Goal: Task Accomplishment & Management: Manage account settings

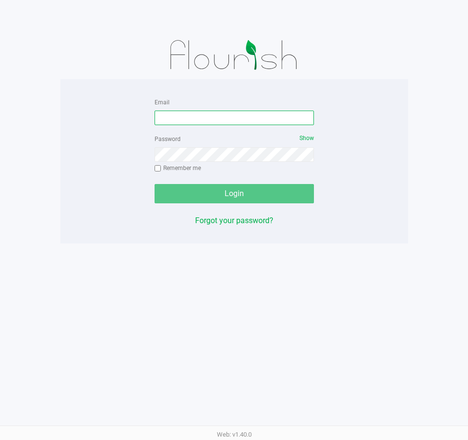
click at [188, 119] on input "Email" at bounding box center [234, 118] width 159 height 14
type input "[EMAIL_ADDRESS][DOMAIN_NAME]"
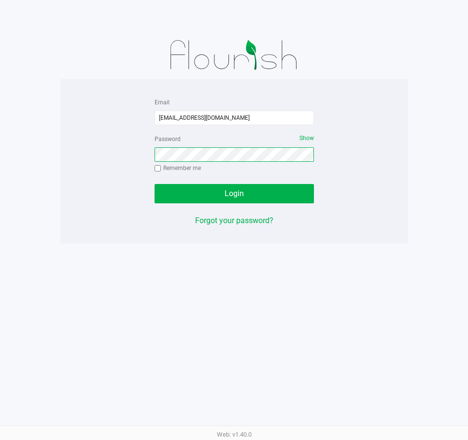
click at [155, 184] on button "Login" at bounding box center [234, 193] width 159 height 19
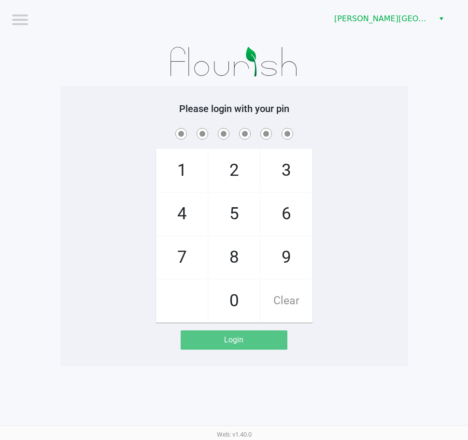
click at [86, 283] on div "1 4 7 2 5 8 0 3 6 9 Clear" at bounding box center [234, 224] width 348 height 197
checkbox input "true"
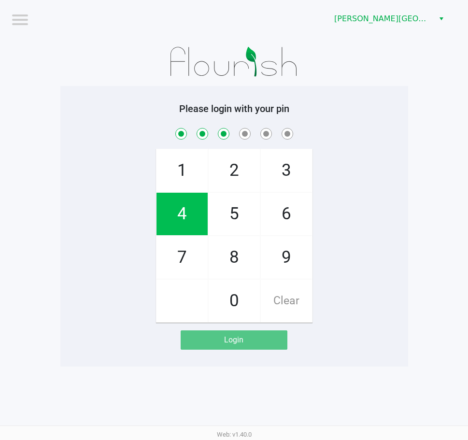
checkbox input "true"
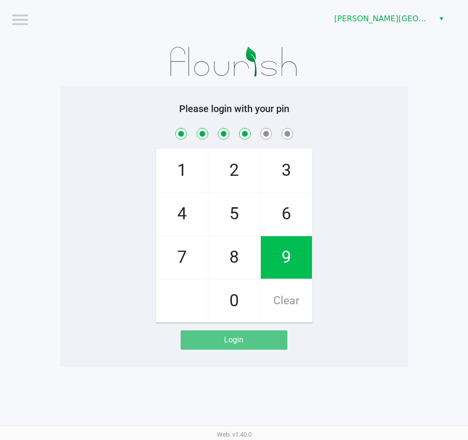
checkbox input "true"
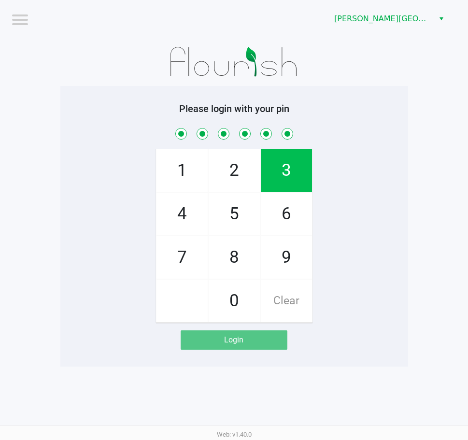
checkbox input "true"
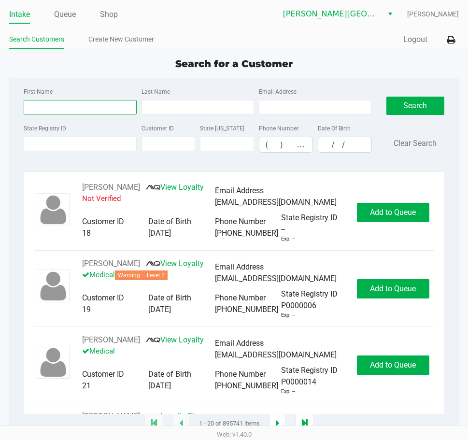
click at [63, 106] on input "First Name" at bounding box center [80, 107] width 113 height 14
type input "peggy"
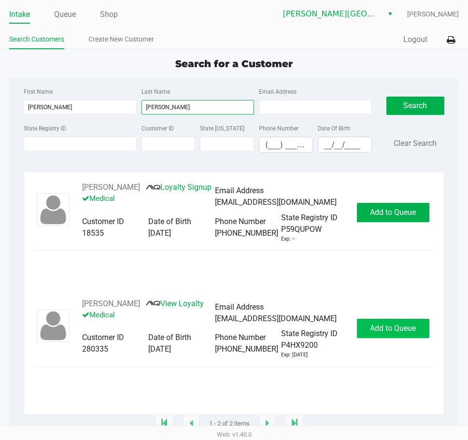
type input "martin"
click at [376, 332] on span "Add to Queue" at bounding box center [393, 328] width 46 height 9
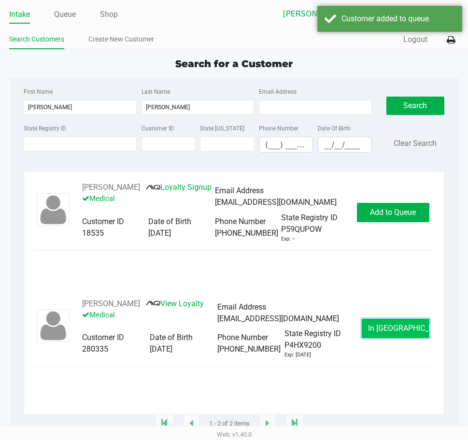
click at [392, 326] on span "In Queue" at bounding box center [408, 328] width 81 height 9
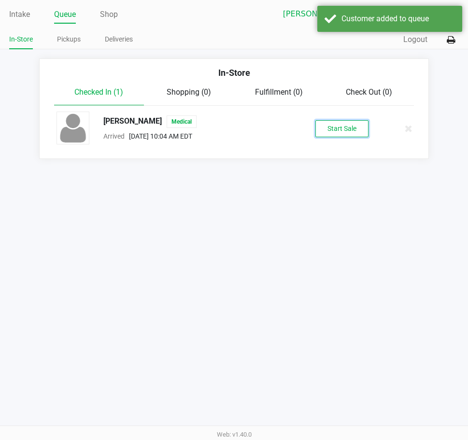
click at [329, 130] on button "Start Sale" at bounding box center [341, 128] width 53 height 17
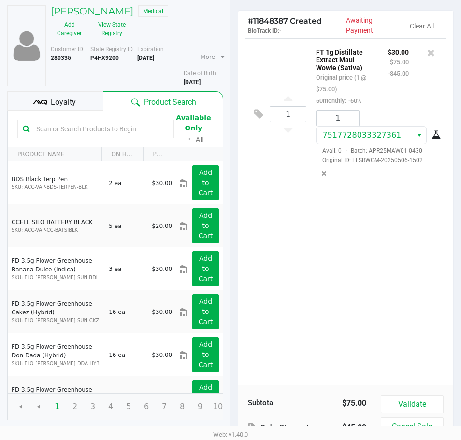
scroll to position [101, 0]
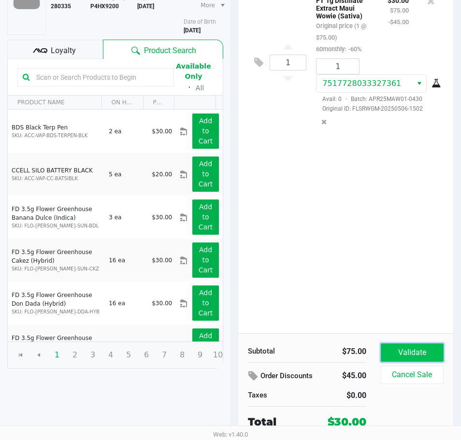
click at [401, 350] on button "Validate" at bounding box center [412, 352] width 63 height 18
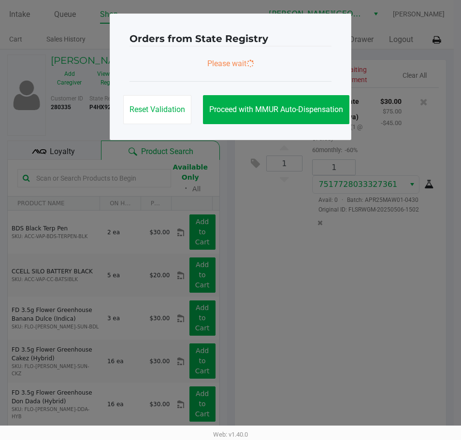
scroll to position [0, 0]
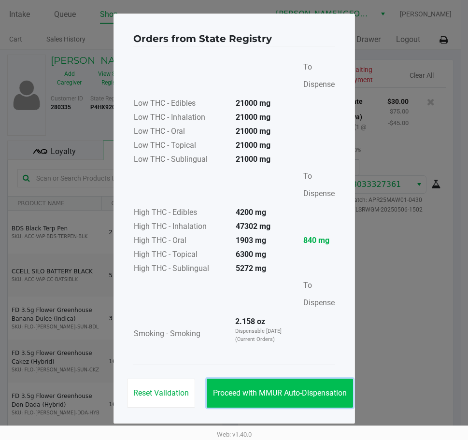
click at [277, 392] on span "Proceed with MMUR Auto-Dispensation" at bounding box center [280, 392] width 134 height 9
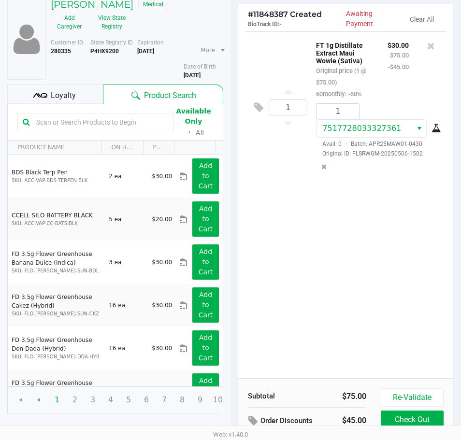
scroll to position [123, 0]
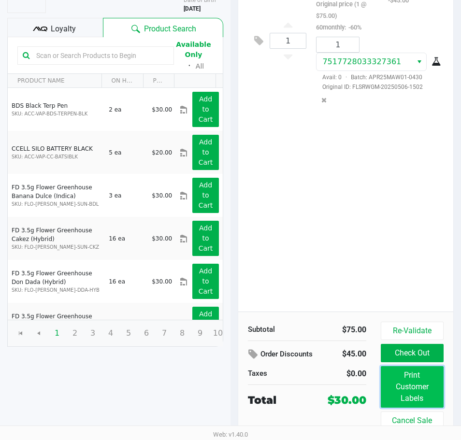
click at [410, 383] on button "Print Customer Labels" at bounding box center [412, 387] width 63 height 42
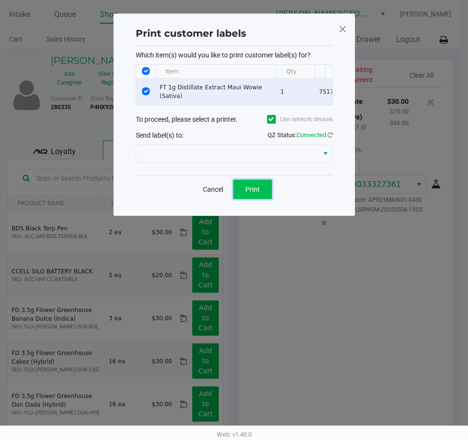
click at [249, 193] on span "Print" at bounding box center [252, 189] width 14 height 8
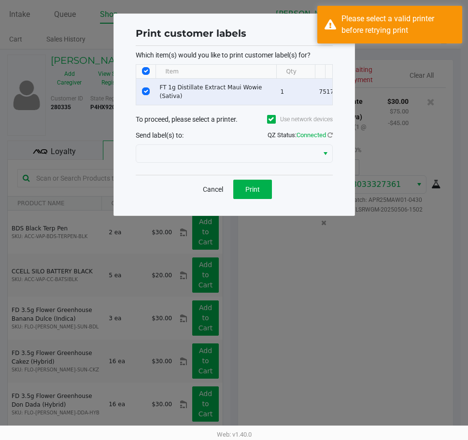
click at [172, 139] on span "Send label(s) to:" at bounding box center [160, 135] width 48 height 8
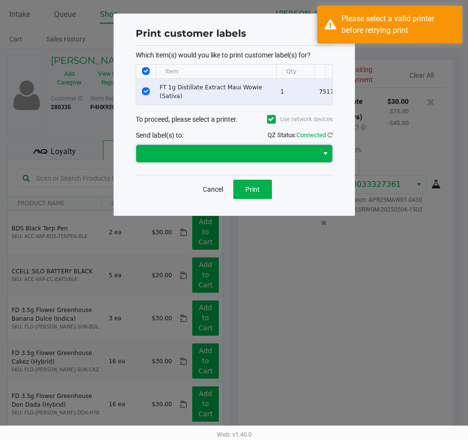
click at [178, 159] on span at bounding box center [227, 154] width 170 height 12
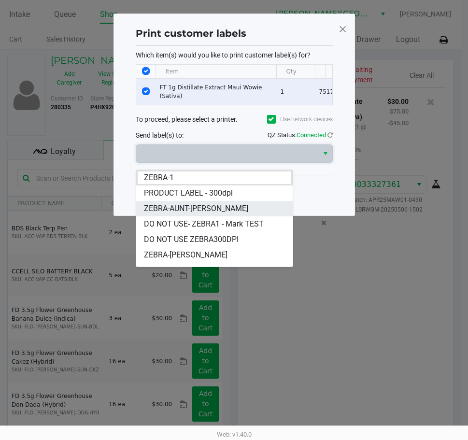
click at [187, 209] on span "ZEBRA-AUNT-SARAH" at bounding box center [196, 209] width 104 height 12
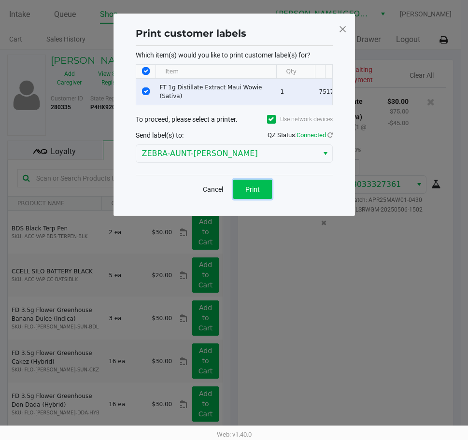
click at [261, 193] on button "Print" at bounding box center [252, 189] width 39 height 19
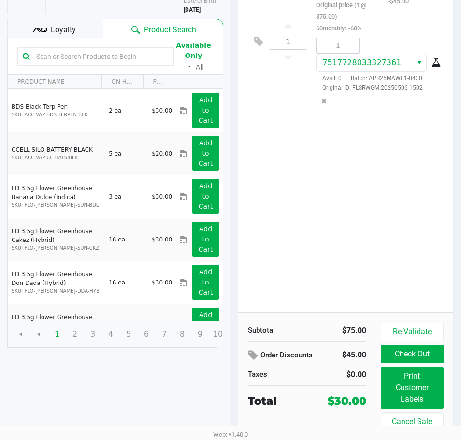
scroll to position [123, 0]
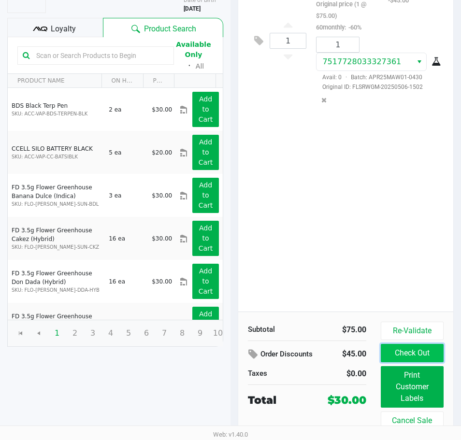
click at [415, 351] on button "Check Out" at bounding box center [412, 353] width 63 height 18
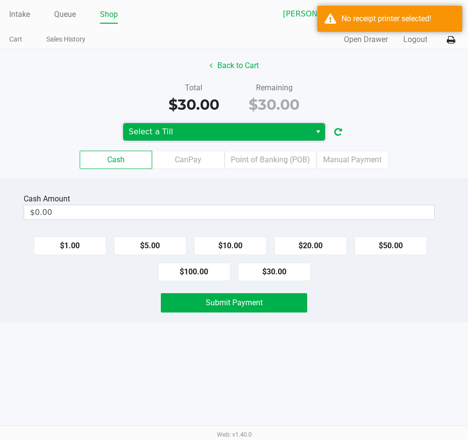
click at [163, 133] on span "Select a Till" at bounding box center [217, 132] width 176 height 12
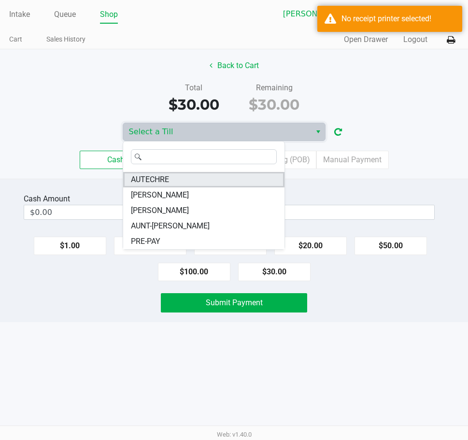
click at [167, 176] on span "AUTECHRE" at bounding box center [150, 180] width 38 height 12
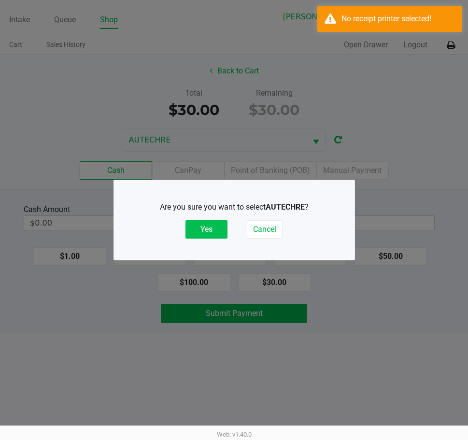
click at [197, 230] on button "Yes" at bounding box center [206, 229] width 42 height 18
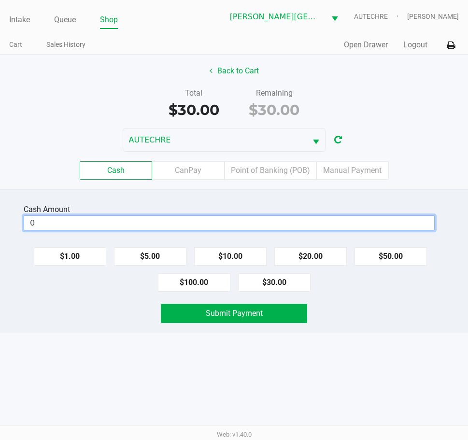
click at [179, 224] on input "0" at bounding box center [229, 223] width 410 height 14
type input "$40.00"
click at [123, 299] on div "Cash Amount $40.00 Clear $1.00 $5.00 $10.00 $20.00 $50.00 $100.00 $30.00 Submit…" at bounding box center [234, 260] width 468 height 143
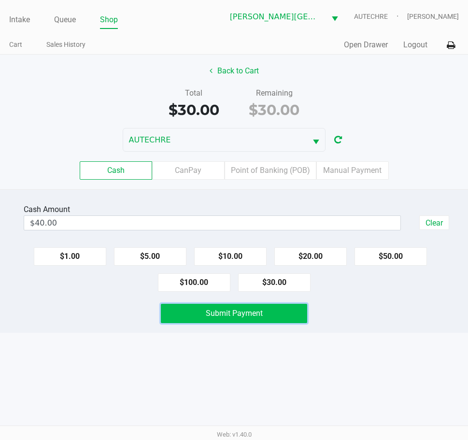
click at [191, 320] on button "Submit Payment" at bounding box center [234, 313] width 146 height 19
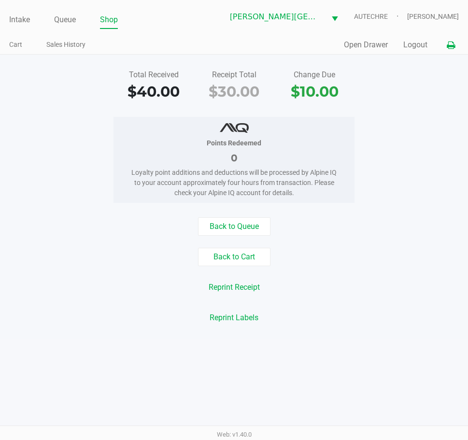
click at [449, 44] on icon at bounding box center [451, 45] width 8 height 7
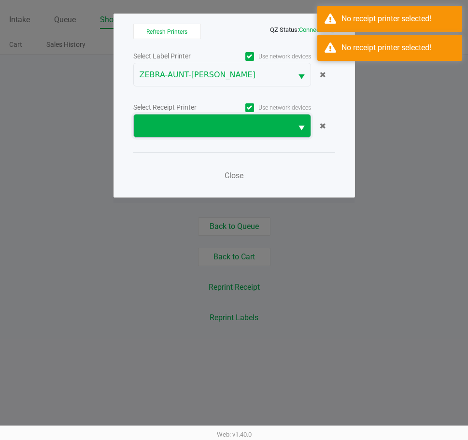
click at [268, 127] on span at bounding box center [213, 126] width 147 height 12
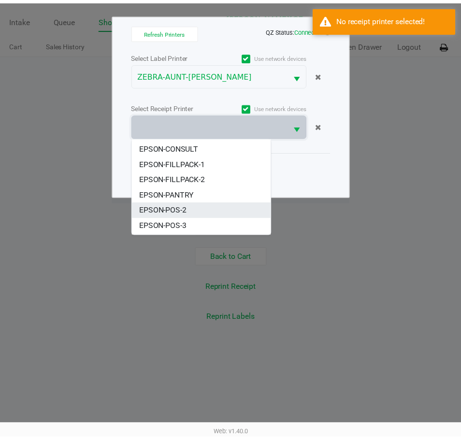
scroll to position [89, 0]
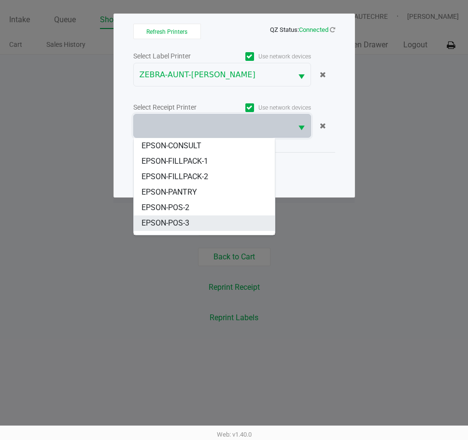
click at [178, 217] on span "EPSON-POS-3" at bounding box center [165, 223] width 48 height 12
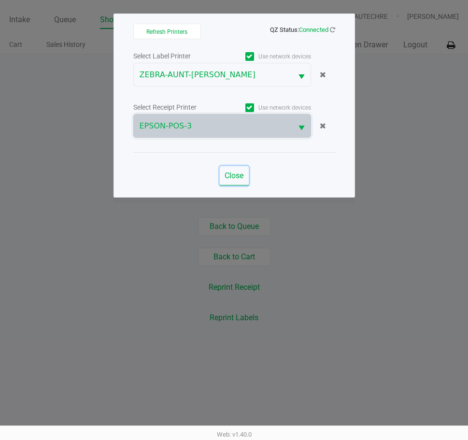
click at [235, 180] on span "Close" at bounding box center [234, 175] width 19 height 9
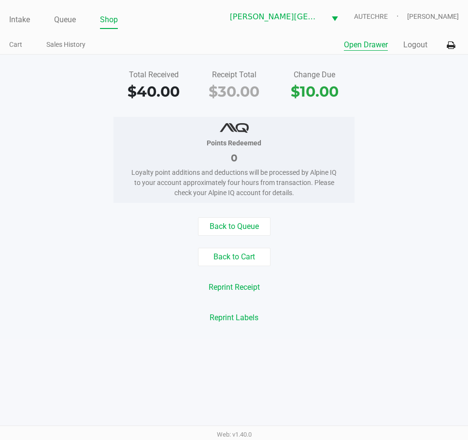
click at [373, 46] on button "Open Drawer" at bounding box center [366, 45] width 44 height 12
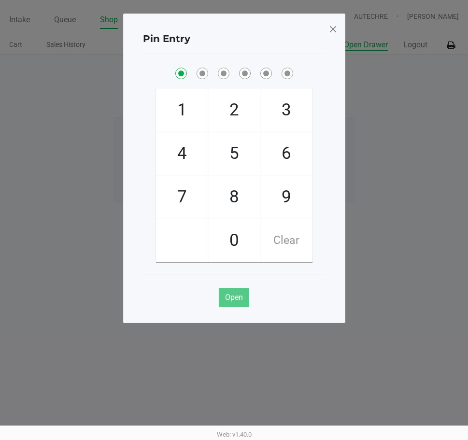
checkbox input "true"
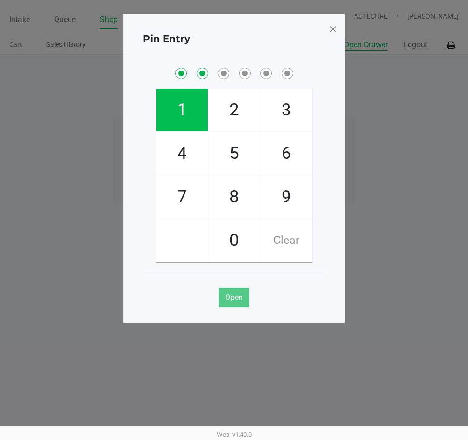
checkbox input "true"
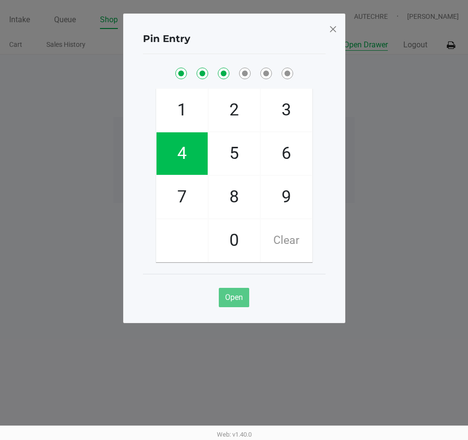
checkbox input "true"
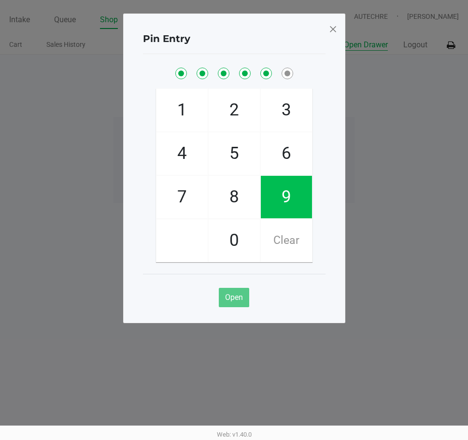
checkbox input "true"
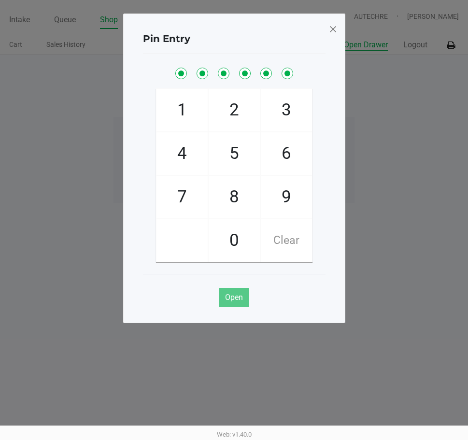
checkbox input "true"
click at [333, 25] on span at bounding box center [332, 28] width 9 height 15
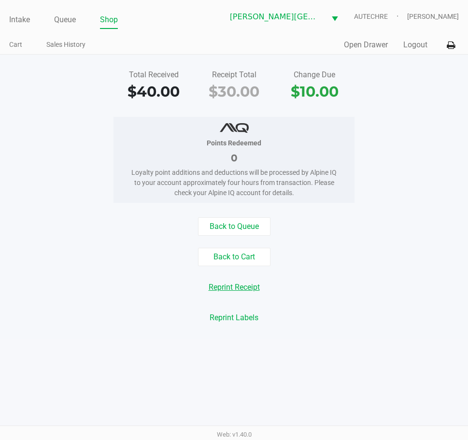
click at [237, 284] on button "Reprint Receipt" at bounding box center [234, 287] width 64 height 18
click at [240, 225] on button "Back to Queue" at bounding box center [234, 226] width 72 height 18
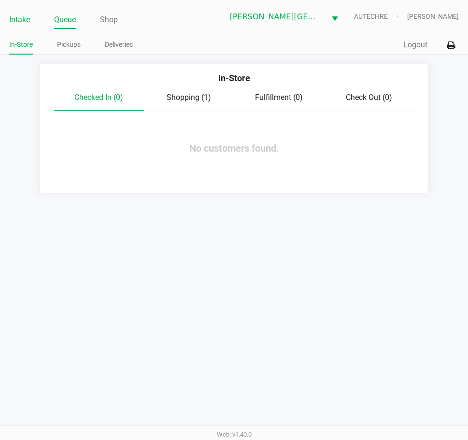
click at [17, 18] on link "Intake" at bounding box center [19, 20] width 21 height 14
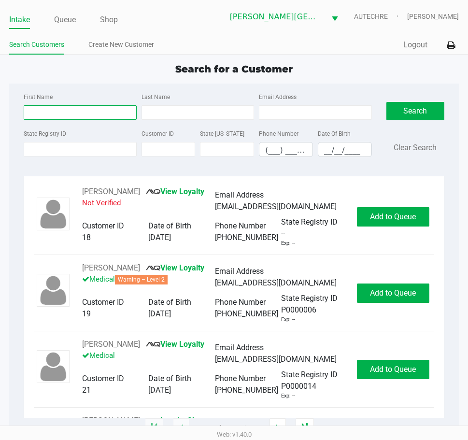
click at [64, 109] on input "First Name" at bounding box center [80, 112] width 113 height 14
type input "m"
type input "mark"
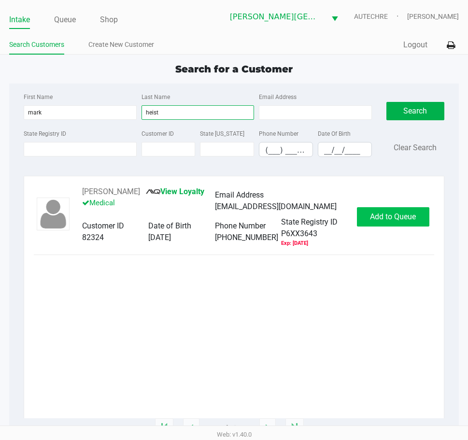
type input "heist"
click at [370, 218] on span "Add to Queue" at bounding box center [393, 216] width 46 height 9
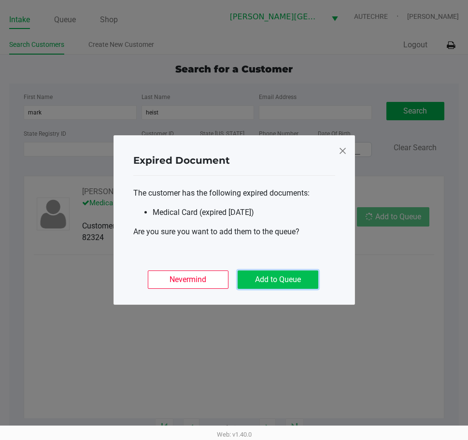
click at [296, 281] on button "Add to Queue" at bounding box center [278, 279] width 81 height 18
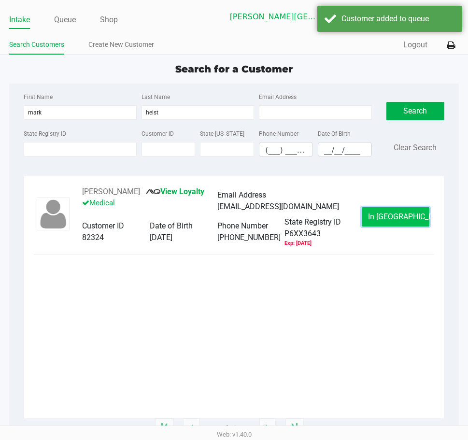
click at [390, 213] on span "In Queue" at bounding box center [408, 216] width 81 height 9
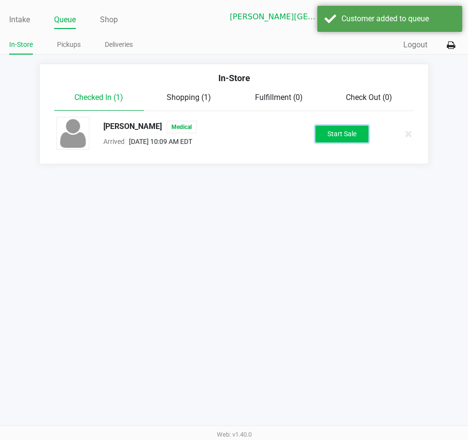
click at [331, 135] on button "Start Sale" at bounding box center [341, 134] width 53 height 17
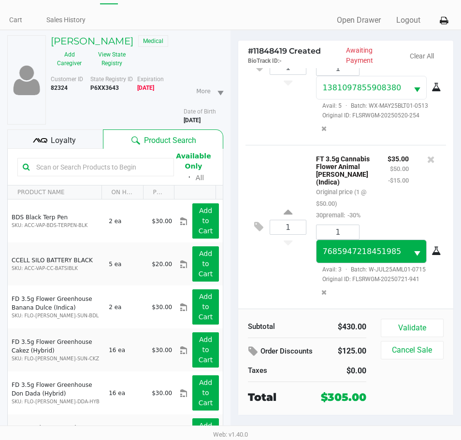
scroll to position [48, 0]
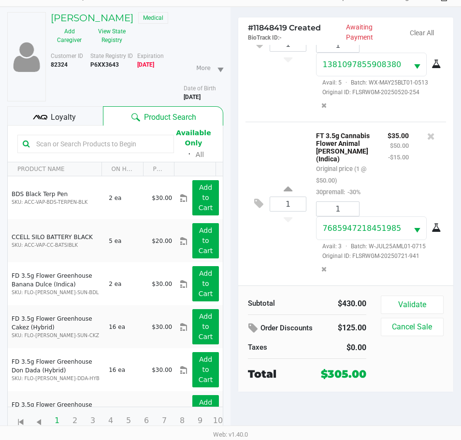
click at [65, 115] on span "Loyalty" at bounding box center [63, 118] width 25 height 12
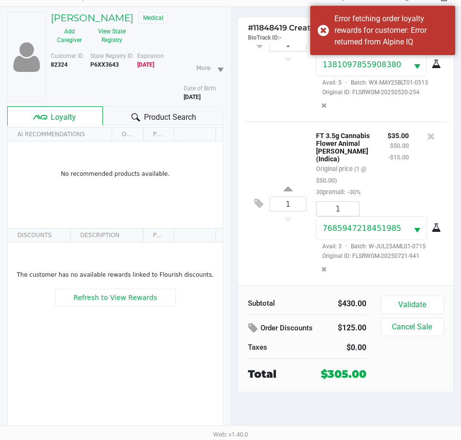
click at [150, 113] on span "Product Search" at bounding box center [170, 118] width 52 height 12
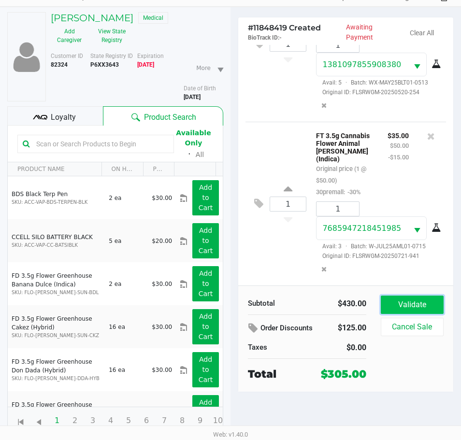
click at [419, 305] on button "Validate" at bounding box center [412, 305] width 63 height 18
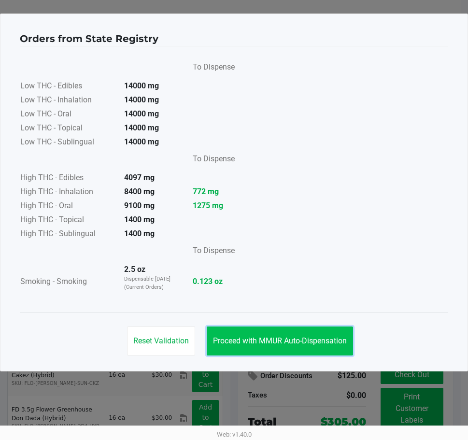
click at [299, 340] on span "Proceed with MMUR Auto-Dispensation" at bounding box center [280, 340] width 134 height 9
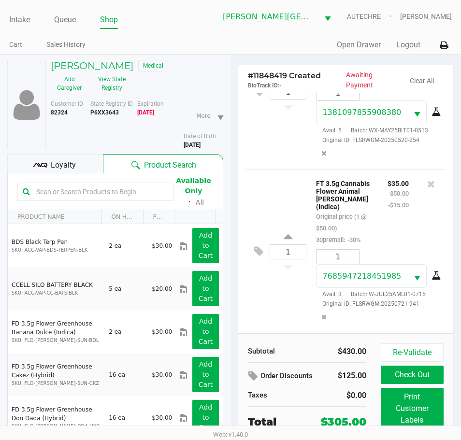
click at [83, 168] on div "Loyalty" at bounding box center [55, 163] width 96 height 19
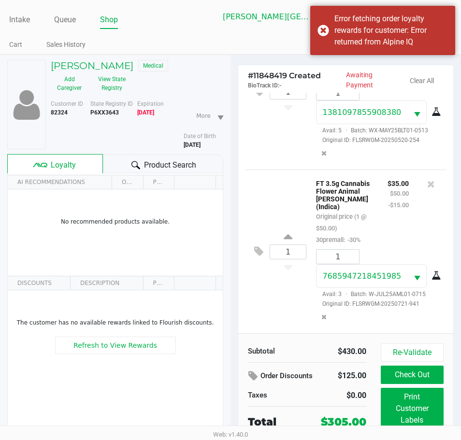
click at [145, 169] on span "Product Search" at bounding box center [170, 165] width 52 height 12
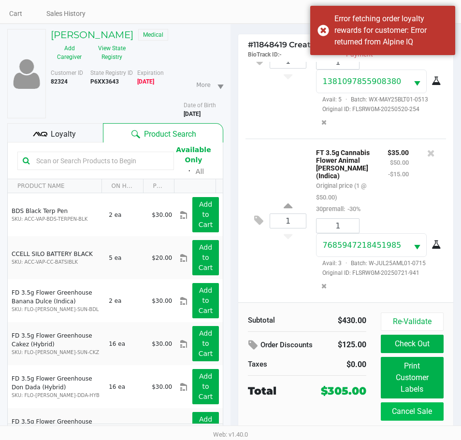
scroll to position [48, 0]
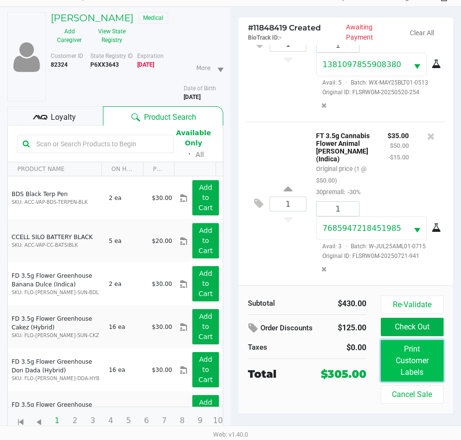
click at [409, 357] on button "Print Customer Labels" at bounding box center [412, 361] width 63 height 42
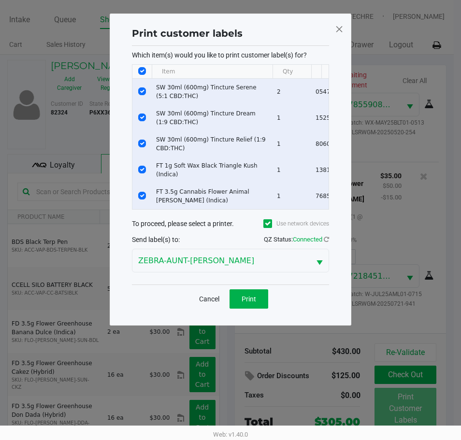
scroll to position [0, 0]
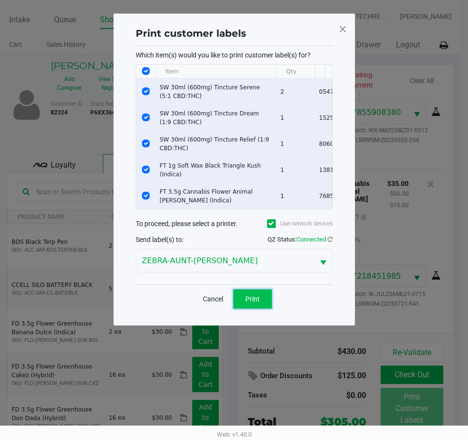
click at [248, 309] on button "Print" at bounding box center [252, 298] width 39 height 19
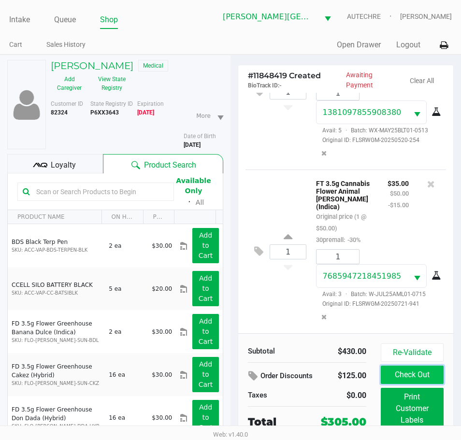
click at [429, 373] on button "Check Out" at bounding box center [412, 375] width 63 height 18
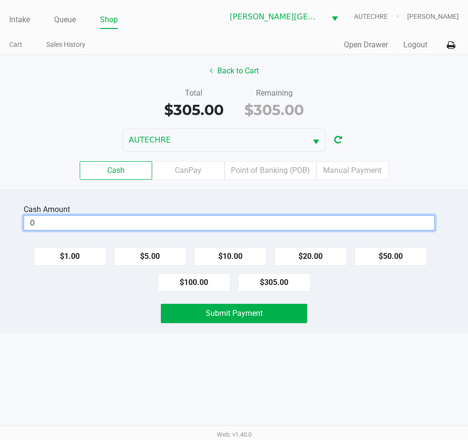
click at [186, 227] on input "0" at bounding box center [229, 223] width 410 height 14
type input "$320.00"
drag, startPoint x: 126, startPoint y: 325, endPoint x: 189, endPoint y: 314, distance: 64.2
click at [132, 326] on div "Cash Amount $320.00 Clear $1.00 $5.00 $10.00 $20.00 $50.00 $100.00 $305.00 Subm…" at bounding box center [234, 260] width 468 height 143
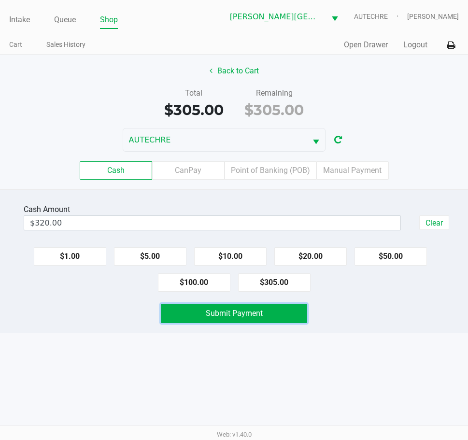
click at [190, 314] on button "Submit Payment" at bounding box center [234, 313] width 146 height 19
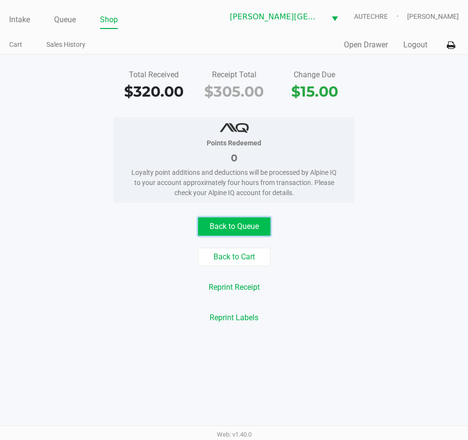
click at [220, 222] on button "Back to Queue" at bounding box center [234, 226] width 72 height 18
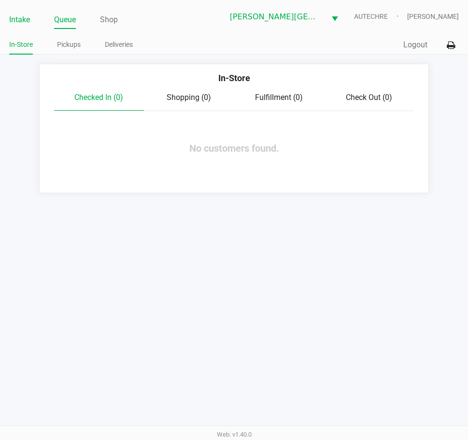
click at [25, 17] on link "Intake" at bounding box center [19, 20] width 21 height 14
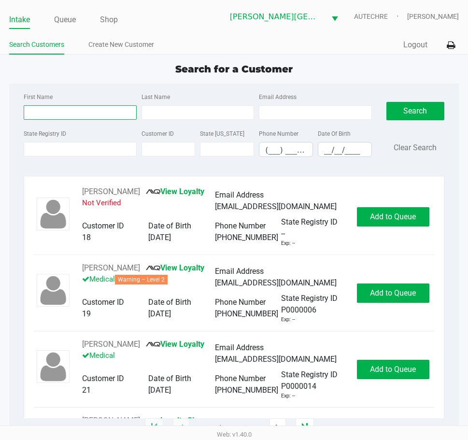
click at [113, 116] on input "First Name" at bounding box center [80, 112] width 113 height 14
type input "johnathan"
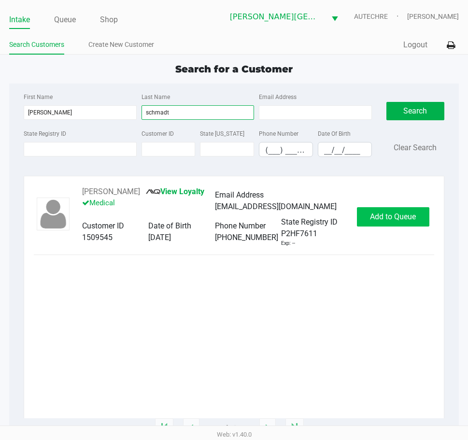
type input "schmadt"
click at [392, 221] on span "Add to Queue" at bounding box center [393, 216] width 46 height 9
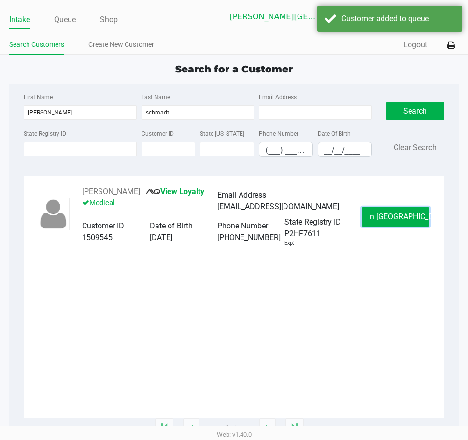
click at [392, 221] on span "In Queue" at bounding box center [408, 216] width 81 height 9
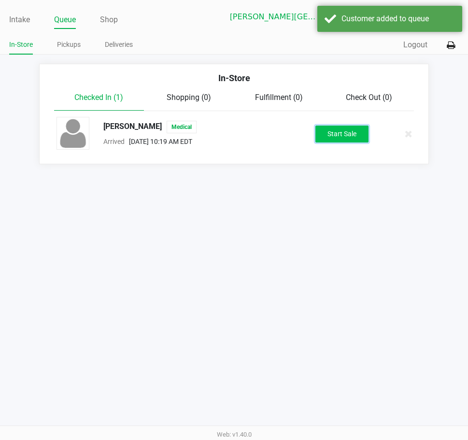
click at [350, 131] on button "Start Sale" at bounding box center [341, 134] width 53 height 17
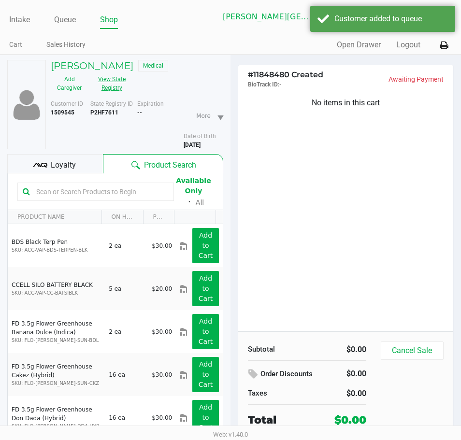
click at [117, 82] on button "View State Registry" at bounding box center [109, 83] width 42 height 24
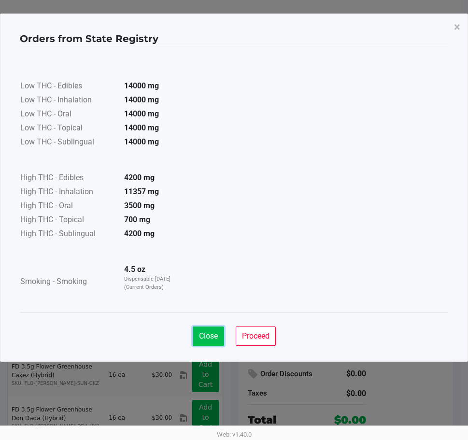
click at [213, 339] on span "Close" at bounding box center [208, 335] width 19 height 9
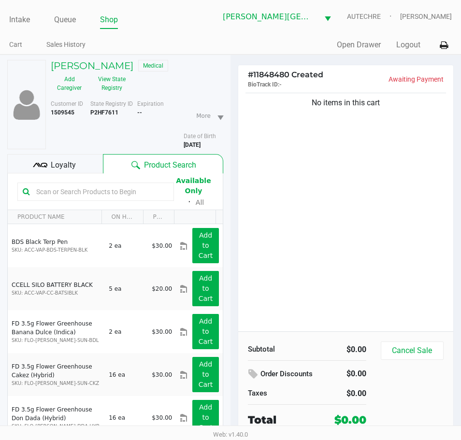
click at [304, 248] on div "No items in this cart" at bounding box center [345, 211] width 215 height 240
click at [116, 85] on button "View State Registry" at bounding box center [109, 83] width 42 height 24
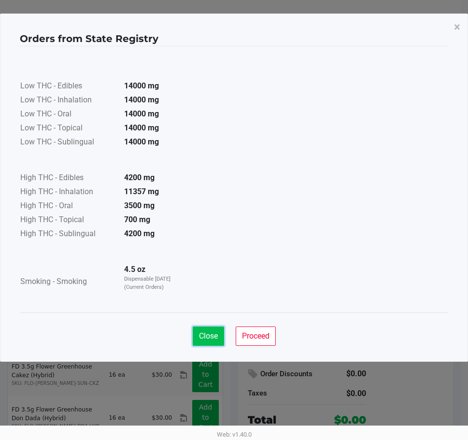
click at [208, 338] on span "Close" at bounding box center [208, 335] width 19 height 9
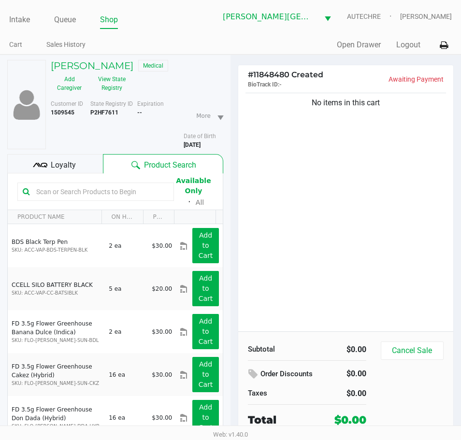
drag, startPoint x: 262, startPoint y: 248, endPoint x: 263, endPoint y: 242, distance: 5.4
click at [263, 247] on div "No items in this cart" at bounding box center [345, 211] width 215 height 240
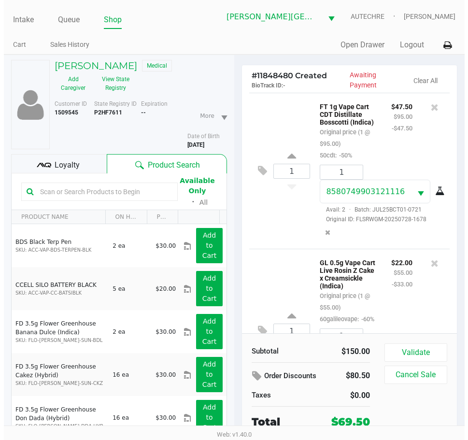
scroll to position [108, 0]
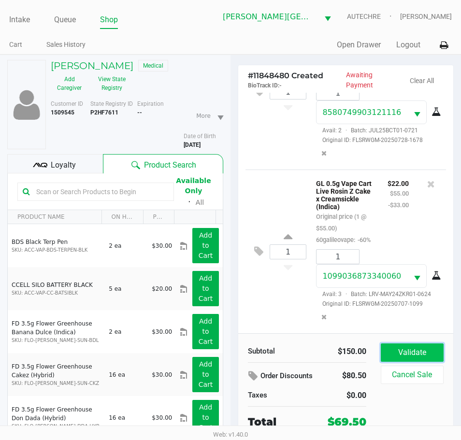
click at [409, 355] on button "Validate" at bounding box center [412, 352] width 63 height 18
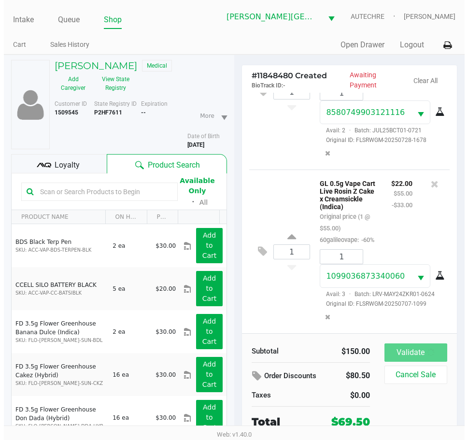
scroll to position [122, 0]
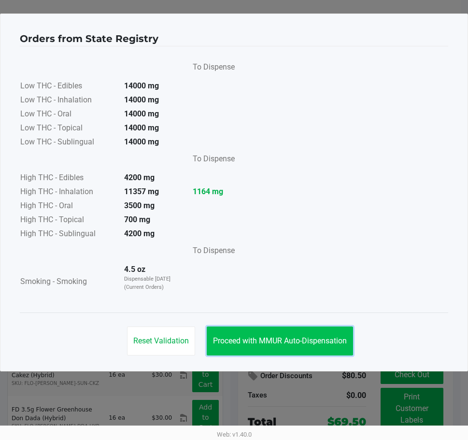
click at [304, 342] on span "Proceed with MMUR Auto-Dispensation" at bounding box center [280, 340] width 134 height 9
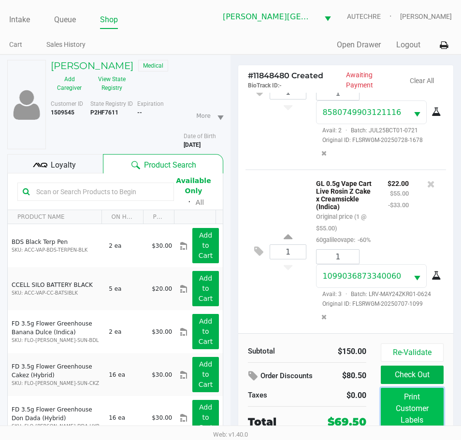
click at [403, 414] on button "Print Customer Labels" at bounding box center [412, 409] width 63 height 42
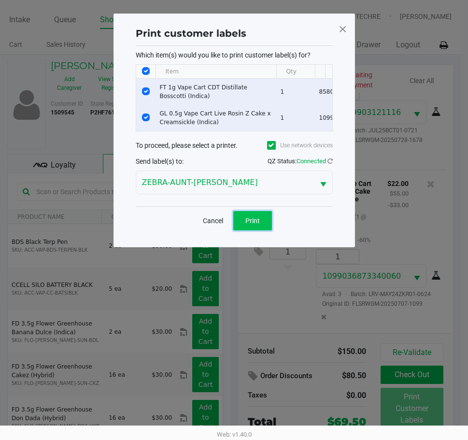
click at [248, 230] on button "Print" at bounding box center [252, 220] width 39 height 19
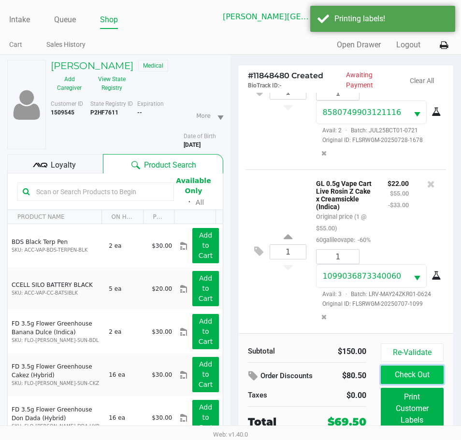
click at [418, 373] on button "Check Out" at bounding box center [412, 375] width 63 height 18
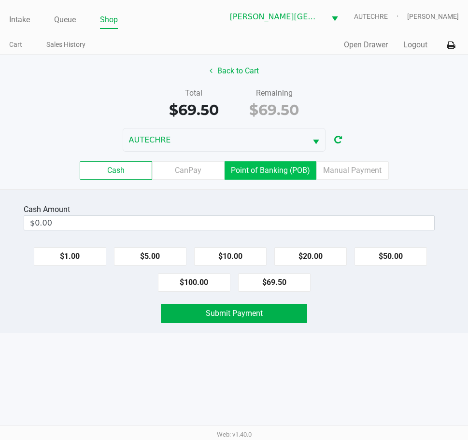
click at [246, 167] on label "Point of Banking (POB)" at bounding box center [271, 170] width 92 height 18
click at [0, 0] on 7 "Point of Banking (POB)" at bounding box center [0, 0] width 0 height 0
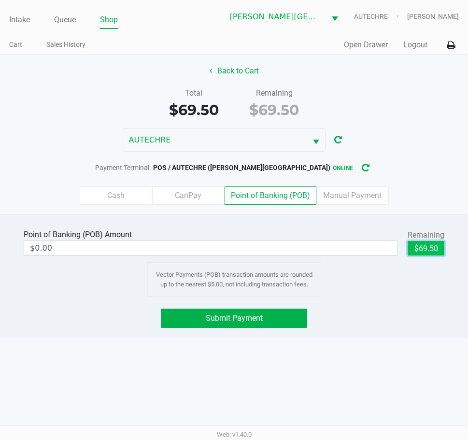
click at [426, 244] on button "$69.50" at bounding box center [426, 248] width 37 height 14
type input "$69.50"
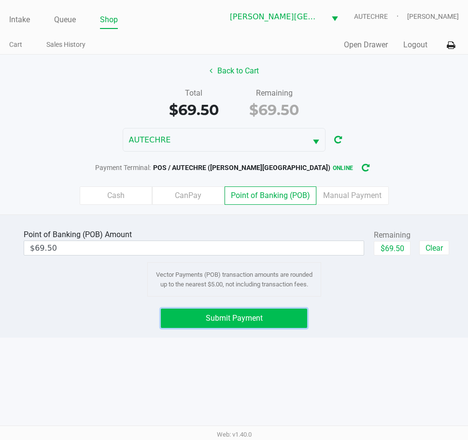
click at [198, 317] on button "Submit Payment" at bounding box center [234, 318] width 146 height 19
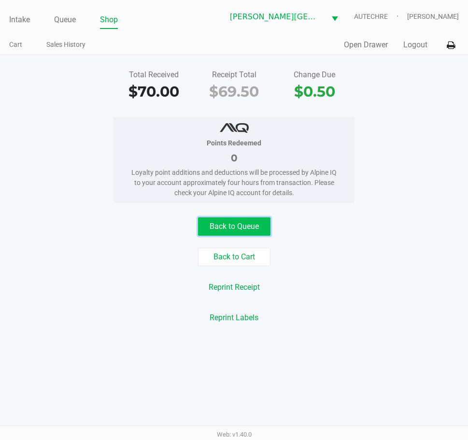
click at [241, 228] on button "Back to Queue" at bounding box center [234, 226] width 72 height 18
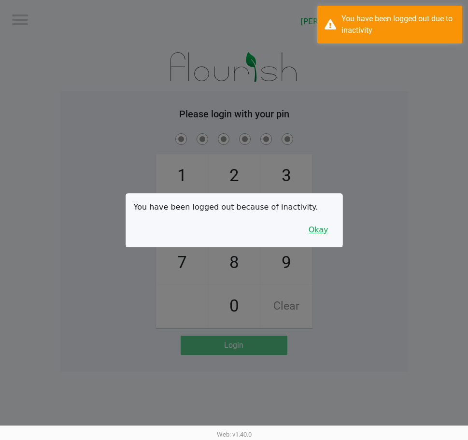
click at [323, 231] on button "Okay" at bounding box center [318, 230] width 32 height 18
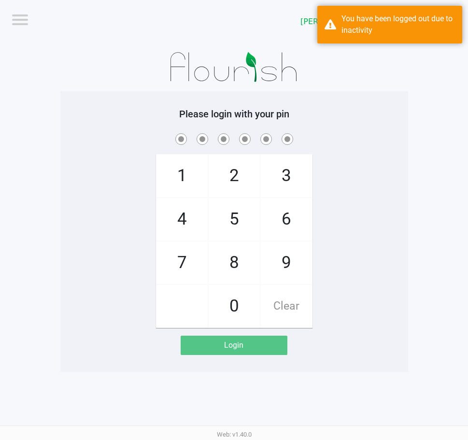
click at [324, 177] on div "1 4 7 2 5 8 0 3 6 9 Clear" at bounding box center [234, 229] width 348 height 197
checkbox input "true"
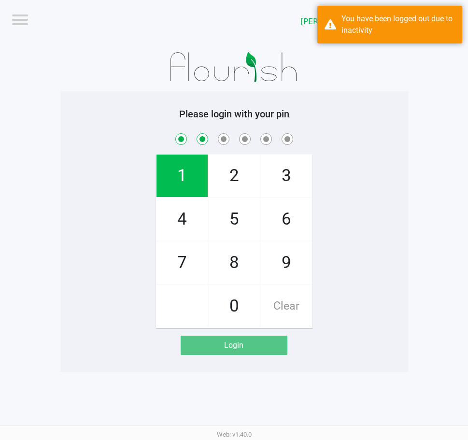
checkbox input "true"
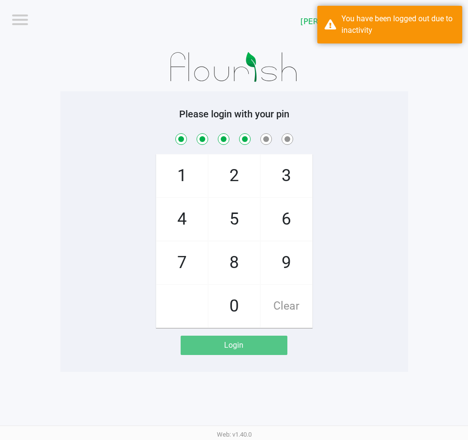
checkbox input "true"
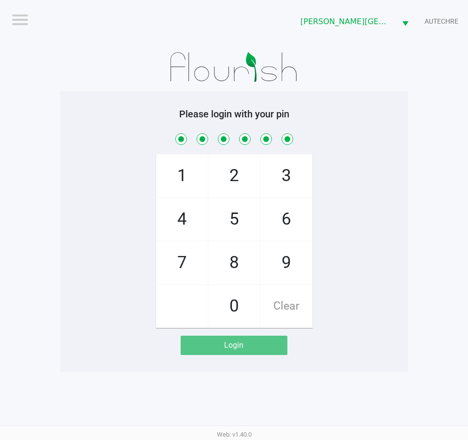
checkbox input "true"
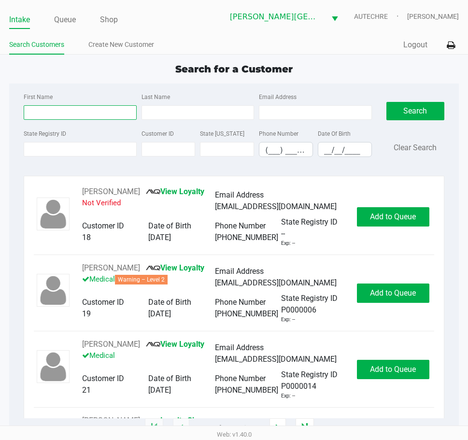
click at [72, 115] on input "First Name" at bounding box center [80, 112] width 113 height 14
type input "stephen"
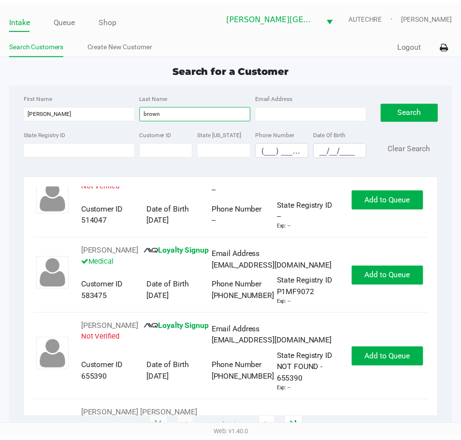
scroll to position [966, 0]
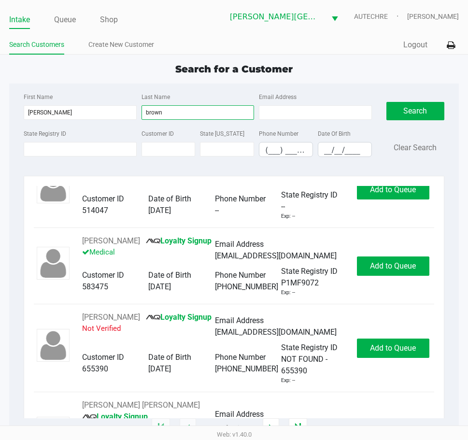
type input "brown"
click at [322, 152] on input "__/__/____" at bounding box center [344, 149] width 53 height 15
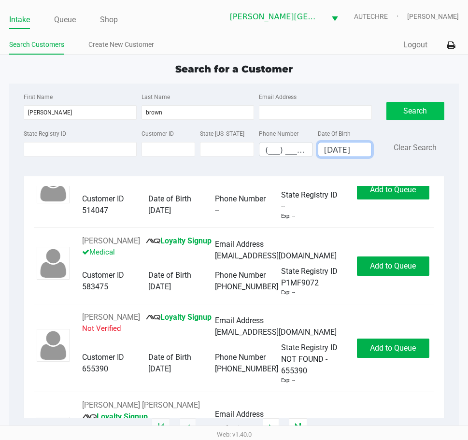
type input "08/28/1964"
click at [393, 119] on button "Search" at bounding box center [415, 111] width 58 height 18
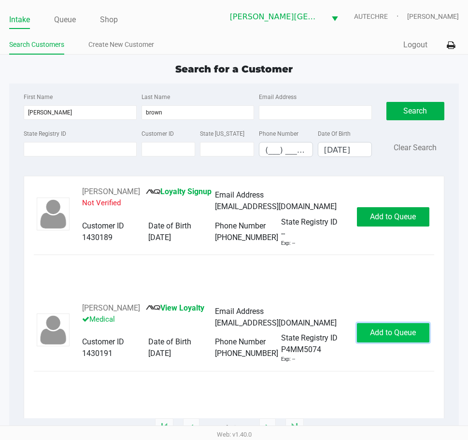
click at [373, 337] on span "Add to Queue" at bounding box center [393, 332] width 46 height 9
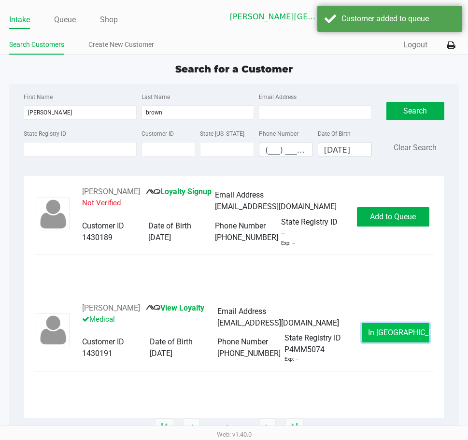
click at [384, 342] on button "In Queue" at bounding box center [396, 332] width 68 height 19
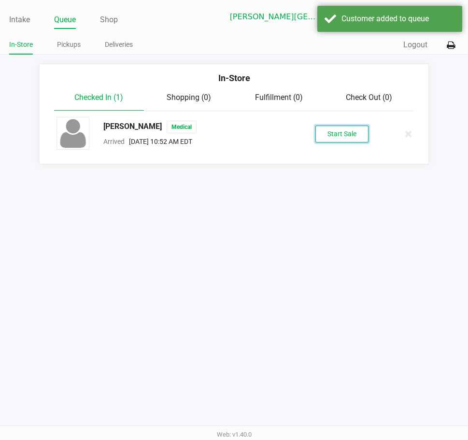
click at [332, 131] on button "Start Sale" at bounding box center [341, 134] width 53 height 17
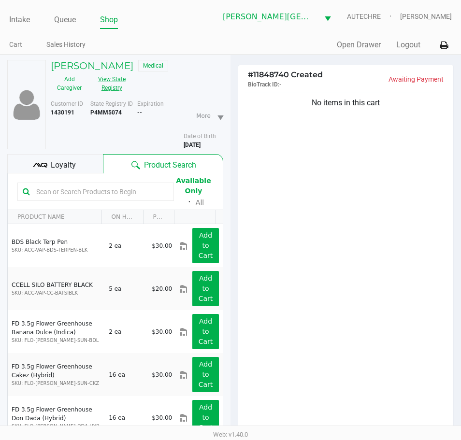
click at [117, 88] on button "View State Registry" at bounding box center [109, 83] width 42 height 24
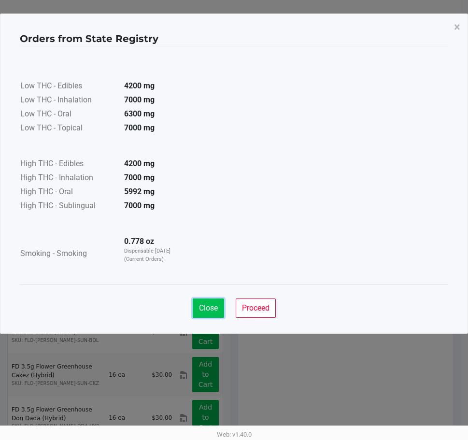
click at [206, 305] on span "Close" at bounding box center [208, 307] width 19 height 9
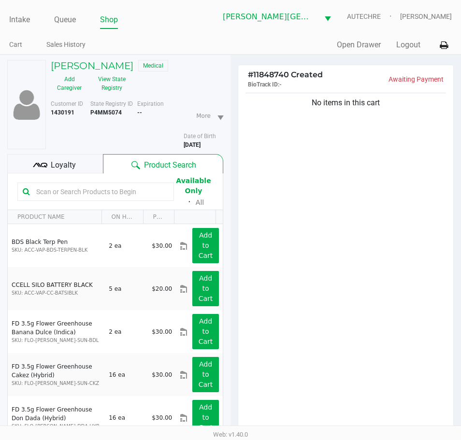
click at [264, 194] on div "No items in this cart" at bounding box center [345, 264] width 215 height 347
click at [334, 193] on div "No items in this cart" at bounding box center [345, 264] width 215 height 347
click at [111, 80] on button "View State Registry" at bounding box center [109, 83] width 42 height 24
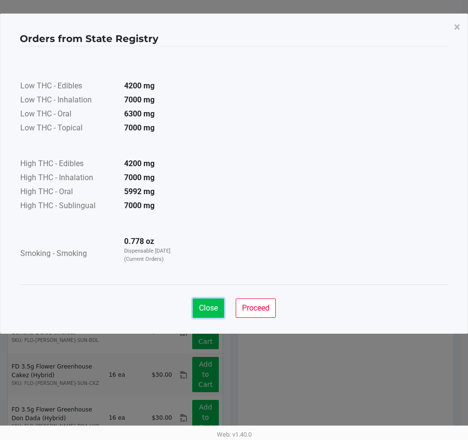
click at [209, 302] on button "Close" at bounding box center [208, 307] width 31 height 19
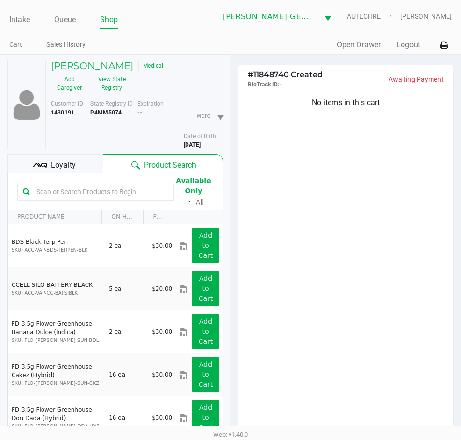
click at [255, 206] on div "No items in this cart" at bounding box center [345, 264] width 215 height 347
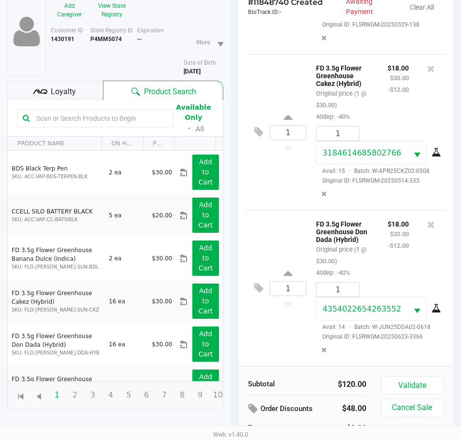
scroll to position [106, 0]
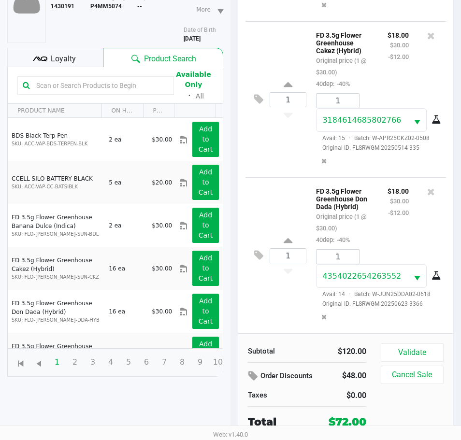
click at [49, 53] on div "Loyalty" at bounding box center [55, 57] width 96 height 19
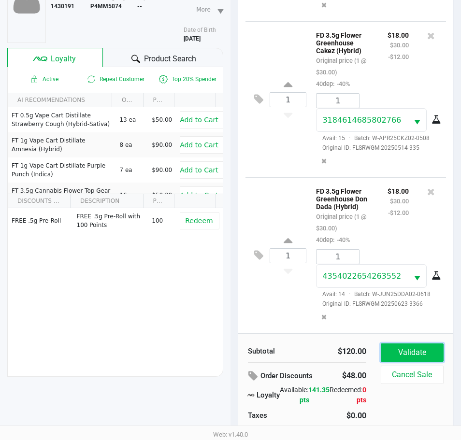
click at [413, 351] on button "Validate" at bounding box center [412, 352] width 63 height 18
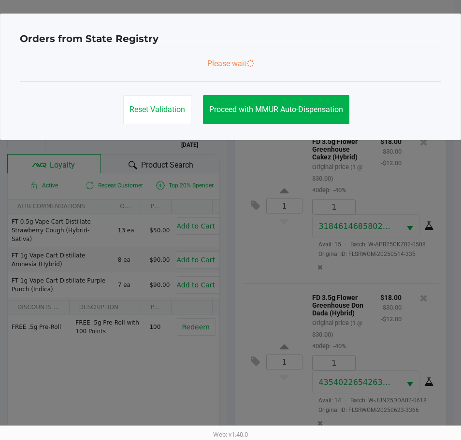
scroll to position [0, 0]
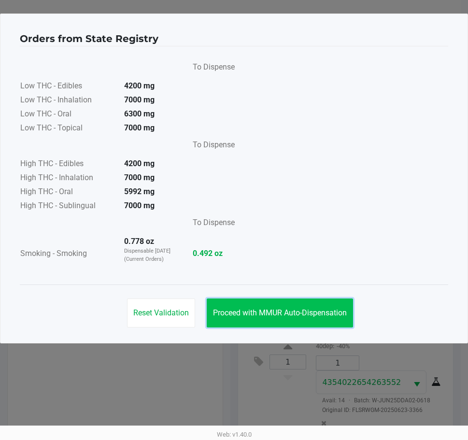
click at [281, 315] on span "Proceed with MMUR Auto-Dispensation" at bounding box center [280, 312] width 134 height 9
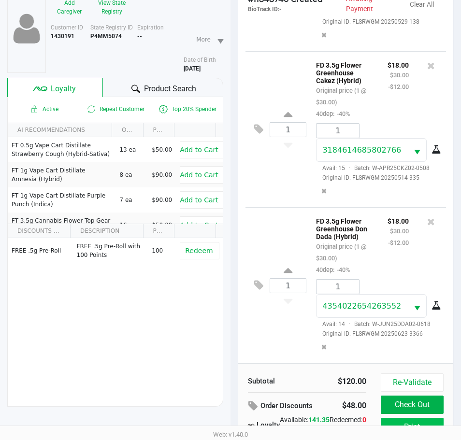
scroll to position [128, 0]
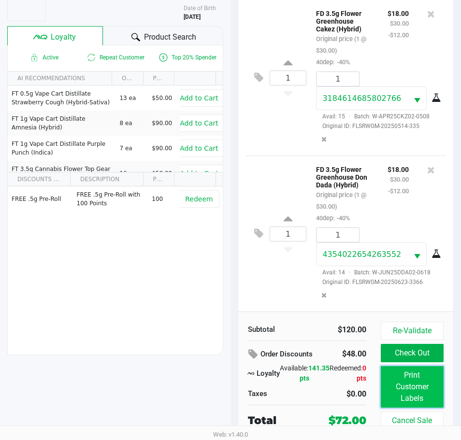
click at [409, 378] on button "Print Customer Labels" at bounding box center [412, 387] width 63 height 42
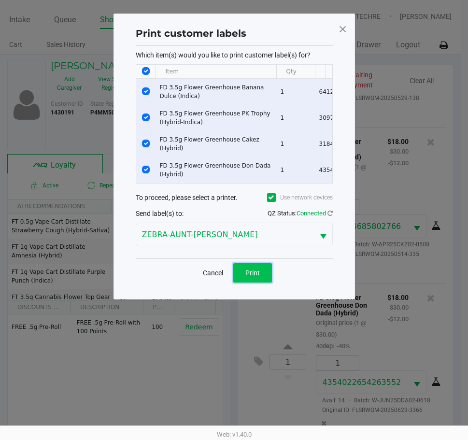
click at [267, 282] on button "Print" at bounding box center [252, 272] width 39 height 19
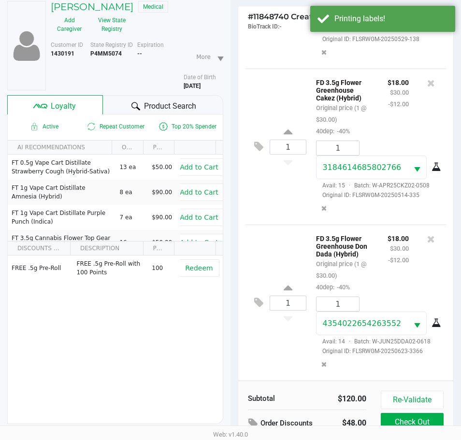
scroll to position [128, 0]
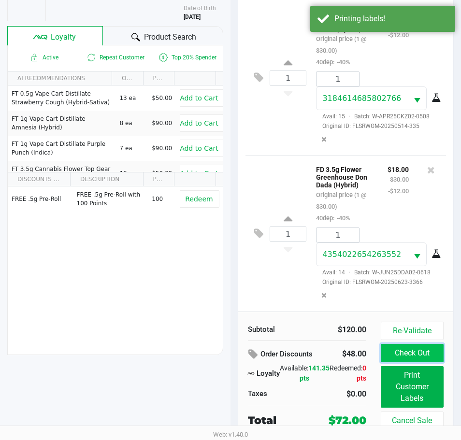
click at [410, 349] on button "Check Out" at bounding box center [412, 353] width 63 height 18
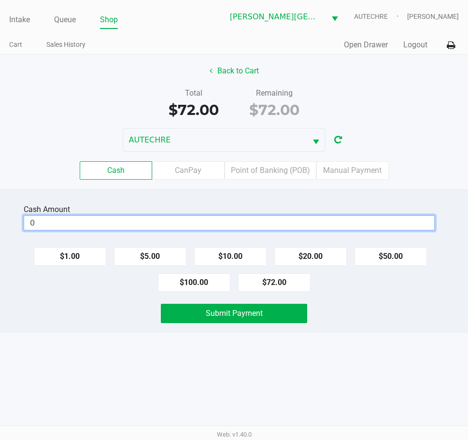
click at [221, 225] on input "0" at bounding box center [229, 223] width 410 height 14
type input "$80.00"
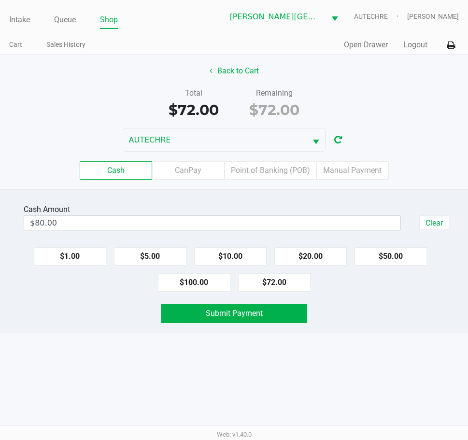
drag, startPoint x: 101, startPoint y: 300, endPoint x: 165, endPoint y: 301, distance: 63.3
click at [104, 300] on div "Cash Amount $80.00 Clear $1.00 $5.00 $10.00 $20.00 $50.00 $100.00 $72.00 Submit…" at bounding box center [234, 260] width 468 height 143
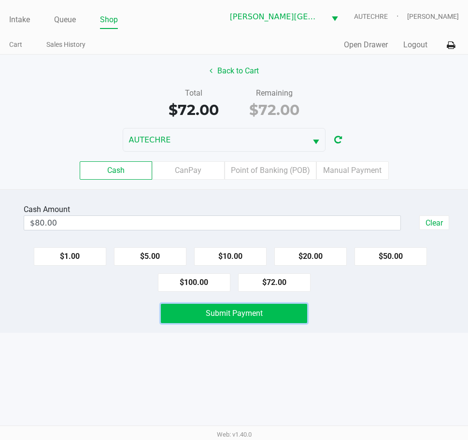
click at [193, 308] on button "Submit Payment" at bounding box center [234, 313] width 146 height 19
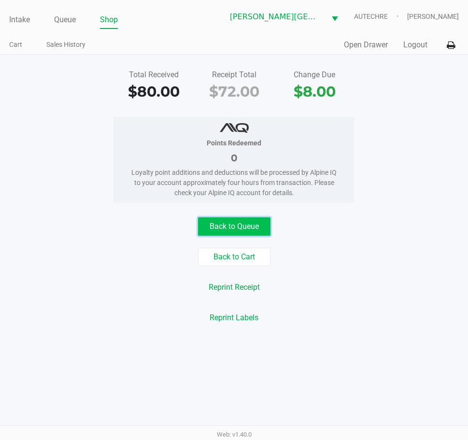
click at [237, 222] on button "Back to Queue" at bounding box center [234, 226] width 72 height 18
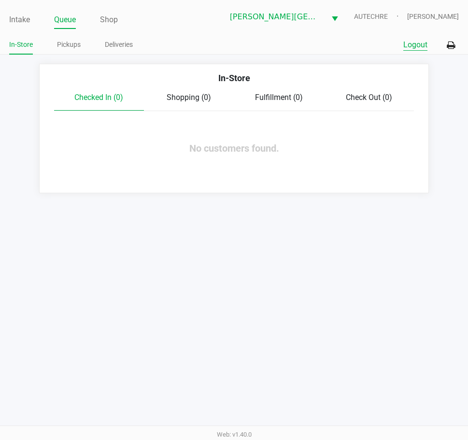
click at [416, 50] on button "Logout" at bounding box center [415, 45] width 24 height 12
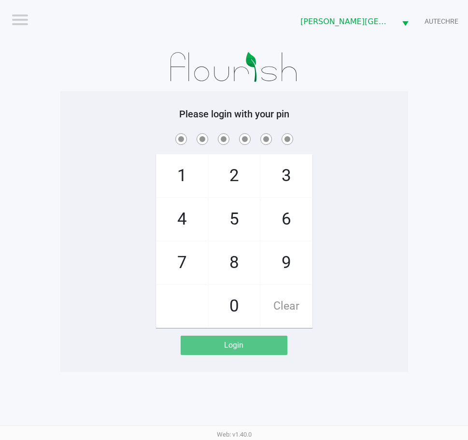
click at [39, 246] on app-pos-login-wrapper "Logout Bonita Springs WC AUTECHRE Please login with your pin 1 4 7 2 5 8 0 3 6 …" at bounding box center [234, 186] width 468 height 372
click at [95, 268] on div "1 4 7 2 5 8 0 3 6 9 Clear" at bounding box center [234, 229] width 348 height 197
checkbox input "true"
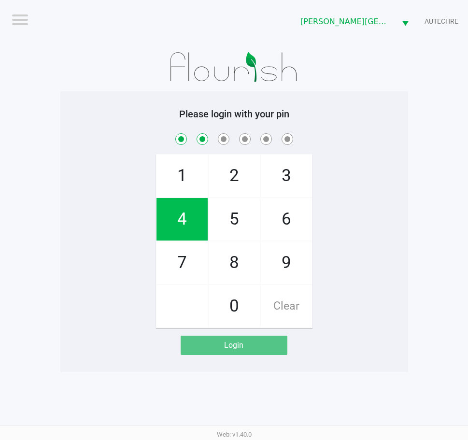
checkbox input "true"
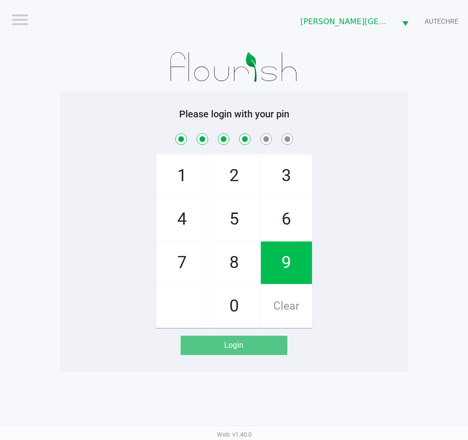
checkbox input "true"
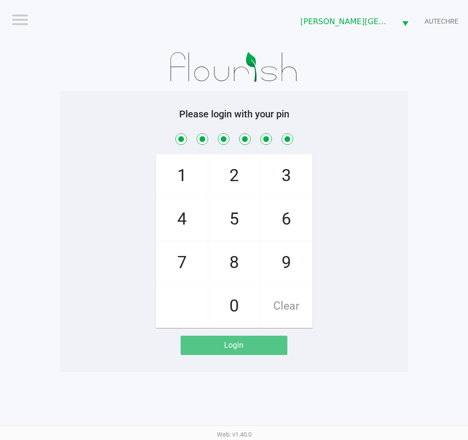
checkbox input "true"
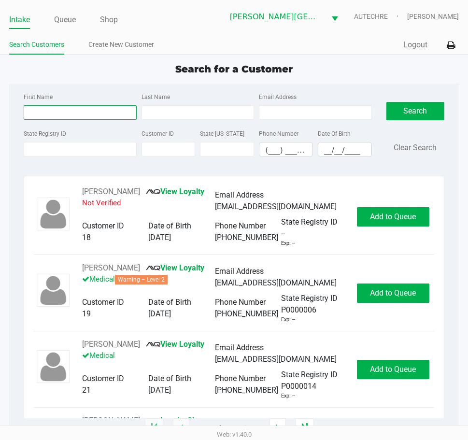
click at [49, 112] on input "First Name" at bounding box center [80, 112] width 113 height 14
type input "ray"
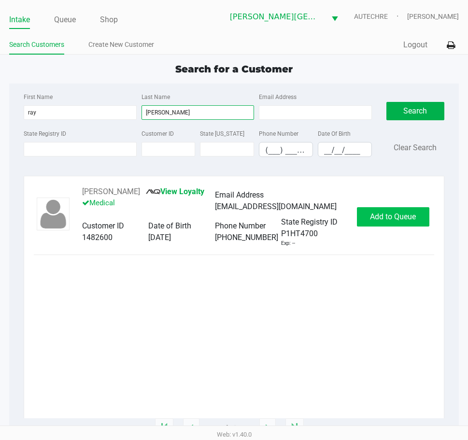
type input "strothers"
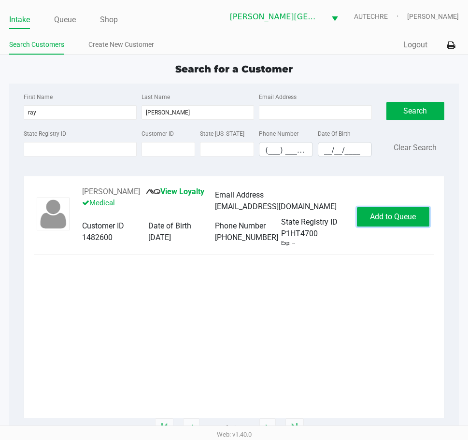
click at [382, 220] on span "Add to Queue" at bounding box center [393, 216] width 46 height 9
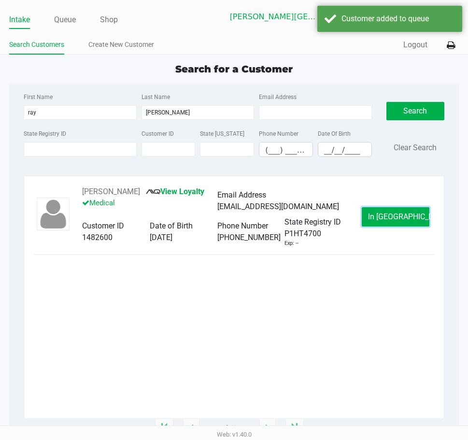
click at [382, 220] on span "In Queue" at bounding box center [408, 216] width 81 height 9
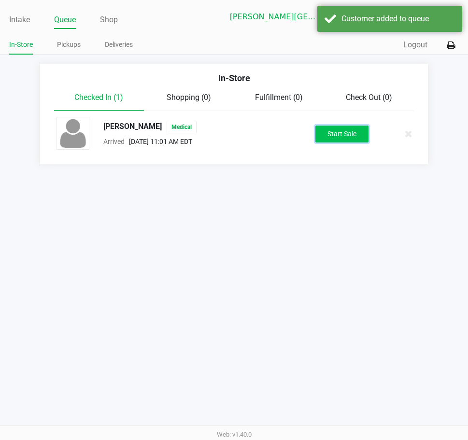
click at [344, 132] on button "Start Sale" at bounding box center [341, 134] width 53 height 17
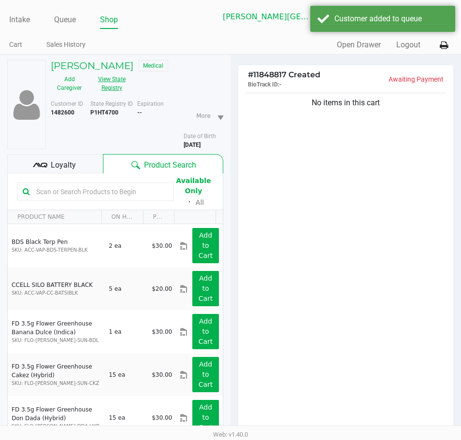
click at [110, 81] on button "View State Registry" at bounding box center [109, 83] width 42 height 24
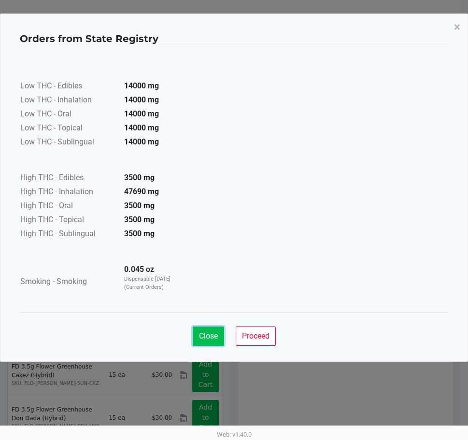
click at [206, 336] on span "Close" at bounding box center [208, 335] width 19 height 9
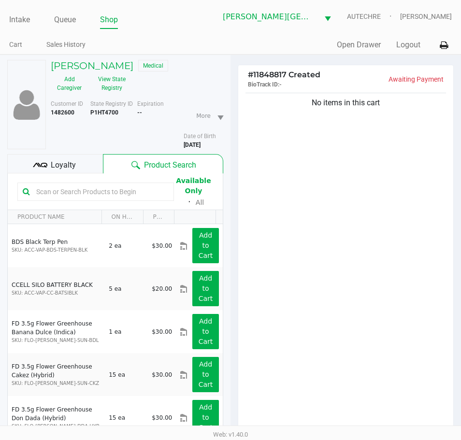
click at [271, 246] on div "No items in this cart" at bounding box center [345, 264] width 215 height 347
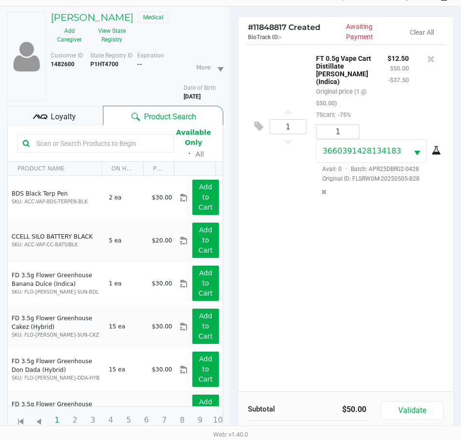
scroll to position [106, 0]
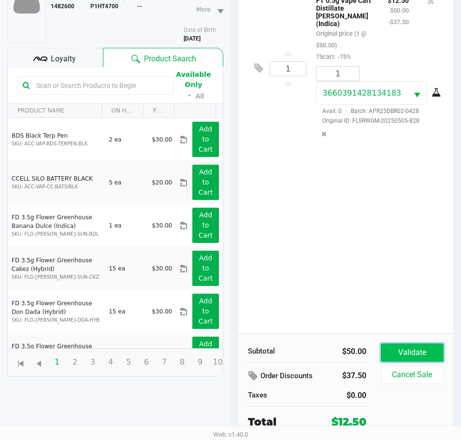
click at [399, 353] on button "Validate" at bounding box center [412, 352] width 63 height 18
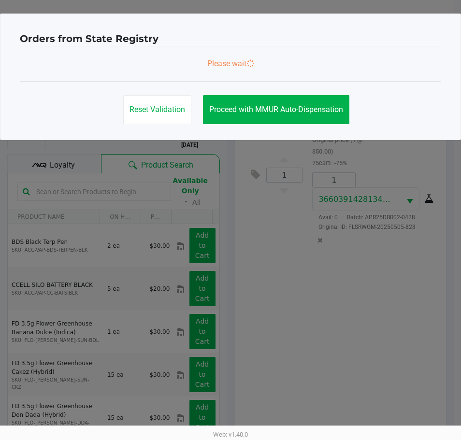
scroll to position [0, 0]
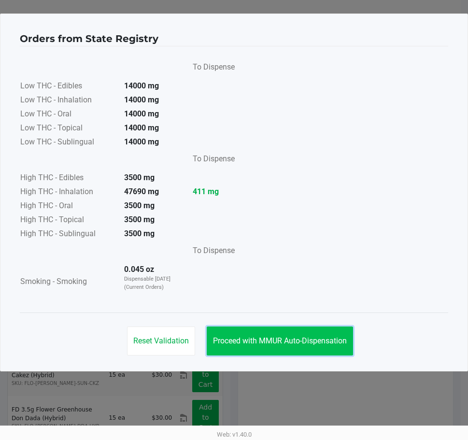
click at [314, 344] on span "Proceed with MMUR Auto-Dispensation" at bounding box center [280, 340] width 134 height 9
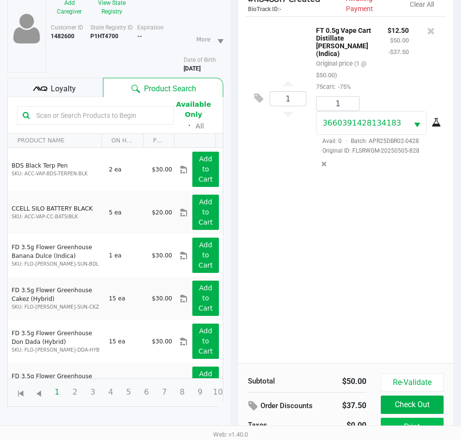
scroll to position [128, 0]
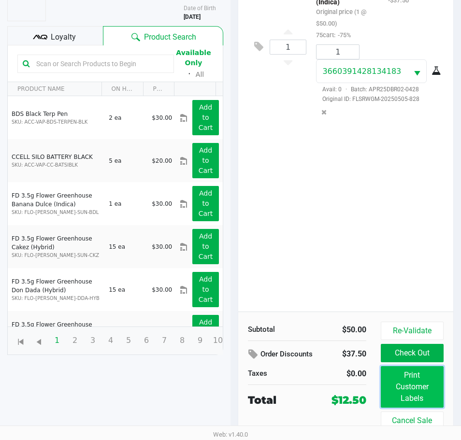
click at [400, 378] on button "Print Customer Labels" at bounding box center [412, 387] width 63 height 42
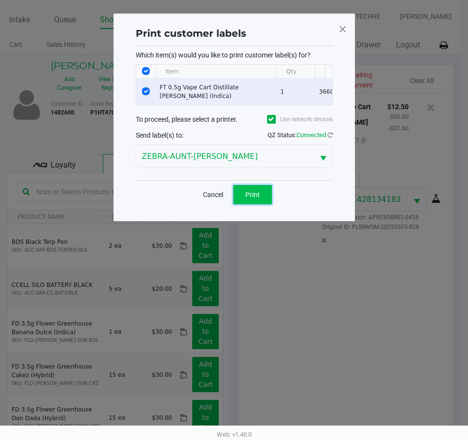
click at [255, 198] on span "Print" at bounding box center [252, 195] width 14 height 8
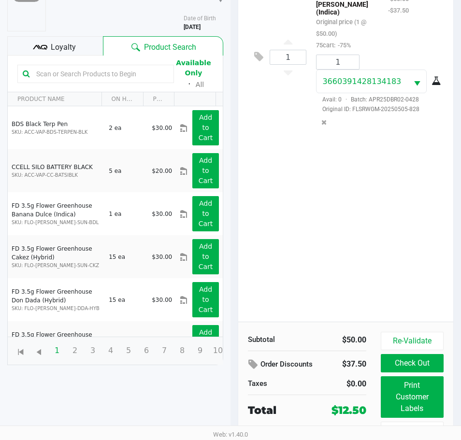
scroll to position [128, 0]
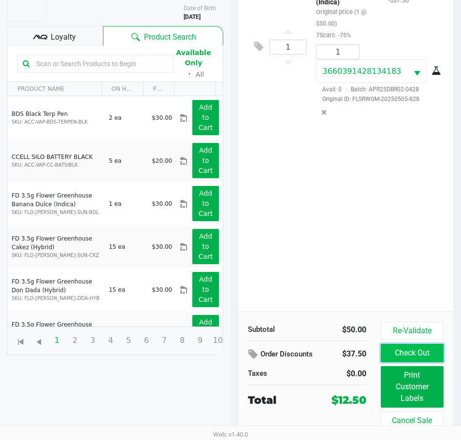
click at [417, 352] on button "Check Out" at bounding box center [412, 353] width 63 height 18
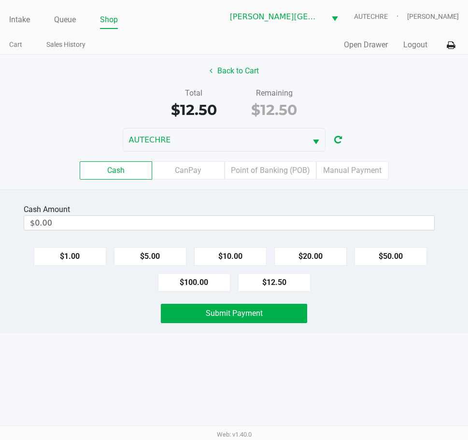
drag, startPoint x: 283, startPoint y: 287, endPoint x: 269, endPoint y: 299, distance: 18.6
click at [283, 287] on button "$12.50" at bounding box center [274, 282] width 72 height 18
type input "$12.50"
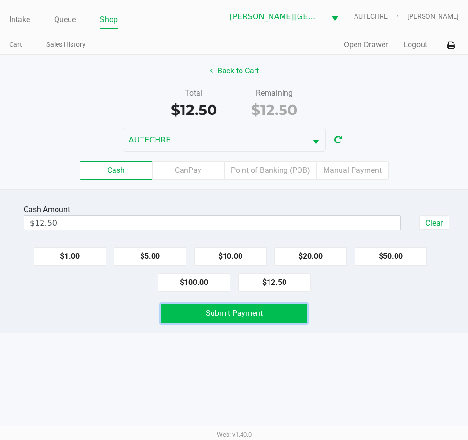
click at [267, 306] on button "Submit Payment" at bounding box center [234, 313] width 146 height 19
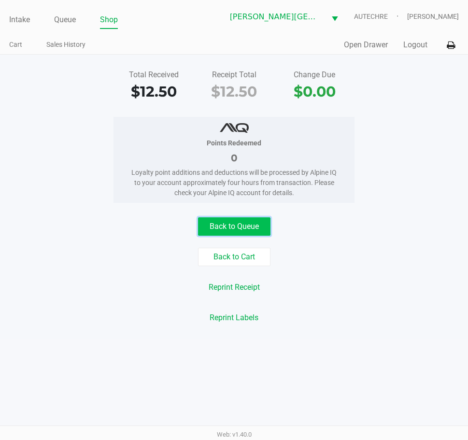
click at [234, 229] on button "Back to Queue" at bounding box center [234, 226] width 72 height 18
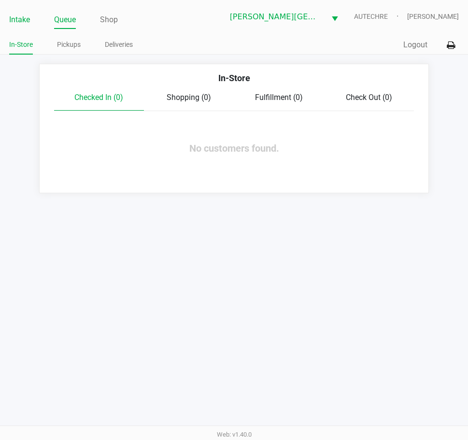
click at [25, 14] on link "Intake" at bounding box center [19, 20] width 21 height 14
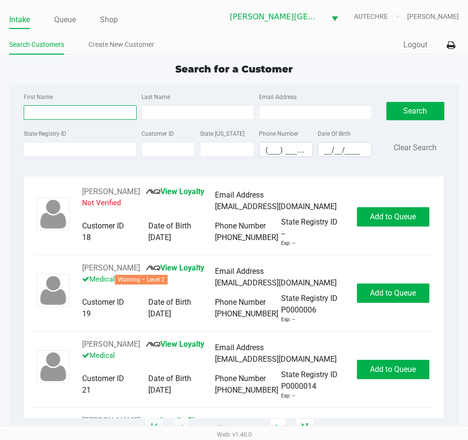
click at [63, 112] on input "First Name" at bounding box center [80, 112] width 113 height 14
type input "m"
type input "barry"
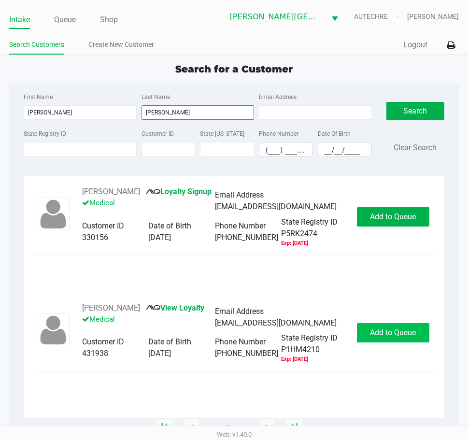
type input "brunell"
click at [400, 333] on span "Add to Queue" at bounding box center [393, 332] width 46 height 9
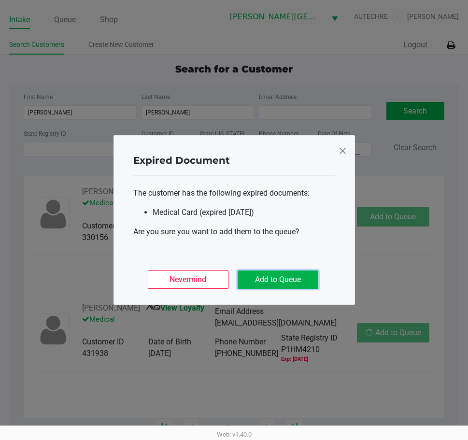
drag, startPoint x: 289, startPoint y: 280, endPoint x: 299, endPoint y: 284, distance: 11.7
click at [289, 280] on button "Add to Queue" at bounding box center [278, 279] width 81 height 18
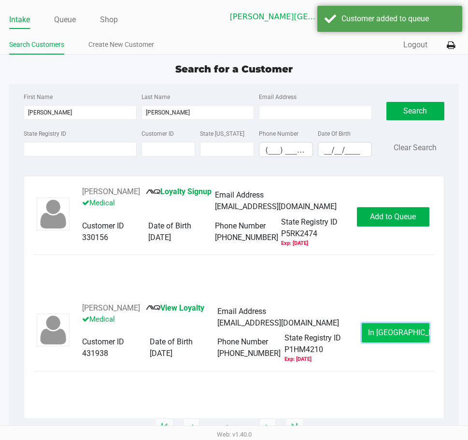
click at [380, 335] on span "In Queue" at bounding box center [408, 332] width 81 height 9
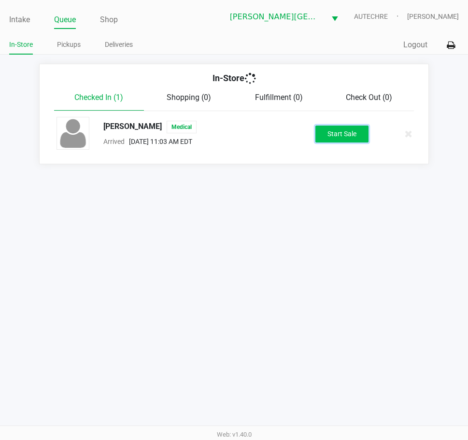
click at [338, 141] on button "Start Sale" at bounding box center [341, 134] width 53 height 17
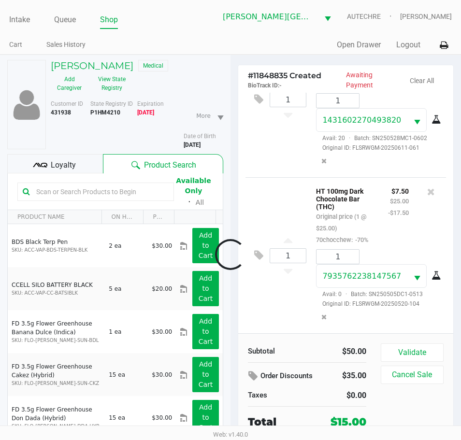
scroll to position [98, 0]
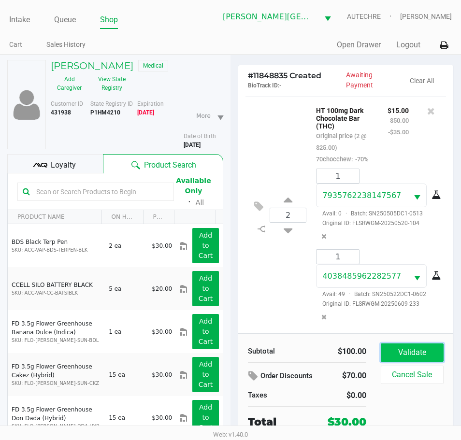
click at [405, 346] on button "Validate" at bounding box center [412, 352] width 63 height 18
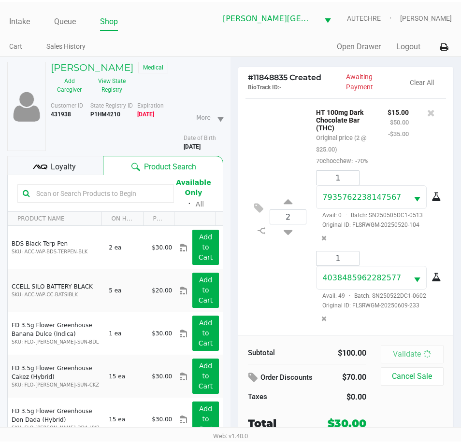
scroll to position [178, 0]
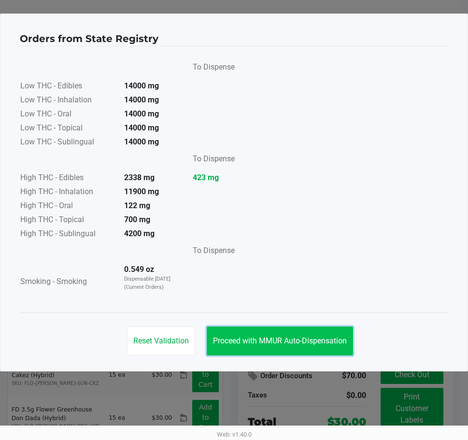
drag, startPoint x: 311, startPoint y: 341, endPoint x: 316, endPoint y: 342, distance: 4.9
click at [311, 342] on span "Proceed with MMUR Auto-Dispensation" at bounding box center [280, 340] width 134 height 9
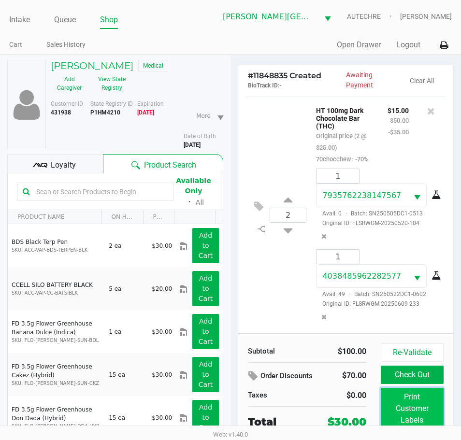
click at [398, 405] on button "Print Customer Labels" at bounding box center [412, 409] width 63 height 42
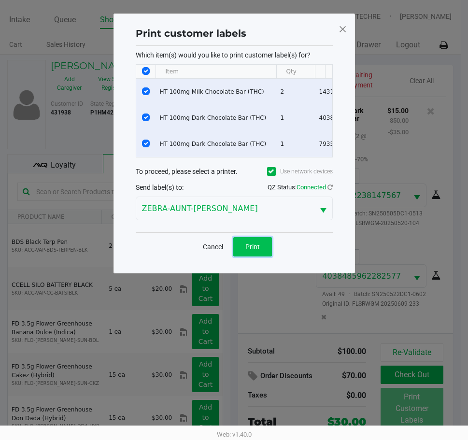
click at [253, 251] on span "Print" at bounding box center [252, 247] width 14 height 8
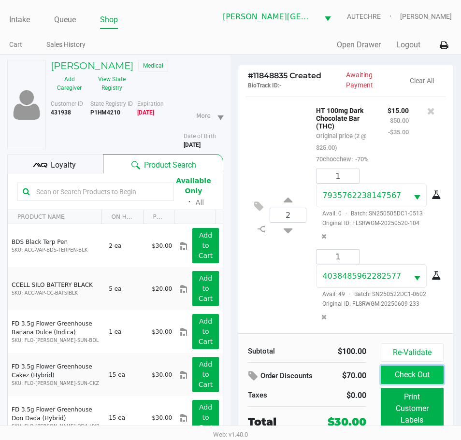
click at [399, 371] on button "Check Out" at bounding box center [412, 375] width 63 height 18
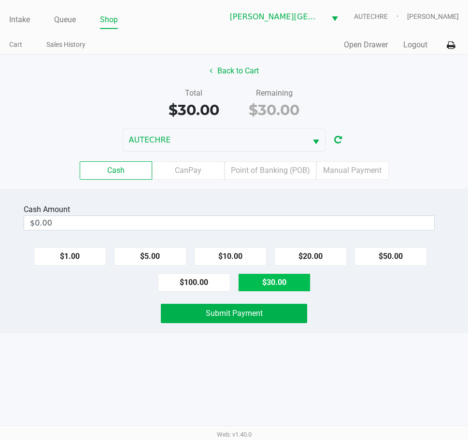
click at [271, 285] on button "$30.00" at bounding box center [274, 282] width 72 height 18
type input "$30.00"
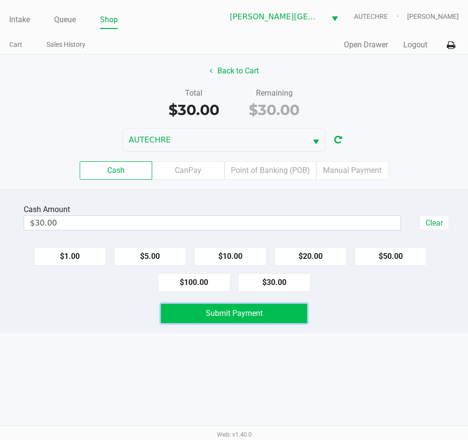
click at [246, 312] on span "Submit Payment" at bounding box center [234, 313] width 57 height 9
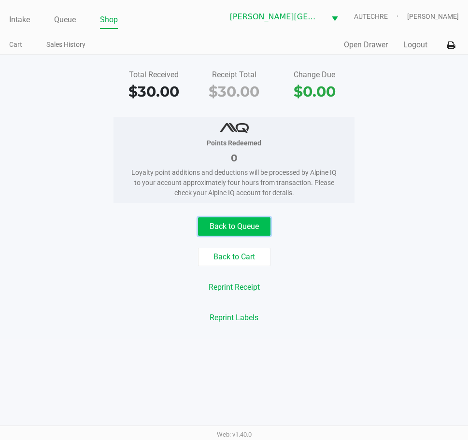
click at [236, 230] on button "Back to Queue" at bounding box center [234, 226] width 72 height 18
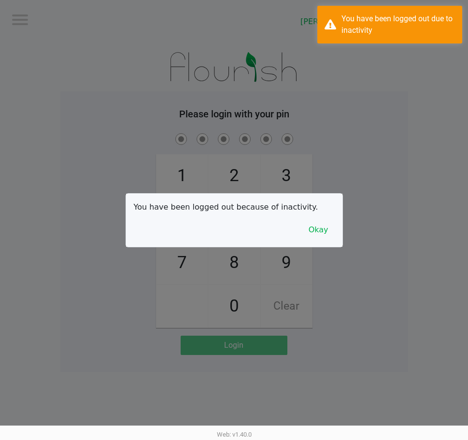
click at [40, 52] on div at bounding box center [234, 220] width 468 height 440
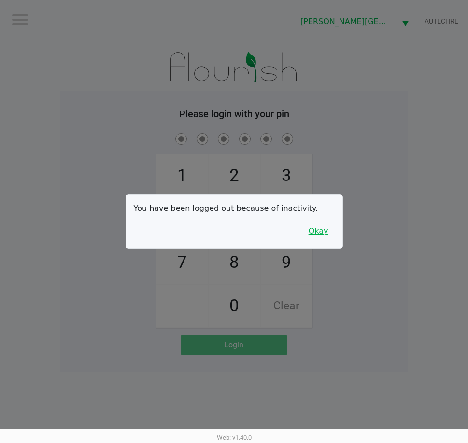
click at [323, 229] on button "Okay" at bounding box center [318, 231] width 32 height 18
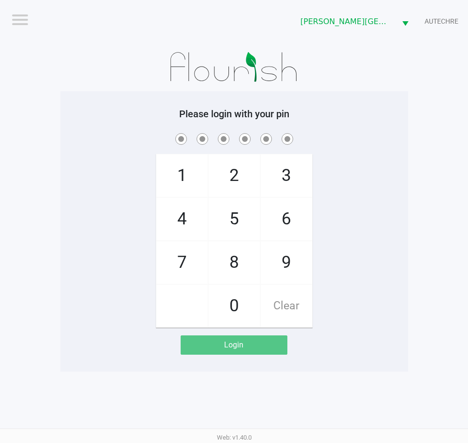
click at [330, 207] on div "1 4 7 2 5 8 0 3 6 9 Clear" at bounding box center [234, 229] width 348 height 197
checkbox input "true"
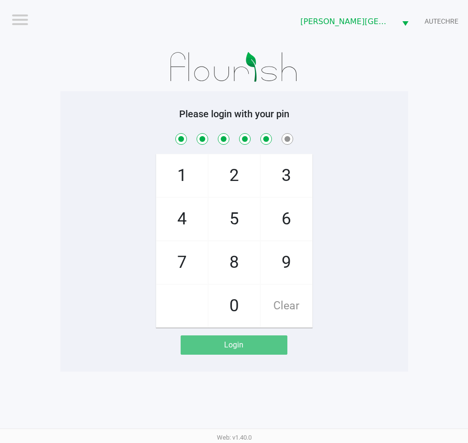
checkbox input "true"
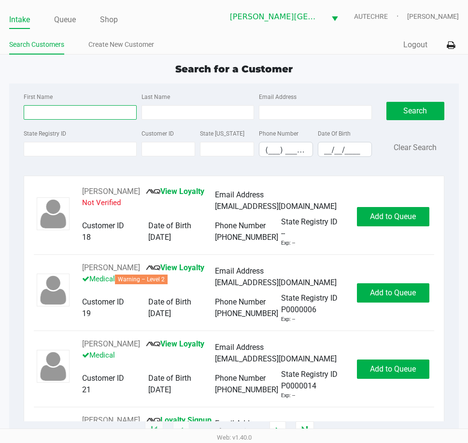
click at [54, 117] on input "First Name" at bounding box center [80, 112] width 113 height 14
type input "sean"
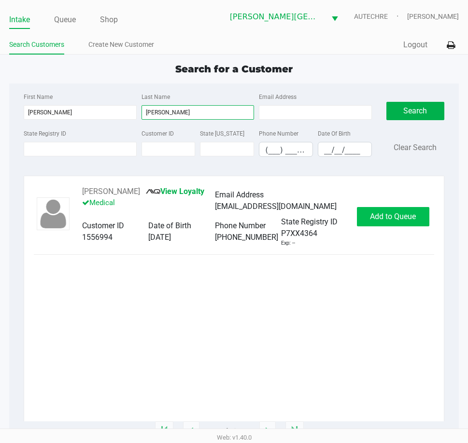
type input "wilkinson"
click at [381, 221] on button "Add to Queue" at bounding box center [393, 216] width 72 height 19
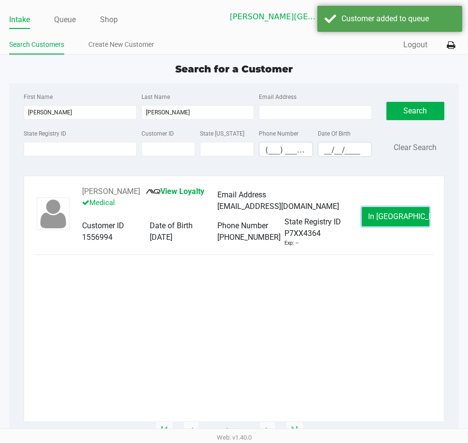
click at [381, 221] on button "In Queue" at bounding box center [396, 216] width 68 height 19
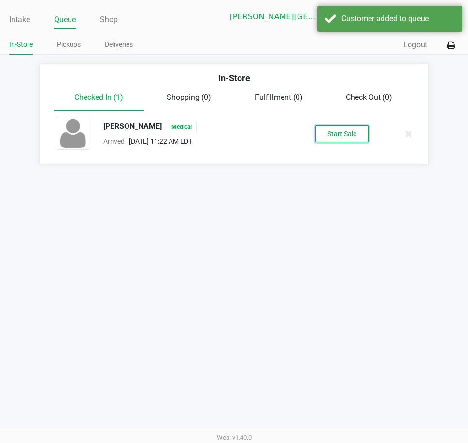
click at [336, 135] on button "Start Sale" at bounding box center [341, 134] width 53 height 17
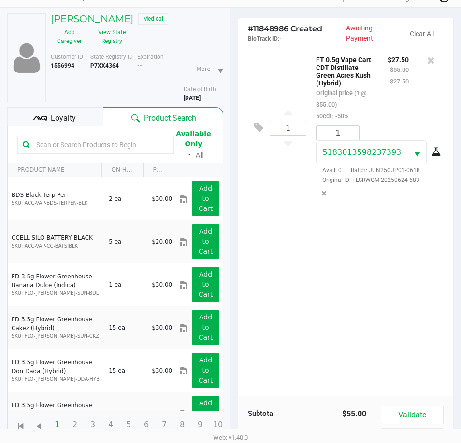
scroll to position [106, 0]
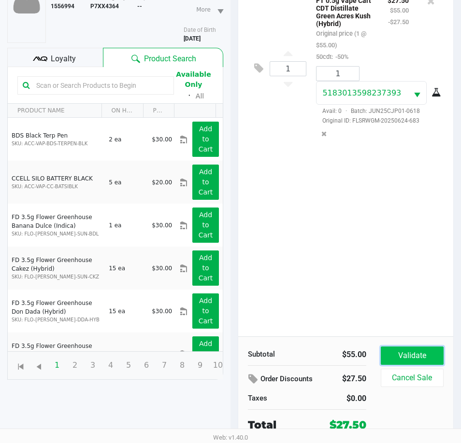
click at [415, 350] on button "Validate" at bounding box center [412, 356] width 63 height 18
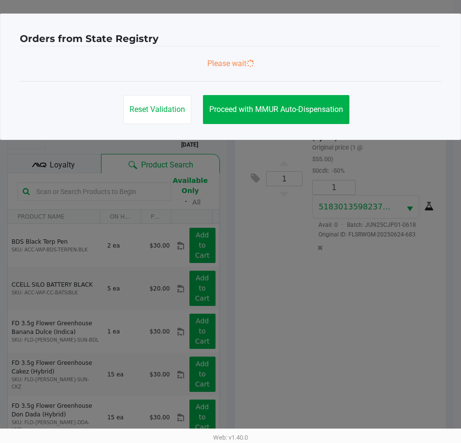
scroll to position [0, 0]
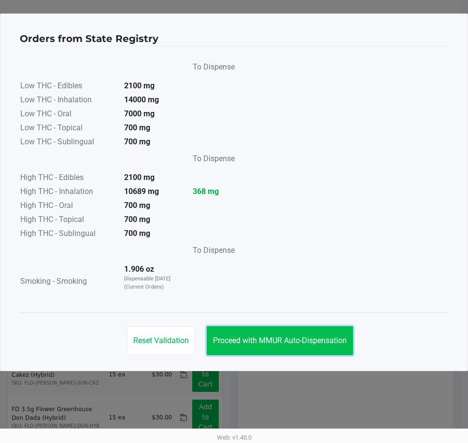
click at [239, 333] on button "Proceed with MMUR Auto-Dispensation" at bounding box center [280, 340] width 146 height 29
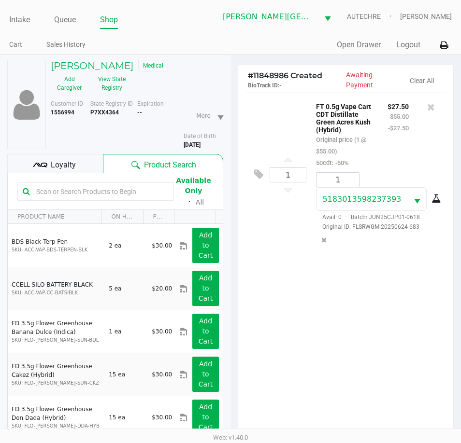
scroll to position [128, 0]
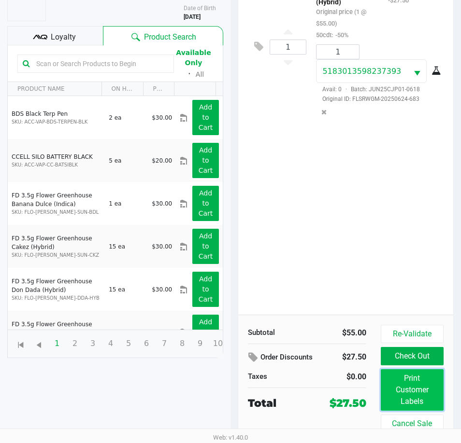
click at [404, 393] on button "Print Customer Labels" at bounding box center [412, 390] width 63 height 42
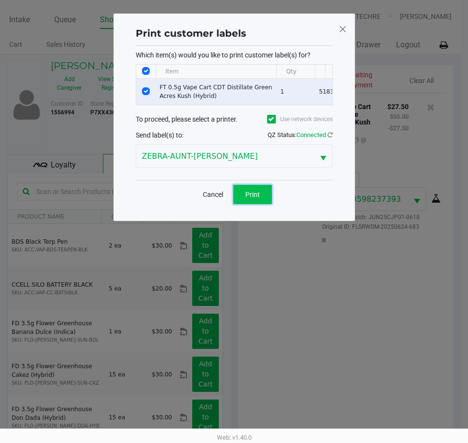
click at [251, 195] on button "Print" at bounding box center [252, 194] width 39 height 19
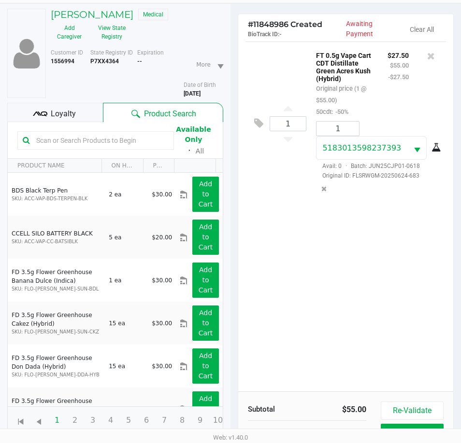
scroll to position [128, 0]
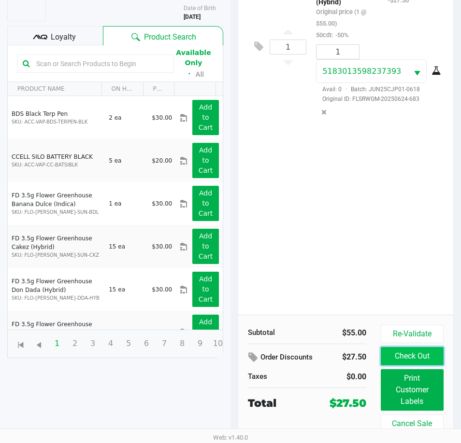
click at [414, 361] on button "Check Out" at bounding box center [412, 356] width 63 height 18
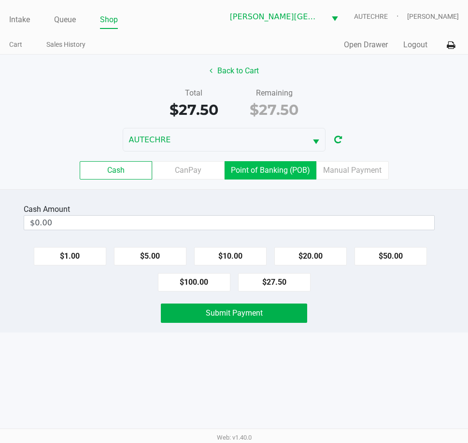
click at [288, 169] on label "Point of Banking (POB)" at bounding box center [271, 170] width 92 height 18
click at [0, 0] on 7 "Point of Banking (POB)" at bounding box center [0, 0] width 0 height 0
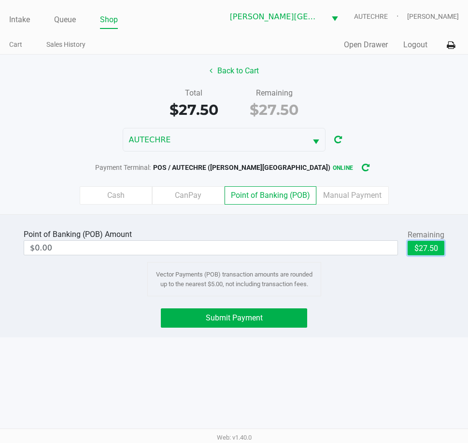
click at [416, 252] on button "$27.50" at bounding box center [426, 248] width 37 height 14
type input "$27.50"
click at [239, 329] on div "Point of Banking (POB) Amount $27.50 Remaining $27.50 Clear Vector Payments (PO…" at bounding box center [234, 275] width 468 height 123
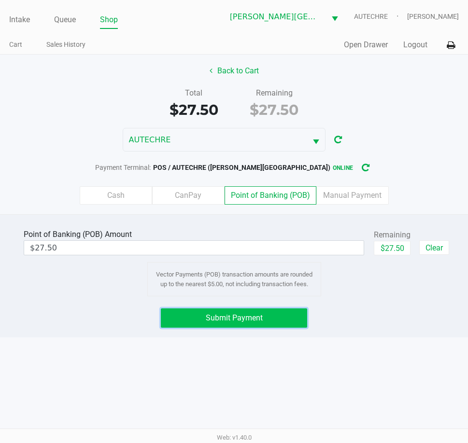
click at [238, 322] on span "Submit Payment" at bounding box center [234, 317] width 57 height 9
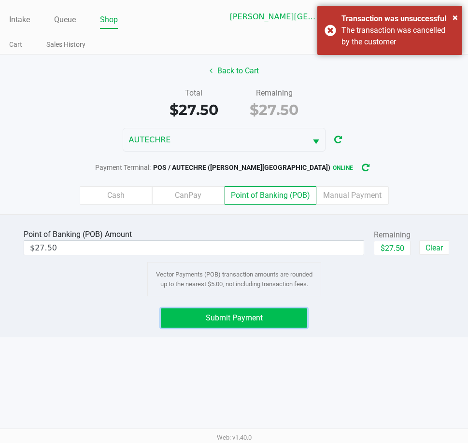
click at [255, 315] on span "Submit Payment" at bounding box center [234, 317] width 57 height 9
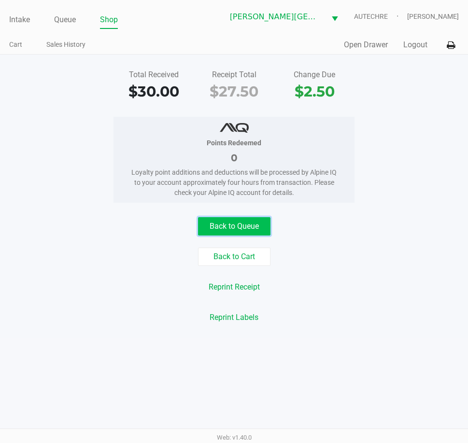
click at [238, 230] on button "Back to Queue" at bounding box center [234, 226] width 72 height 18
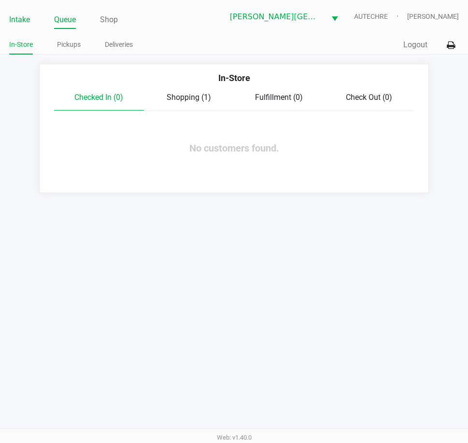
click at [18, 17] on link "Intake" at bounding box center [19, 20] width 21 height 14
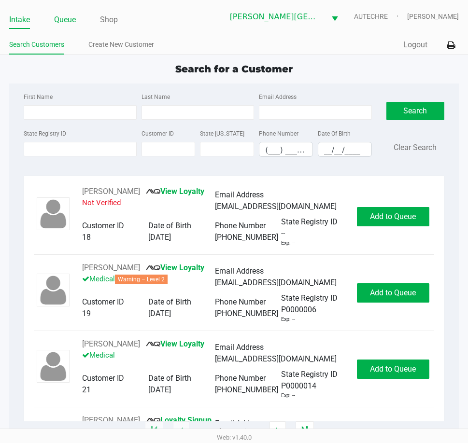
click at [65, 19] on link "Queue" at bounding box center [65, 20] width 22 height 14
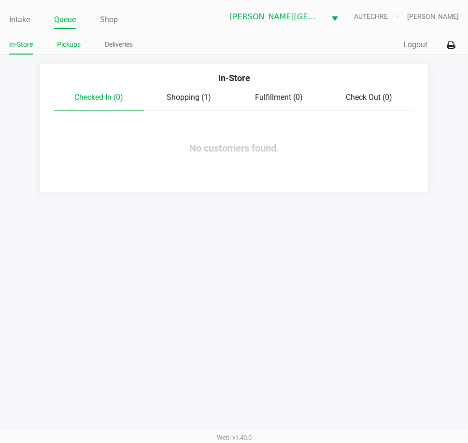
click at [71, 46] on link "Pickups" at bounding box center [69, 45] width 24 height 12
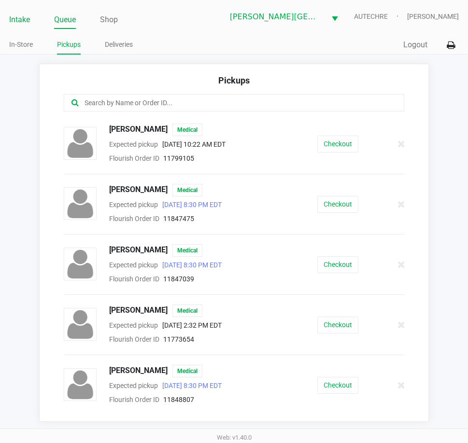
click at [16, 19] on link "Intake" at bounding box center [19, 20] width 21 height 14
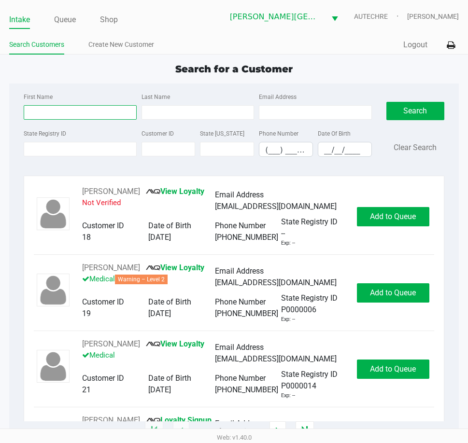
click at [71, 116] on input "First Name" at bounding box center [80, 112] width 113 height 14
type input "osama"
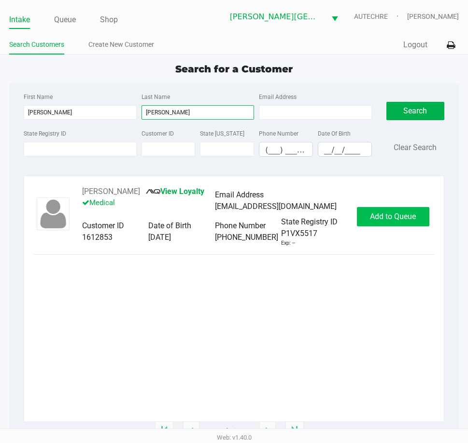
type input "fahmy"
click at [388, 213] on span "Add to Queue" at bounding box center [393, 216] width 46 height 9
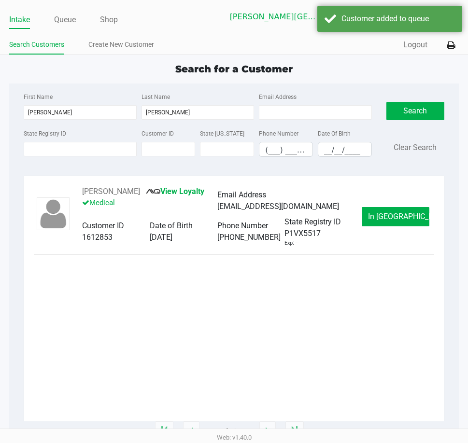
click at [388, 213] on span "In Queue" at bounding box center [408, 216] width 81 height 9
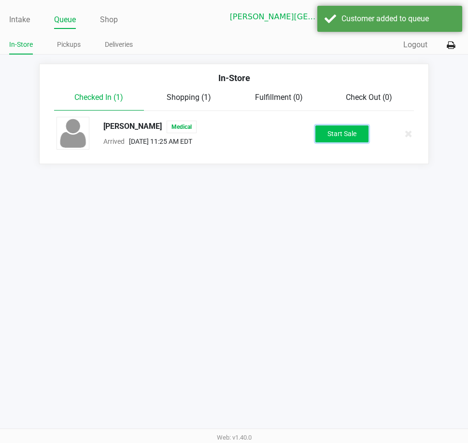
click at [343, 135] on button "Start Sale" at bounding box center [341, 134] width 53 height 17
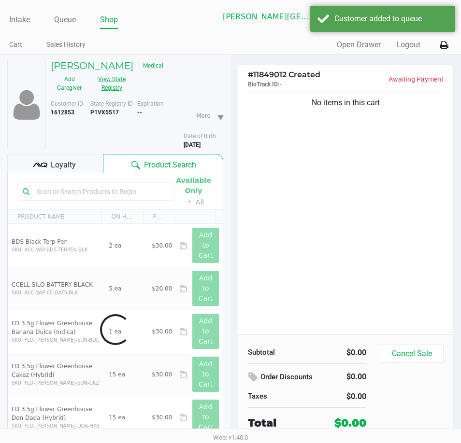
click at [102, 81] on button "View State Registry" at bounding box center [109, 83] width 42 height 24
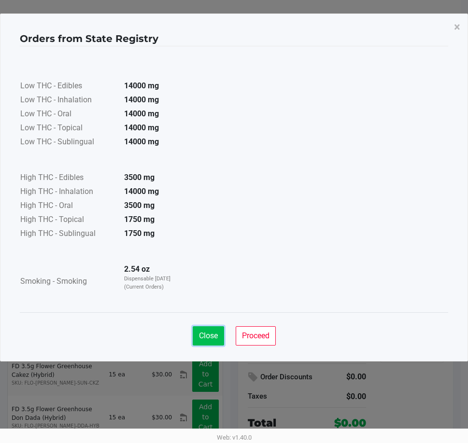
click at [207, 335] on span "Close" at bounding box center [208, 335] width 19 height 9
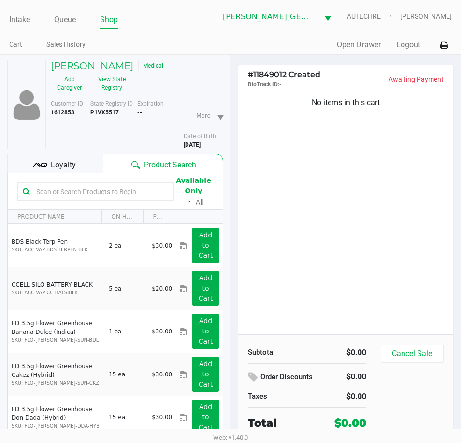
click at [257, 238] on div "No items in this cart" at bounding box center [345, 213] width 215 height 244
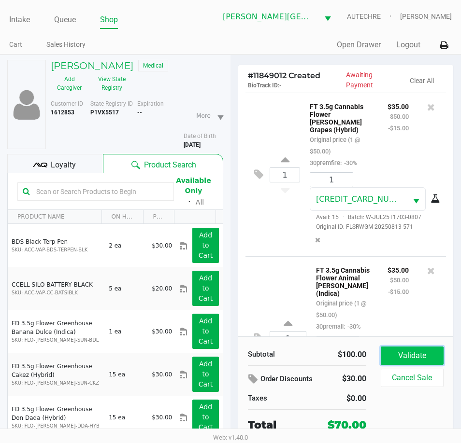
click at [395, 356] on button "Validate" at bounding box center [412, 356] width 63 height 18
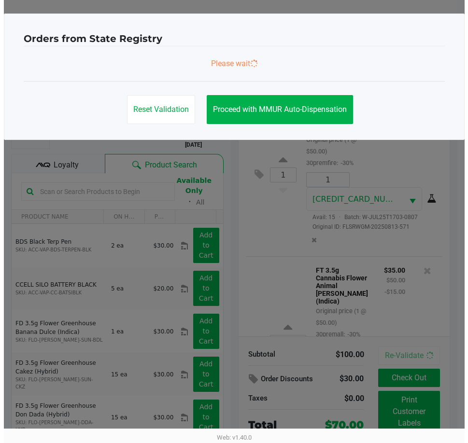
scroll to position [87, 0]
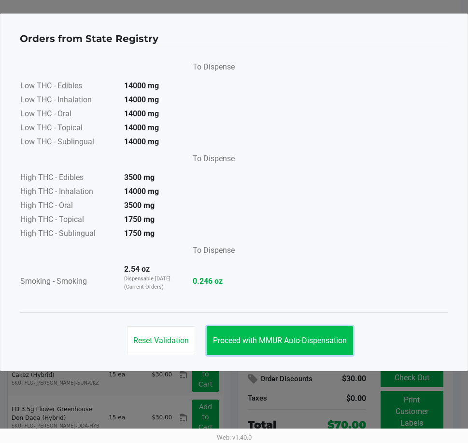
click at [330, 353] on button "Proceed with MMUR Auto-Dispensation" at bounding box center [280, 340] width 146 height 29
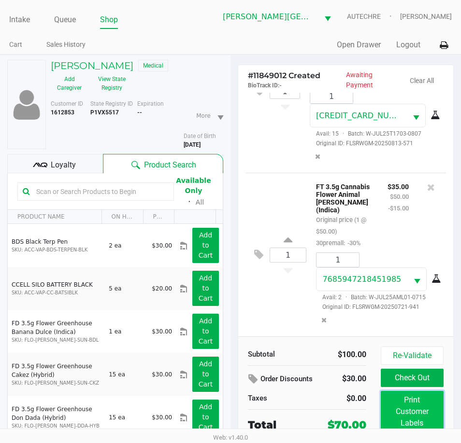
click at [386, 408] on button "Print Customer Labels" at bounding box center [412, 412] width 63 height 42
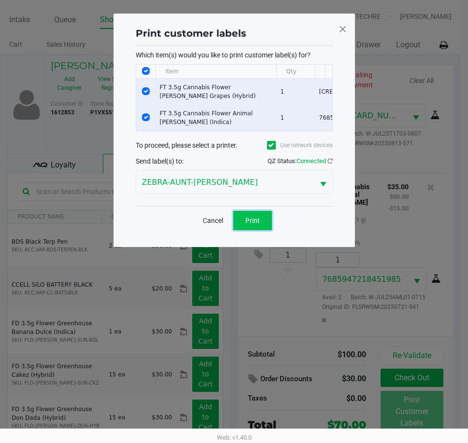
click at [261, 224] on button "Print" at bounding box center [252, 220] width 39 height 19
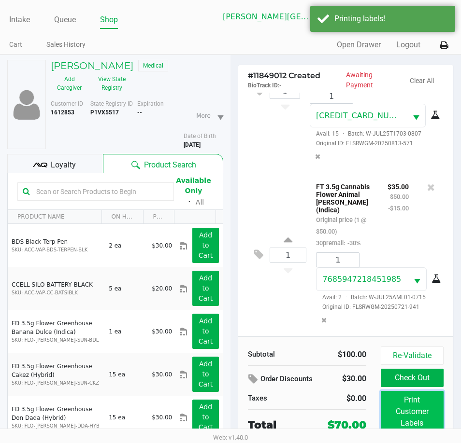
click at [422, 410] on button "Print Customer Labels" at bounding box center [412, 412] width 63 height 42
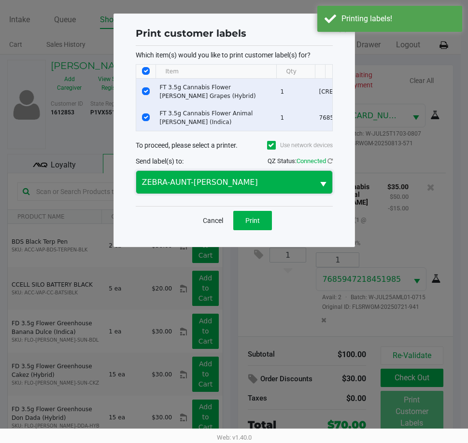
click at [275, 188] on span "ZEBRA-AUNT-SARAH" at bounding box center [225, 183] width 166 height 12
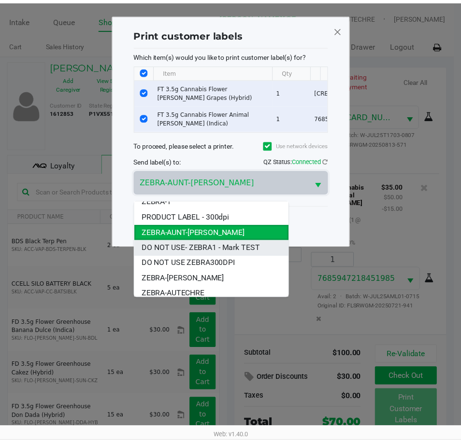
scroll to position [12, 0]
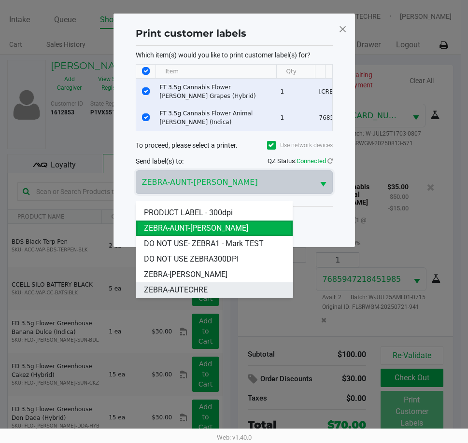
click at [208, 288] on span "ZEBRA-AUTECHRE" at bounding box center [176, 290] width 64 height 12
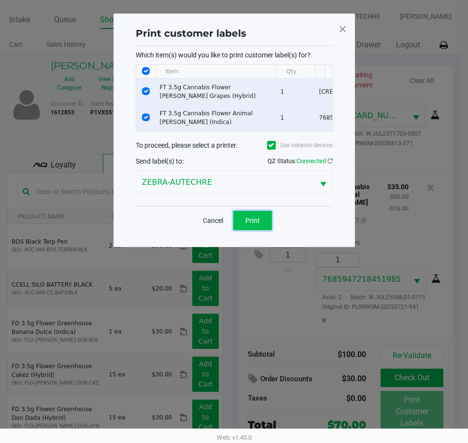
click at [263, 222] on button "Print" at bounding box center [252, 220] width 39 height 19
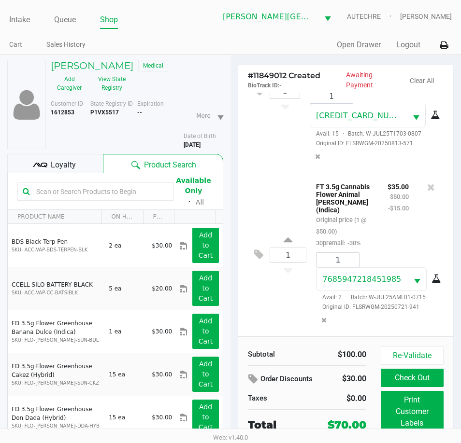
click at [76, 168] on div "Loyalty" at bounding box center [55, 163] width 96 height 19
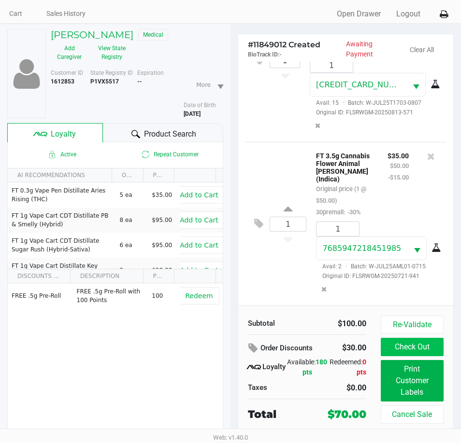
scroll to position [48, 0]
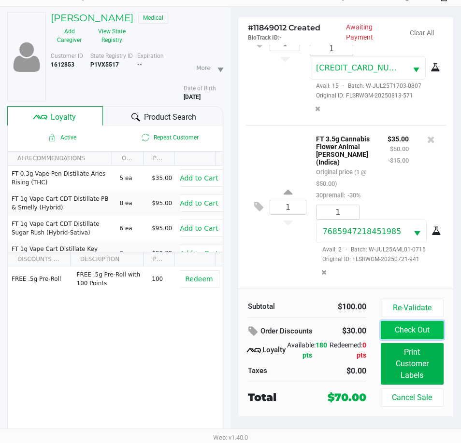
click at [411, 337] on button "Check Out" at bounding box center [412, 330] width 63 height 18
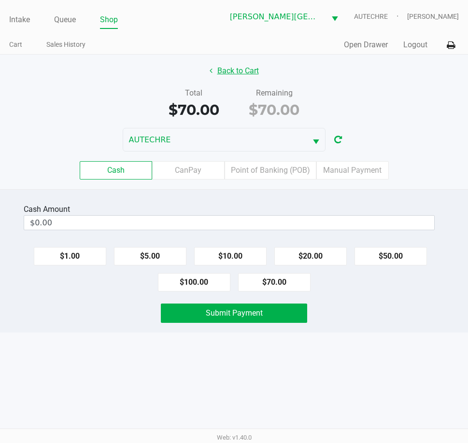
click at [248, 68] on button "Back to Cart" at bounding box center [234, 71] width 62 height 18
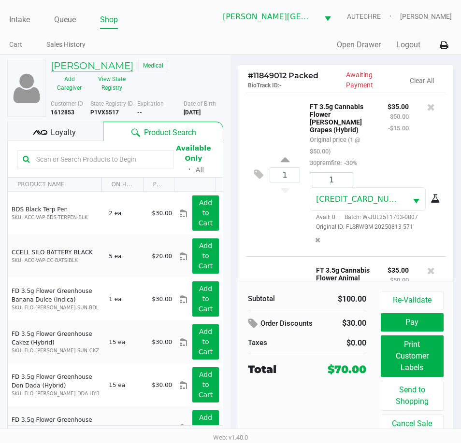
click at [89, 68] on h5 "OSAMA FAHMY" at bounding box center [92, 66] width 83 height 12
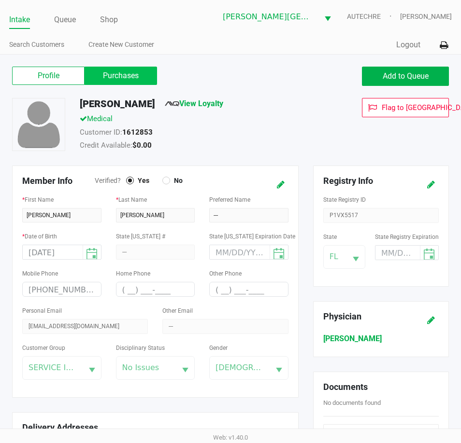
click at [104, 69] on label "Purchases" at bounding box center [121, 76] width 72 height 18
click at [0, 0] on 1 "Purchases" at bounding box center [0, 0] width 0 height 0
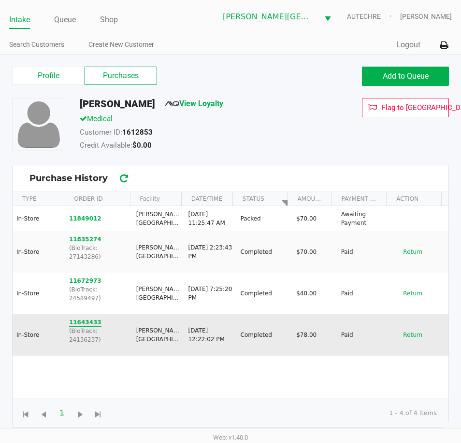
click at [84, 318] on button "11643433" at bounding box center [85, 322] width 32 height 9
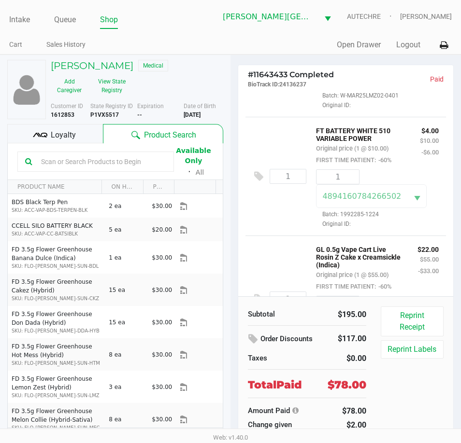
scroll to position [344, 0]
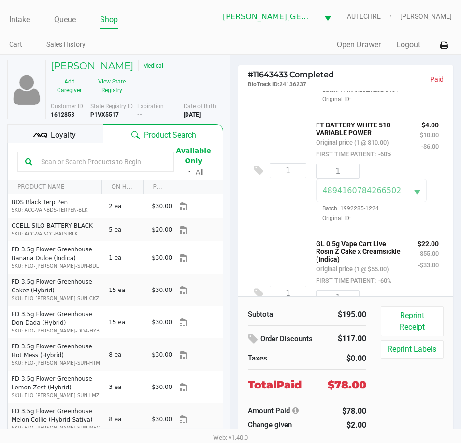
click at [103, 67] on h5 "OSAMA FAHMY" at bounding box center [92, 66] width 83 height 12
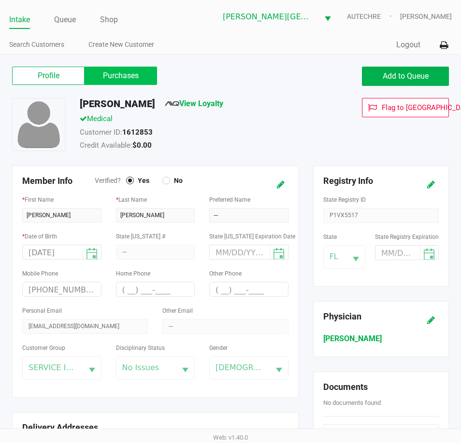
click at [113, 72] on label "Purchases" at bounding box center [121, 76] width 72 height 18
click at [0, 0] on 1 "Purchases" at bounding box center [0, 0] width 0 height 0
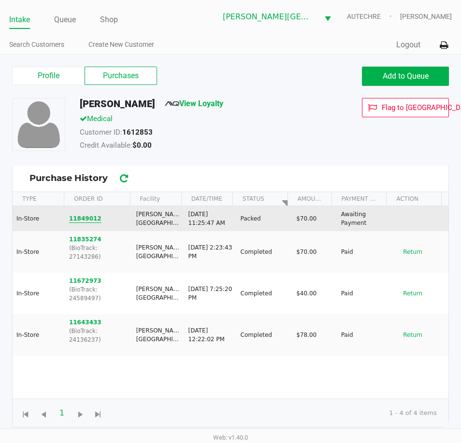
click at [93, 222] on button "11849012" at bounding box center [85, 218] width 32 height 9
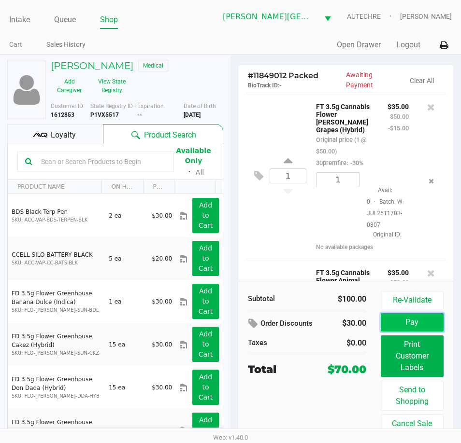
click at [405, 320] on button "Pay" at bounding box center [412, 322] width 63 height 18
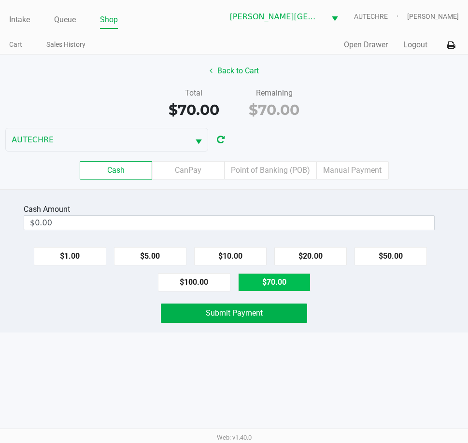
click at [261, 277] on button "$70.00" at bounding box center [274, 282] width 72 height 18
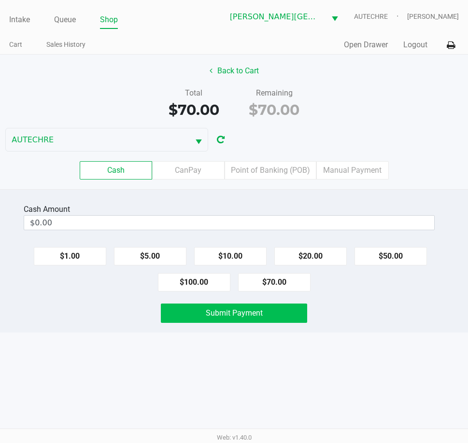
type input "$70.00"
click at [251, 315] on span "Submit Payment" at bounding box center [234, 313] width 57 height 9
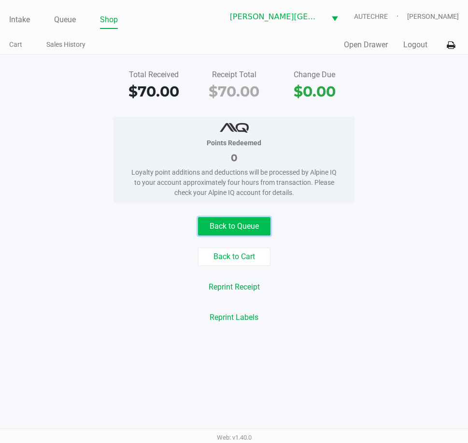
click at [215, 227] on button "Back to Queue" at bounding box center [234, 226] width 72 height 18
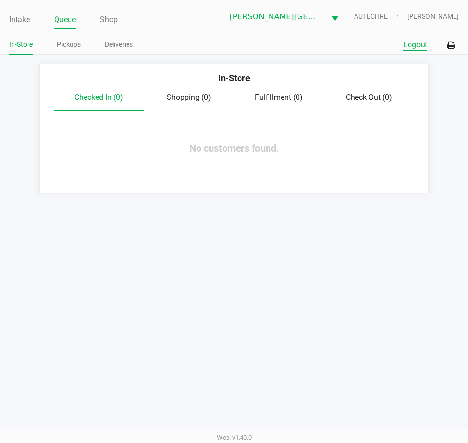
click at [417, 46] on button "Logout" at bounding box center [415, 45] width 24 height 12
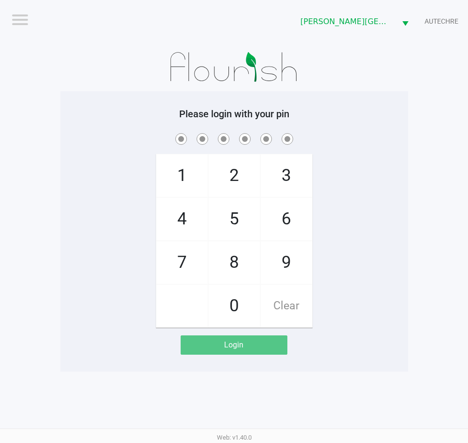
click at [394, 151] on div "1 4 7 2 5 8 0 3 6 9 Clear" at bounding box center [234, 229] width 348 height 197
click at [103, 269] on div "1 4 7 2 5 8 0 3 6 9 Clear" at bounding box center [234, 229] width 348 height 197
checkbox input "true"
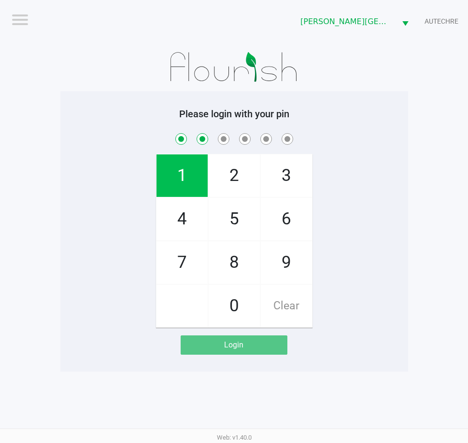
checkbox input "true"
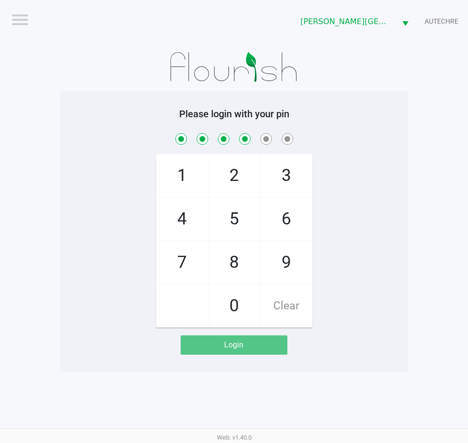
checkbox input "true"
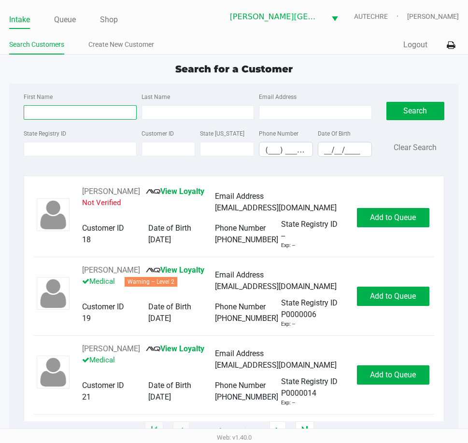
click at [73, 117] on input "First Name" at bounding box center [80, 112] width 113 height 14
type input "jesse"
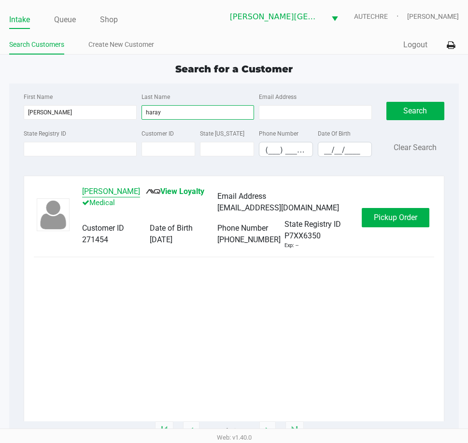
type input "haray"
click at [107, 192] on button "Jesse Haray" at bounding box center [111, 192] width 58 height 12
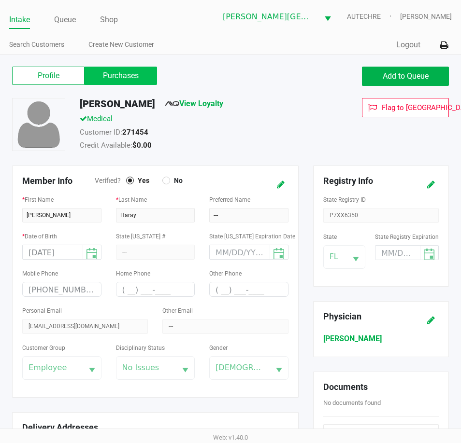
click at [98, 75] on label "Purchases" at bounding box center [121, 76] width 72 height 18
click at [0, 0] on 1 "Purchases" at bounding box center [0, 0] width 0 height 0
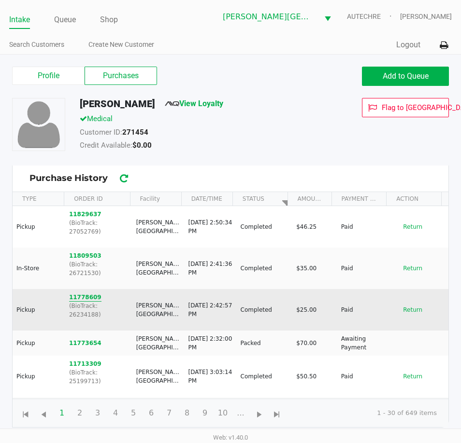
click at [81, 293] on button "11778609" at bounding box center [85, 297] width 32 height 9
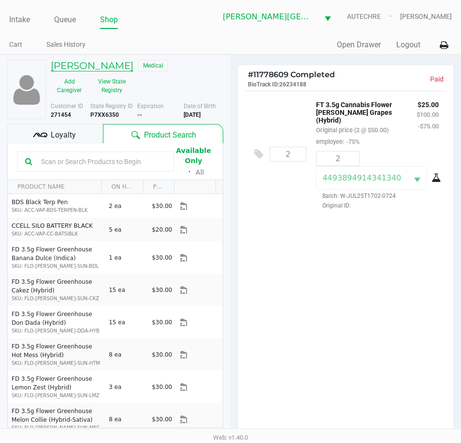
click at [75, 70] on h5 "Jesse Haray" at bounding box center [92, 66] width 83 height 12
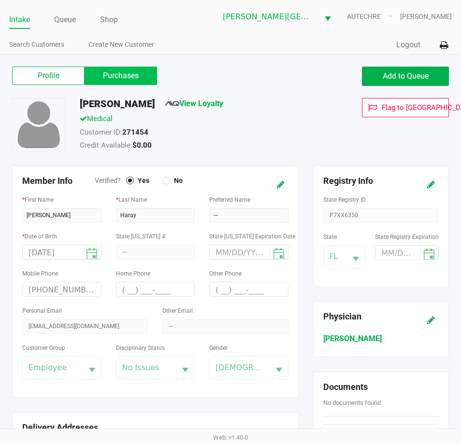
click at [93, 75] on label "Purchases" at bounding box center [121, 76] width 72 height 18
click at [0, 0] on 1 "Purchases" at bounding box center [0, 0] width 0 height 0
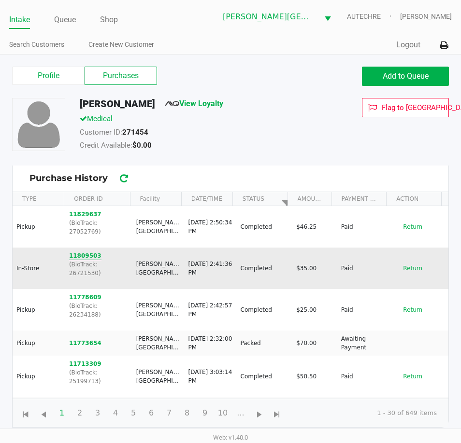
click at [84, 252] on button "11809503" at bounding box center [85, 256] width 32 height 9
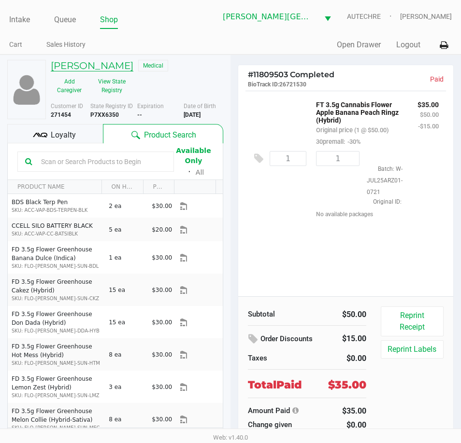
click at [80, 69] on h5 "Jesse Haray" at bounding box center [92, 66] width 83 height 12
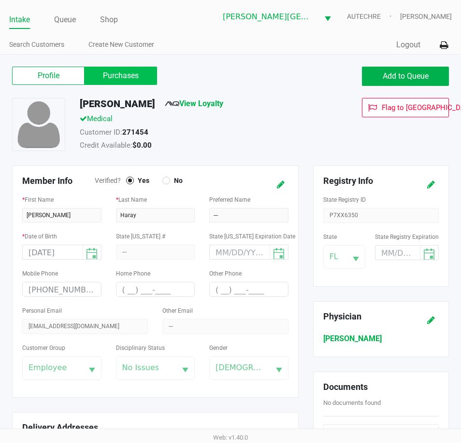
click at [105, 82] on label "Purchases" at bounding box center [121, 76] width 72 height 18
click at [0, 0] on 1 "Purchases" at bounding box center [0, 0] width 0 height 0
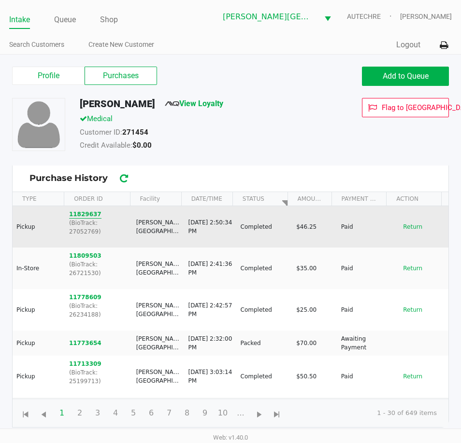
click at [79, 213] on button "11829637" at bounding box center [85, 214] width 32 height 9
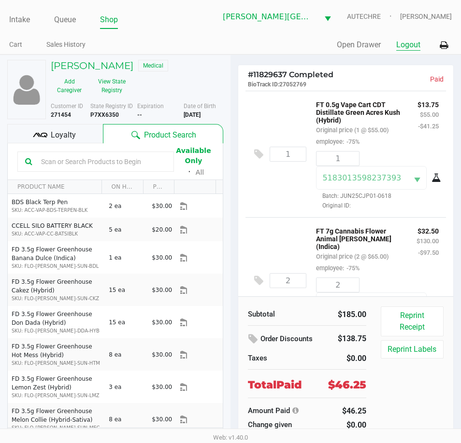
click at [409, 41] on button "Logout" at bounding box center [408, 45] width 24 height 12
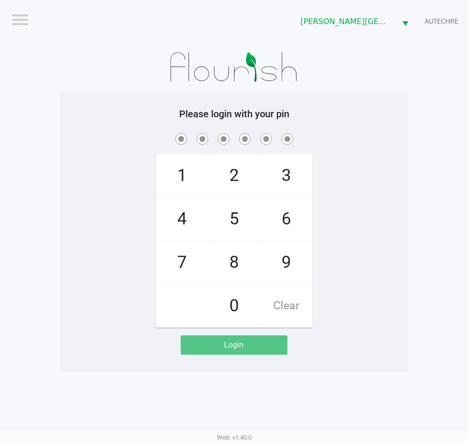
click at [44, 231] on app-pos-login-wrapper "Logout Bonita Springs WC AUTECHRE Please login with your pin 1 4 7 2 5 8 0 3 6 …" at bounding box center [234, 186] width 468 height 372
click at [145, 197] on div "1 4 7 2 5 8 0 3 6 9 Clear" at bounding box center [234, 229] width 348 height 197
checkbox input "true"
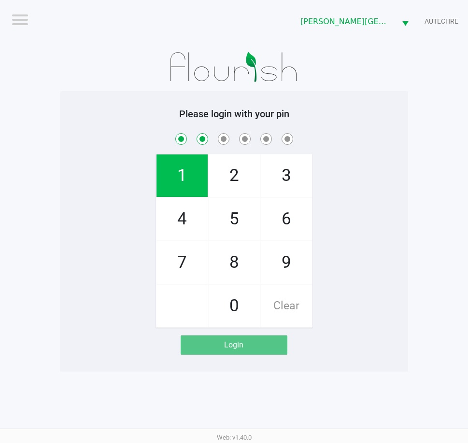
checkbox input "true"
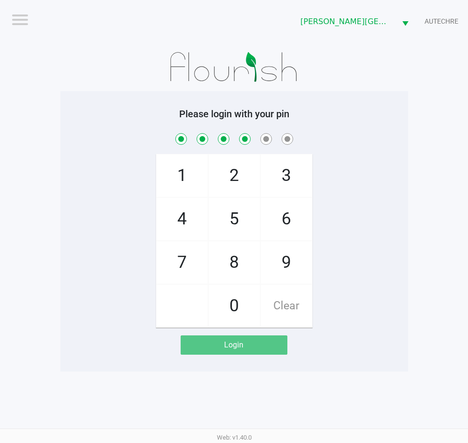
checkbox input "true"
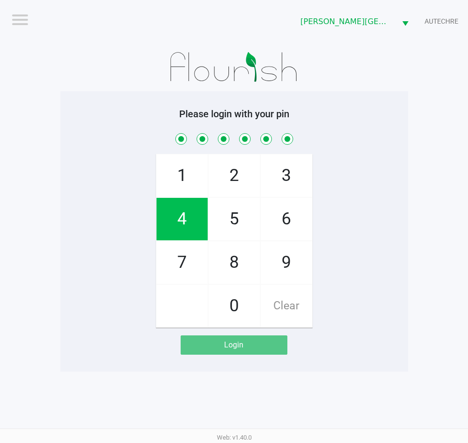
checkbox input "true"
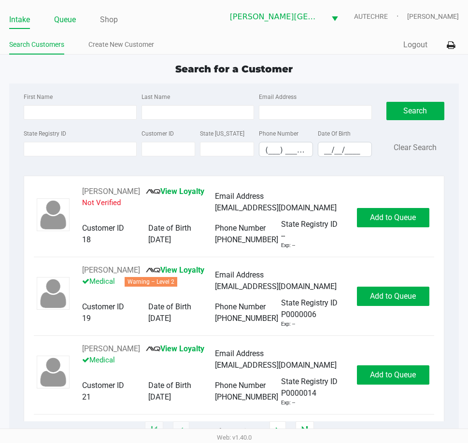
click at [65, 15] on link "Queue" at bounding box center [65, 20] width 22 height 14
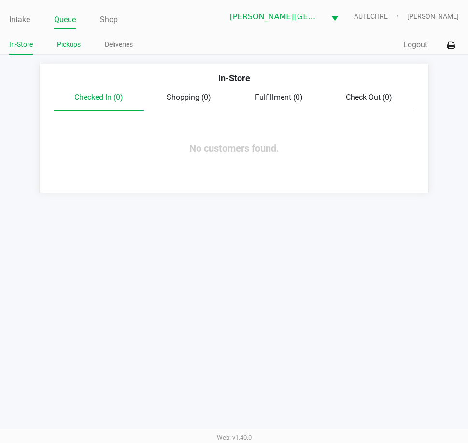
click at [77, 47] on link "Pickups" at bounding box center [69, 45] width 24 height 12
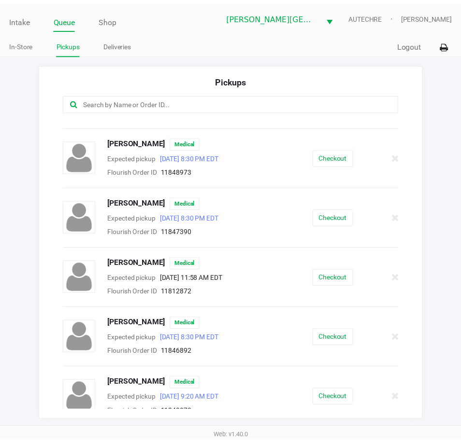
scroll to position [477, 0]
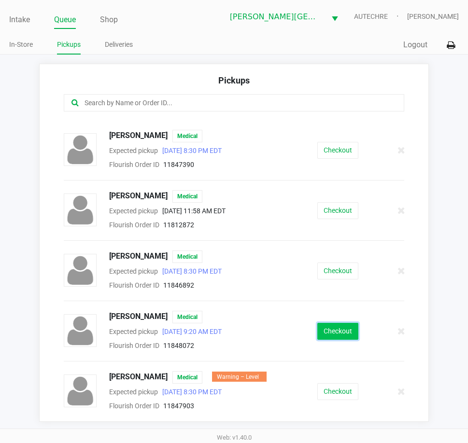
click at [333, 332] on button "Checkout" at bounding box center [337, 331] width 41 height 17
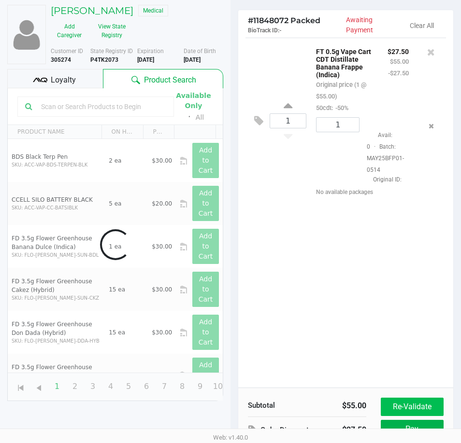
scroll to position [128, 0]
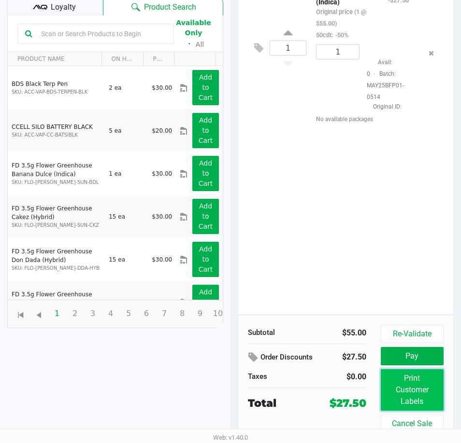
click at [398, 384] on button "Print Customer Labels" at bounding box center [412, 390] width 63 height 42
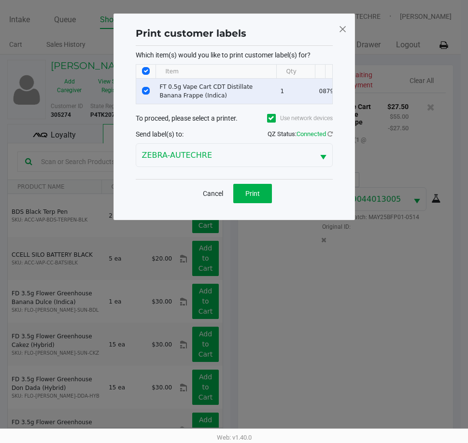
click at [342, 28] on span at bounding box center [342, 28] width 9 height 15
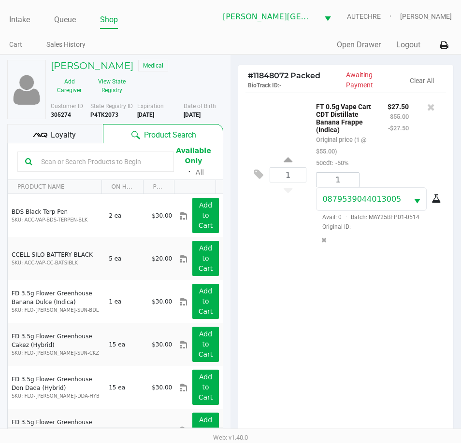
click at [387, 249] on div "1 0879539044013005 Avail: 0 · Batch: MAY25BFP01-0514 Original ID:" at bounding box center [377, 210] width 137 height 77
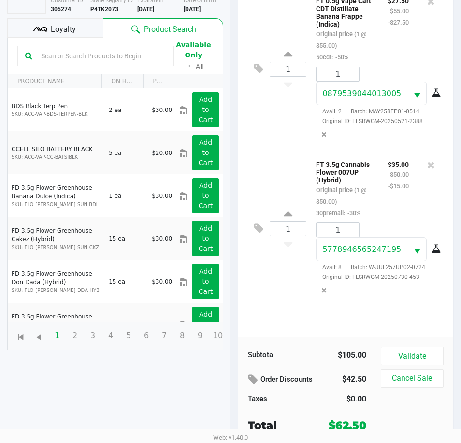
scroll to position [106, 0]
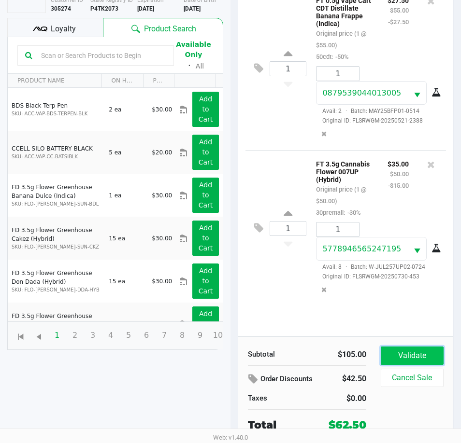
click at [408, 363] on button "Validate" at bounding box center [412, 356] width 63 height 18
click at [407, 358] on div "Validate Cancel Sale" at bounding box center [416, 390] width 70 height 86
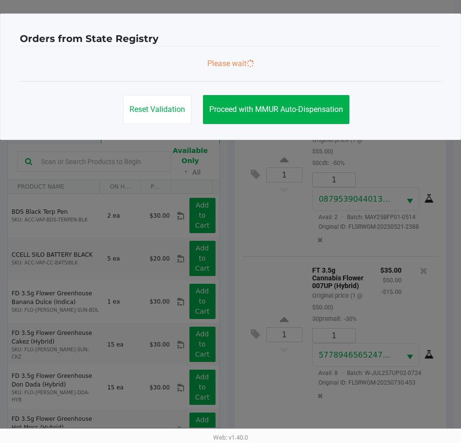
scroll to position [0, 0]
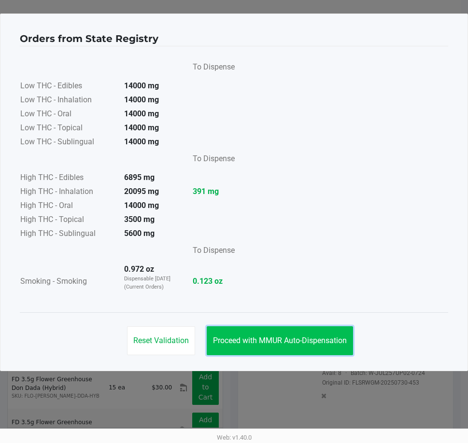
drag, startPoint x: 289, startPoint y: 338, endPoint x: 307, endPoint y: 346, distance: 19.2
click at [290, 338] on span "Proceed with MMUR Auto-Dispensation" at bounding box center [280, 340] width 134 height 9
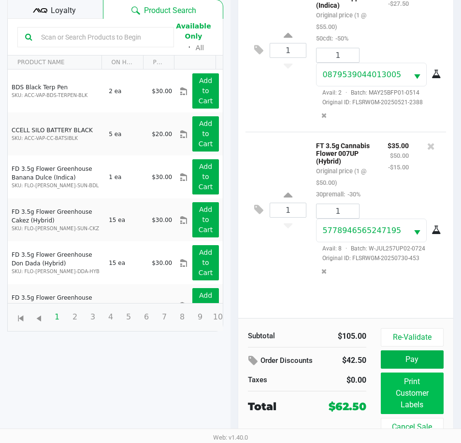
scroll to position [128, 0]
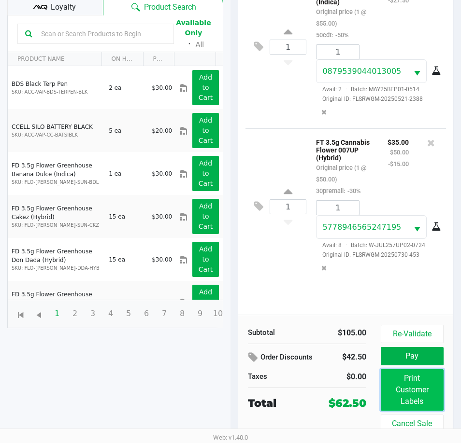
click at [401, 385] on button "Print Customer Labels" at bounding box center [412, 390] width 63 height 42
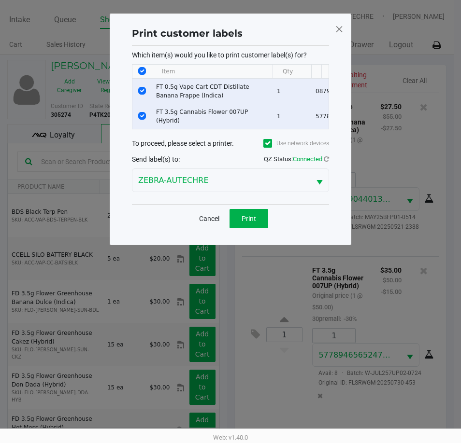
scroll to position [0, 0]
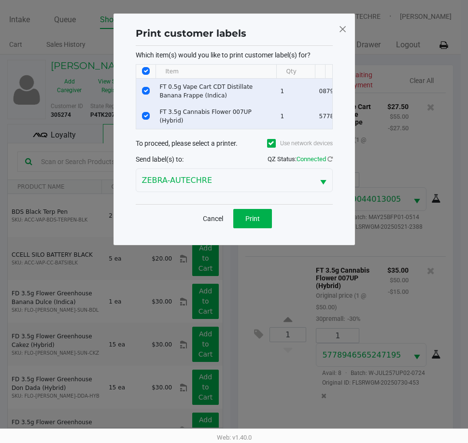
click at [235, 211] on div "Cancel Print" at bounding box center [234, 218] width 197 height 28
click at [245, 226] on button "Print" at bounding box center [252, 218] width 39 height 19
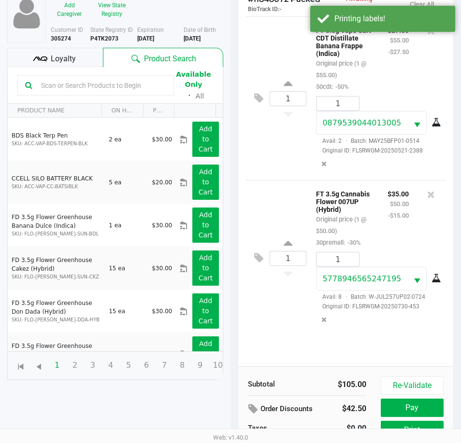
scroll to position [128, 0]
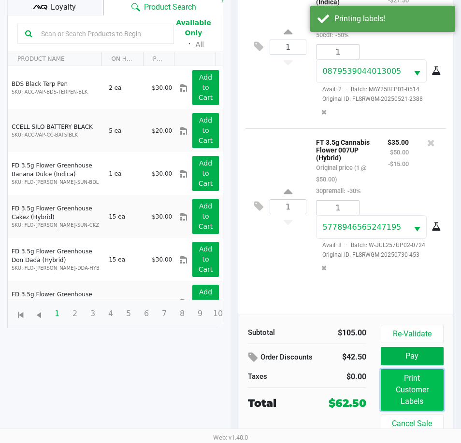
click at [400, 384] on button "Print Customer Labels" at bounding box center [412, 390] width 63 height 42
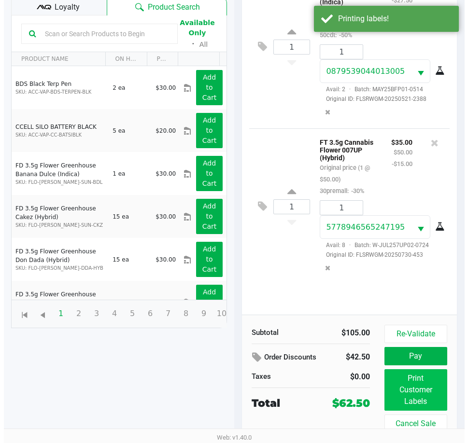
scroll to position [0, 0]
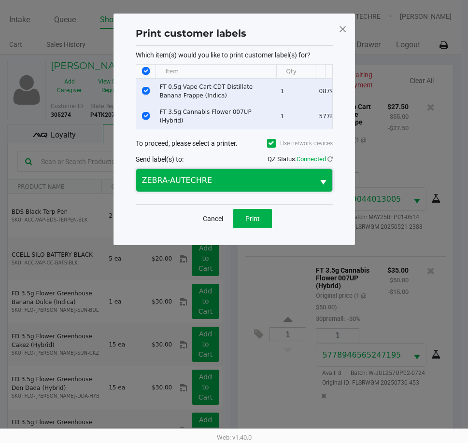
click at [227, 179] on span "ZEBRA-AUTECHRE" at bounding box center [225, 181] width 166 height 12
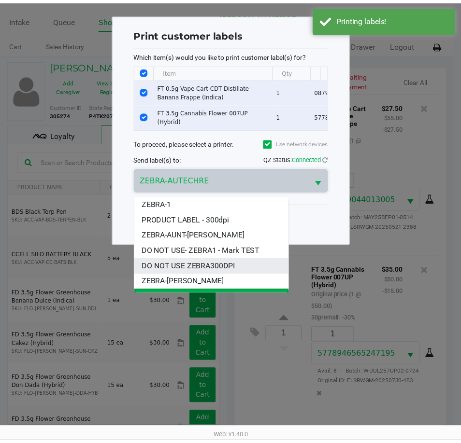
scroll to position [12, 0]
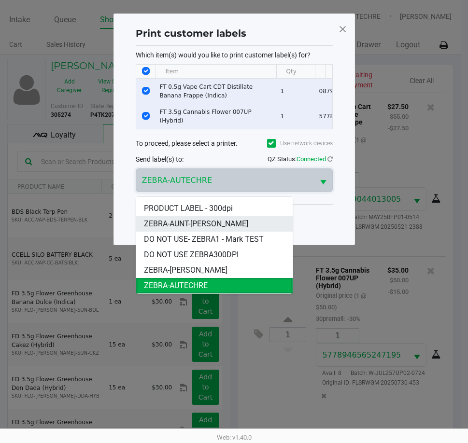
click at [202, 226] on span "ZEBRA-AUNT-SARAH" at bounding box center [196, 224] width 104 height 12
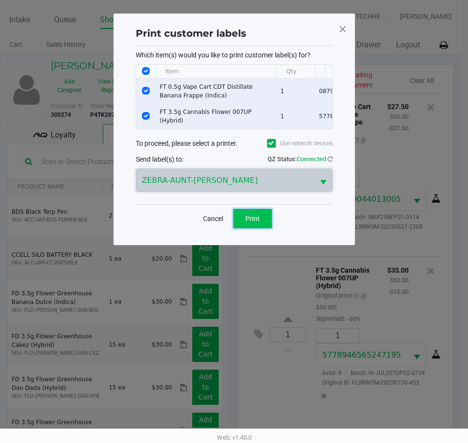
click at [240, 223] on button "Print" at bounding box center [252, 218] width 39 height 19
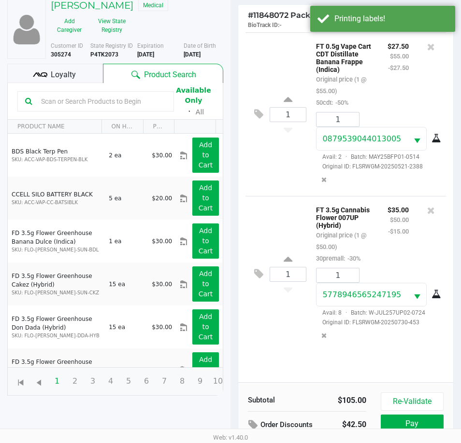
scroll to position [128, 0]
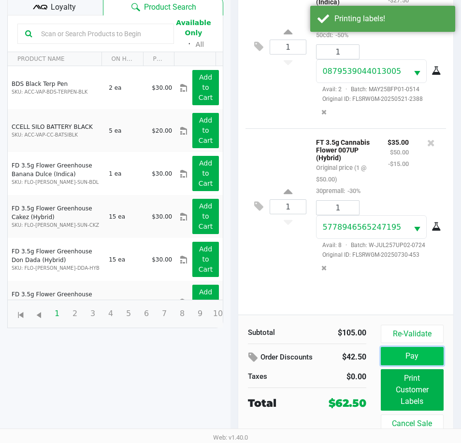
click at [414, 358] on button "Pay" at bounding box center [412, 356] width 63 height 18
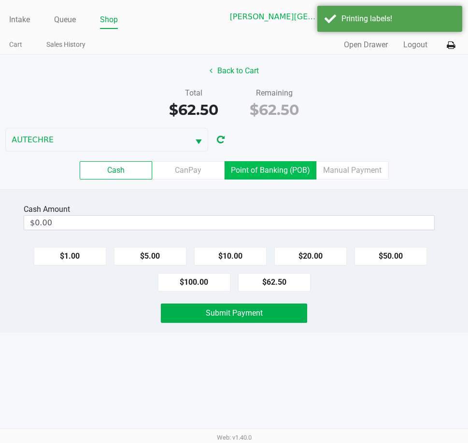
click at [284, 164] on label "Point of Banking (POB)" at bounding box center [271, 170] width 92 height 18
click at [0, 0] on 7 "Point of Banking (POB)" at bounding box center [0, 0] width 0 height 0
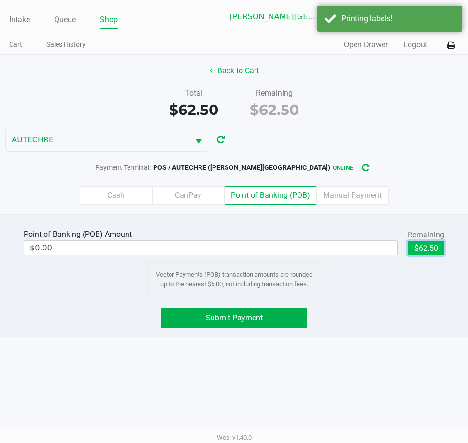
click at [418, 249] on button "$62.50" at bounding box center [426, 248] width 37 height 14
type input "$62.50"
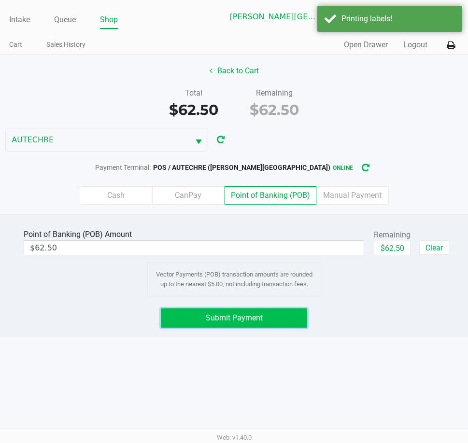
click at [271, 320] on button "Submit Payment" at bounding box center [234, 318] width 146 height 19
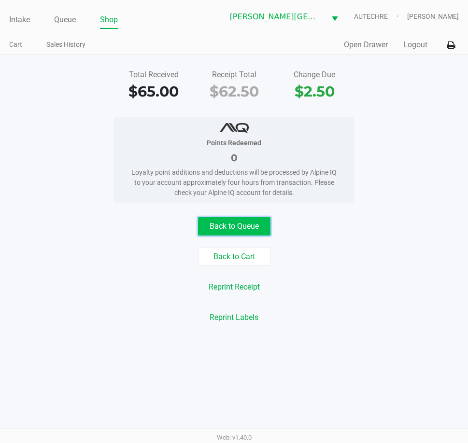
click at [249, 226] on button "Back to Queue" at bounding box center [234, 226] width 72 height 18
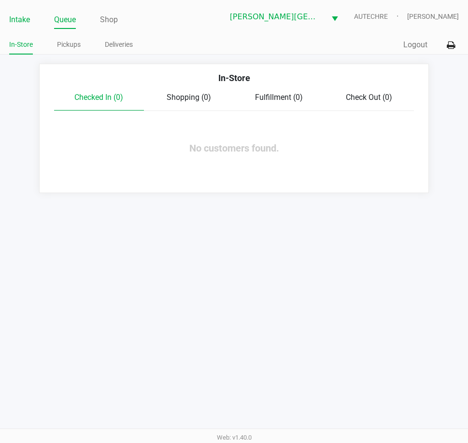
click at [21, 22] on link "Intake" at bounding box center [19, 20] width 21 height 14
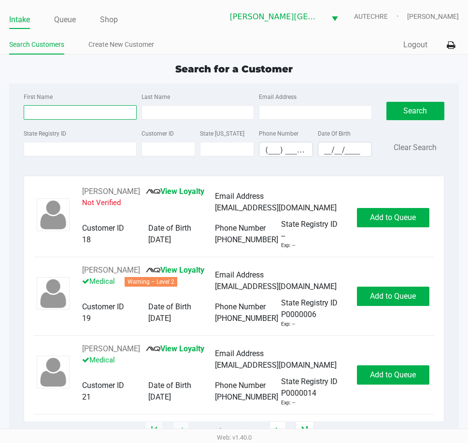
click at [66, 108] on input "First Name" at bounding box center [80, 112] width 113 height 14
type input "joseph"
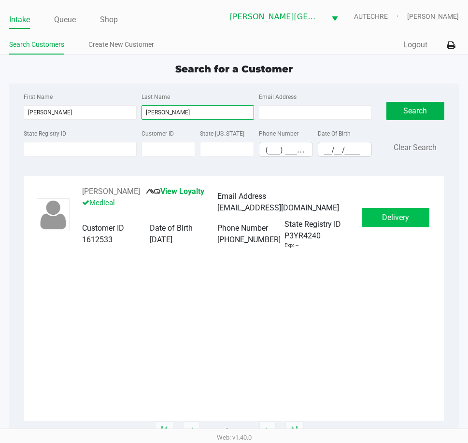
type input "wheatley"
click at [380, 225] on button "Delivery" at bounding box center [396, 217] width 68 height 19
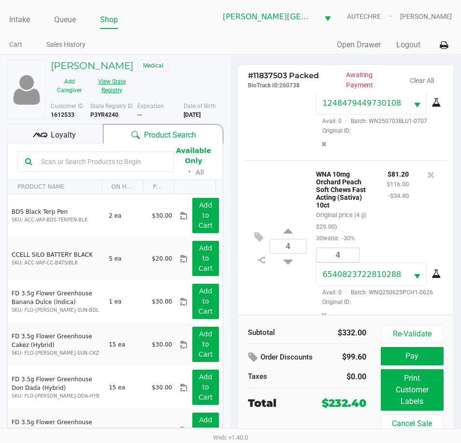
scroll to position [386, 0]
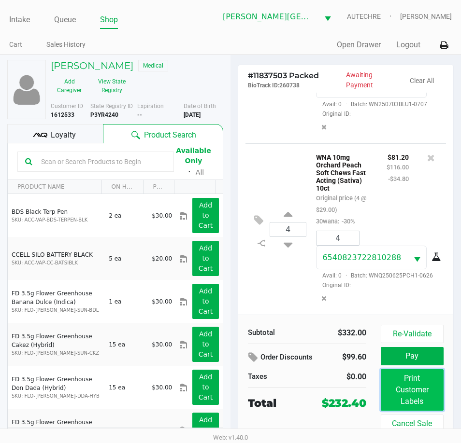
click at [402, 390] on button "Print Customer Labels" at bounding box center [412, 390] width 63 height 42
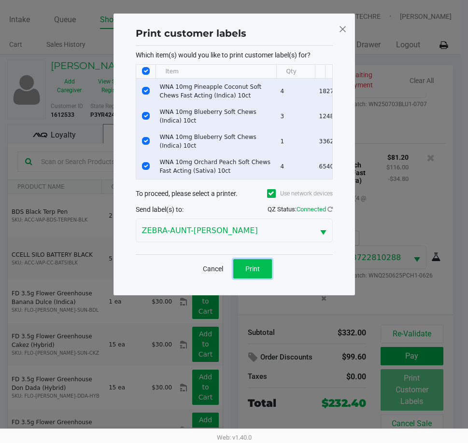
click at [250, 273] on span "Print" at bounding box center [252, 269] width 14 height 8
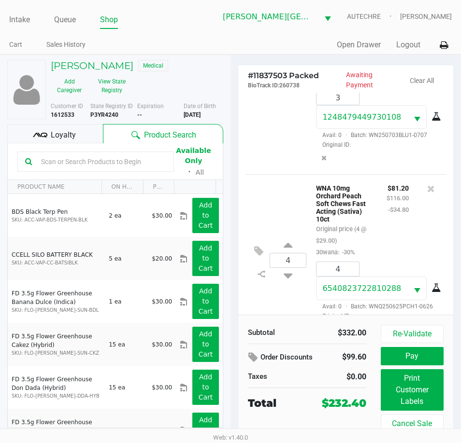
scroll to position [403, 0]
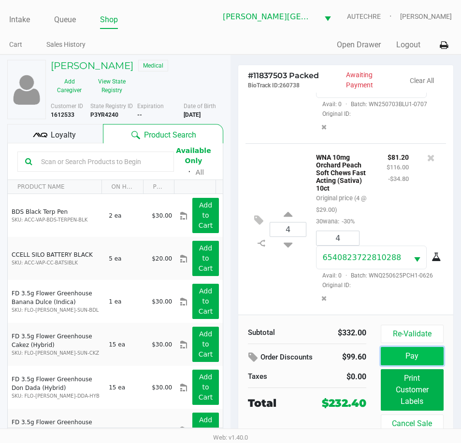
click at [394, 354] on button "Pay" at bounding box center [412, 356] width 63 height 18
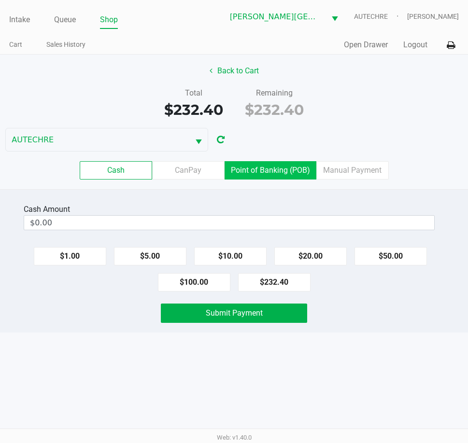
click at [253, 171] on label "Point of Banking (POB)" at bounding box center [271, 170] width 92 height 18
click at [0, 0] on 7 "Point of Banking (POB)" at bounding box center [0, 0] width 0 height 0
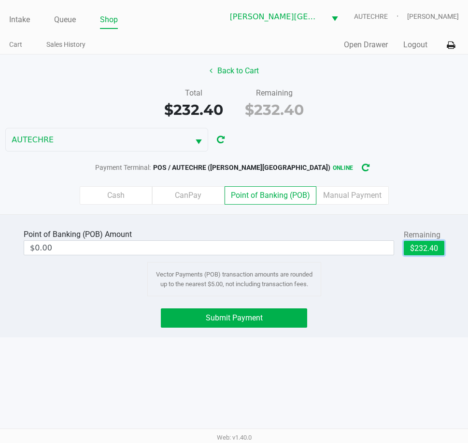
click at [408, 249] on button "$232.40" at bounding box center [424, 248] width 41 height 14
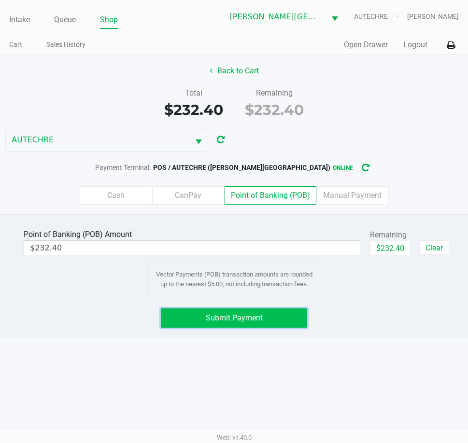
drag, startPoint x: 268, startPoint y: 320, endPoint x: 272, endPoint y: 333, distance: 13.6
click at [269, 321] on button "Submit Payment" at bounding box center [234, 318] width 146 height 19
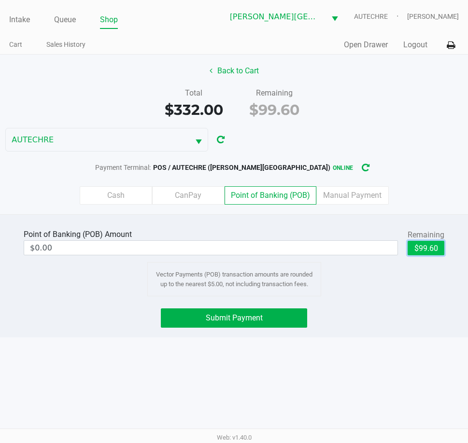
click at [426, 246] on button "$99.60" at bounding box center [426, 248] width 37 height 14
type input "$99.60"
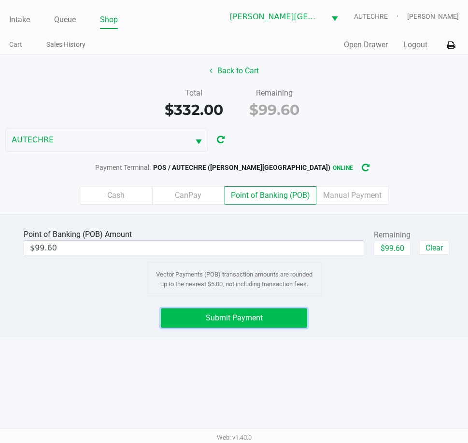
click at [254, 319] on span "Submit Payment" at bounding box center [234, 317] width 57 height 9
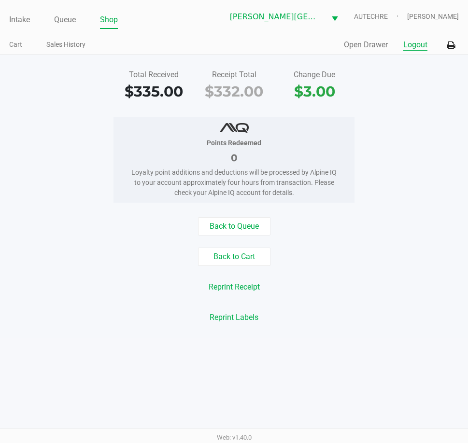
click at [412, 44] on button "Logout" at bounding box center [415, 45] width 24 height 12
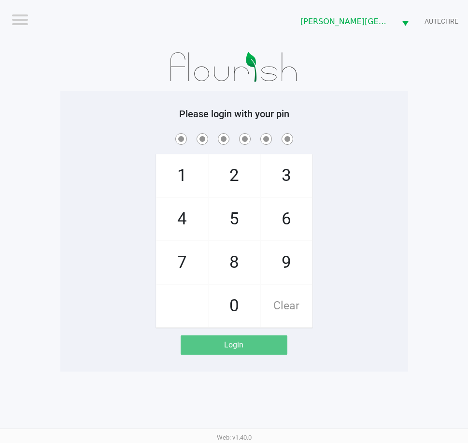
click at [330, 122] on div "Please login with your pin 1 4 7 2 5 8 0 3 6 9 Clear Login" at bounding box center [234, 231] width 348 height 247
click at [66, 274] on div "1 4 7 2 5 8 0 3 6 9 Clear" at bounding box center [234, 229] width 348 height 197
checkbox input "true"
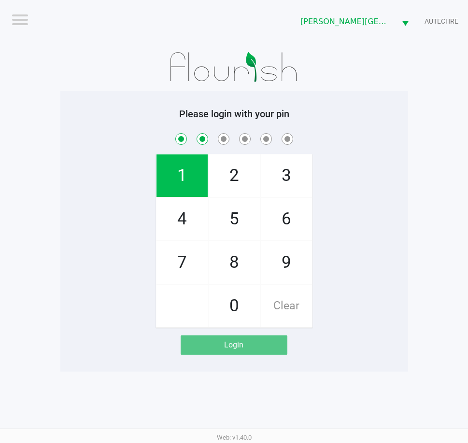
checkbox input "true"
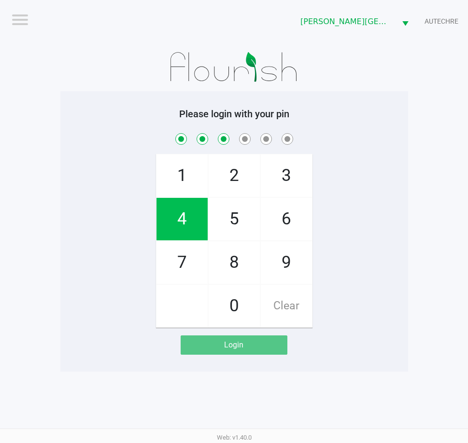
checkbox input "true"
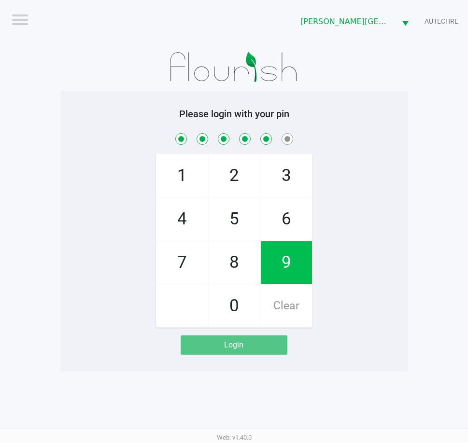
checkbox input "true"
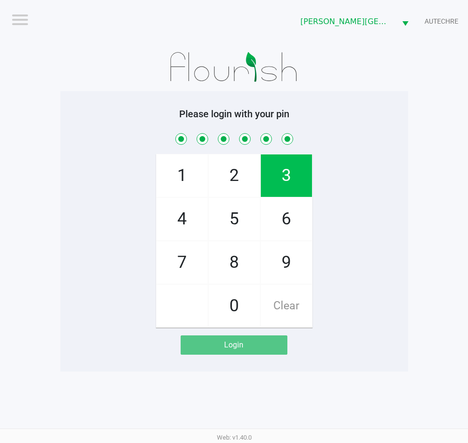
checkbox input "true"
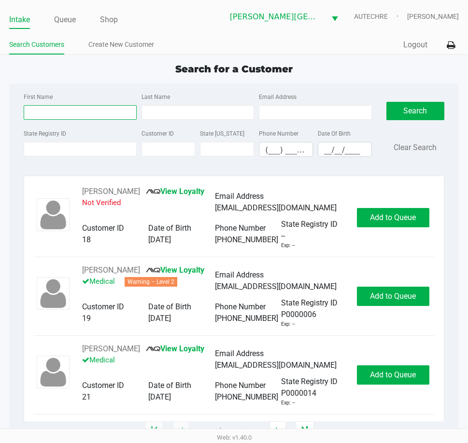
click at [60, 114] on input "First Name" at bounding box center [80, 112] width 113 height 14
type input "joseph"
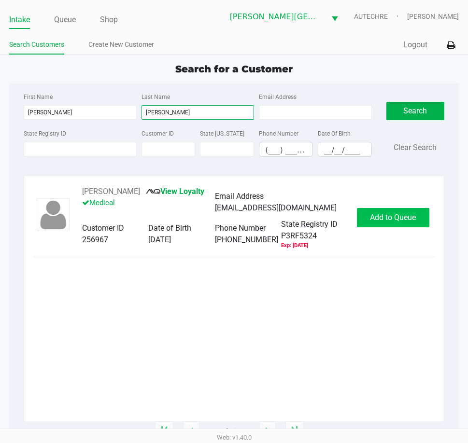
type input "buchin"
click at [389, 215] on span "Add to Queue" at bounding box center [393, 217] width 46 height 9
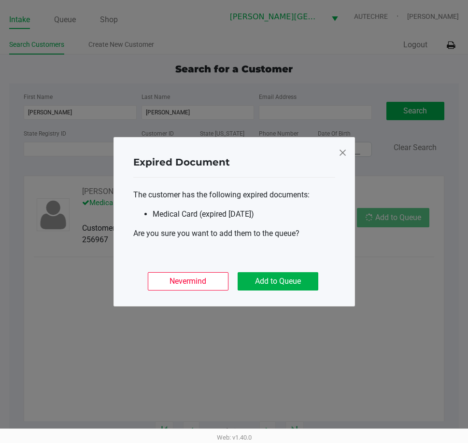
click at [390, 215] on ngb-modal-window "Expired Document The customer has the following expired documents: Medical Card…" at bounding box center [234, 221] width 468 height 443
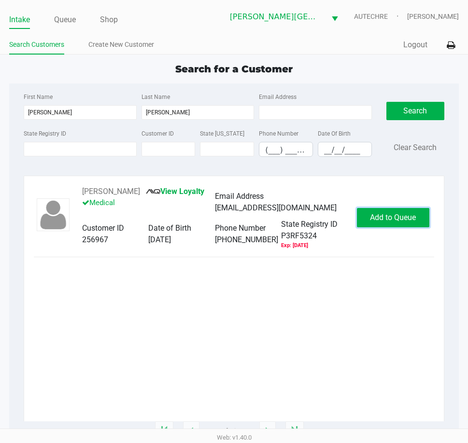
click at [390, 215] on span "Add to Queue" at bounding box center [393, 217] width 46 height 9
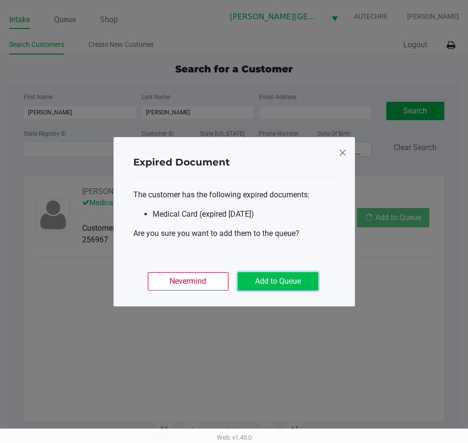
click at [286, 280] on button "Add to Queue" at bounding box center [278, 281] width 81 height 18
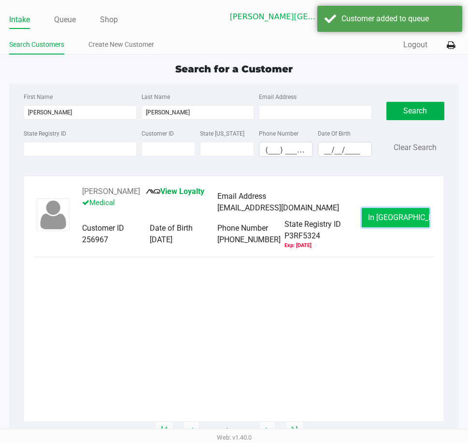
click at [376, 224] on button "In Queue" at bounding box center [396, 217] width 68 height 19
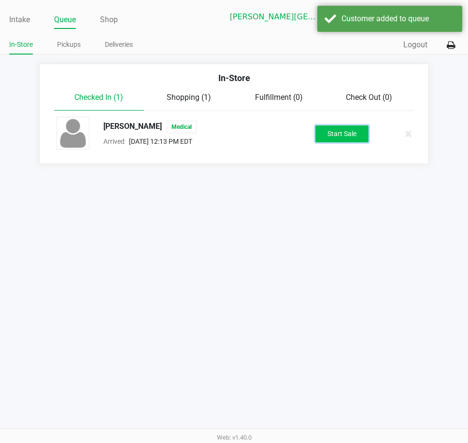
click at [348, 139] on button "Start Sale" at bounding box center [341, 134] width 53 height 17
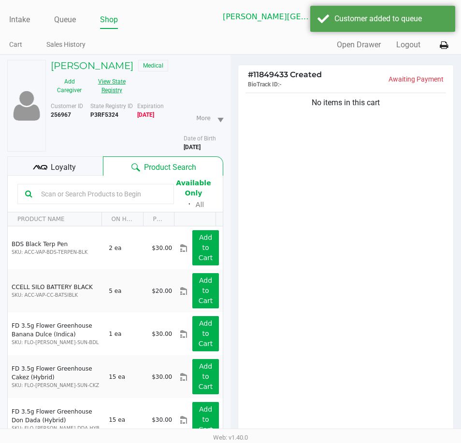
click at [109, 83] on button "View State Registry" at bounding box center [109, 86] width 42 height 24
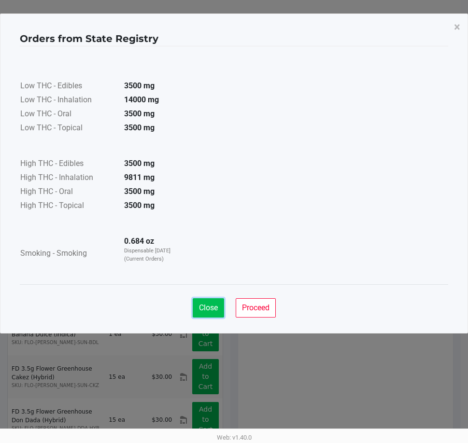
click at [202, 301] on button "Close" at bounding box center [208, 307] width 31 height 19
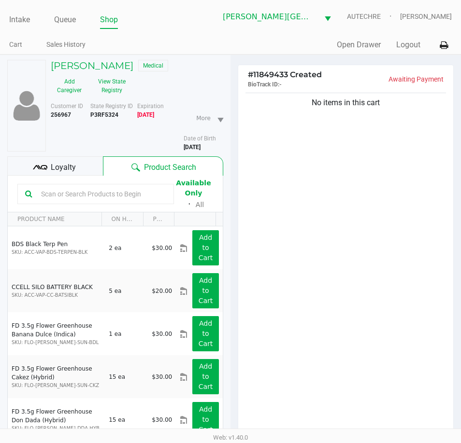
click at [329, 214] on div "No items in this cart" at bounding box center [345, 266] width 215 height 350
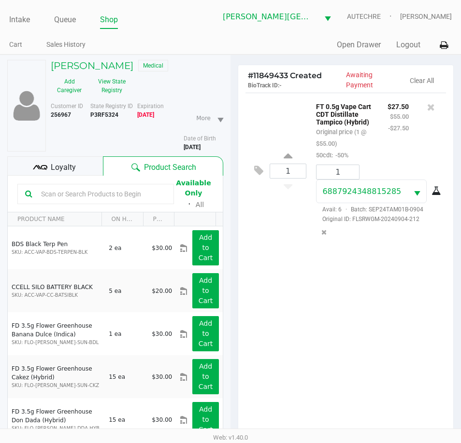
click at [378, 260] on div "1 FT 0.5g Vape Cart CDT Distillate Tampico (Hybrid) Original price (1 @ $55.00)…" at bounding box center [345, 268] width 215 height 350
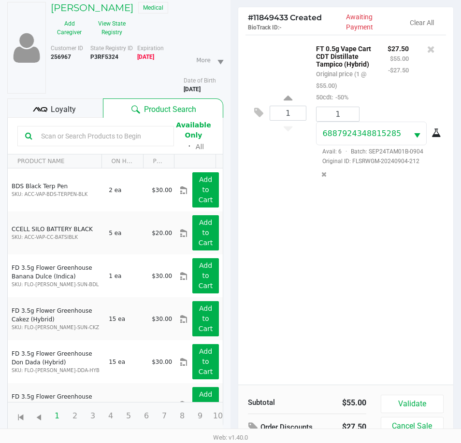
scroll to position [106, 0]
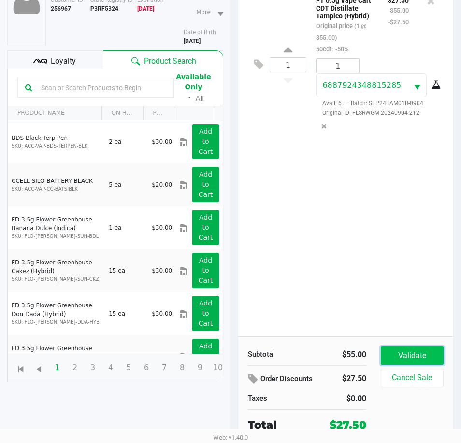
click at [392, 348] on button "Validate" at bounding box center [412, 356] width 63 height 18
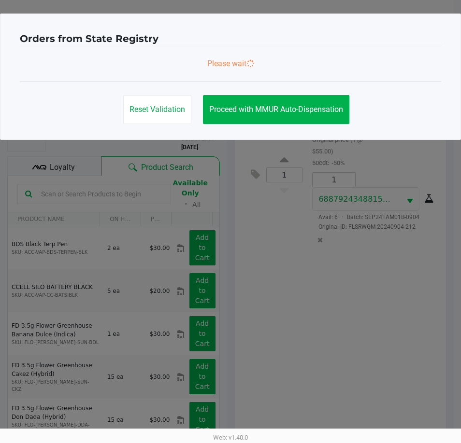
scroll to position [0, 0]
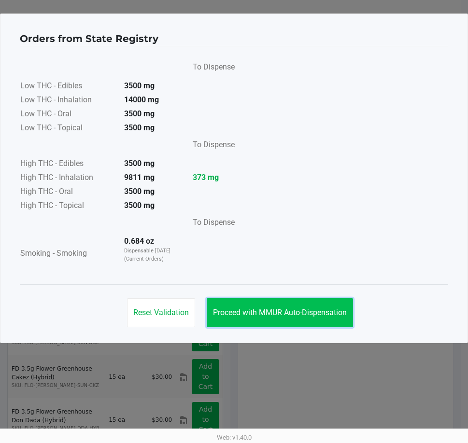
click at [316, 315] on span "Proceed with MMUR Auto-Dispensation" at bounding box center [280, 312] width 134 height 9
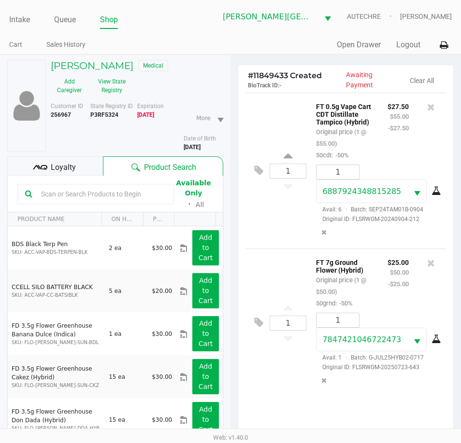
scroll to position [106, 0]
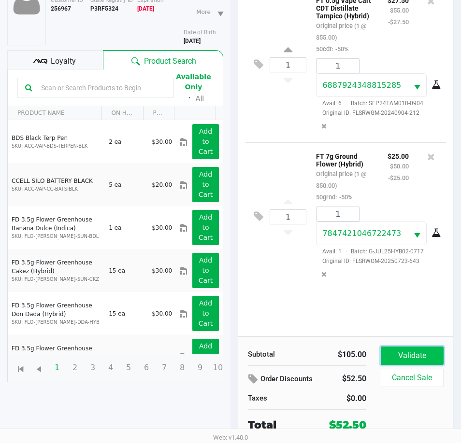
click at [413, 355] on button "Validate" at bounding box center [412, 356] width 63 height 18
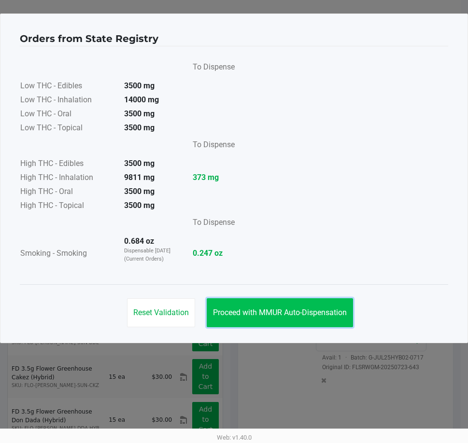
click at [312, 313] on span "Proceed with MMUR Auto-Dispensation" at bounding box center [280, 312] width 134 height 9
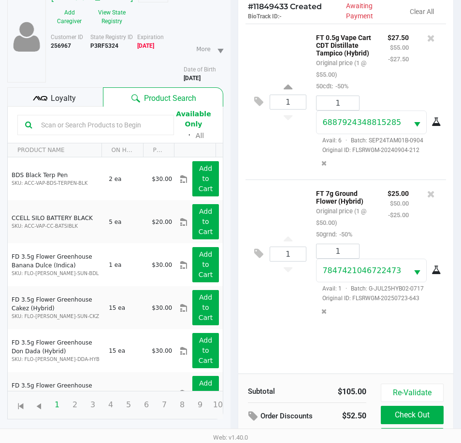
scroll to position [128, 0]
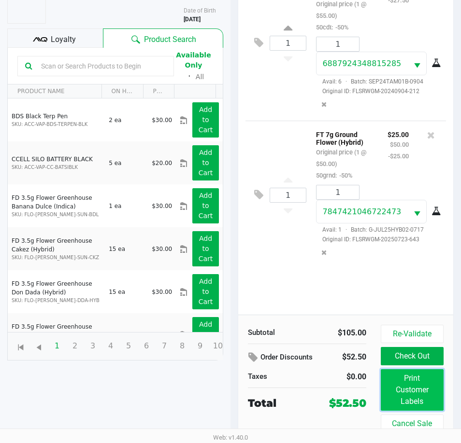
click at [392, 383] on button "Print Customer Labels" at bounding box center [412, 390] width 63 height 42
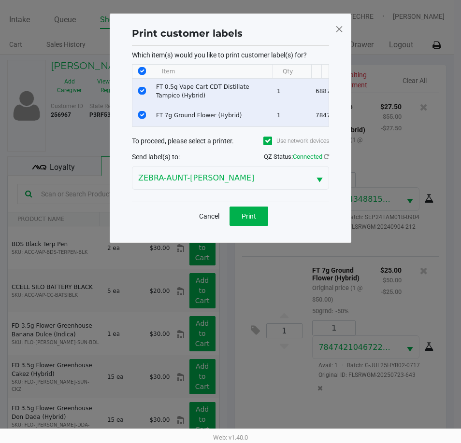
scroll to position [0, 0]
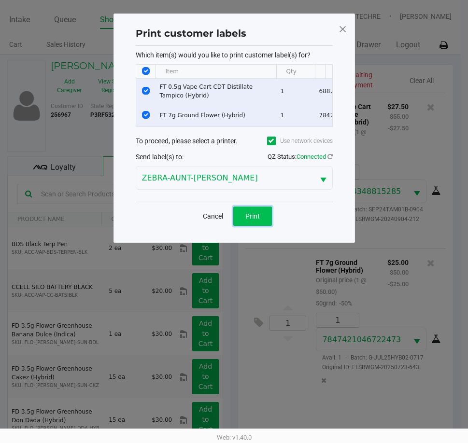
click at [262, 223] on button "Print" at bounding box center [252, 216] width 39 height 19
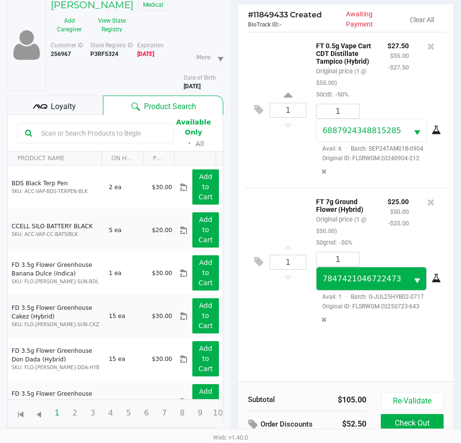
scroll to position [128, 0]
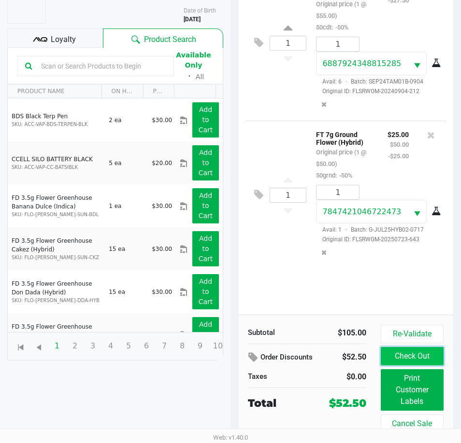
click at [405, 360] on button "Check Out" at bounding box center [412, 356] width 63 height 18
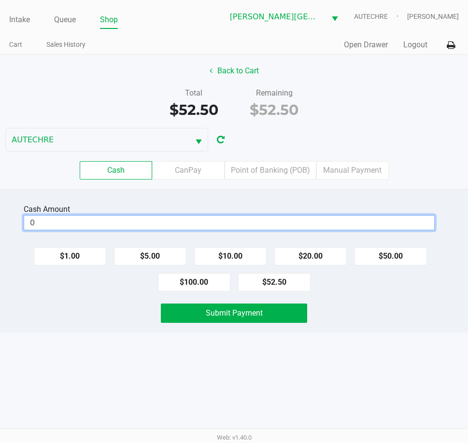
click at [169, 223] on input "0" at bounding box center [229, 223] width 410 height 14
click at [193, 282] on button "$100.00" at bounding box center [194, 282] width 72 height 18
type input "$100.00"
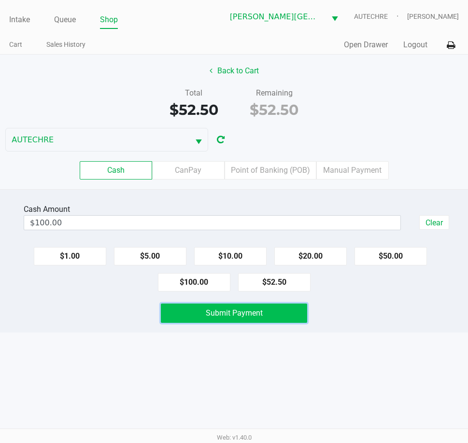
click at [189, 308] on button "Submit Payment" at bounding box center [234, 313] width 146 height 19
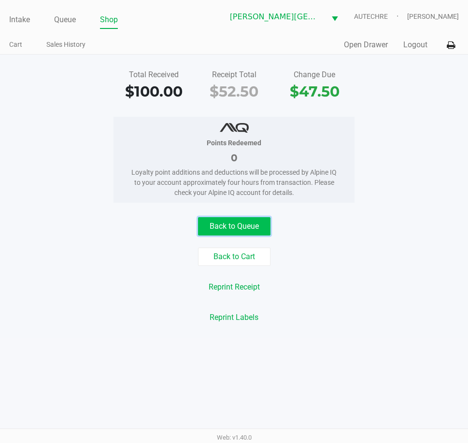
click at [237, 218] on button "Back to Queue" at bounding box center [234, 226] width 72 height 18
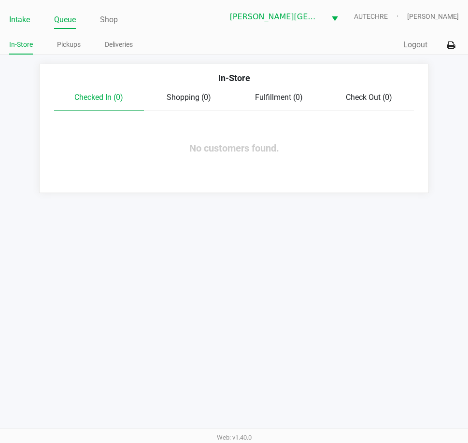
click at [13, 14] on link "Intake" at bounding box center [19, 20] width 21 height 14
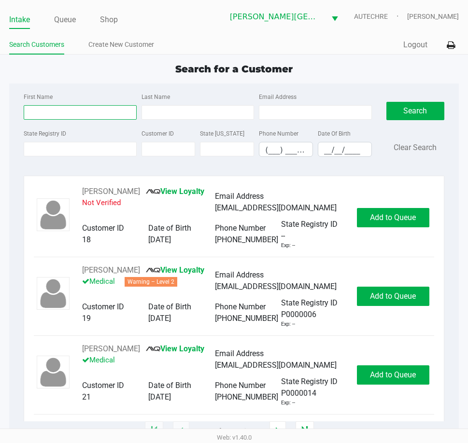
click at [71, 114] on input "First Name" at bounding box center [80, 112] width 113 height 14
type input "john"
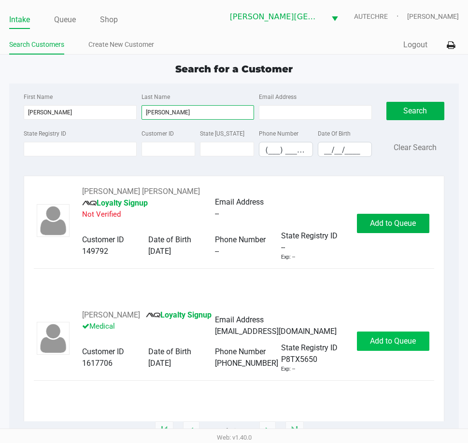
type input "benitez"
click at [388, 344] on span "Add to Queue" at bounding box center [393, 341] width 46 height 9
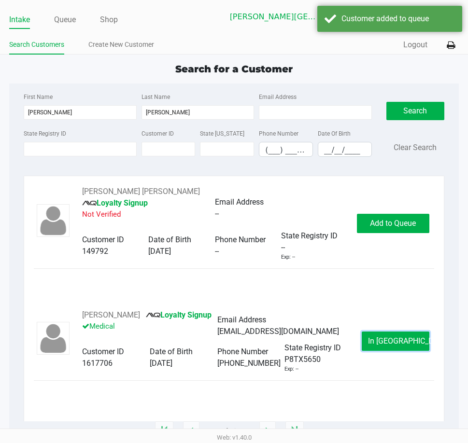
click at [388, 344] on span "In Queue" at bounding box center [408, 341] width 81 height 9
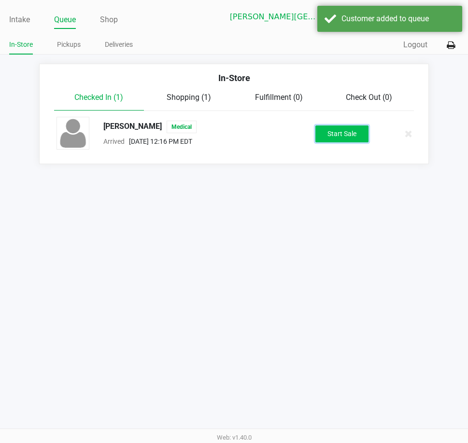
click at [330, 132] on button "Start Sale" at bounding box center [341, 134] width 53 height 17
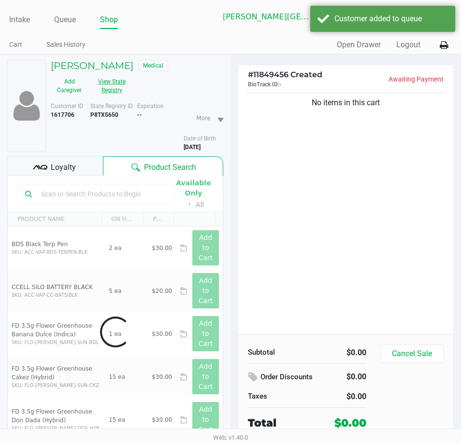
click at [118, 83] on button "View State Registry" at bounding box center [109, 86] width 42 height 24
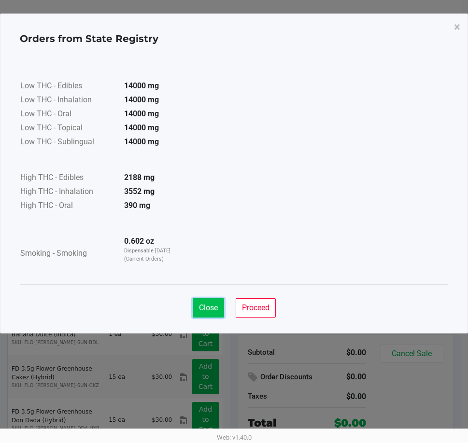
click at [216, 305] on span "Close" at bounding box center [208, 307] width 19 height 9
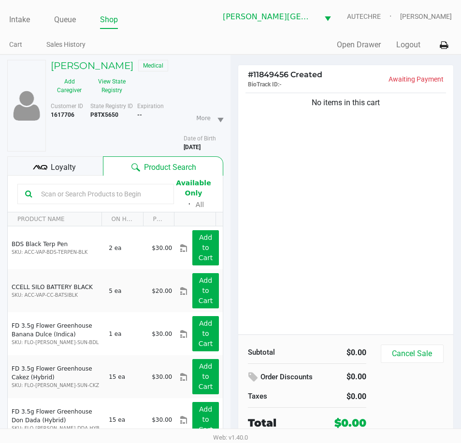
click at [276, 218] on div "No items in this cart" at bounding box center [345, 213] width 215 height 244
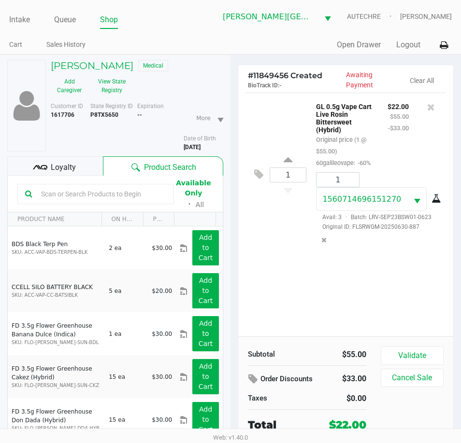
click at [372, 304] on div "1 GL 0.5g Vape Cart Live Rosin Bittersweet (Hybrid) Original price (1 @ $55.00)…" at bounding box center [345, 215] width 215 height 244
click at [404, 353] on button "Validate" at bounding box center [412, 356] width 63 height 18
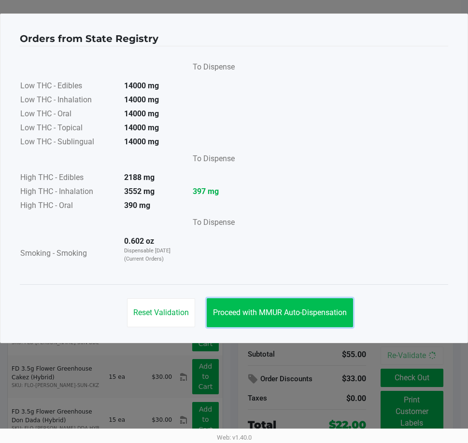
click at [335, 316] on span "Proceed with MMUR Auto-Dispensation" at bounding box center [280, 312] width 134 height 9
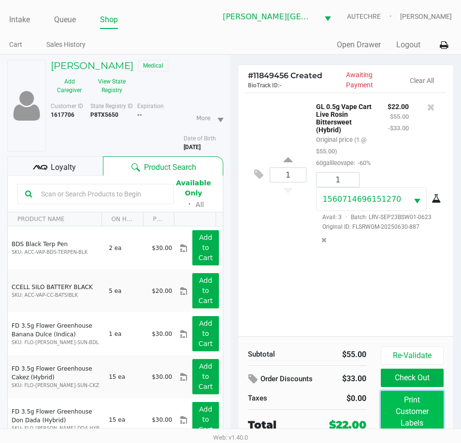
click at [413, 410] on button "Print Customer Labels" at bounding box center [412, 412] width 63 height 42
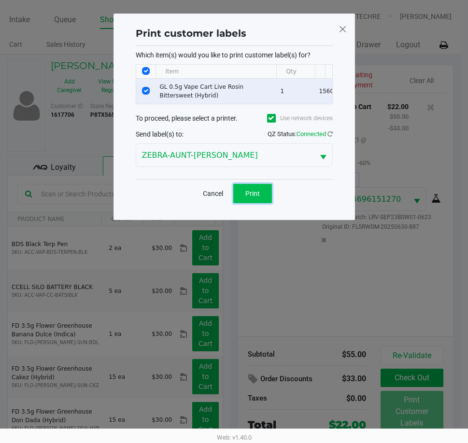
click at [262, 200] on button "Print" at bounding box center [252, 193] width 39 height 19
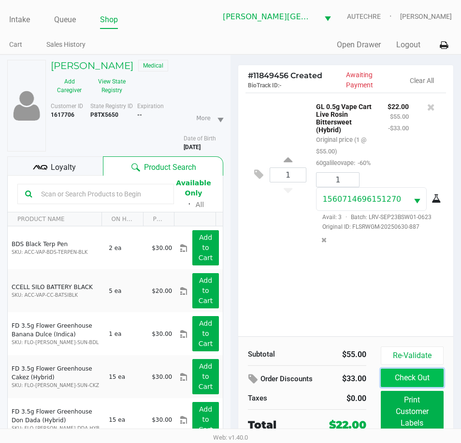
click at [419, 379] on button "Check Out" at bounding box center [412, 378] width 63 height 18
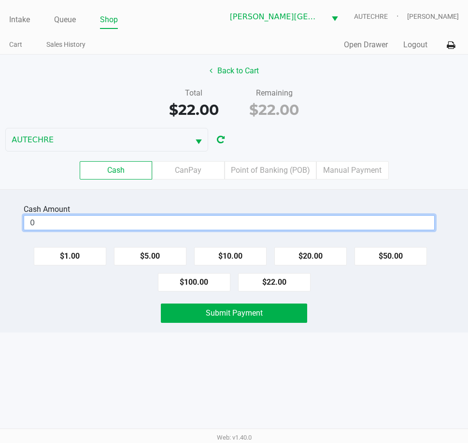
click at [253, 221] on input "0" at bounding box center [229, 223] width 410 height 14
drag, startPoint x: 266, startPoint y: 280, endPoint x: 266, endPoint y: 296, distance: 15.9
click at [266, 281] on button "$22.00" at bounding box center [274, 282] width 72 height 18
type input "$22.00"
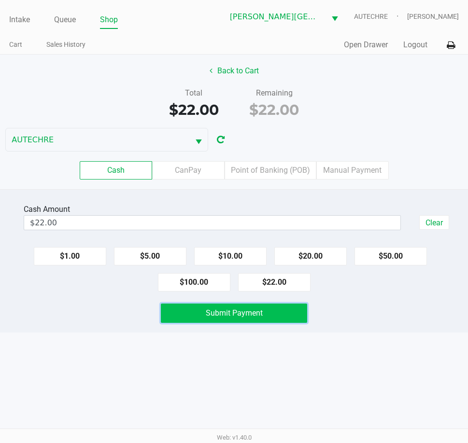
click at [264, 309] on button "Submit Payment" at bounding box center [234, 313] width 146 height 19
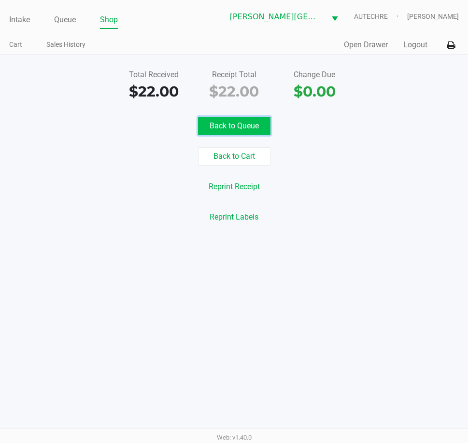
click at [252, 132] on button "Back to Queue" at bounding box center [234, 126] width 72 height 18
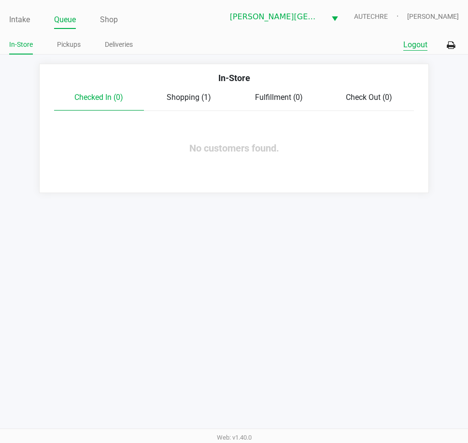
click at [414, 46] on button "Logout" at bounding box center [415, 45] width 24 height 12
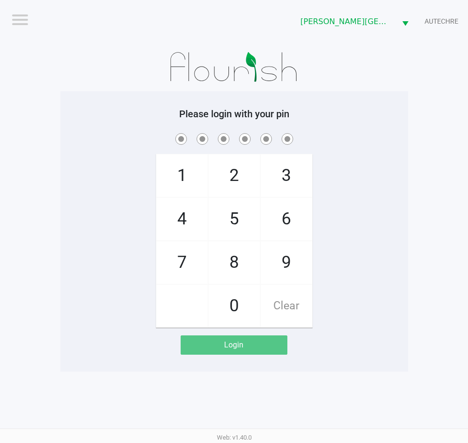
drag, startPoint x: 72, startPoint y: 152, endPoint x: 76, endPoint y: 150, distance: 5.0
click at [74, 151] on div "1 4 7 2 5 8 0 3 6 9 Clear" at bounding box center [234, 229] width 348 height 197
checkbox input "true"
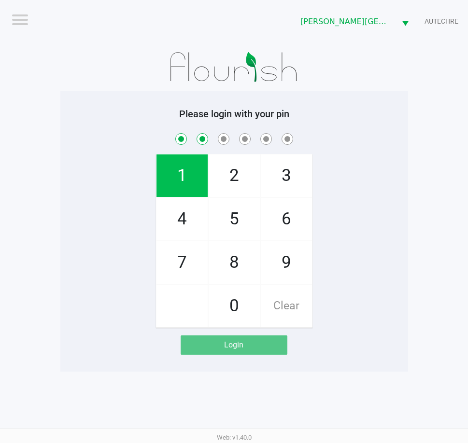
checkbox input "true"
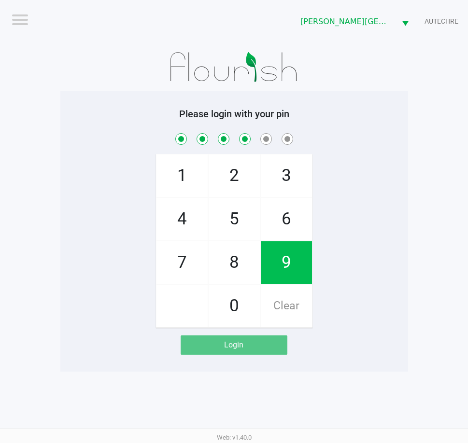
checkbox input "true"
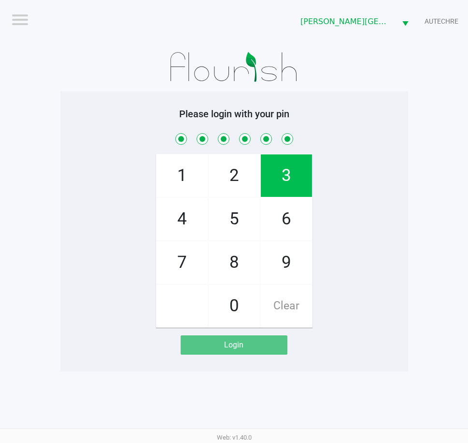
checkbox input "true"
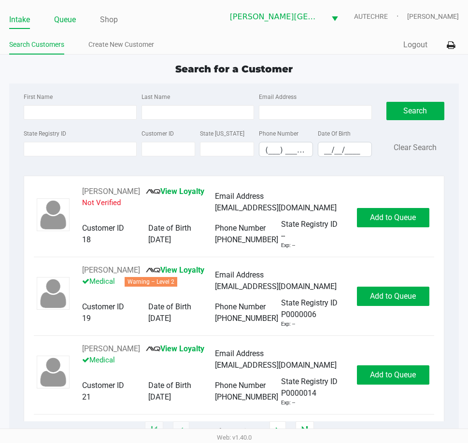
click at [66, 15] on link "Queue" at bounding box center [65, 20] width 22 height 14
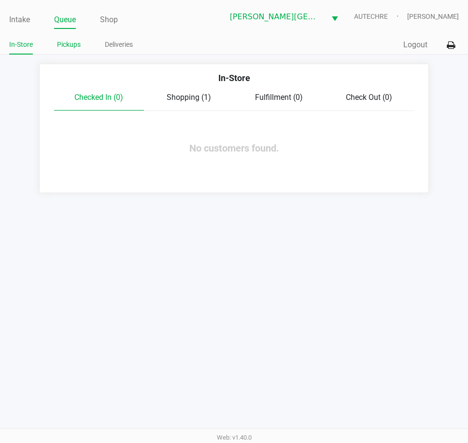
click at [65, 48] on link "Pickups" at bounding box center [69, 45] width 24 height 12
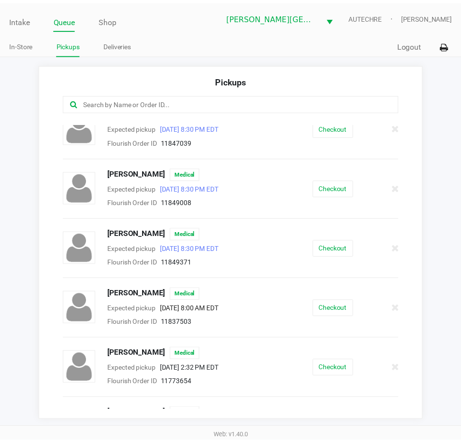
scroll to position [193, 0]
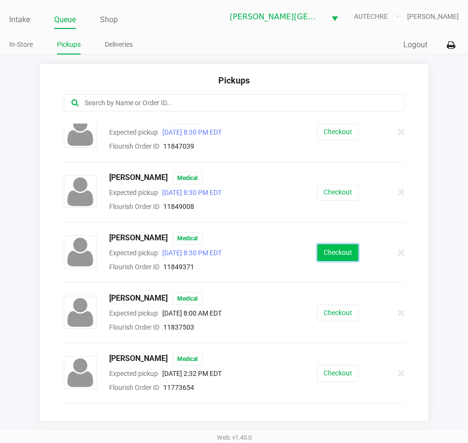
click at [326, 246] on button "Checkout" at bounding box center [337, 252] width 41 height 17
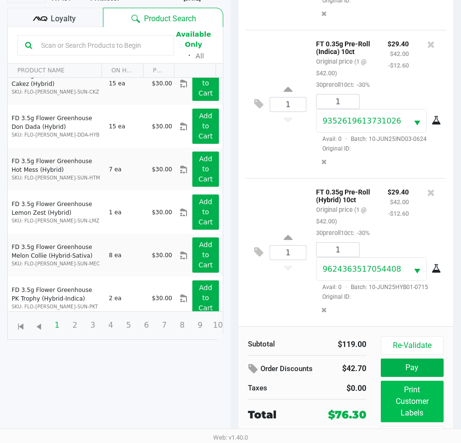
scroll to position [128, 0]
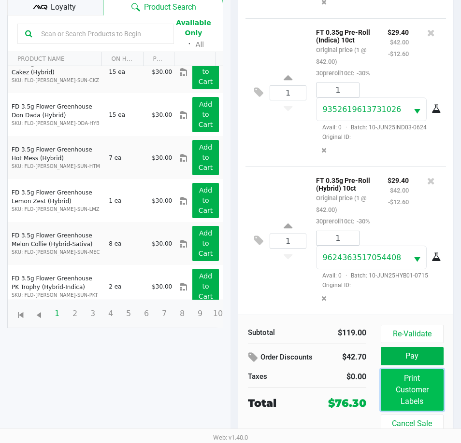
click at [401, 391] on button "Print Customer Labels" at bounding box center [412, 390] width 63 height 42
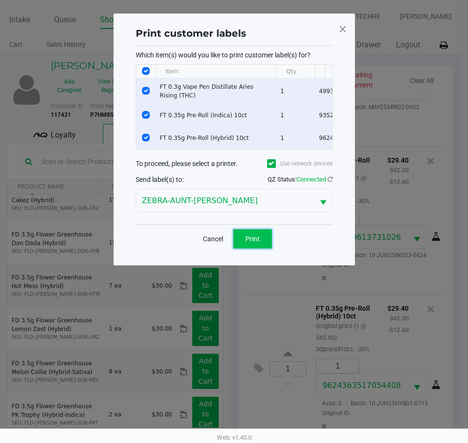
click at [251, 243] on span "Print" at bounding box center [252, 239] width 14 height 8
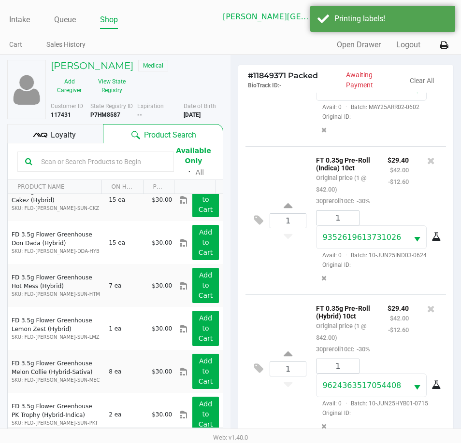
click at [83, 135] on div "Loyalty" at bounding box center [55, 133] width 96 height 19
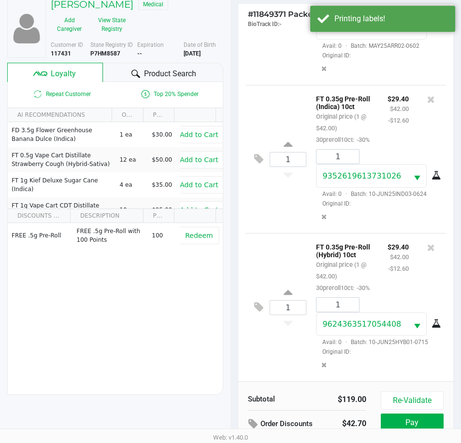
scroll to position [128, 0]
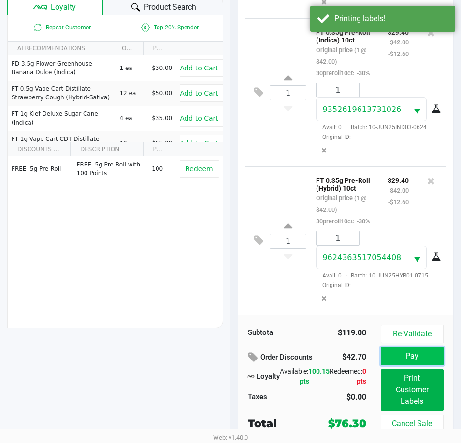
click at [407, 355] on button "Pay" at bounding box center [412, 356] width 63 height 18
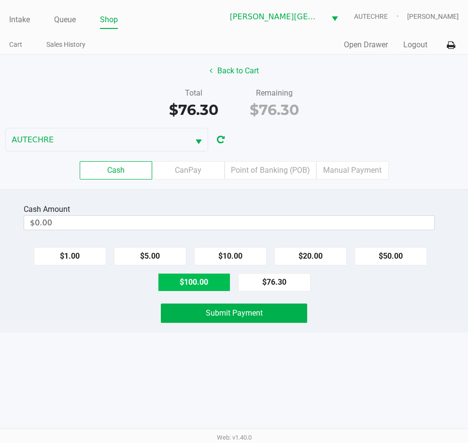
click at [179, 281] on button "$100.00" at bounding box center [194, 282] width 72 height 18
type input "$100.00"
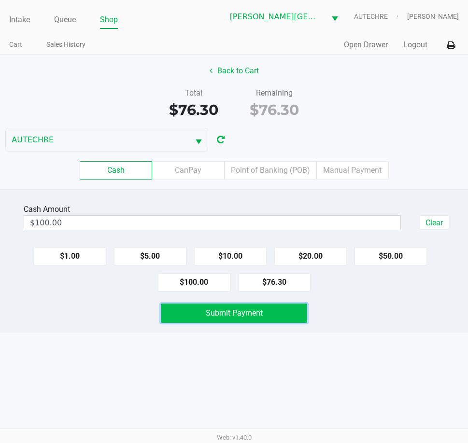
click at [190, 308] on button "Submit Payment" at bounding box center [234, 313] width 146 height 19
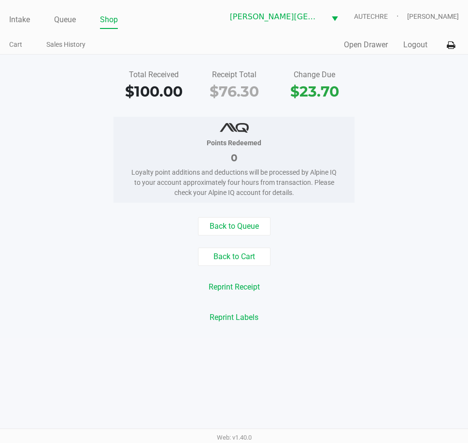
click at [366, 37] on div "Quick Sale Open Drawer Logout" at bounding box center [346, 45] width 225 height 18
click at [370, 44] on button "Open Drawer" at bounding box center [366, 45] width 44 height 12
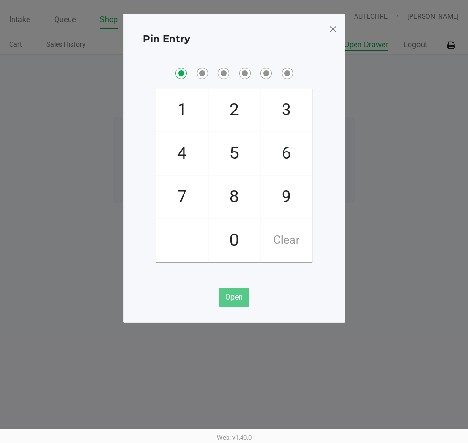
checkbox input "true"
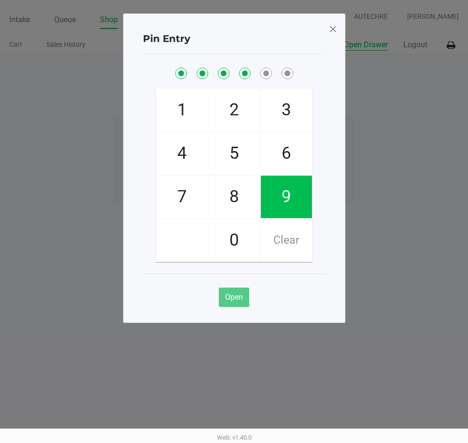
checkbox input "true"
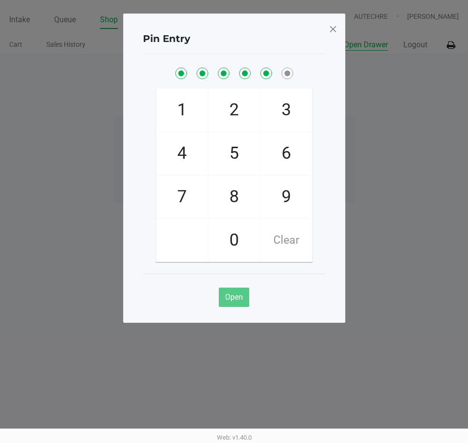
checkbox input "true"
click at [332, 28] on span at bounding box center [332, 28] width 9 height 15
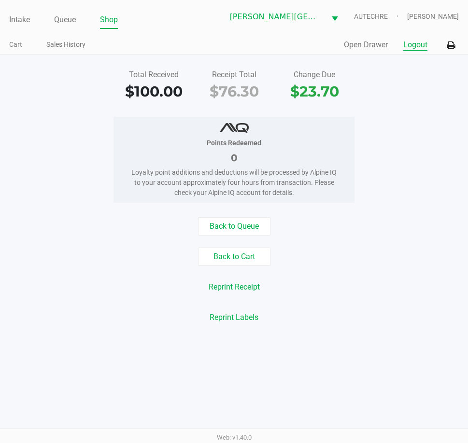
click at [424, 43] on button "Logout" at bounding box center [415, 45] width 24 height 12
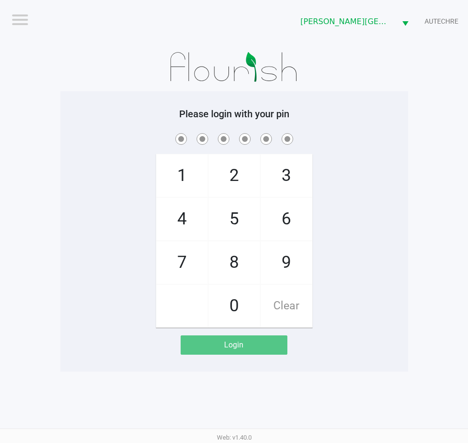
click at [369, 286] on div "1 4 7 2 5 8 0 3 6 9 Clear" at bounding box center [234, 229] width 348 height 197
click at [88, 202] on div "1 4 7 2 5 8 0 3 6 9 Clear" at bounding box center [234, 229] width 348 height 197
checkbox input "true"
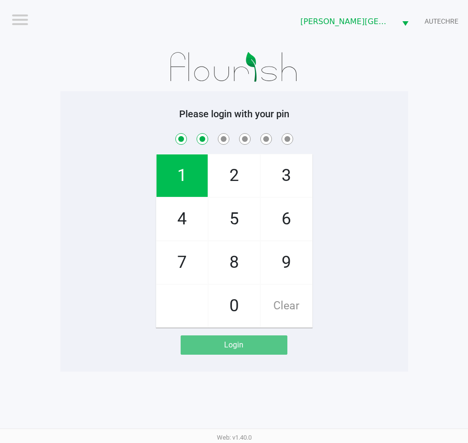
checkbox input "true"
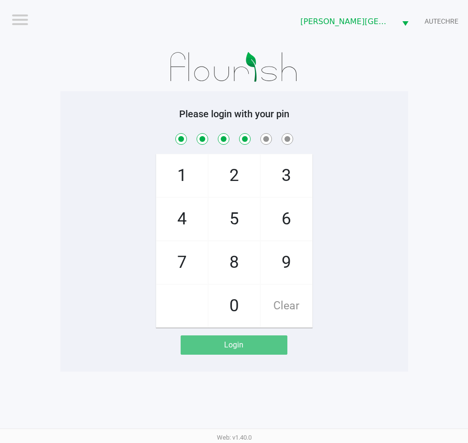
checkbox input "true"
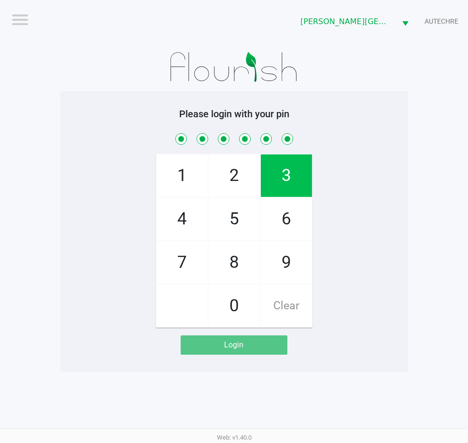
checkbox input "true"
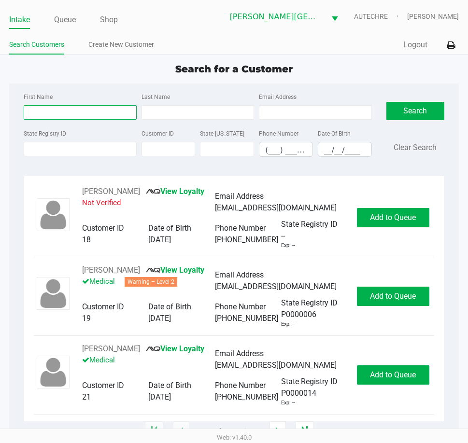
click at [78, 106] on input "First Name" at bounding box center [80, 112] width 113 height 14
type input "john"
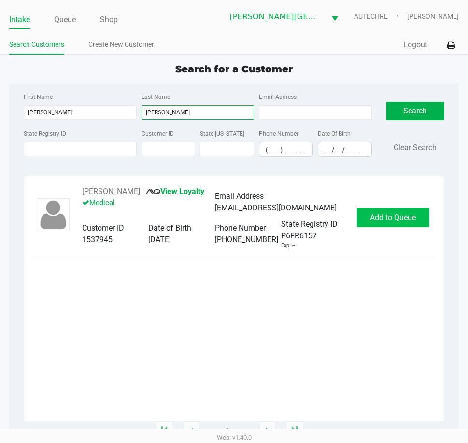
type input "koors"
click at [366, 218] on button "Add to Queue" at bounding box center [393, 217] width 72 height 19
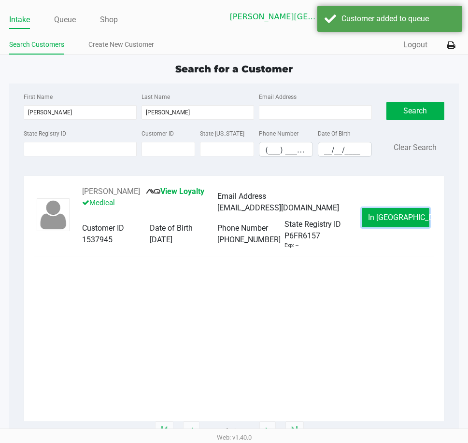
click at [366, 218] on button "In Queue" at bounding box center [396, 217] width 68 height 19
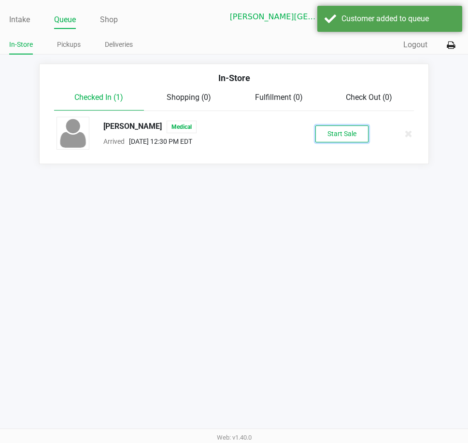
click at [331, 137] on button "Start Sale" at bounding box center [341, 134] width 53 height 17
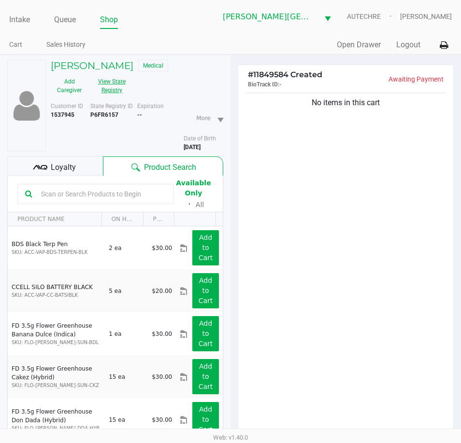
click at [113, 84] on button "View State Registry" at bounding box center [109, 86] width 42 height 24
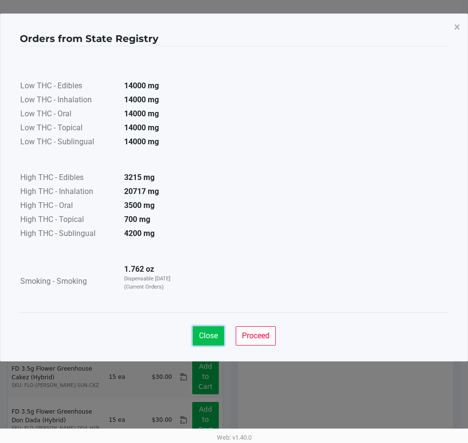
click at [205, 334] on span "Close" at bounding box center [208, 335] width 19 height 9
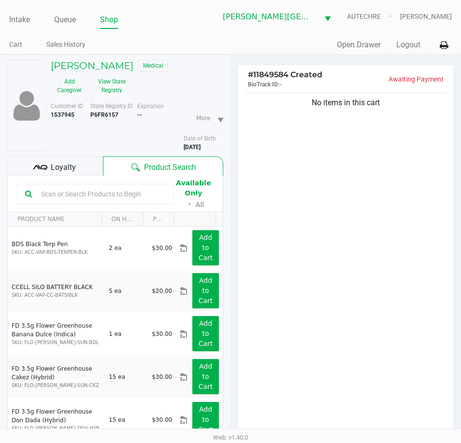
click at [278, 264] on div "No items in this cart" at bounding box center [345, 266] width 215 height 350
click at [395, 327] on div "No items in this cart" at bounding box center [345, 266] width 215 height 350
click at [108, 82] on button "View State Registry" at bounding box center [109, 86] width 42 height 24
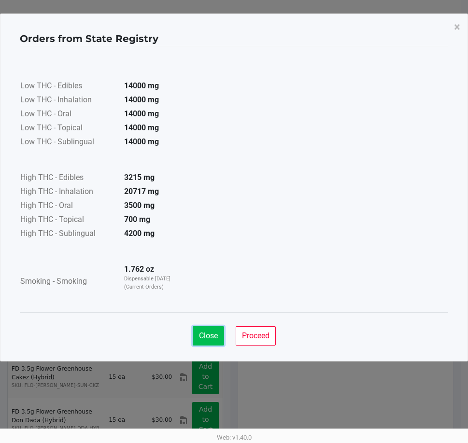
click at [203, 333] on span "Close" at bounding box center [208, 335] width 19 height 9
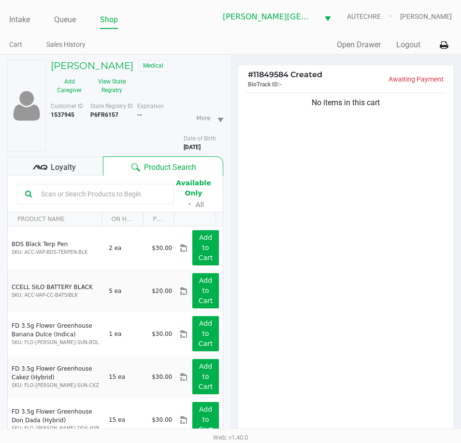
click at [280, 280] on div "No items in this cart" at bounding box center [345, 266] width 215 height 350
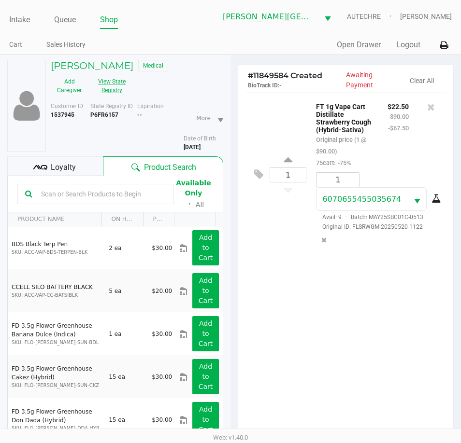
click at [113, 88] on button "View State Registry" at bounding box center [109, 86] width 42 height 24
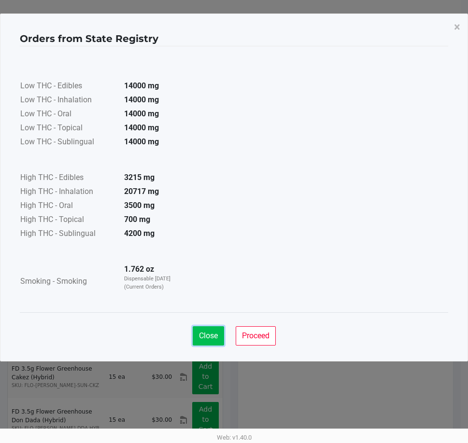
click at [204, 335] on span "Close" at bounding box center [208, 335] width 19 height 9
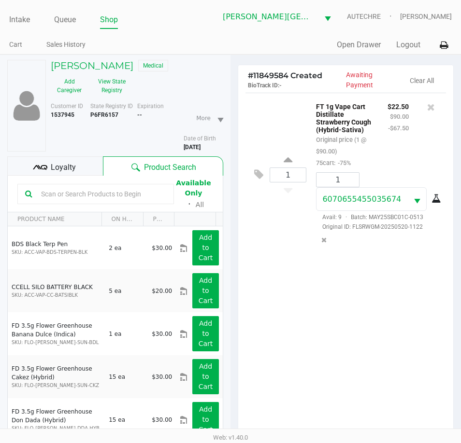
click at [294, 307] on div "1 FT 1g Vape Cart Distillate Strawberry Cough (Hybrid-Sativa) Original price (1…" at bounding box center [345, 268] width 215 height 350
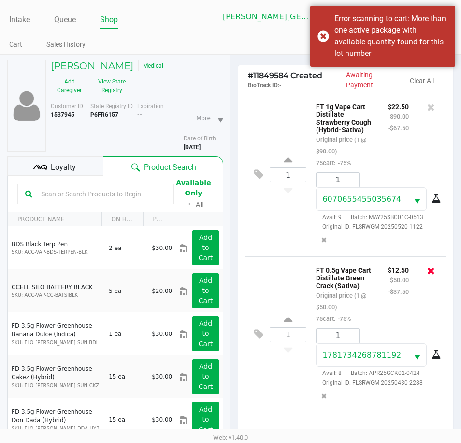
click at [429, 272] on icon at bounding box center [431, 271] width 8 height 10
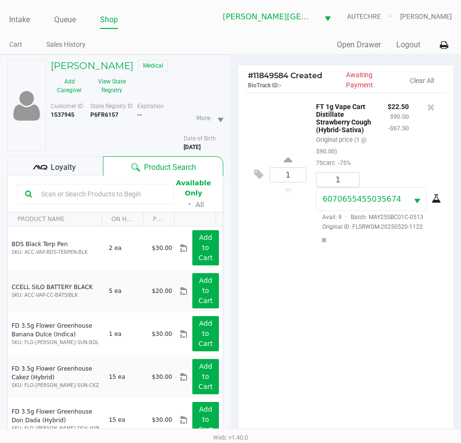
click at [96, 192] on input "text" at bounding box center [101, 194] width 129 height 14
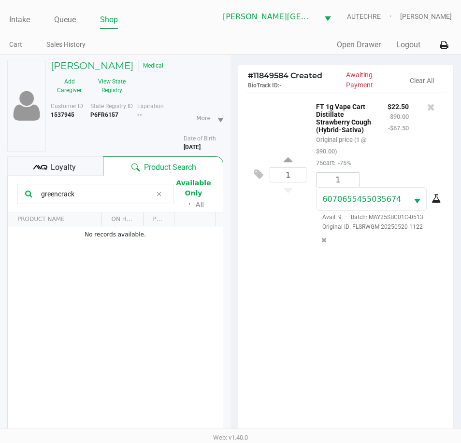
click at [58, 193] on input "greencrack" at bounding box center [94, 194] width 114 height 14
type input "green crack"
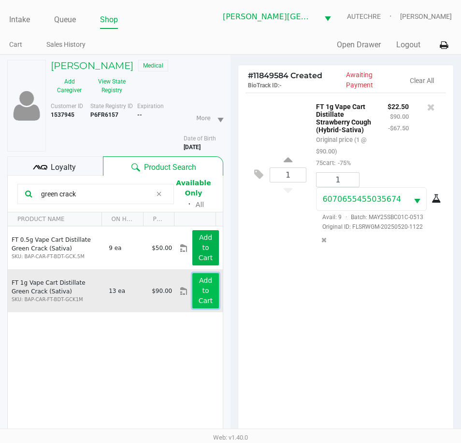
click at [193, 292] on button "Add to Cart" at bounding box center [205, 290] width 27 height 35
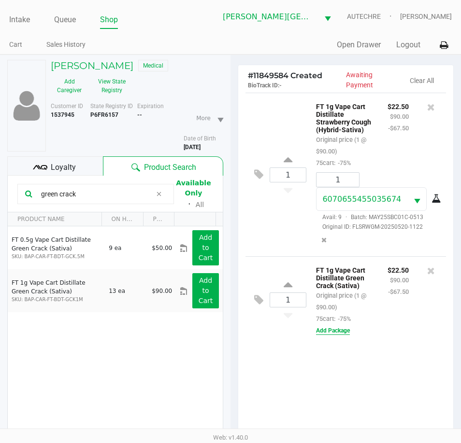
click at [330, 333] on button "Add Package" at bounding box center [333, 330] width 34 height 9
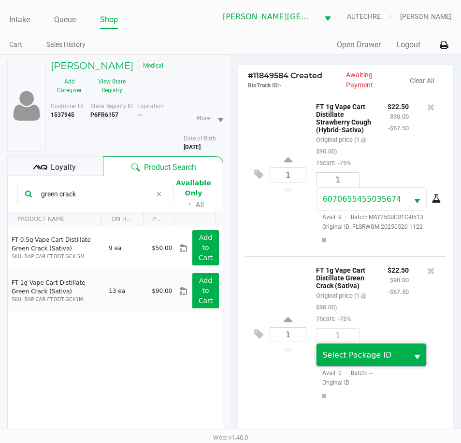
click at [354, 355] on span "Select Package ID" at bounding box center [356, 355] width 69 height 9
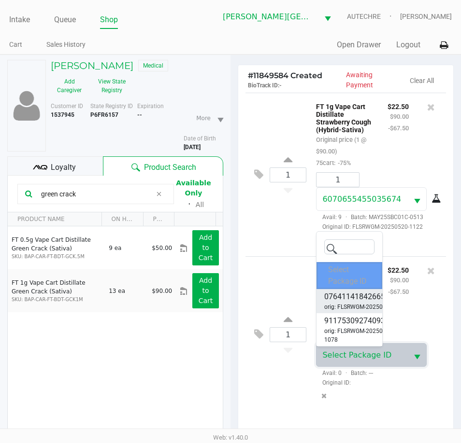
click at [358, 298] on span "0764114184266515" at bounding box center [359, 297] width 70 height 12
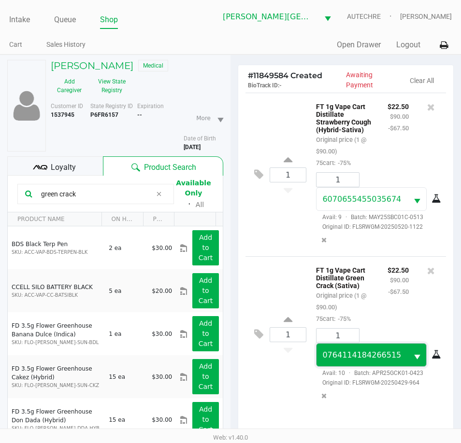
click at [344, 359] on span "0764114184266515" at bounding box center [361, 355] width 79 height 9
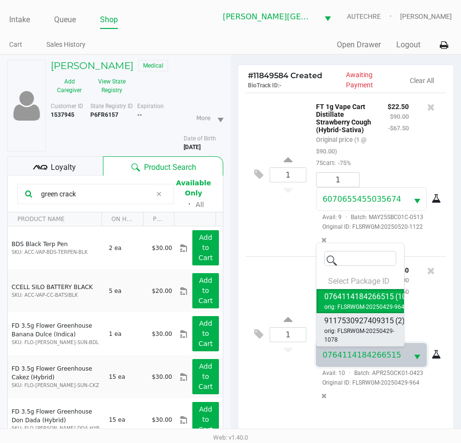
click at [363, 329] on span "orig: FLSRWGM-20250429-1078" at bounding box center [364, 335] width 81 height 17
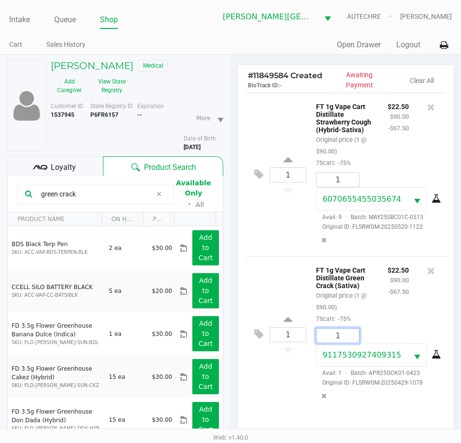
click at [345, 338] on input "1" at bounding box center [337, 336] width 42 height 14
click at [284, 370] on div "1 FT 1g Vape Cart Distillate Green Crack (Sativa) Original price (1 @ $90.00) 7…" at bounding box center [345, 334] width 200 height 156
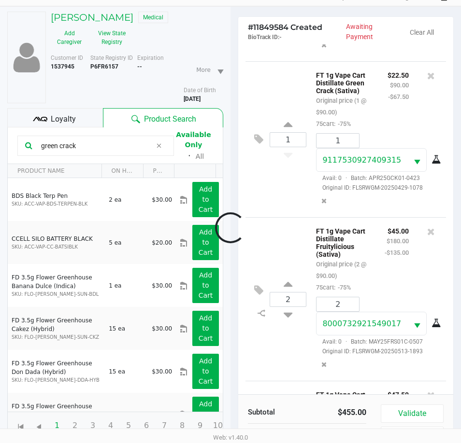
scroll to position [310, 0]
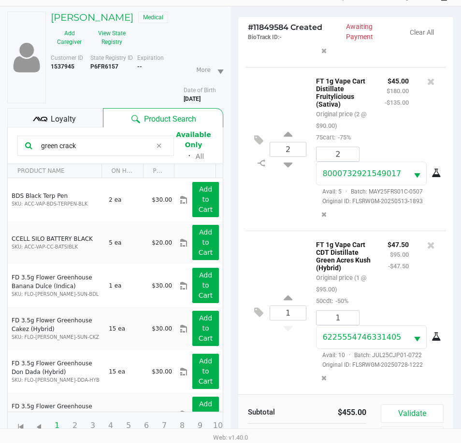
drag, startPoint x: 97, startPoint y: 149, endPoint x: -50, endPoint y: 136, distance: 147.4
click at [0, 136] on html "Intake Queue Shop Bonita Springs WC AUTECHRE Jesse Haray Cart Sales History Qui…" at bounding box center [230, 173] width 461 height 443
click at [287, 371] on div "1 FT 1g Vape Cart CDT Distillate Green Acres Kush (Hybrid) Original price (1 @ …" at bounding box center [345, 313] width 200 height 164
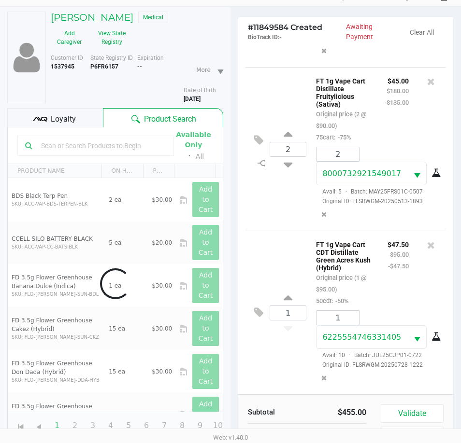
scroll to position [312, 0]
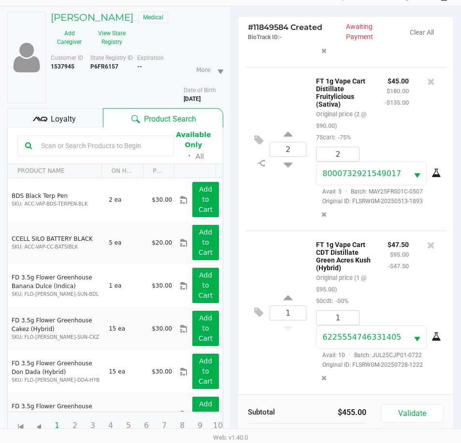
click at [86, 115] on div "Loyalty" at bounding box center [55, 117] width 96 height 19
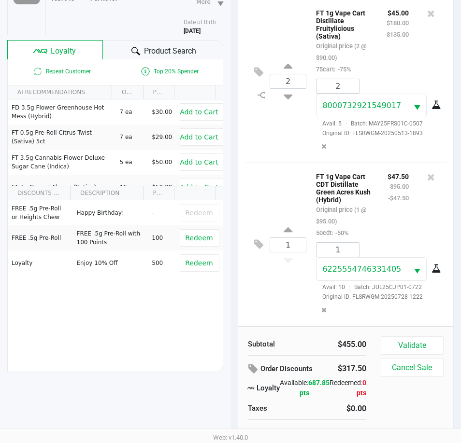
scroll to position [127, 0]
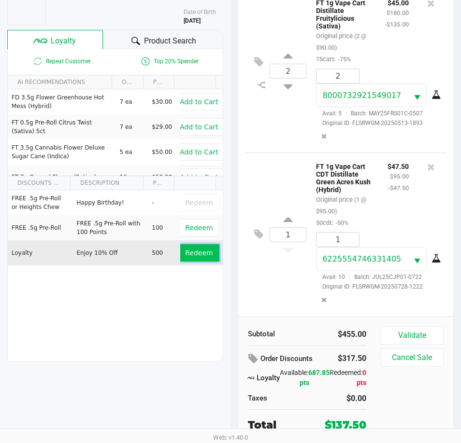
click at [185, 250] on span "Redeem" at bounding box center [199, 253] width 28 height 8
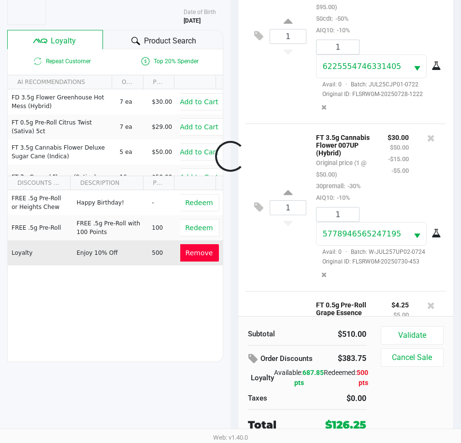
scroll to position [691, 0]
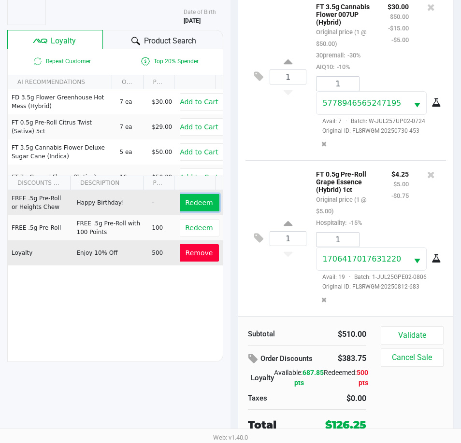
click at [186, 201] on span "Redeem" at bounding box center [199, 203] width 28 height 8
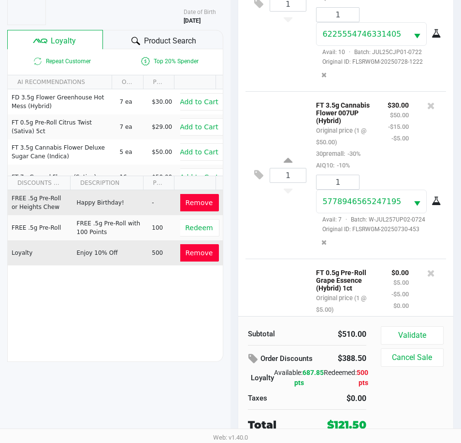
scroll to position [560, 0]
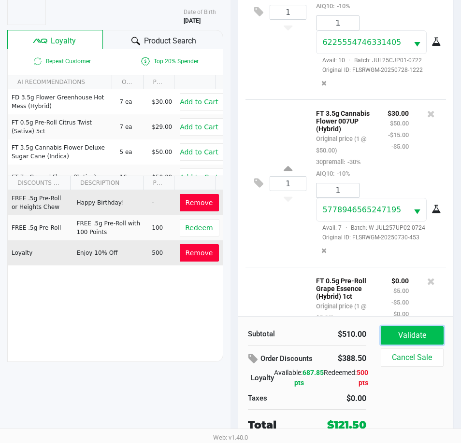
click at [392, 340] on button "Validate" at bounding box center [412, 335] width 63 height 18
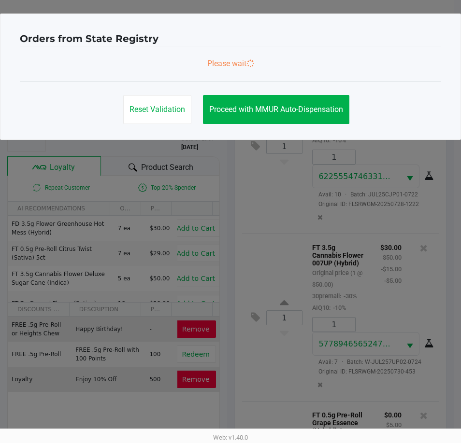
scroll to position [705, 0]
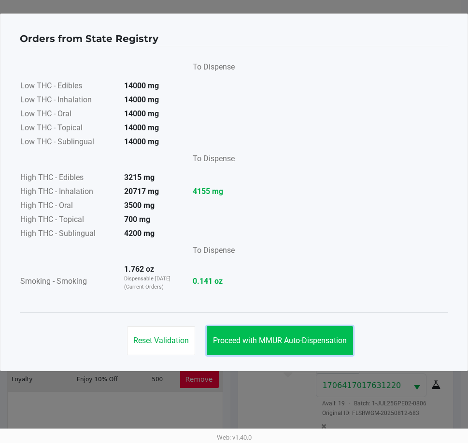
click at [325, 341] on span "Proceed with MMUR Auto-Dispensation" at bounding box center [280, 340] width 134 height 9
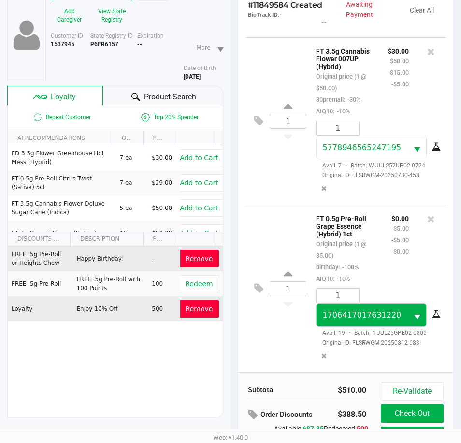
scroll to position [128, 0]
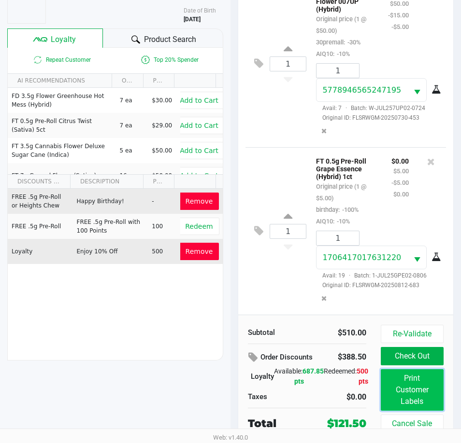
click at [391, 392] on button "Print Customer Labels" at bounding box center [412, 390] width 63 height 42
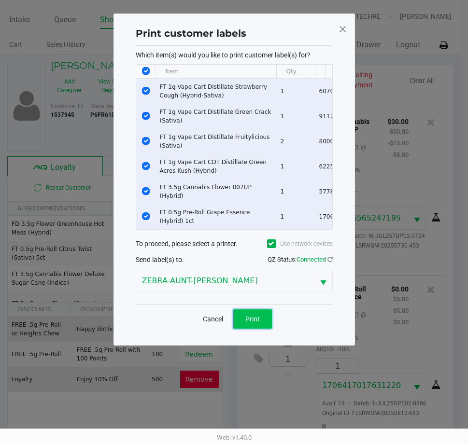
click at [258, 316] on button "Print" at bounding box center [252, 319] width 39 height 19
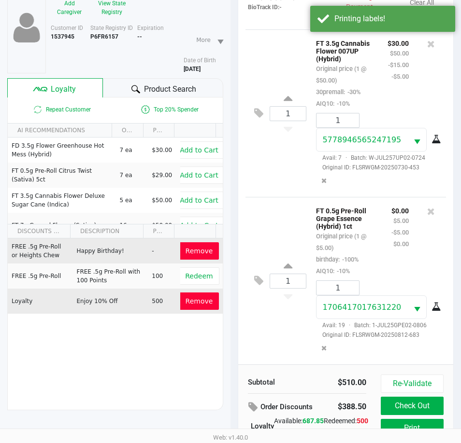
scroll to position [128, 0]
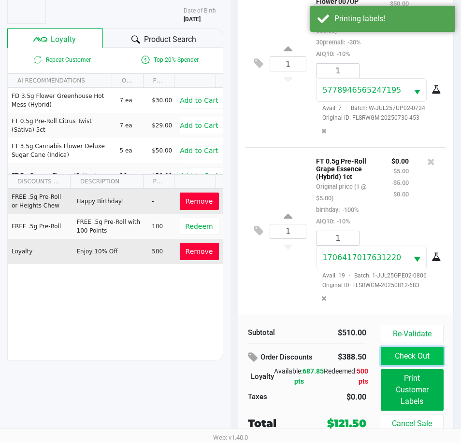
click at [412, 353] on button "Check Out" at bounding box center [412, 356] width 63 height 18
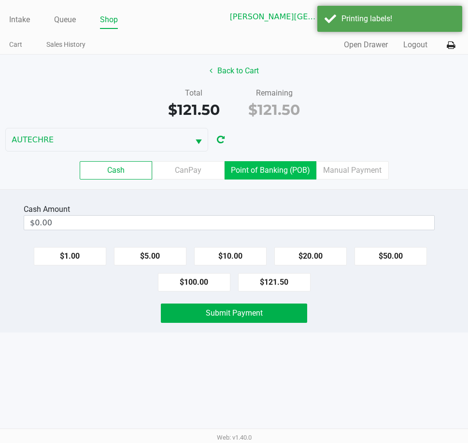
click at [269, 168] on label "Point of Banking (POB)" at bounding box center [271, 170] width 92 height 18
click at [0, 0] on 7 "Point of Banking (POB)" at bounding box center [0, 0] width 0 height 0
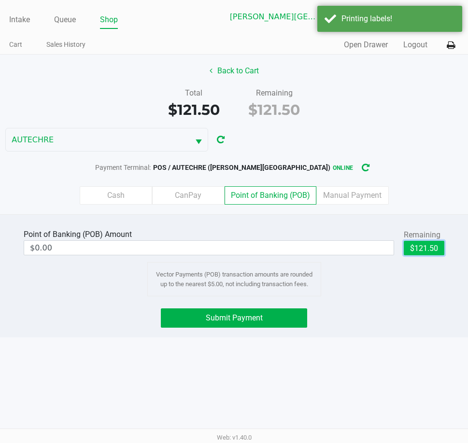
click at [412, 246] on button "$121.50" at bounding box center [424, 248] width 41 height 14
type input "$121.50"
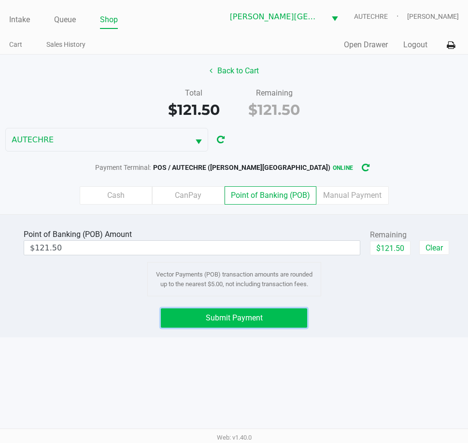
click at [241, 321] on span "Submit Payment" at bounding box center [234, 317] width 57 height 9
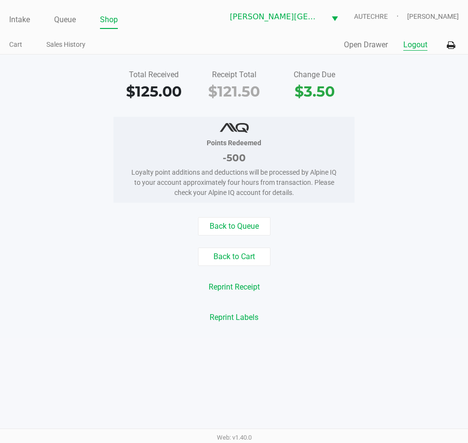
click at [412, 42] on button "Logout" at bounding box center [415, 45] width 24 height 12
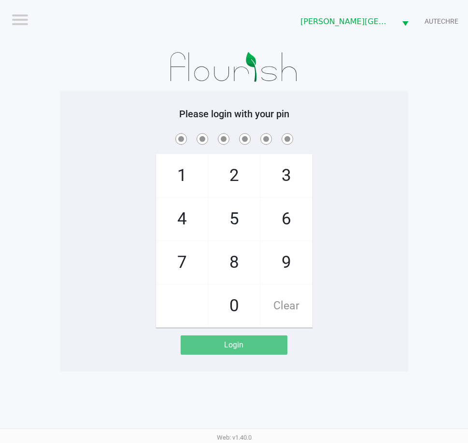
click at [354, 217] on div "1 4 7 2 5 8 0 3 6 9 Clear" at bounding box center [234, 229] width 348 height 197
click at [31, 227] on app-pos-login-wrapper "Logout Bonita Springs WC AUTECHRE Please login with your pin 1 4 7 2 5 8 0 3 6 …" at bounding box center [234, 186] width 468 height 372
click at [38, 226] on app-pos-login-wrapper "Logout Bonita Springs WC AUTECHRE Please login with your pin 1 4 7 2 5 8 0 3 6 …" at bounding box center [234, 186] width 468 height 372
click at [134, 180] on div "1 4 7 2 5 8 0 3 6 9 Clear" at bounding box center [234, 229] width 348 height 197
checkbox input "true"
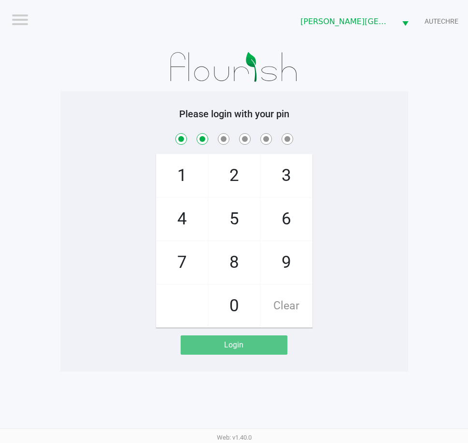
checkbox input "true"
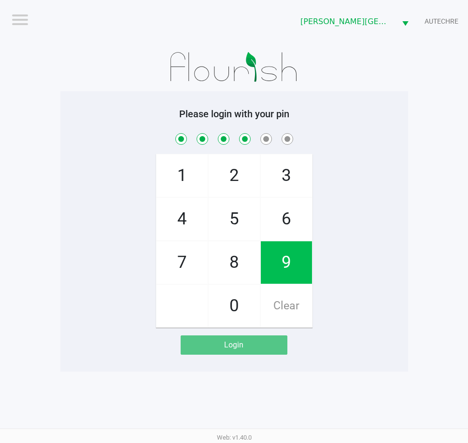
checkbox input "true"
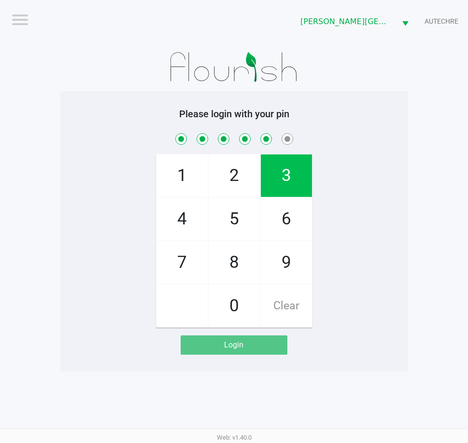
checkbox input "true"
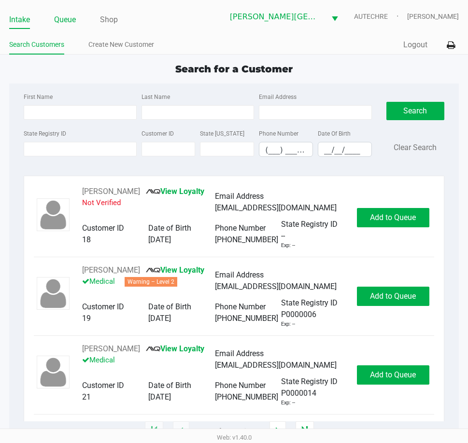
click at [70, 20] on link "Queue" at bounding box center [65, 20] width 22 height 14
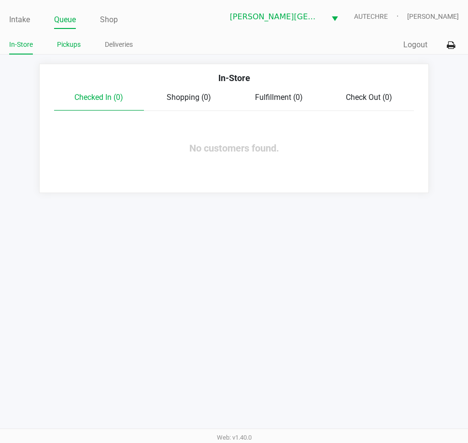
click at [71, 44] on link "Pickups" at bounding box center [69, 45] width 24 height 12
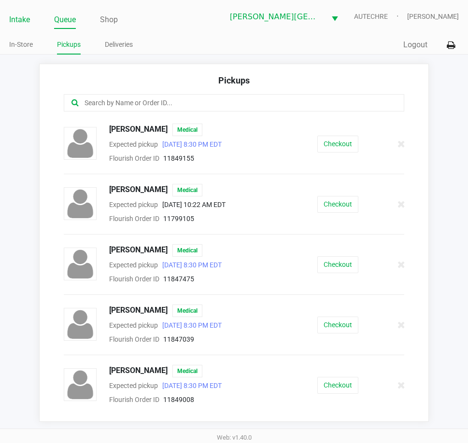
click at [19, 21] on link "Intake" at bounding box center [19, 20] width 21 height 14
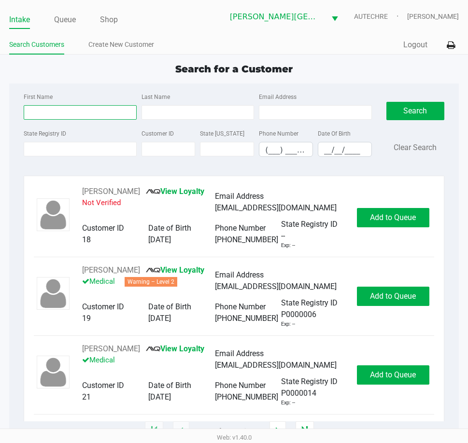
click at [62, 109] on input "First Name" at bounding box center [80, 112] width 113 height 14
type input "mark"
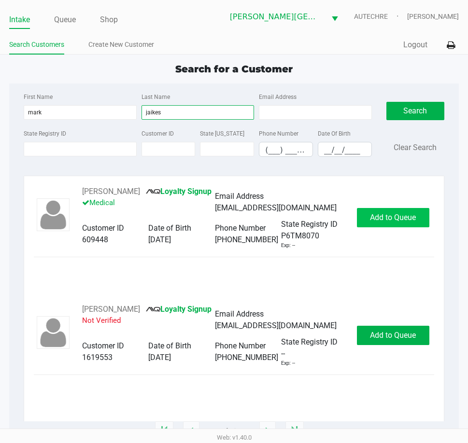
type input "jaikes"
click at [397, 223] on button "Add to Queue" at bounding box center [393, 217] width 72 height 19
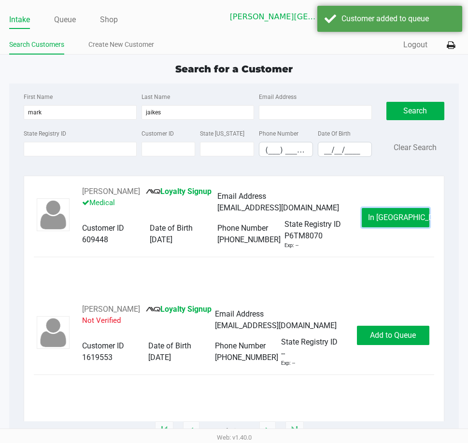
click at [397, 223] on button "In Queue" at bounding box center [396, 217] width 68 height 19
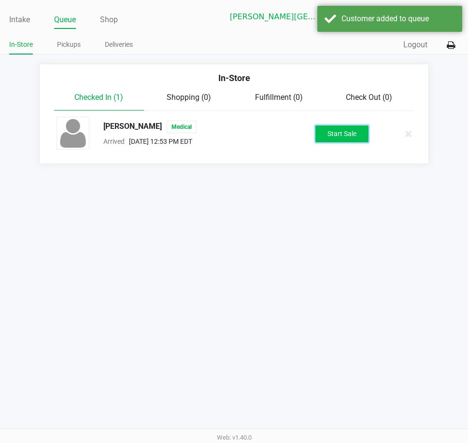
click at [348, 135] on button "Start Sale" at bounding box center [341, 134] width 53 height 17
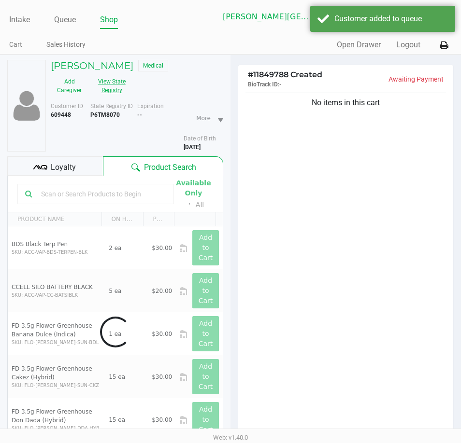
click at [104, 86] on button "View State Registry" at bounding box center [109, 86] width 42 height 24
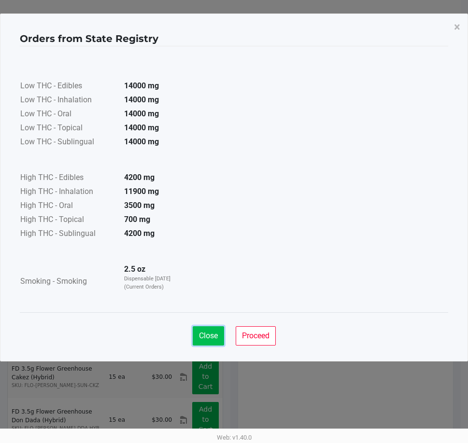
click at [215, 334] on span "Close" at bounding box center [208, 335] width 19 height 9
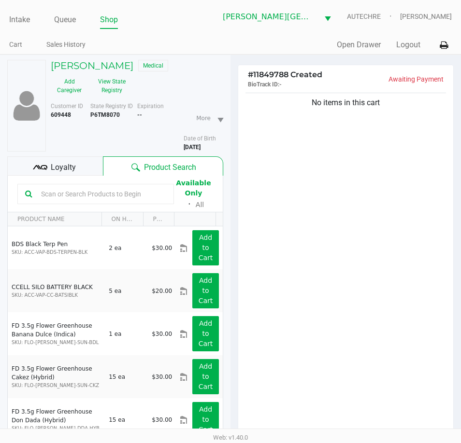
click at [242, 290] on div "No items in this cart" at bounding box center [345, 266] width 215 height 350
click at [276, 268] on div "No items in this cart" at bounding box center [345, 266] width 215 height 350
click at [267, 215] on div "No items in this cart" at bounding box center [345, 266] width 215 height 350
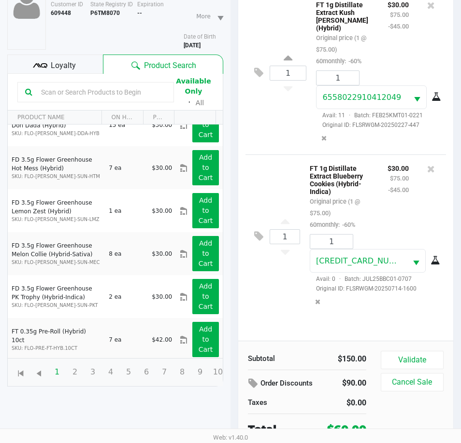
scroll to position [106, 0]
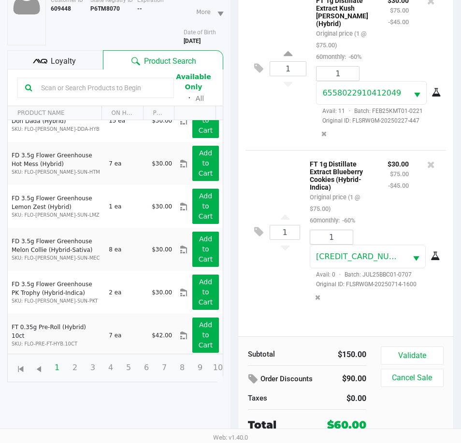
click at [290, 300] on div "1 FT 1g Distillate Extract Blueberry Cookies (Hybrid-Indica) Original price (1 …" at bounding box center [345, 232] width 200 height 164
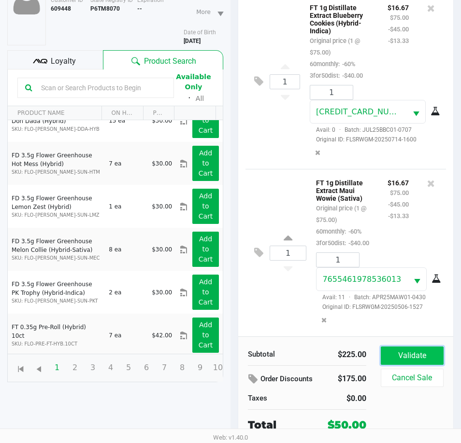
click at [398, 357] on button "Validate" at bounding box center [412, 356] width 63 height 18
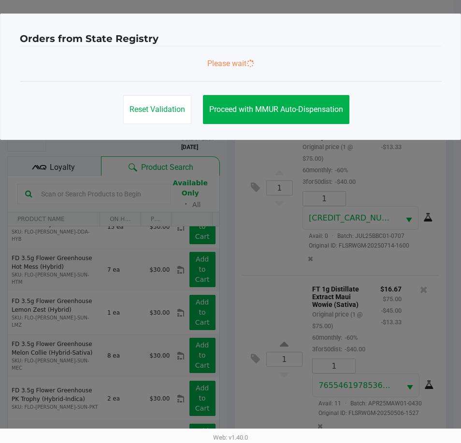
scroll to position [0, 0]
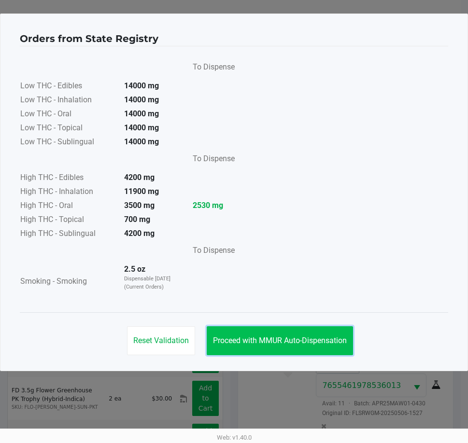
click at [282, 345] on button "Proceed with MMUR Auto-Dispensation" at bounding box center [280, 340] width 146 height 29
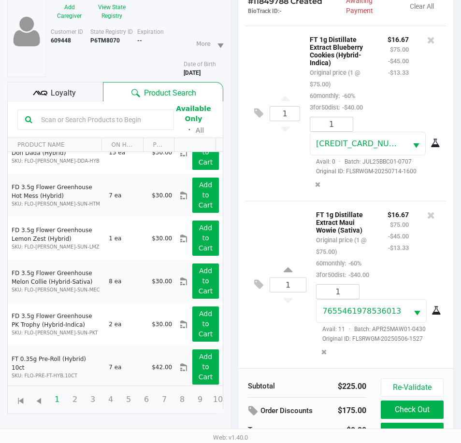
scroll to position [128, 0]
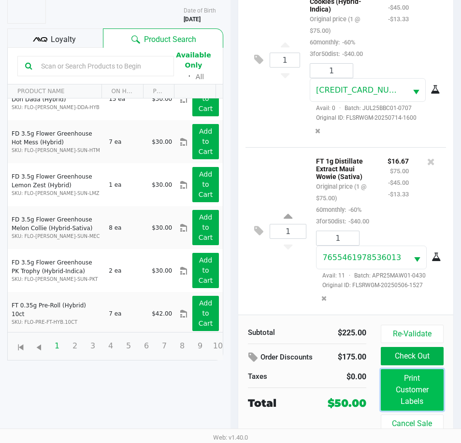
click at [389, 382] on button "Print Customer Labels" at bounding box center [412, 390] width 63 height 42
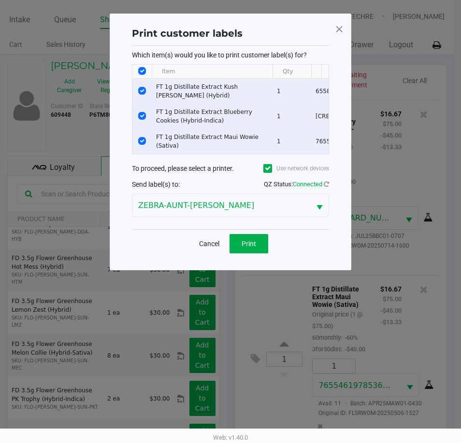
scroll to position [0, 0]
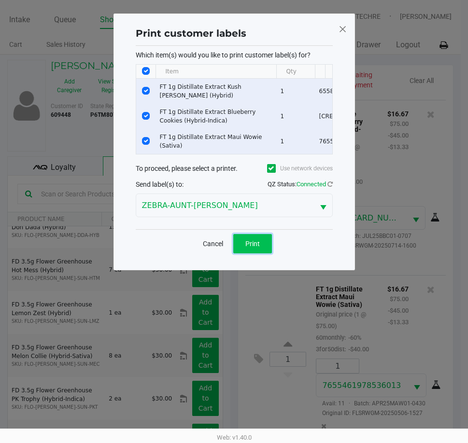
click at [262, 249] on button "Print" at bounding box center [252, 243] width 39 height 19
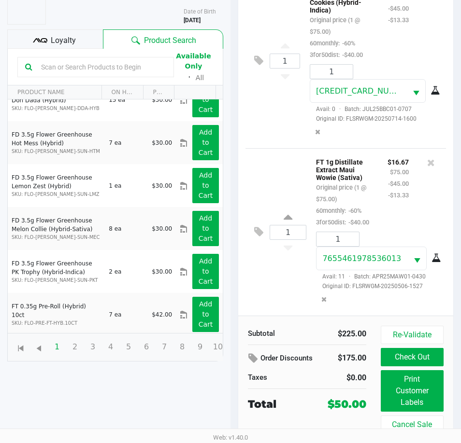
scroll to position [128, 0]
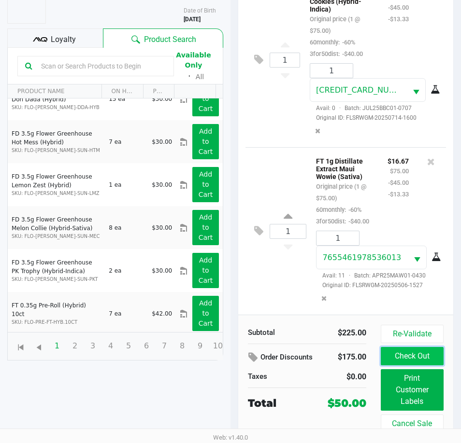
click at [413, 353] on button "Check Out" at bounding box center [412, 356] width 63 height 18
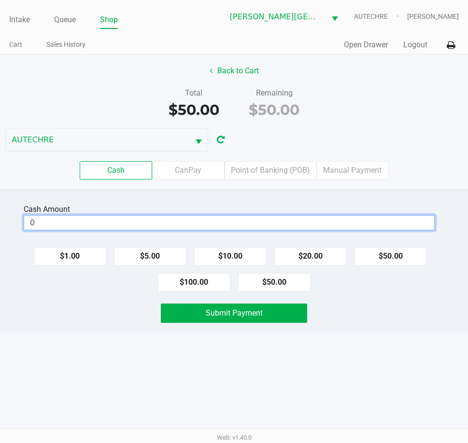
click at [149, 222] on input "0" at bounding box center [229, 223] width 410 height 14
type input "$50.00"
click at [135, 302] on div "Cash Amount $50.00 Clear $1.00 $5.00 $10.00 $20.00 $50.00 $100.00 $50.00 Submit…" at bounding box center [234, 260] width 468 height 143
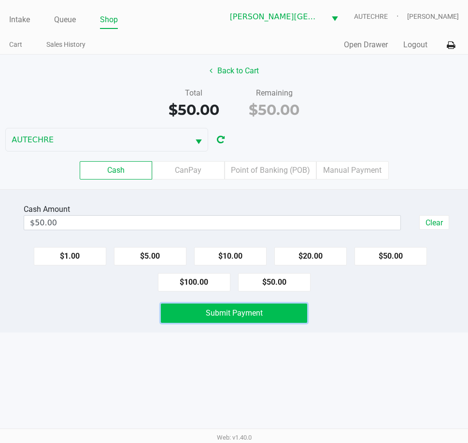
click at [189, 309] on button "Submit Payment" at bounding box center [234, 313] width 146 height 19
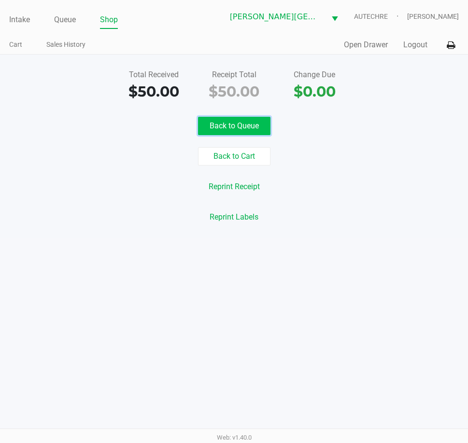
click at [211, 126] on button "Back to Queue" at bounding box center [234, 126] width 72 height 18
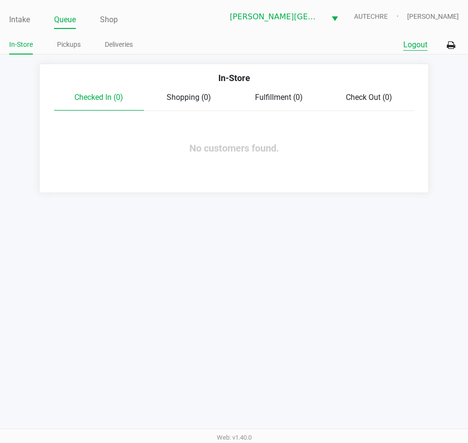
click at [409, 47] on button "Logout" at bounding box center [415, 45] width 24 height 12
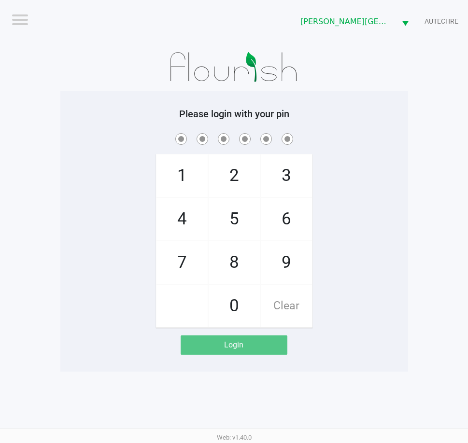
click at [131, 123] on div "Please login with your pin 1 4 7 2 5 8 0 3 6 9 Clear Login" at bounding box center [234, 231] width 348 height 247
checkbox input "true"
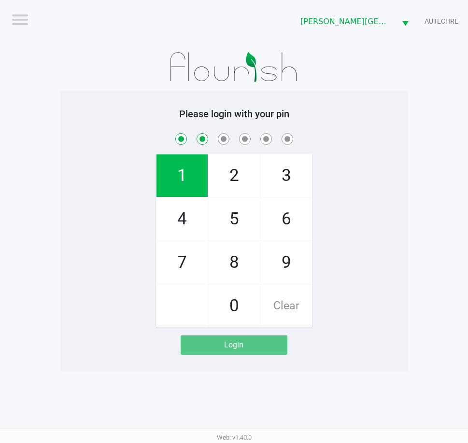
checkbox input "true"
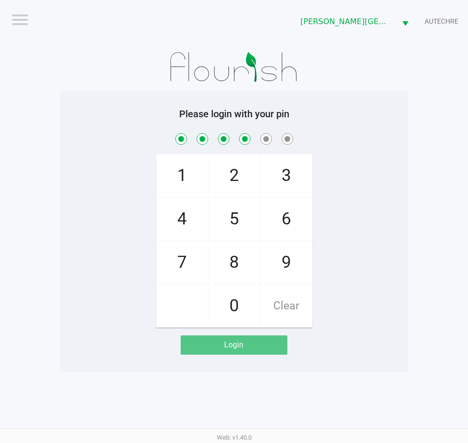
checkbox input "true"
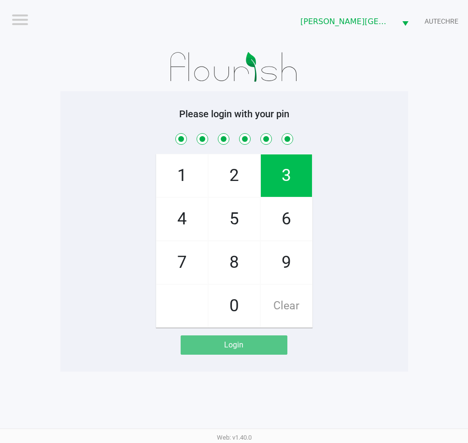
checkbox input "true"
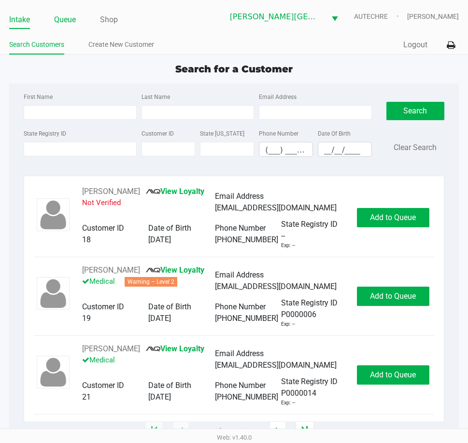
click at [72, 19] on link "Queue" at bounding box center [65, 20] width 22 height 14
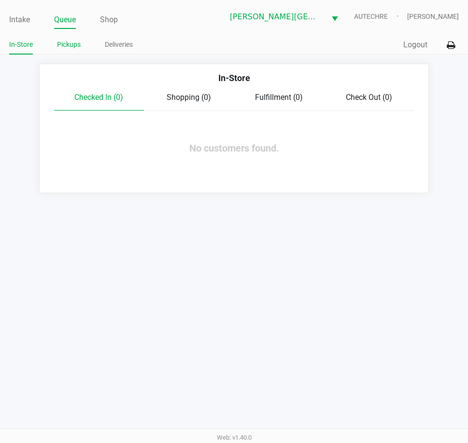
click at [79, 47] on link "Pickups" at bounding box center [69, 45] width 24 height 12
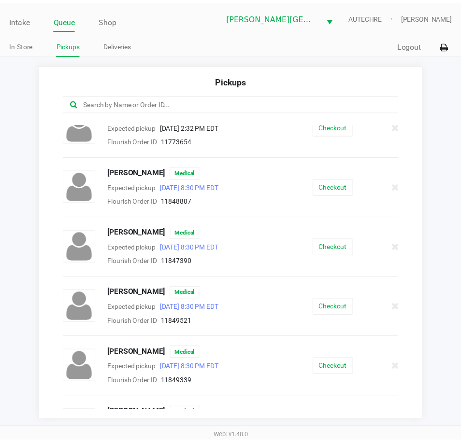
scroll to position [658, 0]
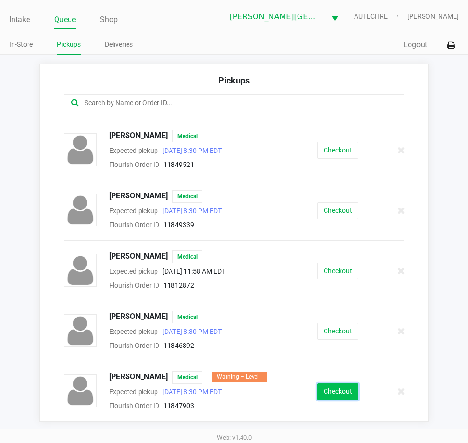
click at [339, 393] on button "Checkout" at bounding box center [337, 391] width 41 height 17
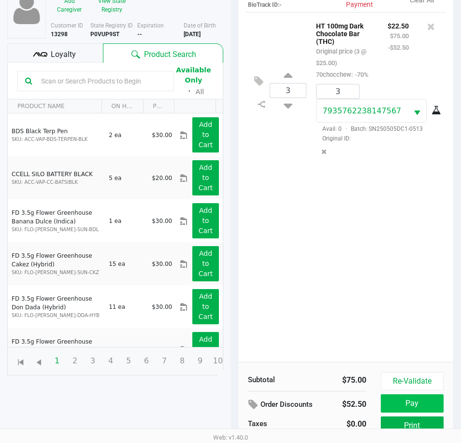
scroll to position [128, 0]
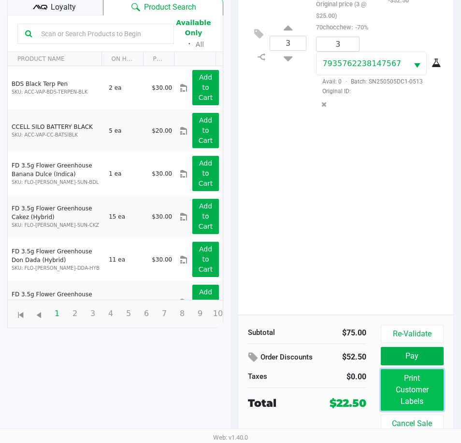
click at [408, 390] on button "Print Customer Labels" at bounding box center [412, 390] width 63 height 42
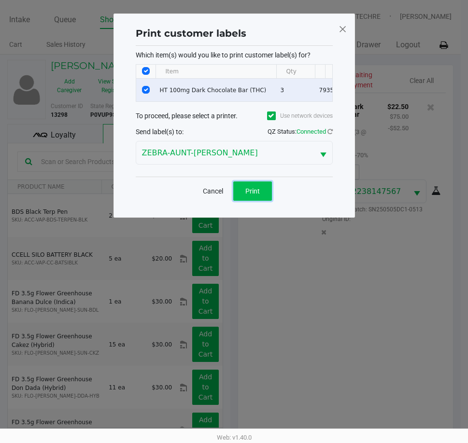
click at [242, 198] on button "Print" at bounding box center [252, 191] width 39 height 19
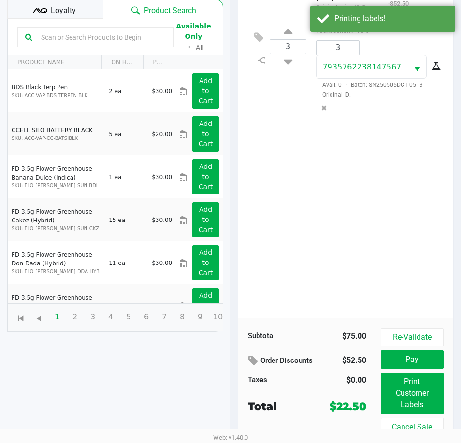
scroll to position [128, 0]
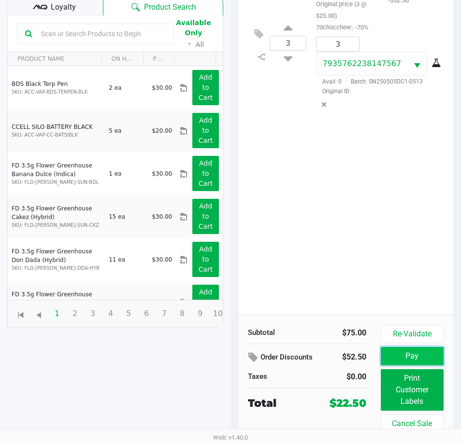
click at [395, 351] on button "Pay" at bounding box center [412, 356] width 63 height 18
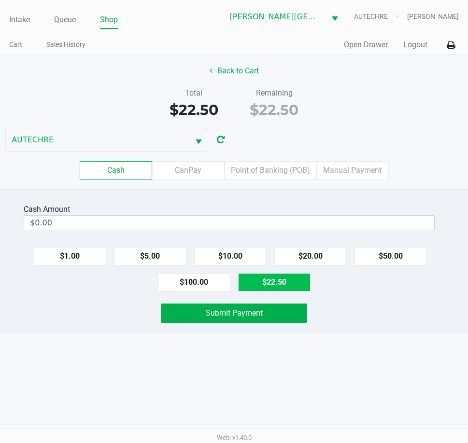
click at [278, 279] on button "$22.50" at bounding box center [274, 282] width 72 height 18
type input "$22.50"
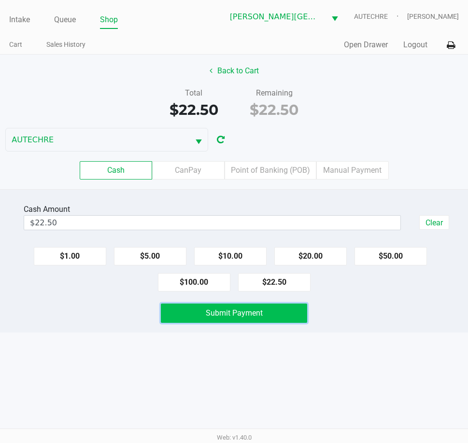
click at [260, 311] on span "Submit Payment" at bounding box center [234, 313] width 57 height 9
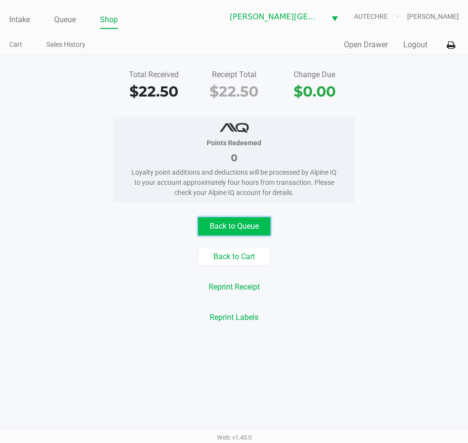
click at [239, 223] on button "Back to Queue" at bounding box center [234, 226] width 72 height 18
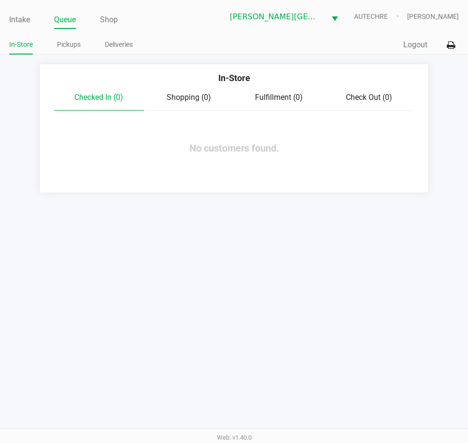
click at [62, 36] on div "In-Store Pickups Deliveries" at bounding box center [121, 45] width 225 height 18
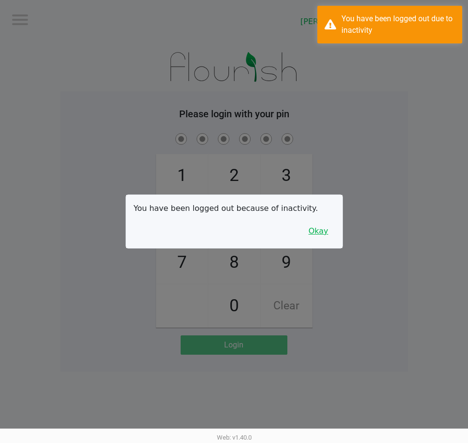
click at [319, 229] on button "Okay" at bounding box center [318, 231] width 32 height 18
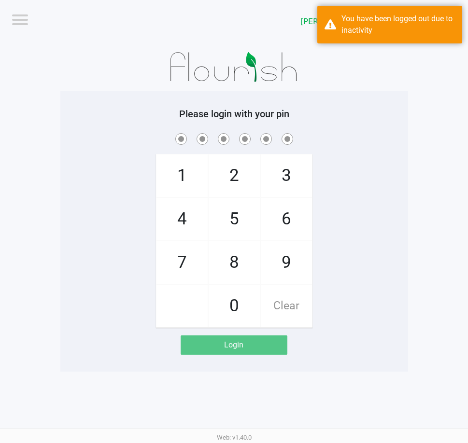
click at [333, 208] on div "1 4 7 2 5 8 0 3 6 9 Clear" at bounding box center [234, 229] width 348 height 197
checkbox input "true"
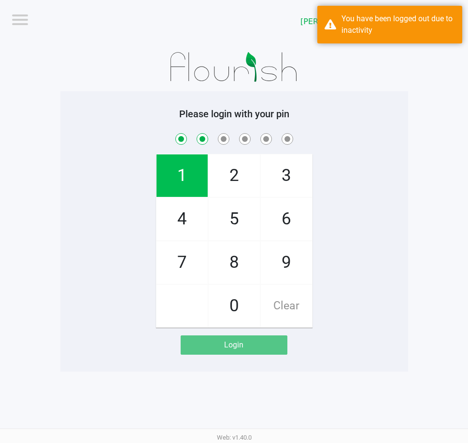
checkbox input "true"
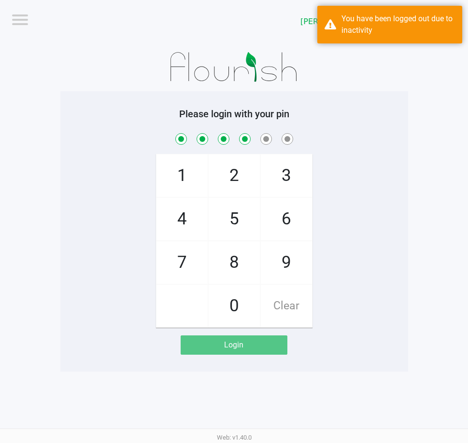
checkbox input "true"
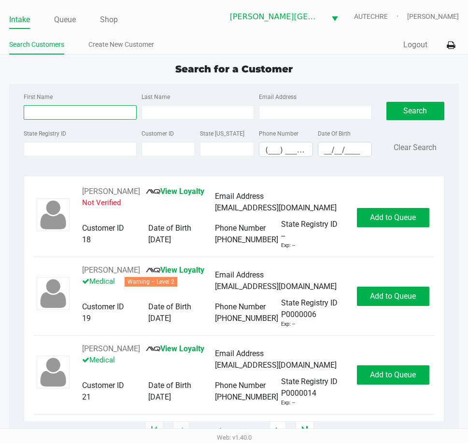
click at [63, 113] on input "First Name" at bounding box center [80, 112] width 113 height 14
type input "trent"
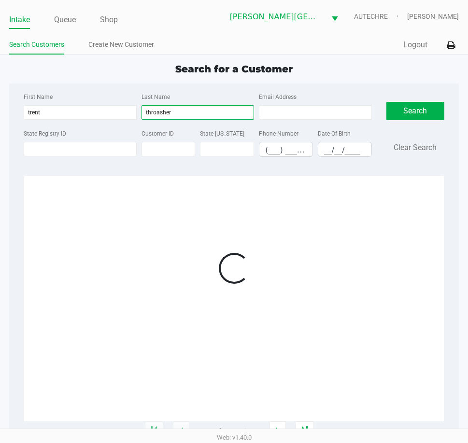
click at [155, 113] on input "throasher" at bounding box center [197, 112] width 113 height 14
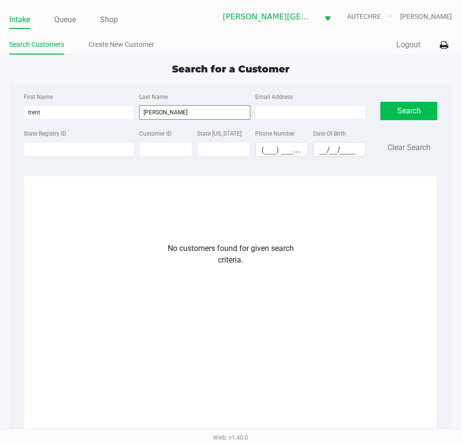
type input "thrasher"
click at [412, 114] on button "Search" at bounding box center [408, 111] width 57 height 18
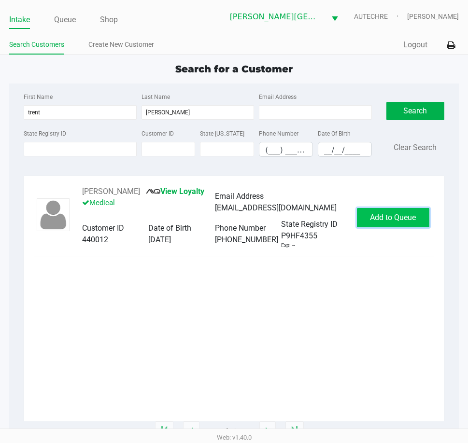
click at [399, 212] on button "Add to Queue" at bounding box center [393, 217] width 72 height 19
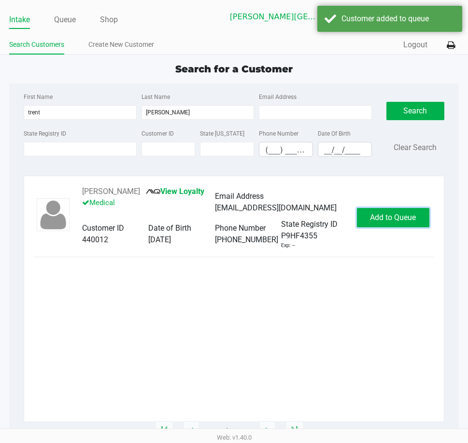
click at [400, 210] on button "Add to Queue" at bounding box center [393, 217] width 72 height 19
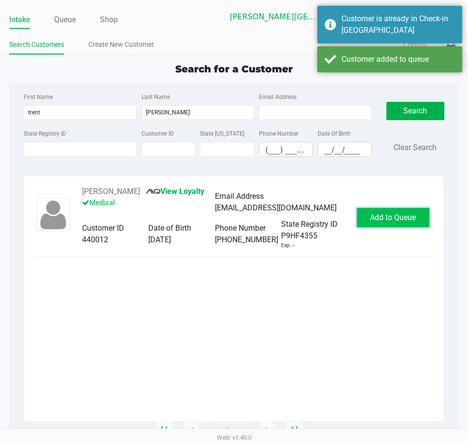
click at [399, 213] on span "Add to Queue" at bounding box center [393, 217] width 46 height 9
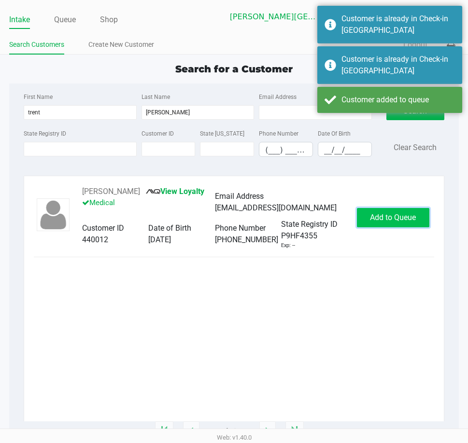
click at [398, 219] on span "Add to Queue" at bounding box center [393, 217] width 46 height 9
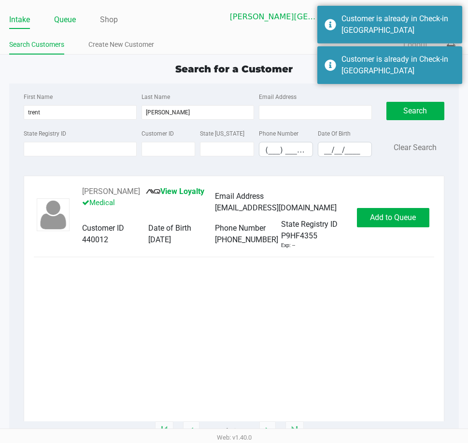
click at [66, 20] on link "Queue" at bounding box center [65, 20] width 22 height 14
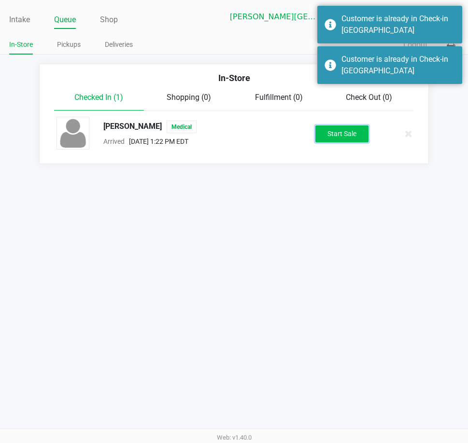
click at [337, 131] on button "Start Sale" at bounding box center [341, 134] width 53 height 17
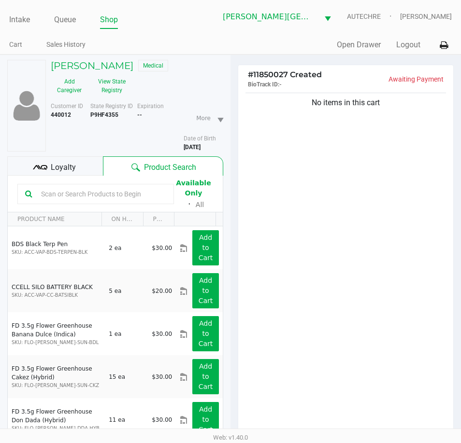
click at [281, 225] on div "No items in this cart" at bounding box center [345, 266] width 215 height 350
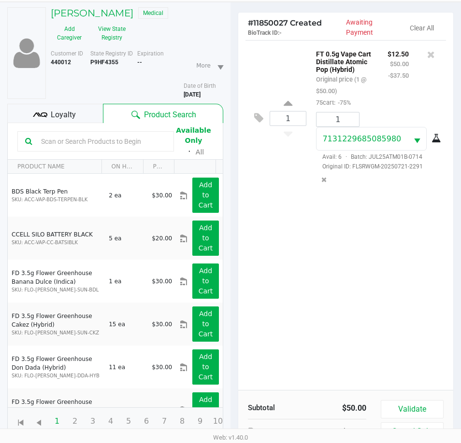
scroll to position [106, 0]
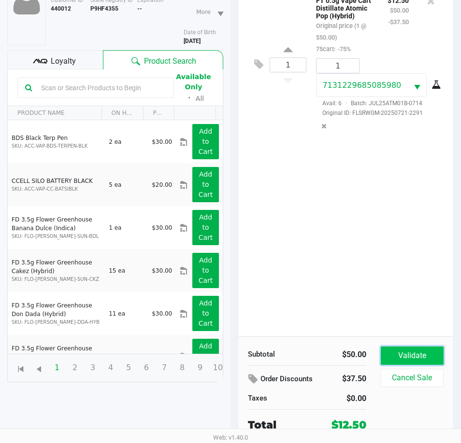
click at [423, 355] on button "Validate" at bounding box center [412, 356] width 63 height 18
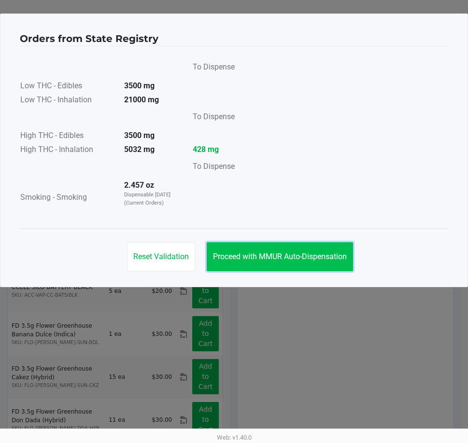
click at [278, 258] on span "Proceed with MMUR Auto-Dispensation" at bounding box center [280, 256] width 134 height 9
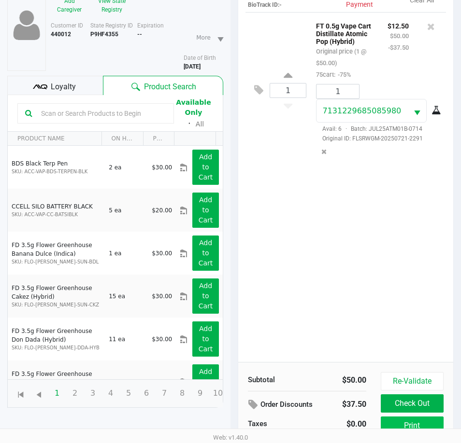
scroll to position [128, 0]
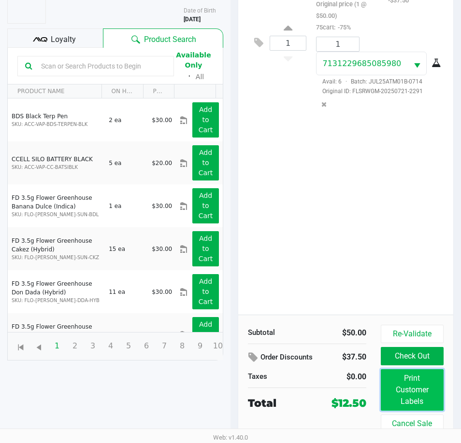
click at [399, 395] on button "Print Customer Labels" at bounding box center [412, 390] width 63 height 42
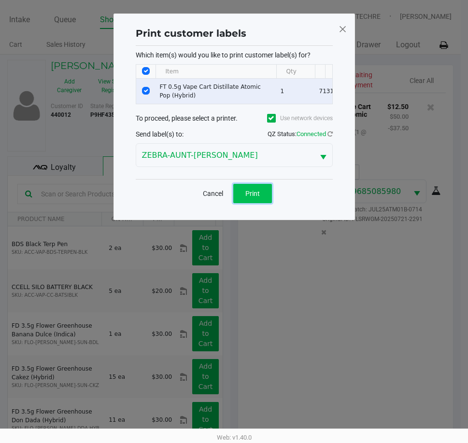
click at [244, 194] on button "Print" at bounding box center [252, 193] width 39 height 19
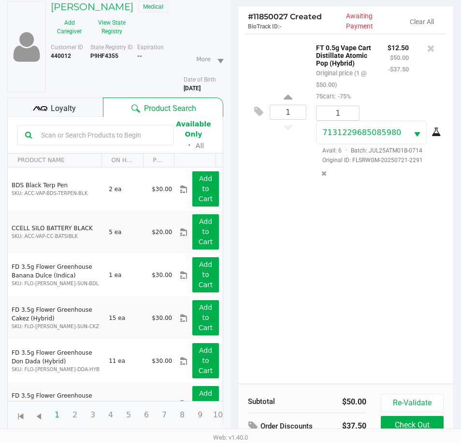
scroll to position [128, 0]
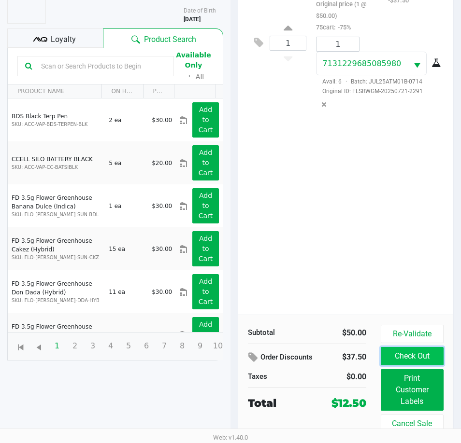
click at [395, 356] on button "Check Out" at bounding box center [412, 356] width 63 height 18
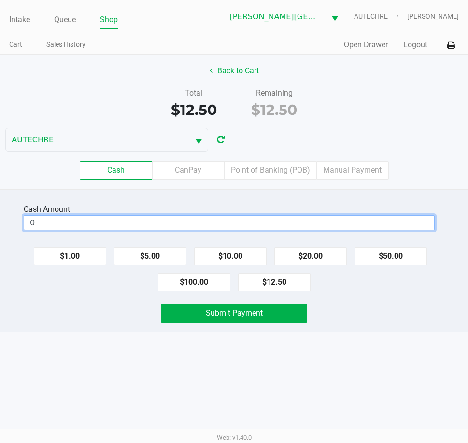
click at [184, 222] on input "0" at bounding box center [229, 223] width 410 height 14
type input "$15.00"
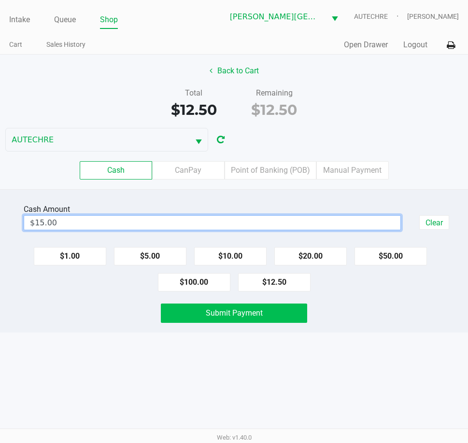
drag, startPoint x: 93, startPoint y: 304, endPoint x: 181, endPoint y: 305, distance: 87.4
click at [100, 304] on div "Submit Payment" at bounding box center [234, 313] width 482 height 19
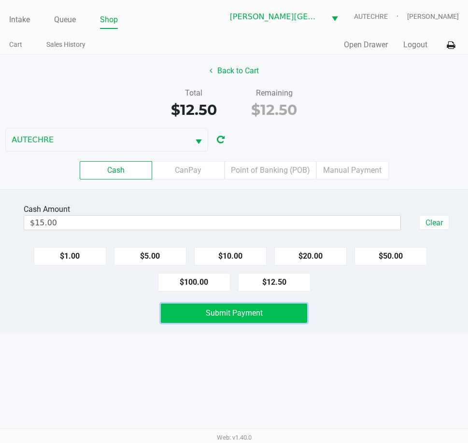
click at [186, 313] on button "Submit Payment" at bounding box center [234, 313] width 146 height 19
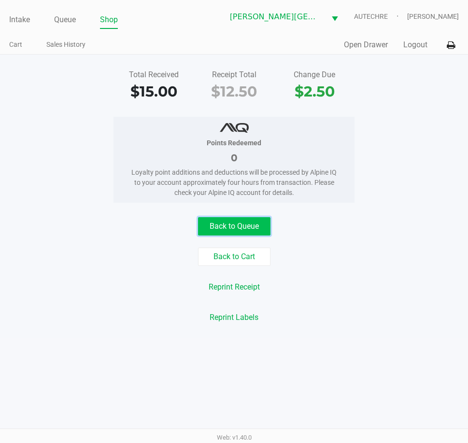
click at [220, 229] on button "Back to Queue" at bounding box center [234, 226] width 72 height 18
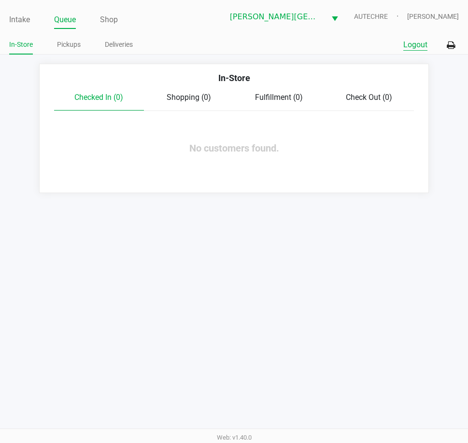
click at [419, 44] on button "Logout" at bounding box center [415, 45] width 24 height 12
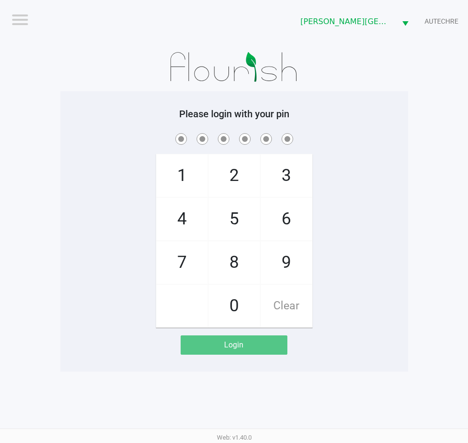
click at [99, 234] on div "1 4 7 2 5 8 0 3 6 9 Clear" at bounding box center [234, 229] width 348 height 197
click at [172, 176] on span "1" at bounding box center [181, 176] width 51 height 42
checkbox input "true"
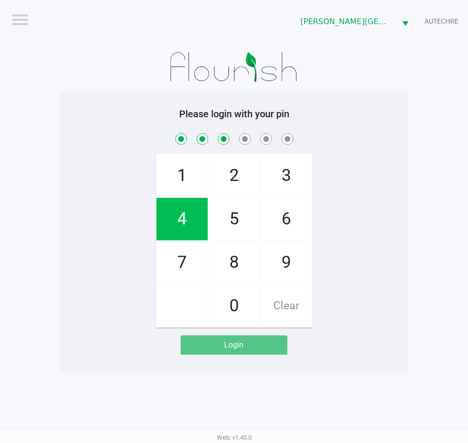
checkbox input "true"
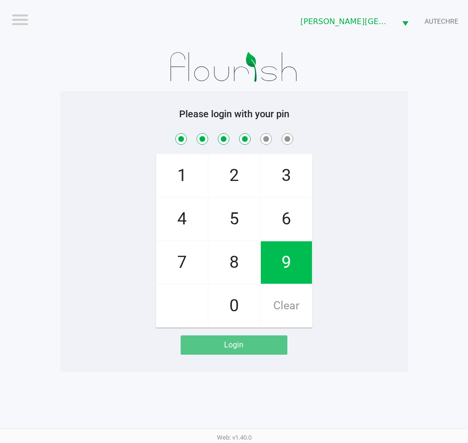
checkbox input "true"
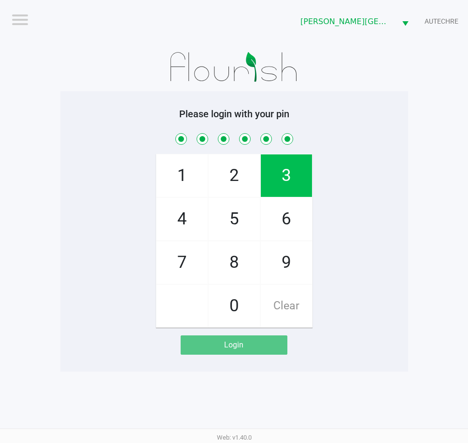
checkbox input "true"
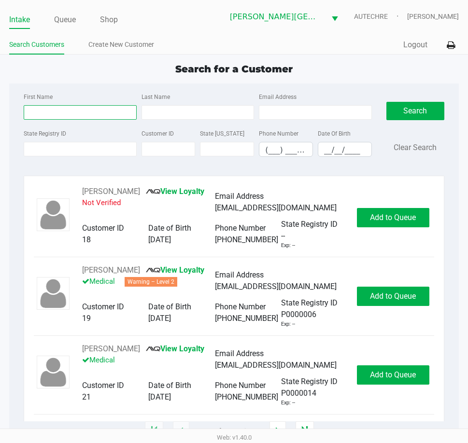
click at [73, 113] on input "First Name" at bounding box center [80, 112] width 113 height 14
type input "[PERSON_NAME]"
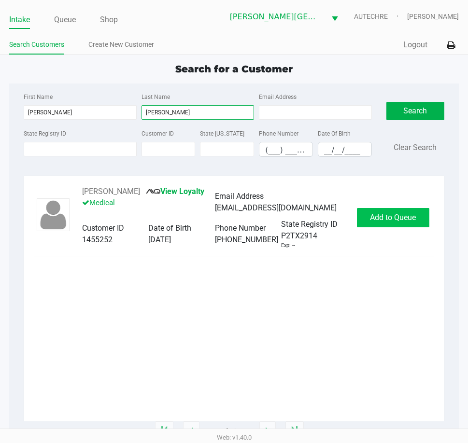
type input "kapel"
click at [377, 217] on span "Add to Queue" at bounding box center [393, 217] width 46 height 9
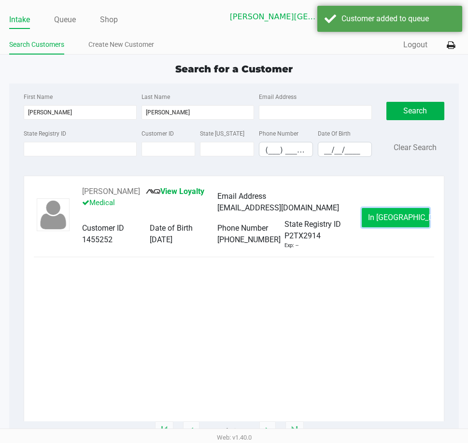
click at [381, 224] on button "In Queue" at bounding box center [396, 217] width 68 height 19
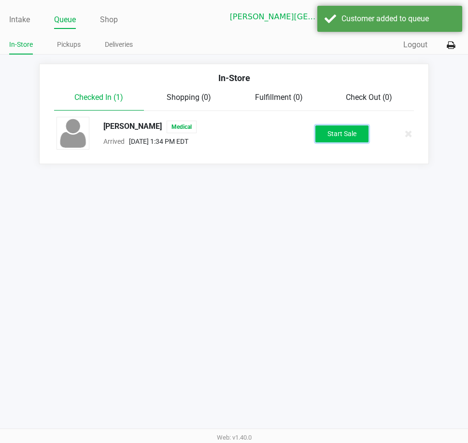
click at [351, 133] on button "Start Sale" at bounding box center [341, 134] width 53 height 17
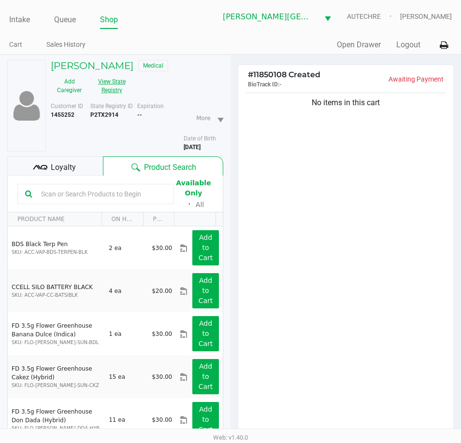
click at [106, 80] on button "View State Registry" at bounding box center [109, 86] width 42 height 24
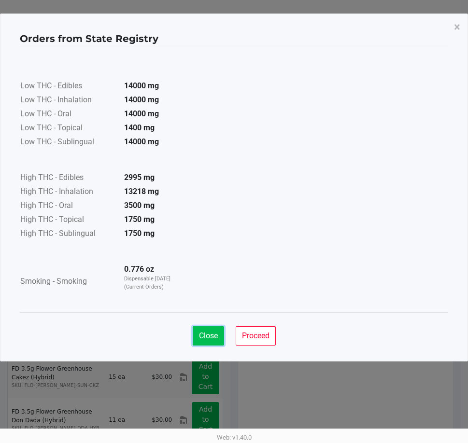
click at [209, 335] on span "Close" at bounding box center [208, 335] width 19 height 9
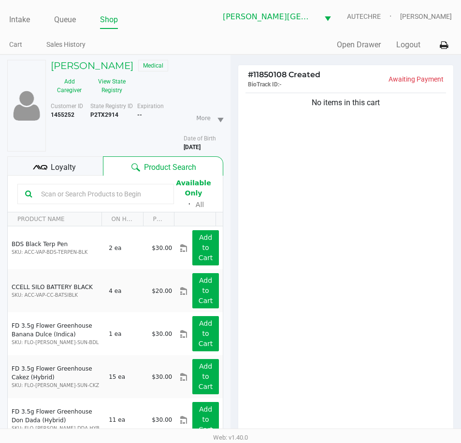
click at [329, 279] on div "No items in this cart" at bounding box center [345, 266] width 215 height 350
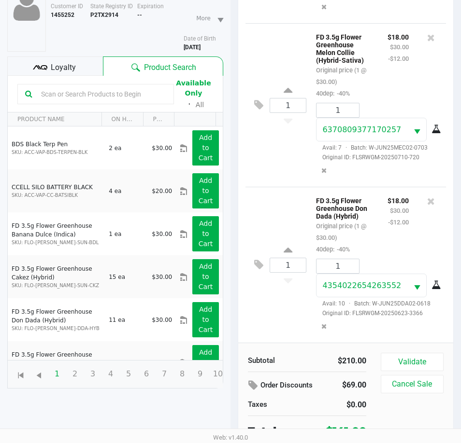
scroll to position [106, 0]
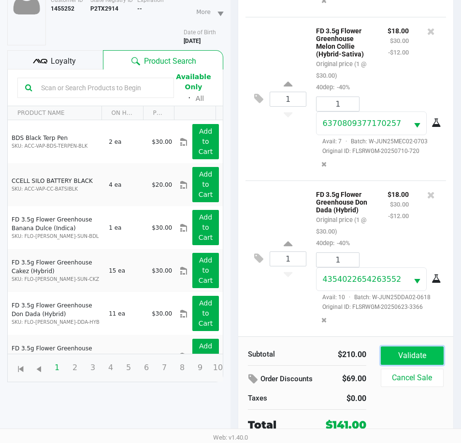
click at [416, 351] on button "Validate" at bounding box center [412, 356] width 63 height 18
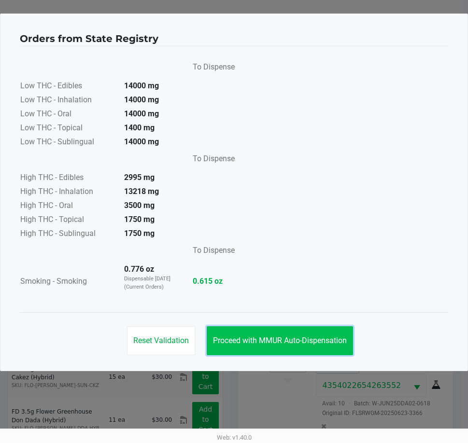
click at [276, 345] on span "Proceed with MMUR Auto-Dispensation" at bounding box center [280, 340] width 134 height 9
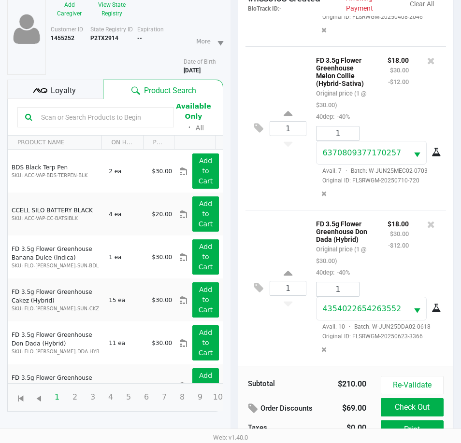
scroll to position [128, 0]
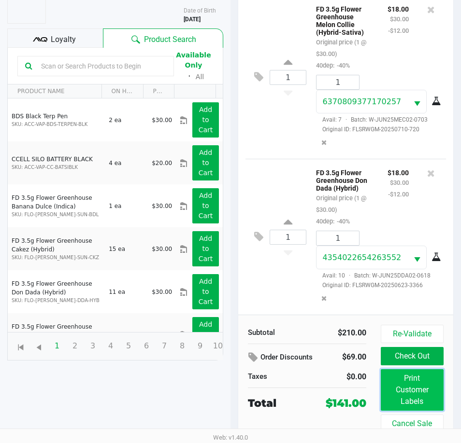
click at [395, 393] on button "Print Customer Labels" at bounding box center [412, 390] width 63 height 42
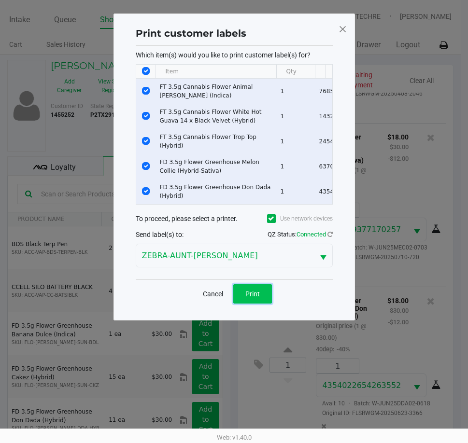
click at [256, 296] on span "Print" at bounding box center [252, 294] width 14 height 8
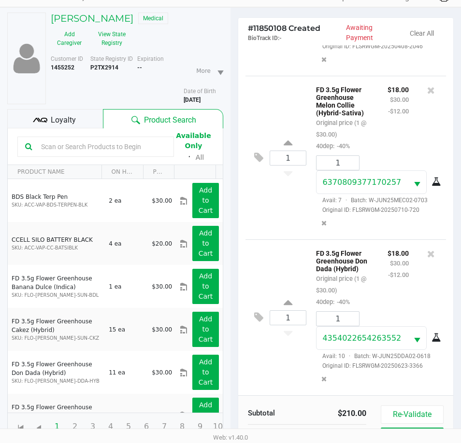
scroll to position [128, 0]
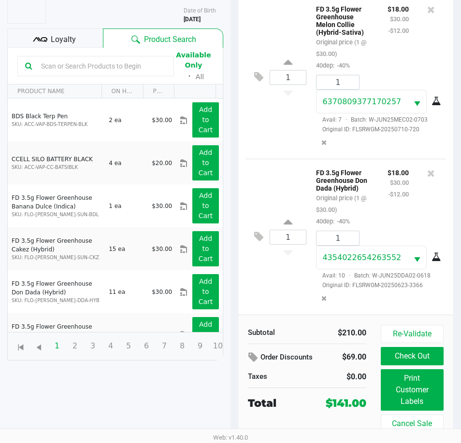
click at [43, 34] on icon at bounding box center [40, 39] width 14 height 14
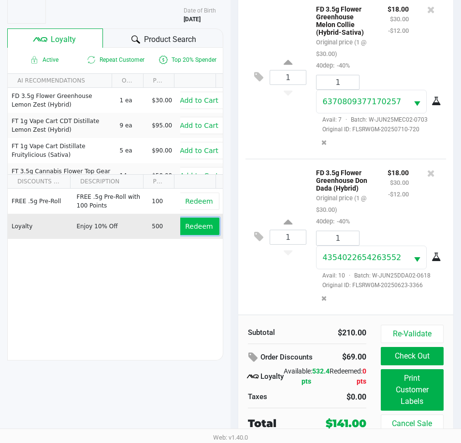
click at [198, 226] on span "Redeem" at bounding box center [199, 227] width 28 height 8
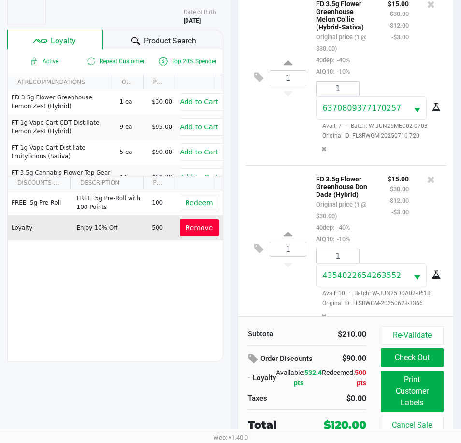
scroll to position [552, 0]
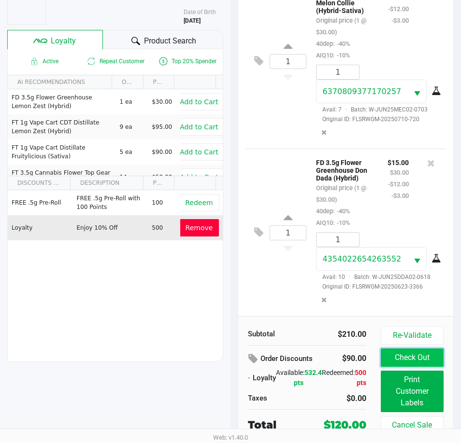
click at [413, 358] on button "Check Out" at bounding box center [412, 358] width 63 height 18
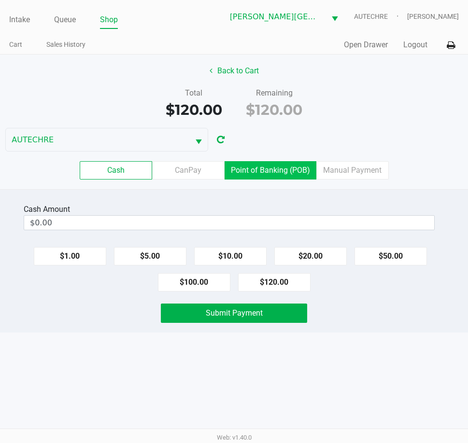
click at [288, 173] on label "Point of Banking (POB)" at bounding box center [271, 170] width 92 height 18
click at [0, 0] on 7 "Point of Banking (POB)" at bounding box center [0, 0] width 0 height 0
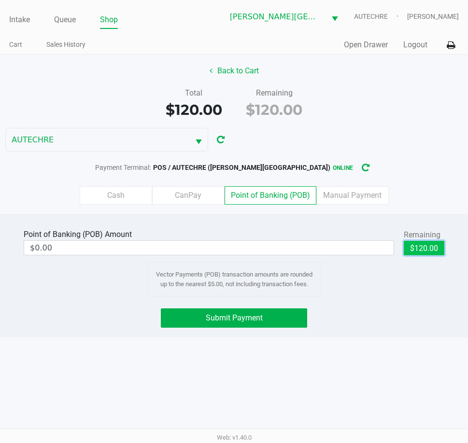
click at [415, 246] on button "$120.00" at bounding box center [424, 248] width 41 height 14
type input "$120.00"
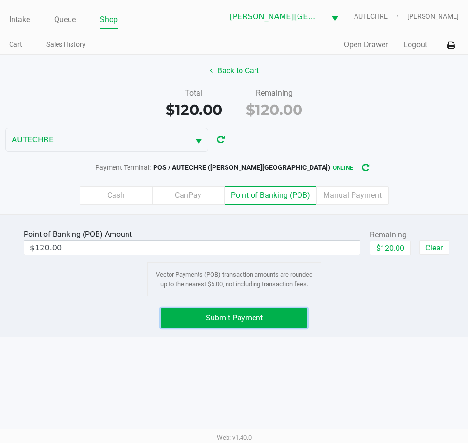
click at [284, 314] on button "Submit Payment" at bounding box center [234, 318] width 146 height 19
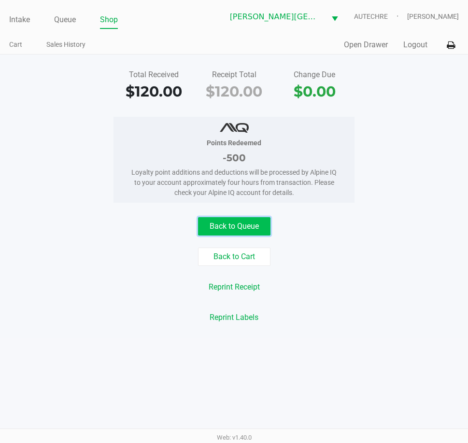
click at [251, 227] on button "Back to Queue" at bounding box center [234, 226] width 72 height 18
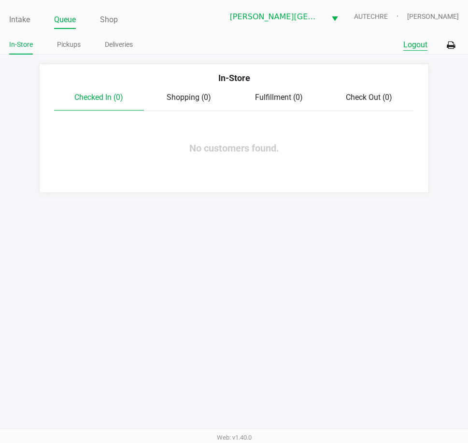
click at [413, 45] on button "Logout" at bounding box center [415, 45] width 24 height 12
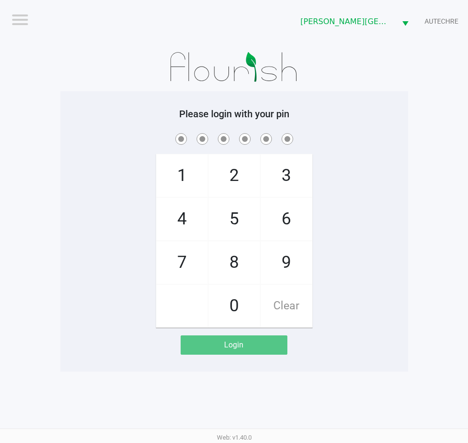
click at [125, 213] on div "1 4 7 2 5 8 0 3 6 9 Clear" at bounding box center [234, 229] width 348 height 197
checkbox input "true"
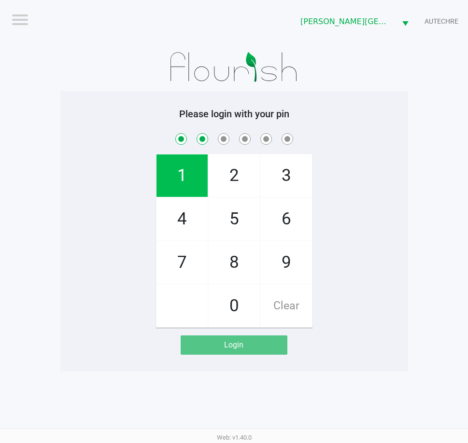
checkbox input "true"
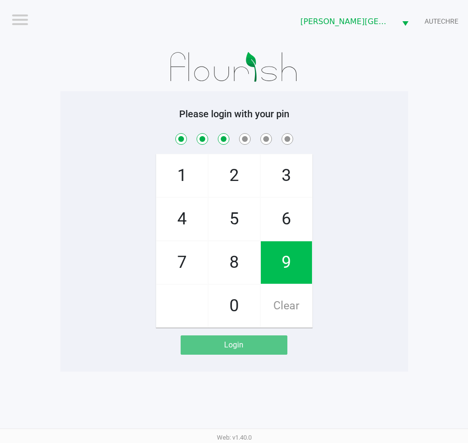
checkbox input "true"
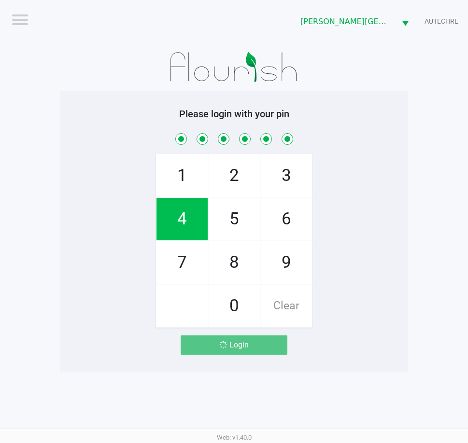
checkbox input "true"
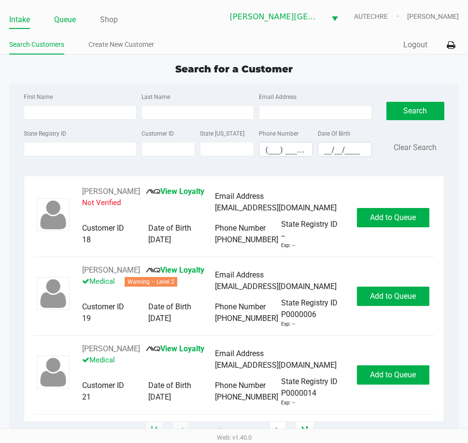
click at [58, 17] on link "Queue" at bounding box center [65, 20] width 22 height 14
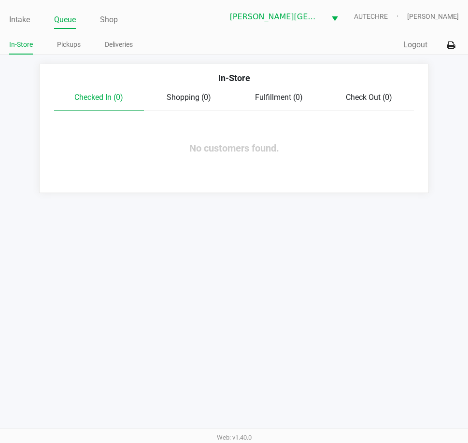
drag, startPoint x: 69, startPoint y: 44, endPoint x: 87, endPoint y: 59, distance: 24.1
click at [69, 45] on link "Pickups" at bounding box center [69, 45] width 24 height 12
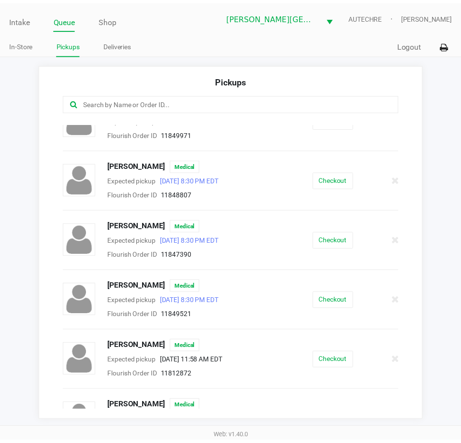
scroll to position [718, 0]
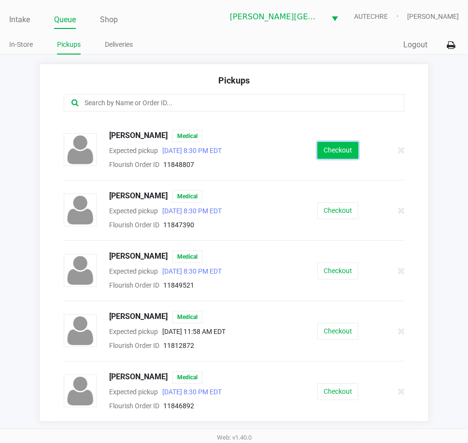
click at [331, 153] on button "Checkout" at bounding box center [337, 150] width 41 height 17
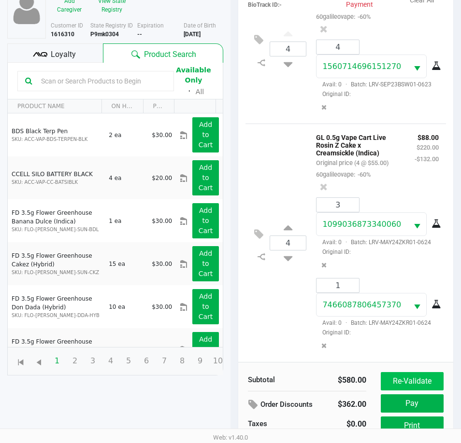
scroll to position [128, 0]
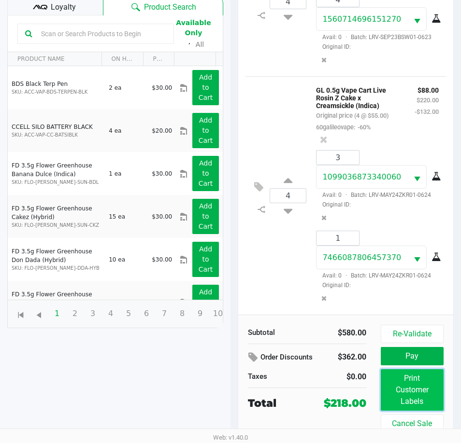
click at [412, 397] on button "Print Customer Labels" at bounding box center [412, 390] width 63 height 42
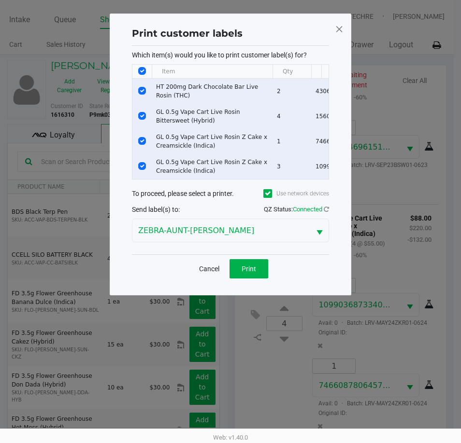
scroll to position [0, 0]
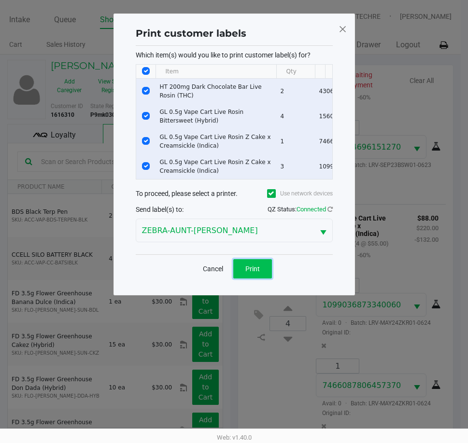
click at [250, 273] on span "Print" at bounding box center [252, 269] width 14 height 8
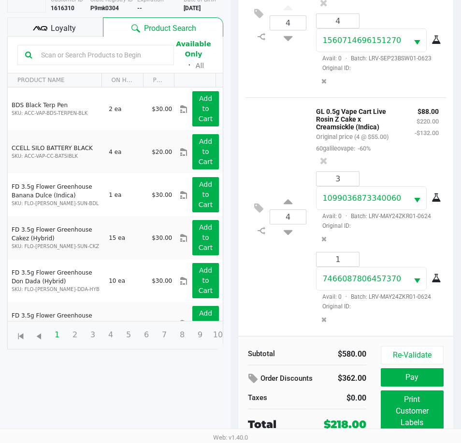
scroll to position [128, 0]
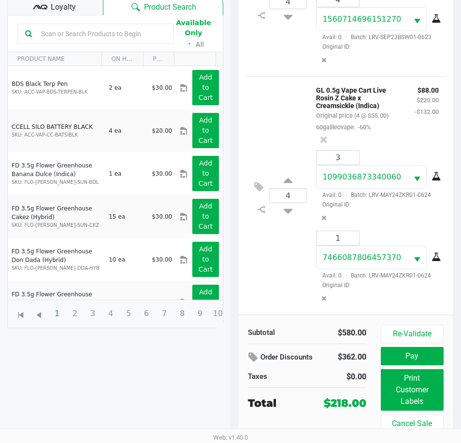
click at [78, 6] on div "Loyalty" at bounding box center [55, 5] width 96 height 19
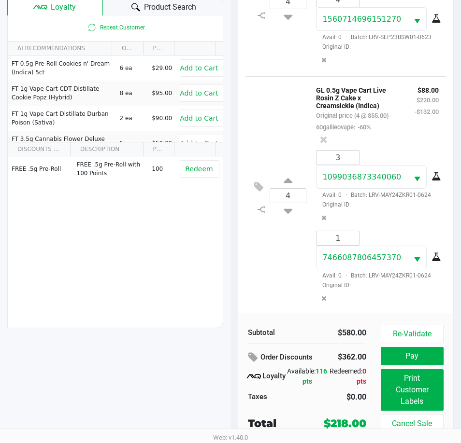
click at [126, 6] on div "Product Search" at bounding box center [163, 5] width 120 height 19
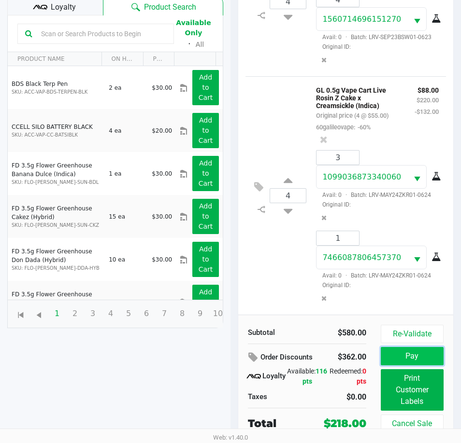
click at [409, 358] on button "Pay" at bounding box center [412, 356] width 63 height 18
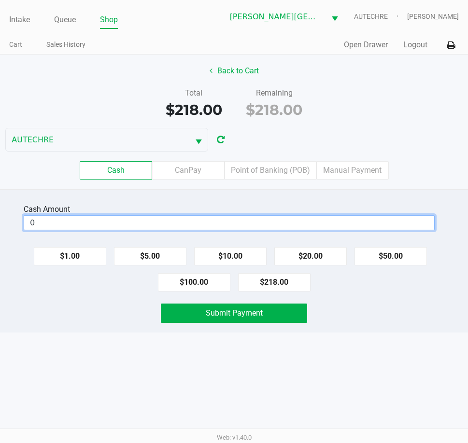
click at [83, 223] on input "0" at bounding box center [229, 223] width 410 height 14
type input "$220.00"
drag, startPoint x: 57, startPoint y: 306, endPoint x: 78, endPoint y: 306, distance: 20.3
click at [59, 306] on div "Submit Payment" at bounding box center [234, 313] width 482 height 19
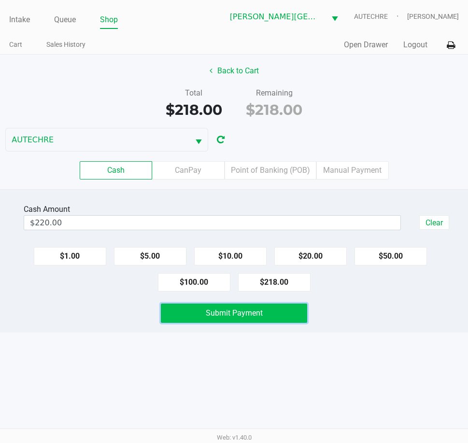
click at [169, 309] on button "Submit Payment" at bounding box center [234, 313] width 146 height 19
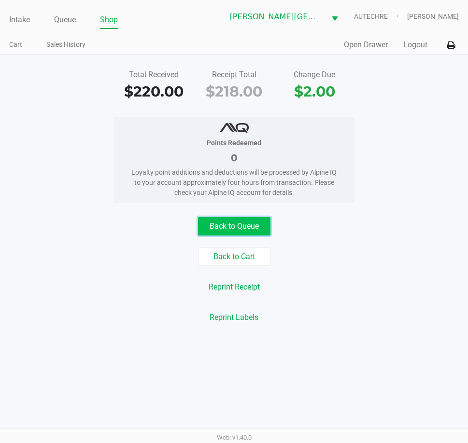
click at [226, 229] on button "Back to Queue" at bounding box center [234, 226] width 72 height 18
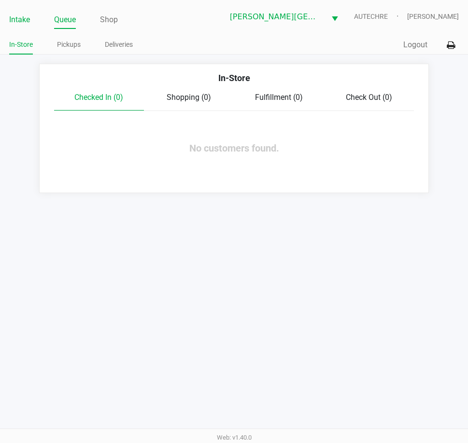
click at [20, 23] on link "Intake" at bounding box center [19, 20] width 21 height 14
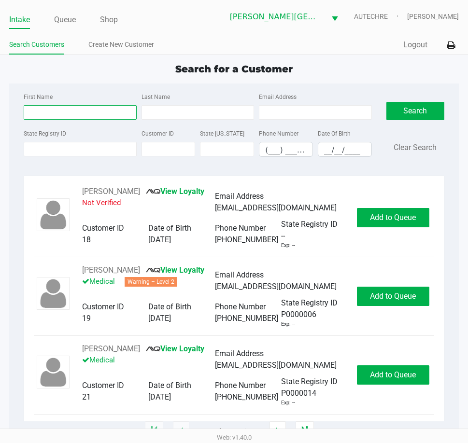
click at [62, 118] on input "First Name" at bounding box center [80, 112] width 113 height 14
type input "h"
type input "julio"
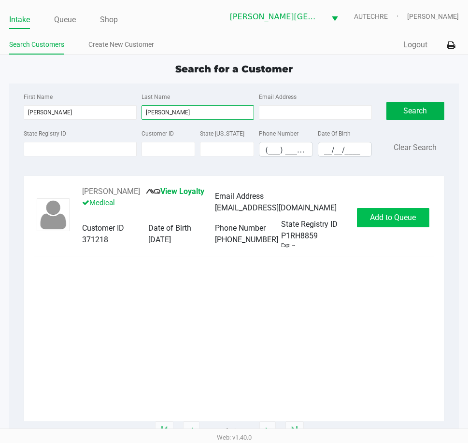
type input "magana"
click at [411, 217] on span "Add to Queue" at bounding box center [393, 217] width 46 height 9
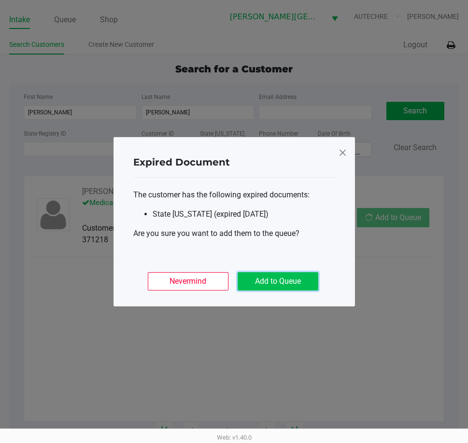
click at [289, 279] on button "Add to Queue" at bounding box center [278, 281] width 81 height 18
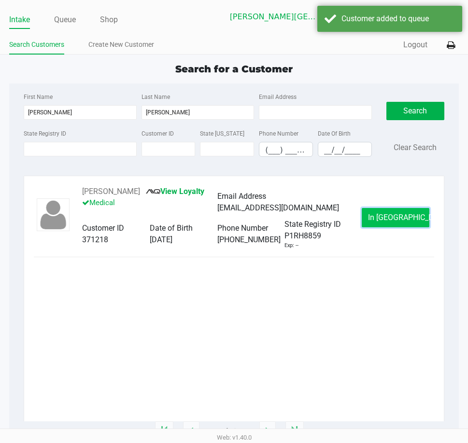
click at [377, 219] on button "In Queue" at bounding box center [396, 217] width 68 height 19
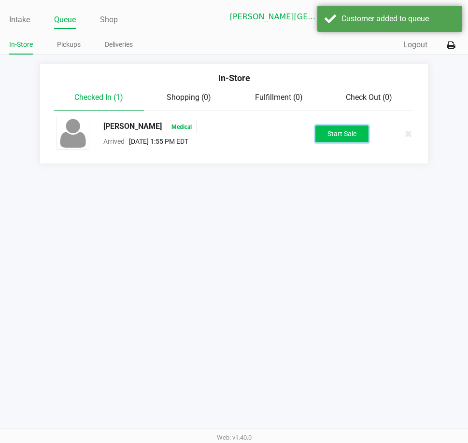
click at [339, 140] on button "Start Sale" at bounding box center [341, 134] width 53 height 17
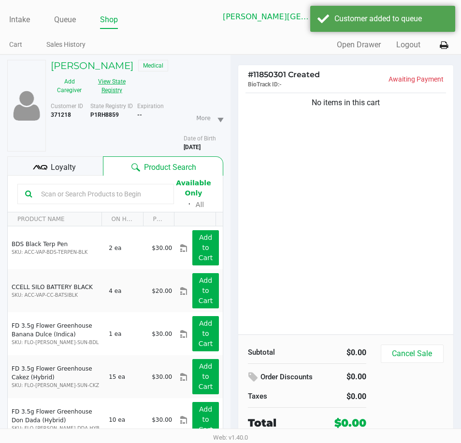
click at [111, 87] on button "View State Registry" at bounding box center [109, 86] width 42 height 24
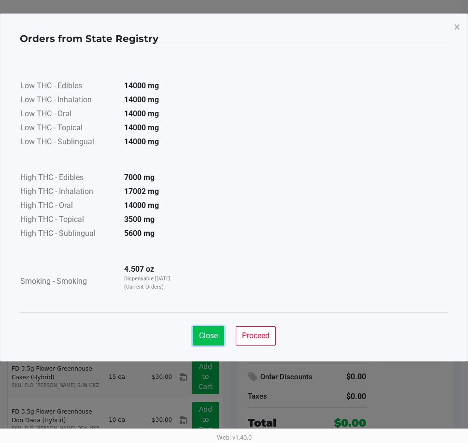
click at [202, 333] on span "Close" at bounding box center [208, 335] width 19 height 9
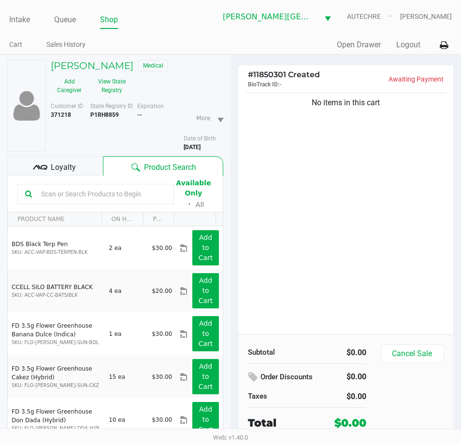
click at [294, 251] on div "No items in this cart" at bounding box center [345, 213] width 215 height 244
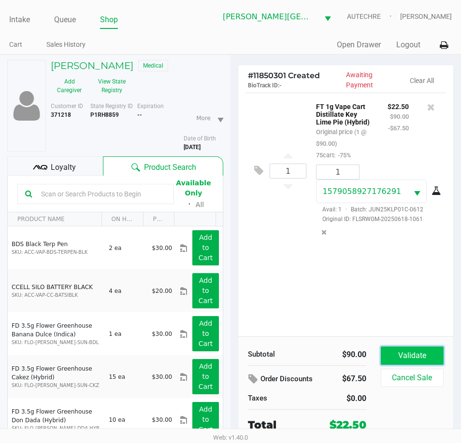
click at [418, 348] on button "Validate" at bounding box center [412, 356] width 63 height 18
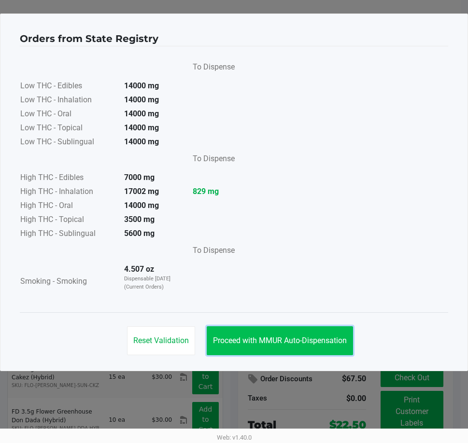
click at [309, 337] on span "Proceed with MMUR Auto-Dispensation" at bounding box center [280, 340] width 134 height 9
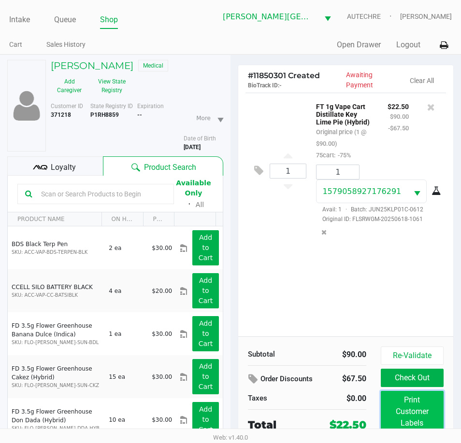
click at [398, 411] on button "Print Customer Labels" at bounding box center [412, 412] width 63 height 42
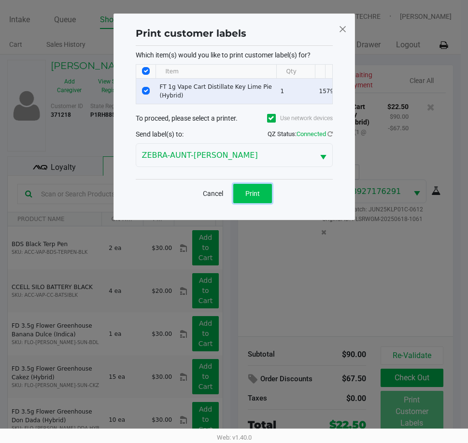
click at [241, 203] on button "Print" at bounding box center [252, 193] width 39 height 19
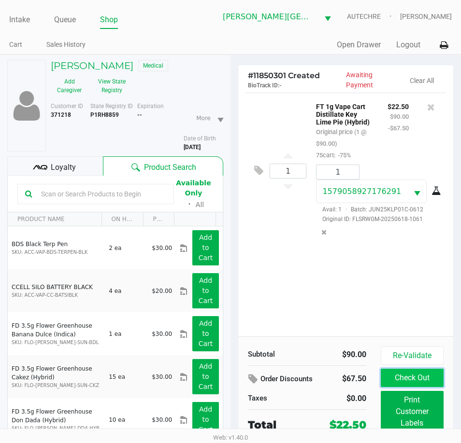
click at [429, 378] on button "Check Out" at bounding box center [412, 378] width 63 height 18
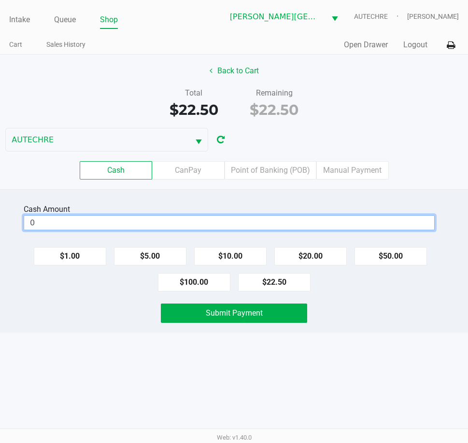
click at [206, 219] on input "0" at bounding box center [229, 223] width 410 height 14
type input "$25.00"
click at [140, 304] on div "Submit Payment" at bounding box center [234, 313] width 482 height 19
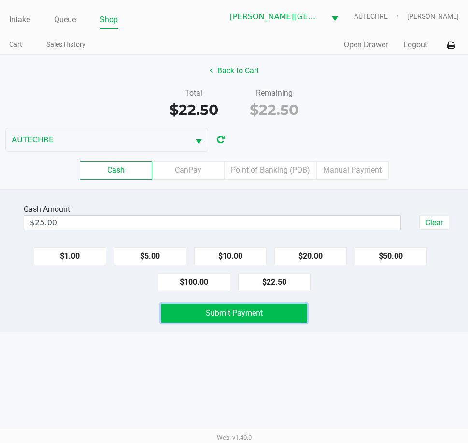
click at [176, 310] on button "Submit Payment" at bounding box center [234, 313] width 146 height 19
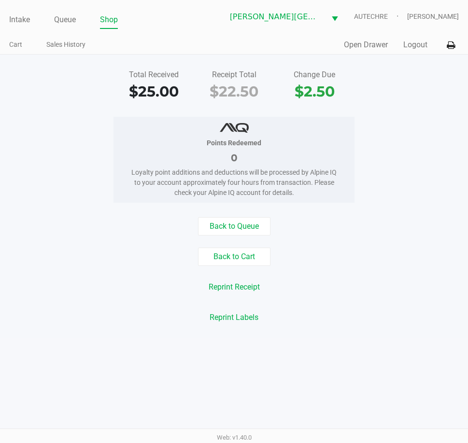
click at [248, 213] on div "Total Received $25.00 Receipt Total $22.50 Change Due $2.50 Points Redeemed 0 L…" at bounding box center [234, 197] width 468 height 284
click at [248, 226] on button "Back to Queue" at bounding box center [234, 226] width 72 height 18
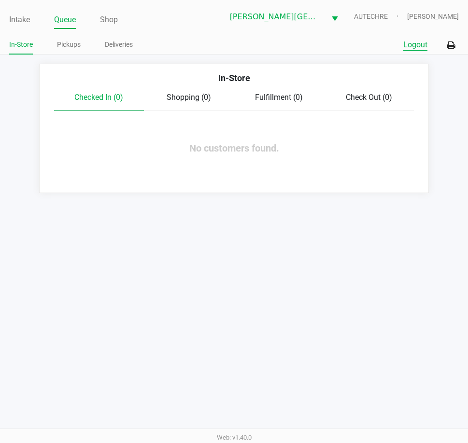
click at [419, 48] on button "Logout" at bounding box center [415, 45] width 24 height 12
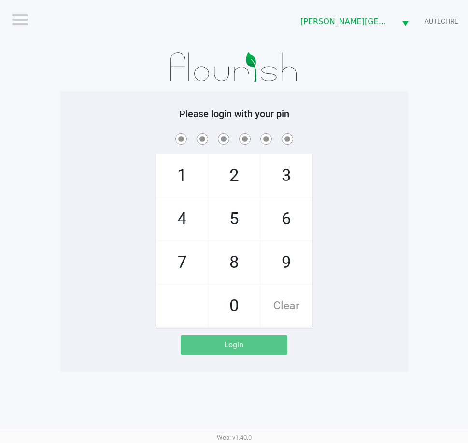
click at [132, 211] on div "1 4 7 2 5 8 0 3 6 9 Clear" at bounding box center [234, 229] width 348 height 197
checkbox input "true"
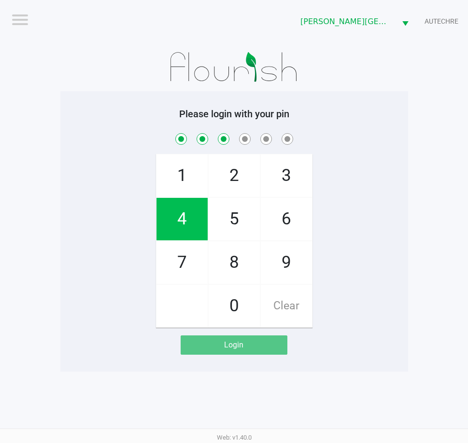
checkbox input "true"
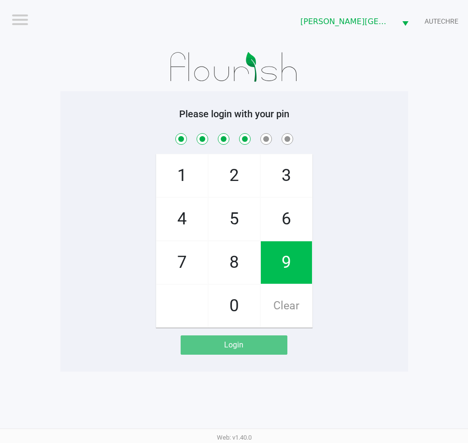
checkbox input "true"
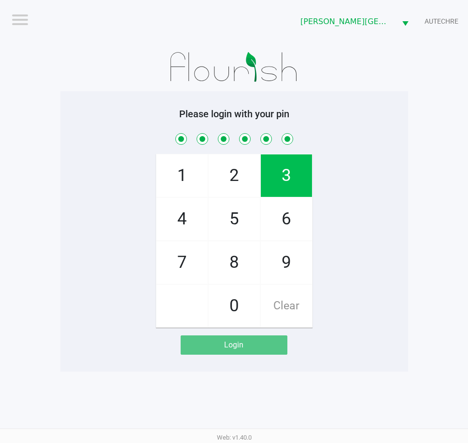
checkbox input "true"
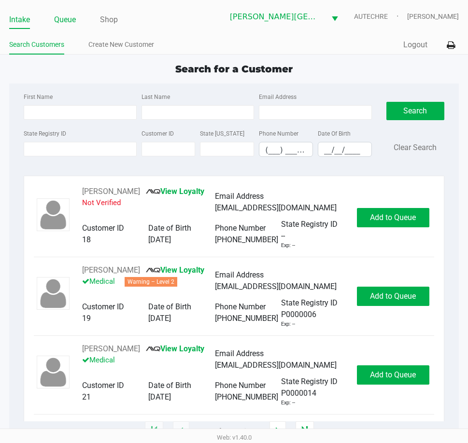
click at [64, 21] on link "Queue" at bounding box center [65, 20] width 22 height 14
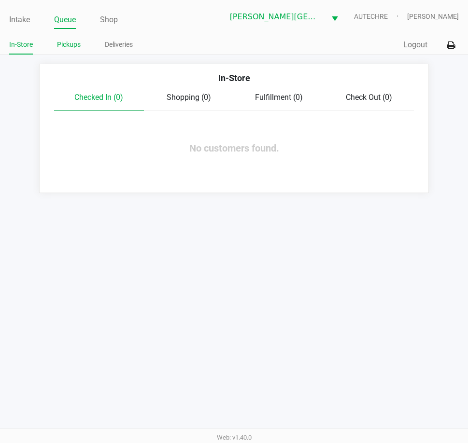
click at [69, 44] on link "Pickups" at bounding box center [69, 45] width 24 height 12
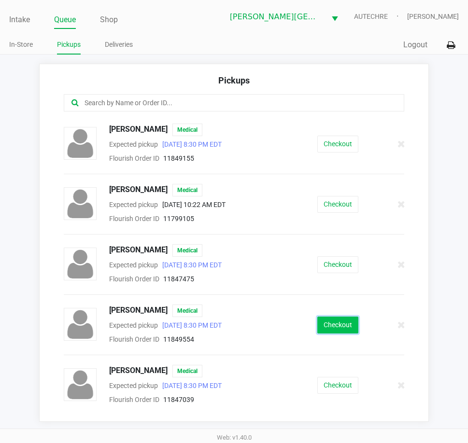
click at [324, 329] on button "Checkout" at bounding box center [337, 325] width 41 height 17
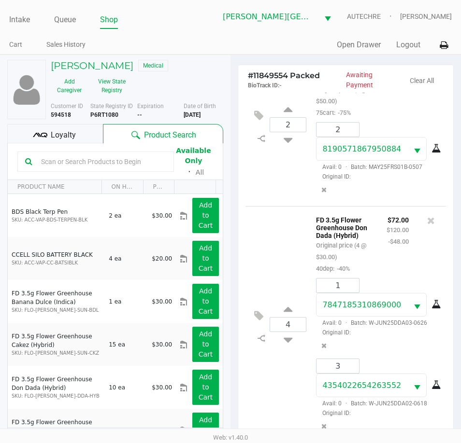
scroll to position [128, 0]
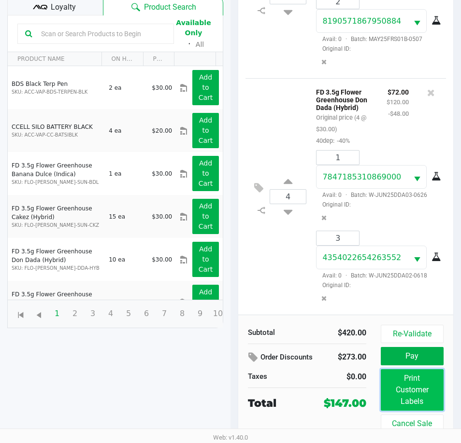
click at [416, 395] on button "Print Customer Labels" at bounding box center [412, 390] width 63 height 42
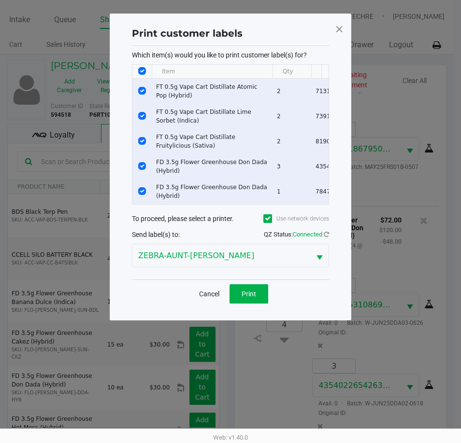
scroll to position [0, 0]
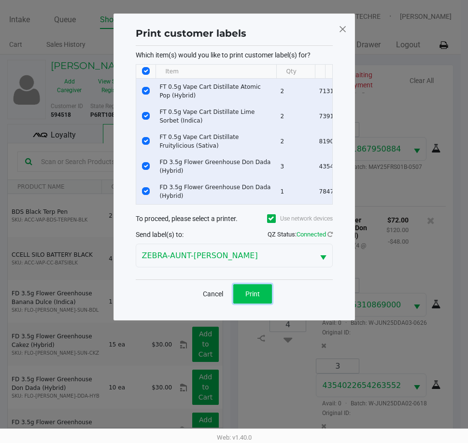
click at [242, 295] on button "Print" at bounding box center [252, 293] width 39 height 19
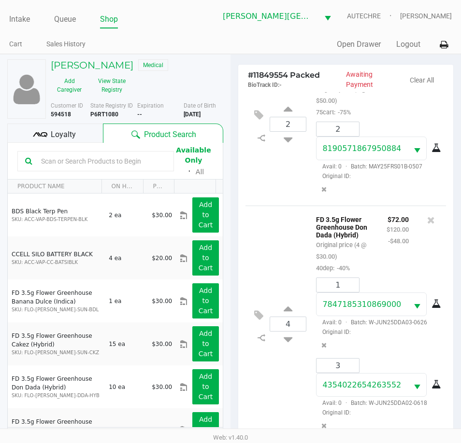
scroll to position [128, 0]
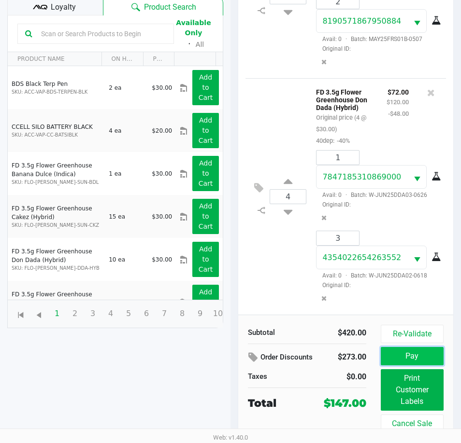
click at [401, 354] on button "Pay" at bounding box center [412, 356] width 63 height 18
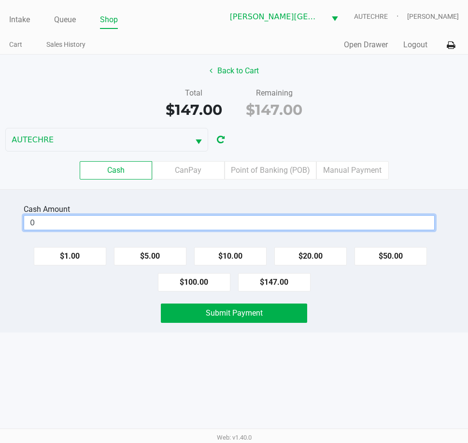
click at [173, 218] on input "0" at bounding box center [229, 223] width 410 height 14
type input "$160.00"
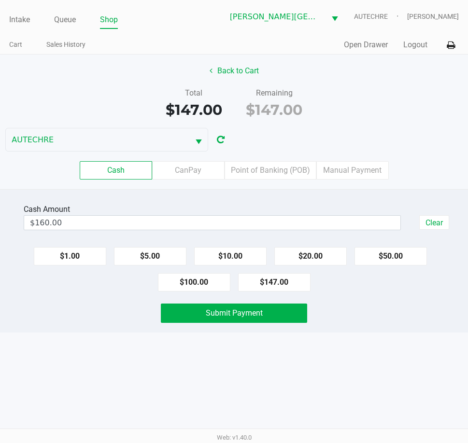
drag, startPoint x: 125, startPoint y: 311, endPoint x: 142, endPoint y: 316, distance: 17.7
click at [128, 316] on div "Submit Payment" at bounding box center [234, 313] width 482 height 19
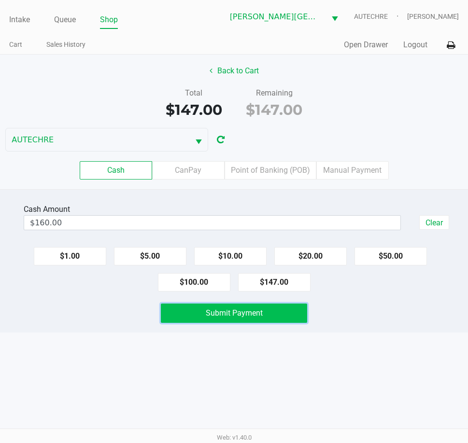
click at [190, 314] on button "Submit Payment" at bounding box center [234, 313] width 146 height 19
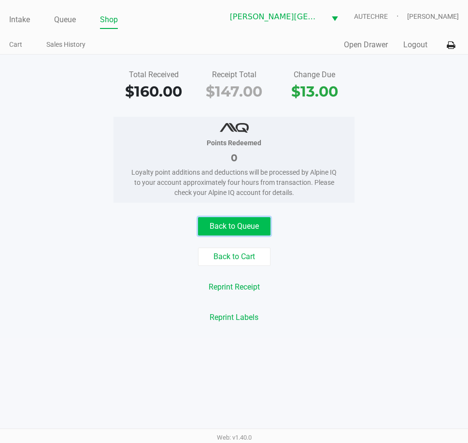
click at [250, 222] on button "Back to Queue" at bounding box center [234, 226] width 72 height 18
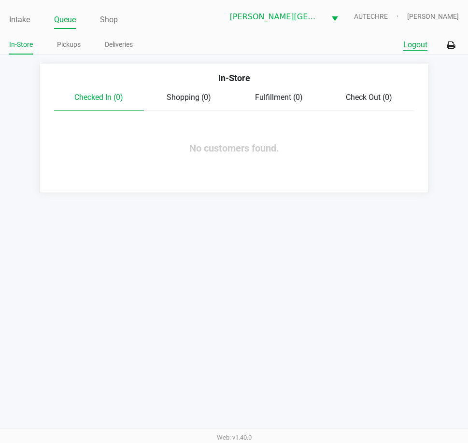
click at [416, 44] on button "Logout" at bounding box center [415, 45] width 24 height 12
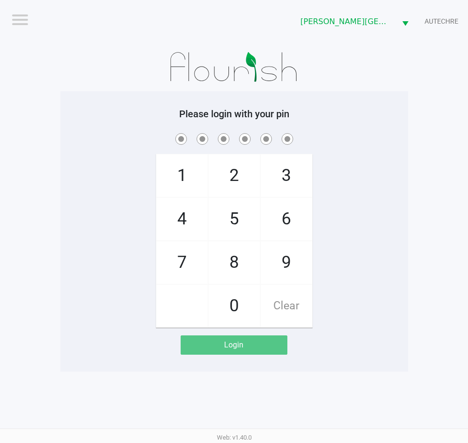
click at [106, 276] on div "1 4 7 2 5 8 0 3 6 9 Clear" at bounding box center [234, 229] width 348 height 197
checkbox input "true"
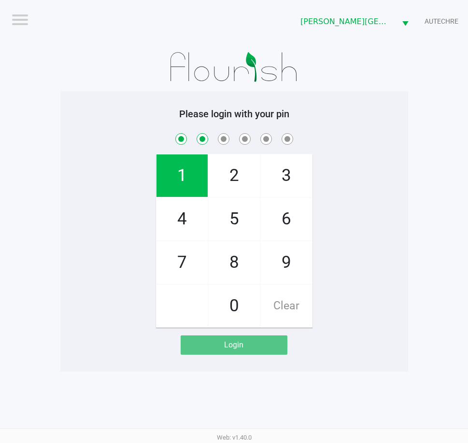
checkbox input "true"
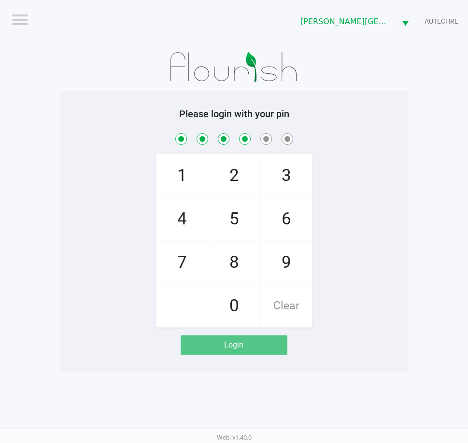
checkbox input "true"
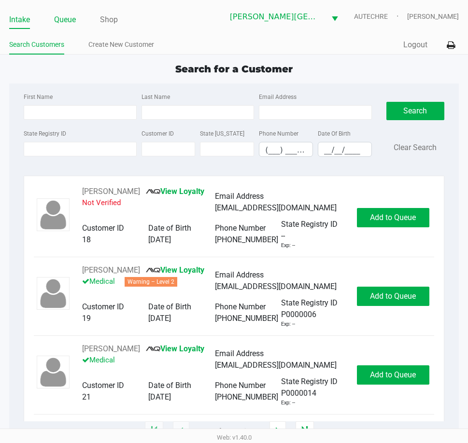
click at [71, 18] on link "Queue" at bounding box center [65, 20] width 22 height 14
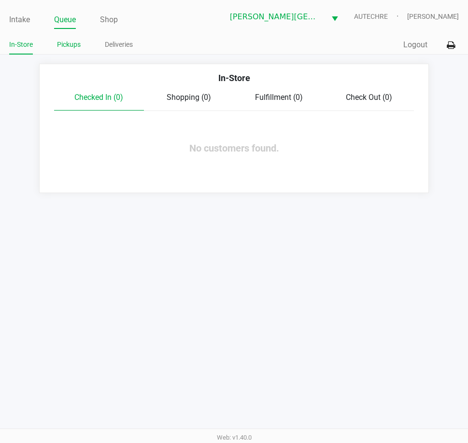
click at [78, 45] on link "Pickups" at bounding box center [69, 45] width 24 height 12
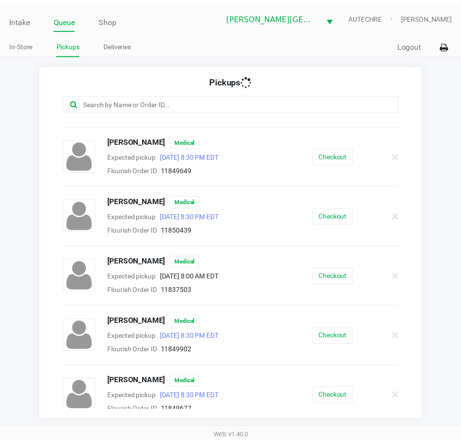
scroll to position [241, 0]
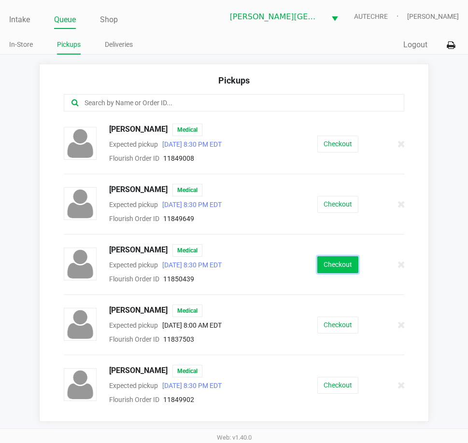
drag, startPoint x: 340, startPoint y: 260, endPoint x: 329, endPoint y: 257, distance: 11.9
click at [329, 257] on button "Checkout" at bounding box center [337, 264] width 41 height 17
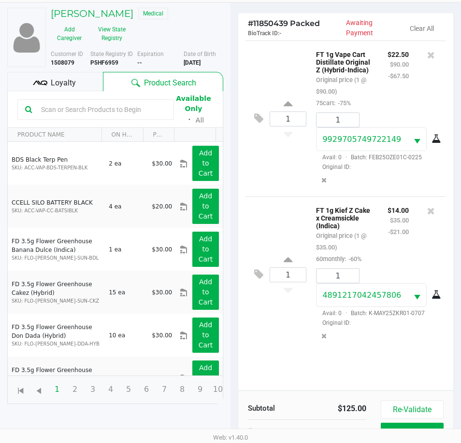
scroll to position [128, 0]
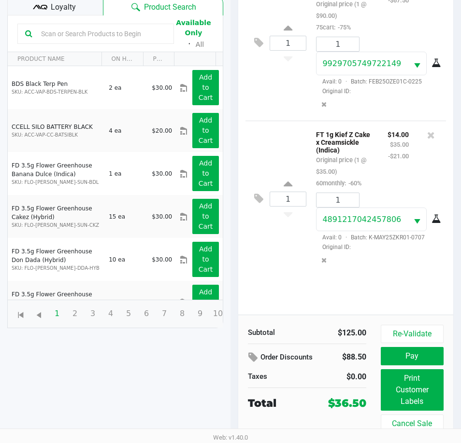
click at [404, 346] on div "Re-Validate Pay Print Customer Labels Cancel Sale" at bounding box center [416, 379] width 70 height 108
click at [404, 350] on button "Pay" at bounding box center [412, 356] width 63 height 18
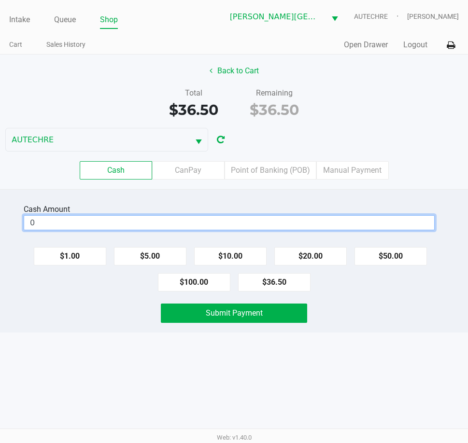
click at [246, 218] on input "0" at bounding box center [229, 223] width 410 height 14
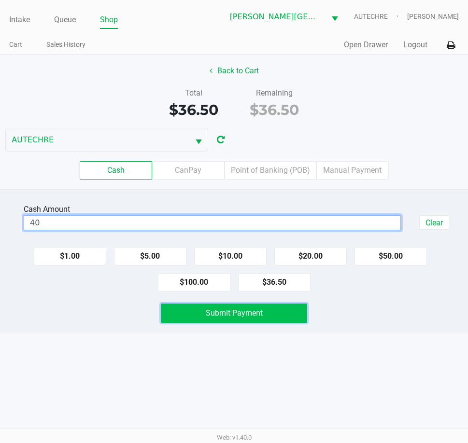
type input "$40.00"
click at [212, 308] on button "Submit Payment" at bounding box center [234, 313] width 146 height 19
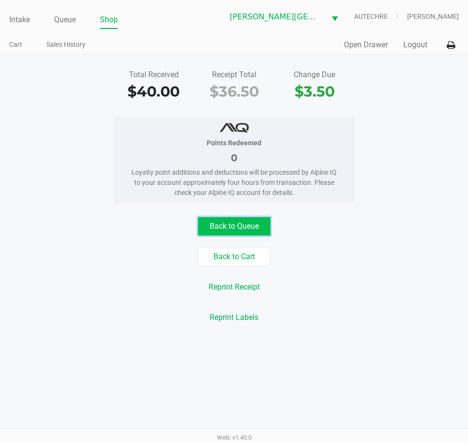
click at [261, 222] on button "Back to Queue" at bounding box center [234, 226] width 72 height 18
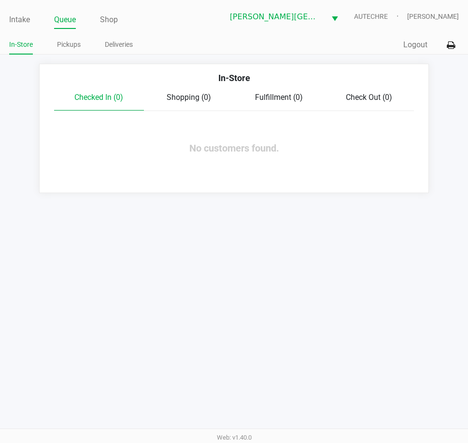
click at [172, 228] on div "Intake Queue Shop Bonita Springs WC AUTECHRE Jesse Haray In-Store Pickups Deliv…" at bounding box center [234, 221] width 468 height 443
click at [24, 19] on link "Intake" at bounding box center [19, 20] width 21 height 14
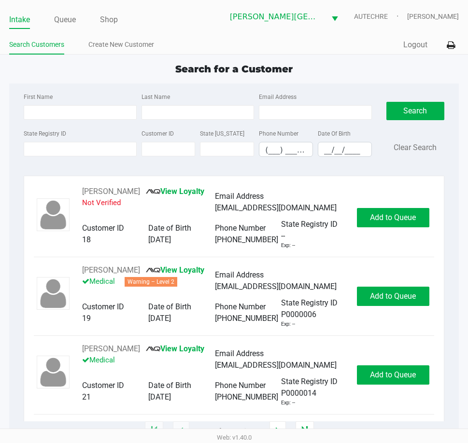
click at [64, 100] on div "First Name" at bounding box center [79, 105] width 117 height 29
drag, startPoint x: 76, startPoint y: 123, endPoint x: 78, endPoint y: 114, distance: 8.9
click at [77, 123] on div "First Name Last Name Email Address" at bounding box center [197, 109] width 353 height 37
click at [78, 114] on input "First Name" at bounding box center [80, 112] width 113 height 14
type input "matthew"
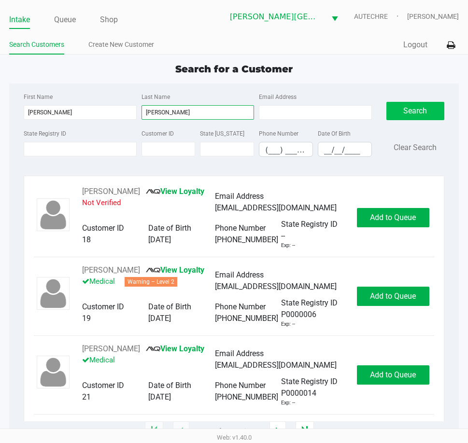
type input "avery"
click at [435, 116] on button "Search" at bounding box center [415, 111] width 58 height 18
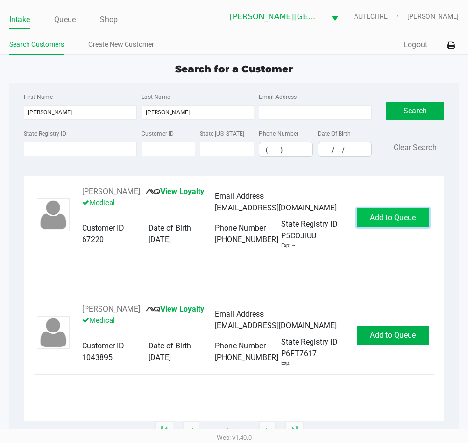
click at [388, 217] on span "Add to Queue" at bounding box center [393, 217] width 46 height 9
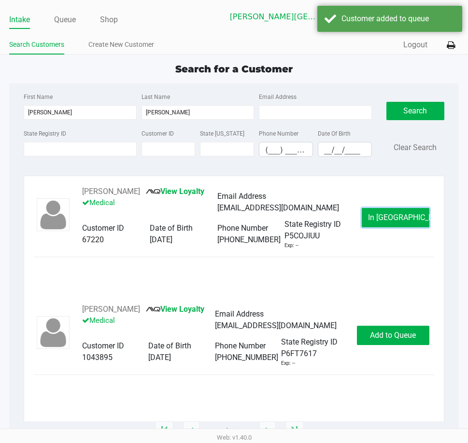
click at [388, 217] on span "In Queue" at bounding box center [408, 217] width 81 height 9
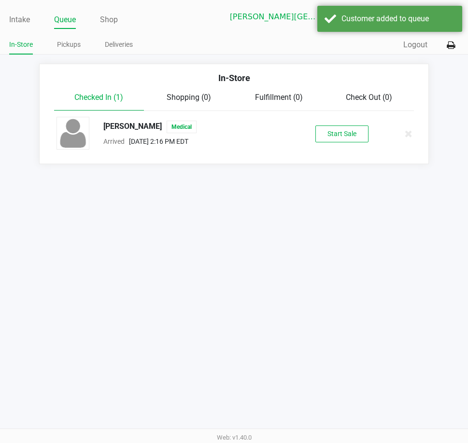
click at [339, 142] on div "Matthew Avery Medical Arrived Aug 26, 2025 2:16 PM EDT Start Sale" at bounding box center [234, 134] width 370 height 34
click at [339, 137] on button "Start Sale" at bounding box center [341, 134] width 53 height 17
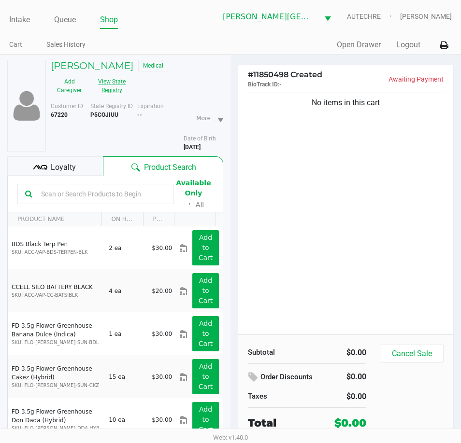
click at [121, 80] on button "View State Registry" at bounding box center [109, 86] width 42 height 24
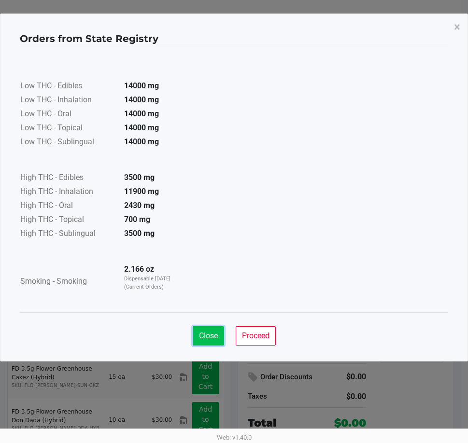
click at [207, 334] on span "Close" at bounding box center [208, 335] width 19 height 9
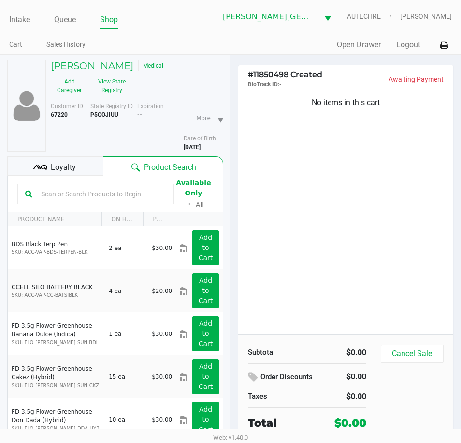
click at [344, 231] on div "No items in this cart" at bounding box center [345, 213] width 215 height 244
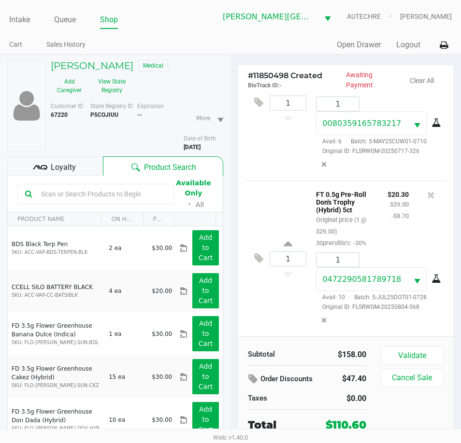
scroll to position [440, 0]
click at [74, 174] on div "Loyalty" at bounding box center [55, 165] width 96 height 19
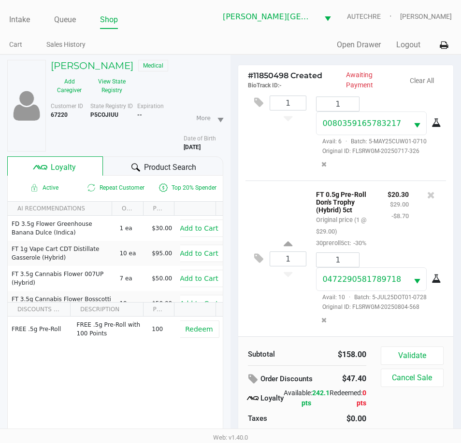
click at [136, 166] on icon at bounding box center [135, 167] width 9 height 9
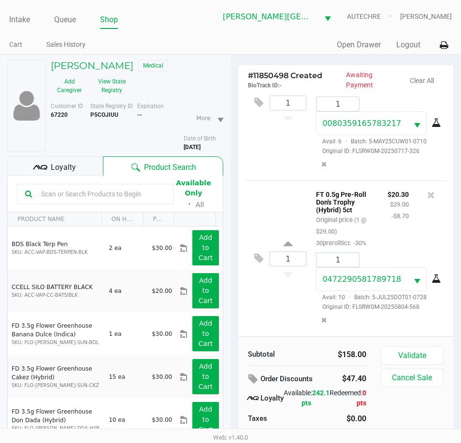
click at [286, 296] on div "1 FT 0.5g Pre-Roll Don's Trophy (Hybrid) 5ct Original price (1 @ $29.00) 30prer…" at bounding box center [345, 259] width 200 height 156
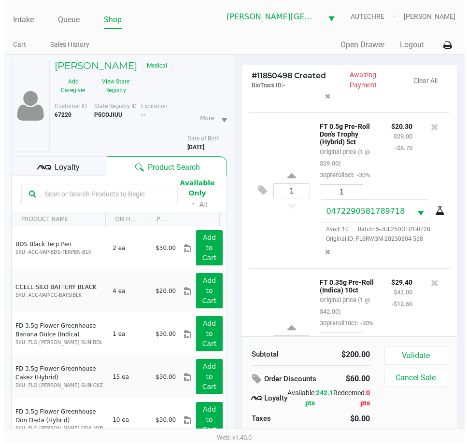
scroll to position [607, 0]
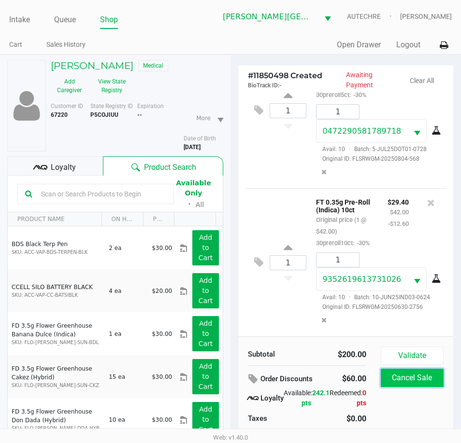
click at [401, 377] on button "Cancel Sale" at bounding box center [412, 378] width 63 height 18
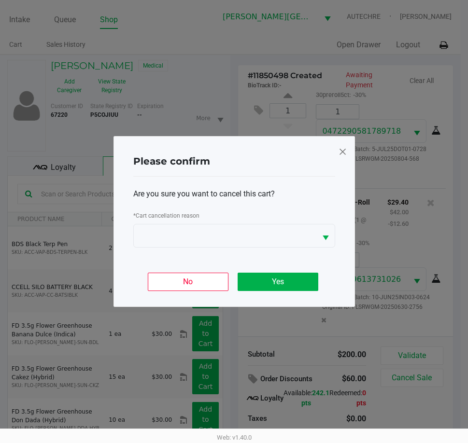
click at [344, 150] on span at bounding box center [342, 151] width 9 height 15
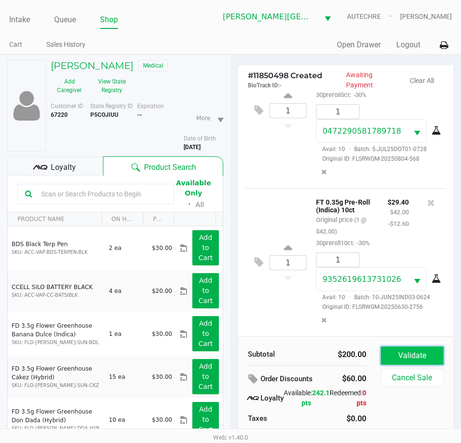
click at [392, 355] on button "Validate" at bounding box center [412, 356] width 63 height 18
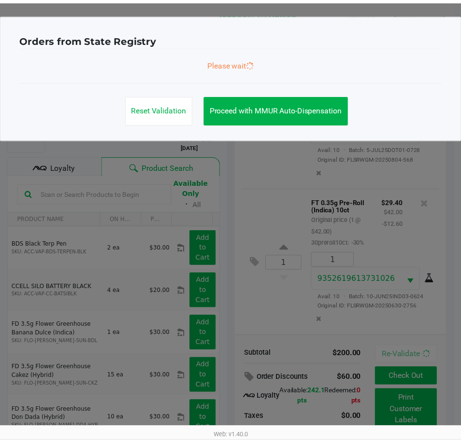
scroll to position [609, 0]
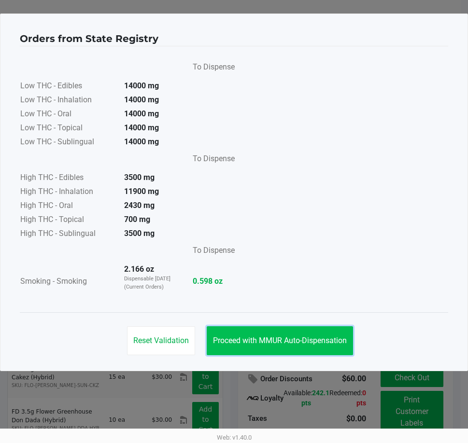
click at [272, 341] on span "Proceed with MMUR Auto-Dispensation" at bounding box center [280, 340] width 134 height 9
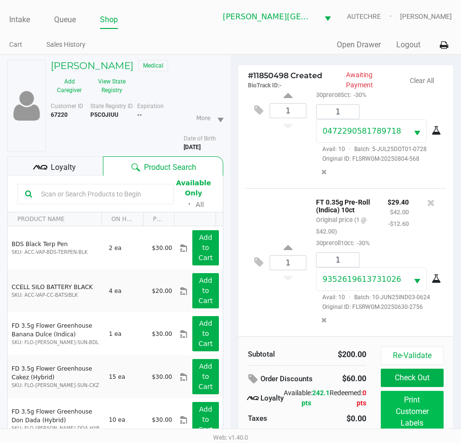
scroll to position [50, 0]
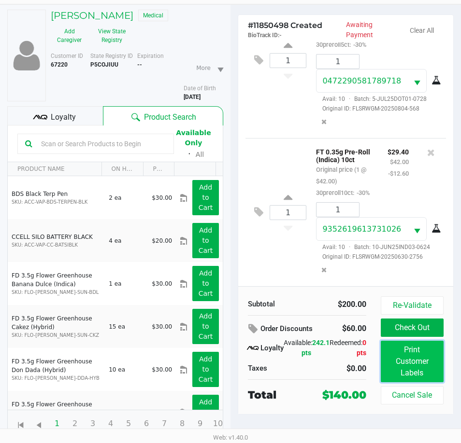
click at [389, 369] on button "Print Customer Labels" at bounding box center [412, 362] width 63 height 42
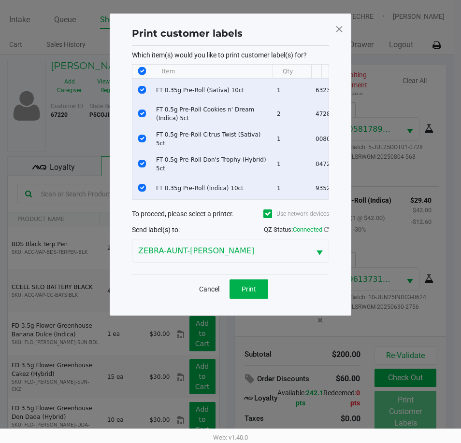
scroll to position [0, 0]
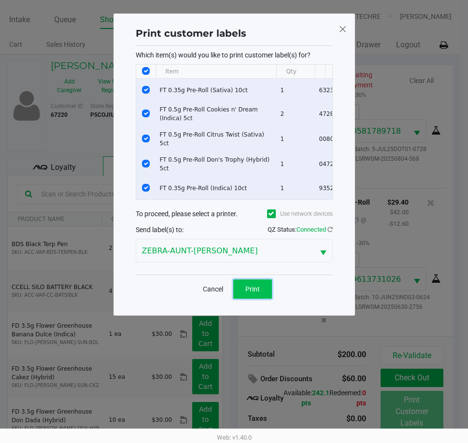
click at [263, 299] on button "Print" at bounding box center [252, 289] width 39 height 19
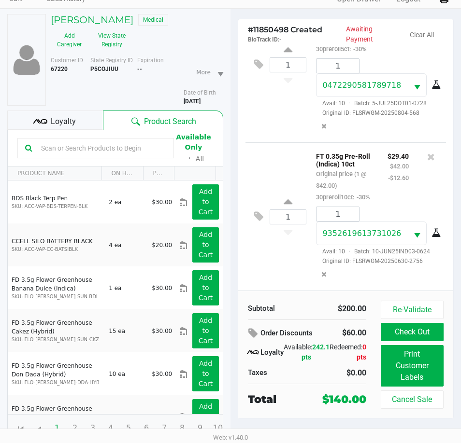
scroll to position [50, 0]
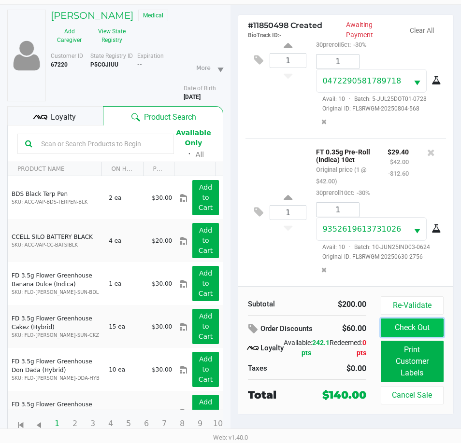
click at [383, 326] on button "Check Out" at bounding box center [412, 328] width 63 height 18
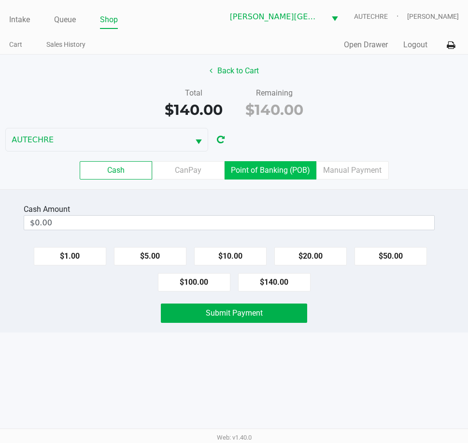
click at [267, 167] on label "Point of Banking (POB)" at bounding box center [271, 170] width 92 height 18
click at [0, 0] on 7 "Point of Banking (POB)" at bounding box center [0, 0] width 0 height 0
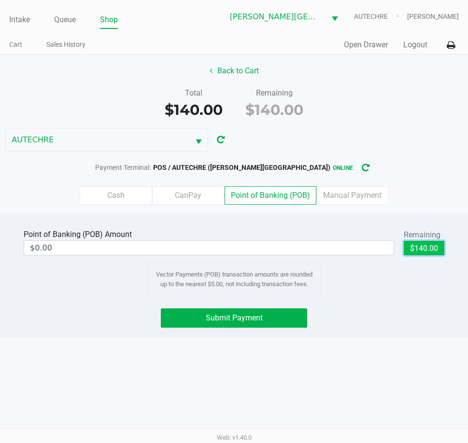
click at [416, 249] on button "$140.00" at bounding box center [424, 248] width 41 height 14
type input "$140.00"
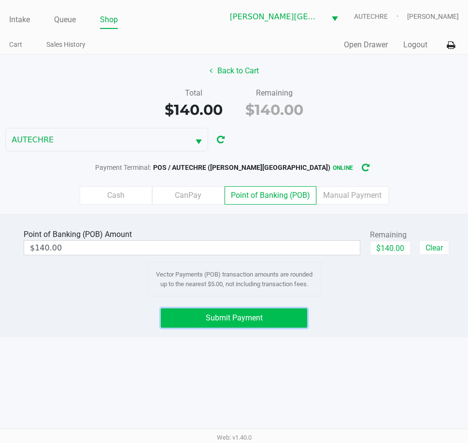
click at [264, 317] on button "Submit Payment" at bounding box center [234, 318] width 146 height 19
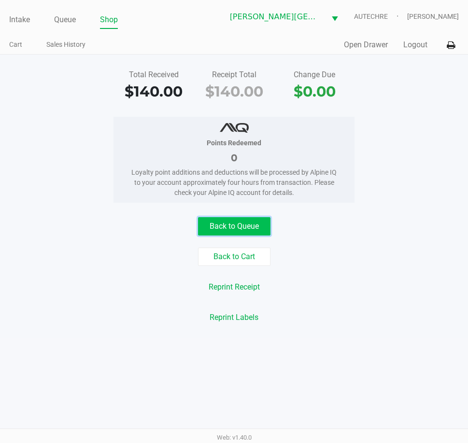
click at [237, 226] on button "Back to Queue" at bounding box center [234, 226] width 72 height 18
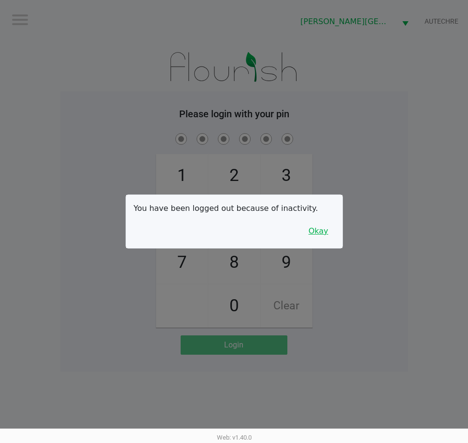
click at [326, 234] on button "Okay" at bounding box center [318, 231] width 32 height 18
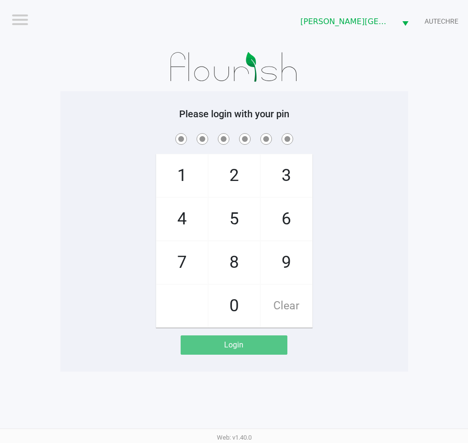
click at [236, 230] on span "5" at bounding box center [234, 219] width 51 height 42
checkbox input "true"
click at [183, 173] on span "1" at bounding box center [181, 176] width 51 height 42
checkbox input "true"
click at [283, 224] on span "6" at bounding box center [286, 219] width 51 height 42
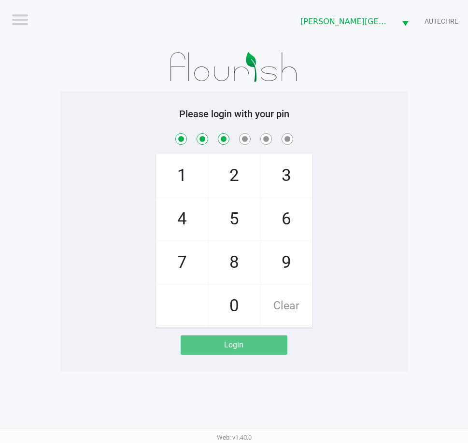
checkbox input "true"
drag, startPoint x: 177, startPoint y: 231, endPoint x: 183, endPoint y: 230, distance: 6.8
click at [177, 230] on span "4" at bounding box center [181, 219] width 51 height 42
checkbox input "true"
click at [234, 223] on span "5" at bounding box center [234, 219] width 51 height 42
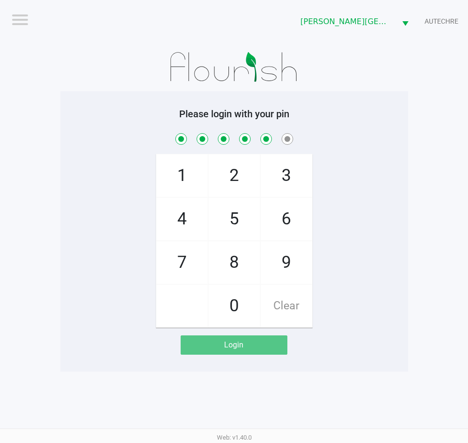
checkbox input "true"
click at [182, 264] on span "7" at bounding box center [181, 262] width 51 height 42
checkbox input "true"
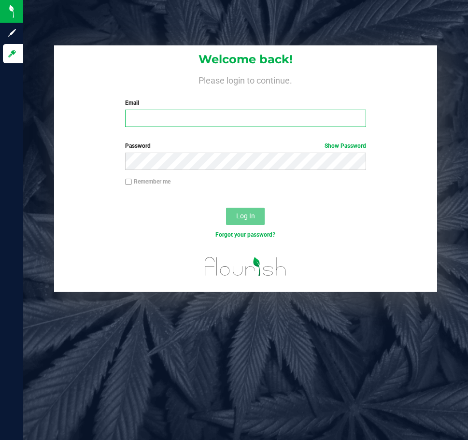
click at [180, 125] on input "Email" at bounding box center [245, 118] width 240 height 17
type input "[EMAIL_ADDRESS][DOMAIN_NAME]"
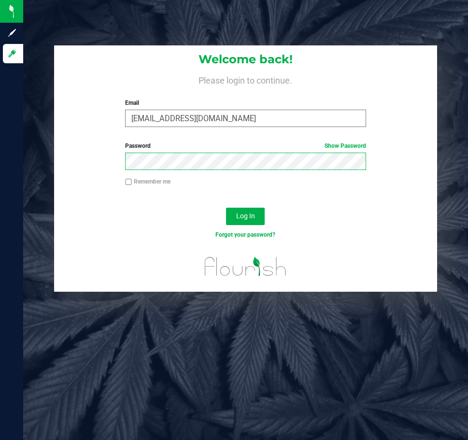
click at [226, 208] on button "Log In" at bounding box center [245, 216] width 39 height 17
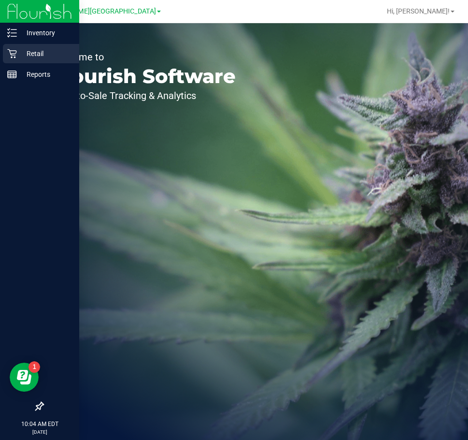
click at [20, 55] on p "Retail" at bounding box center [46, 54] width 58 height 12
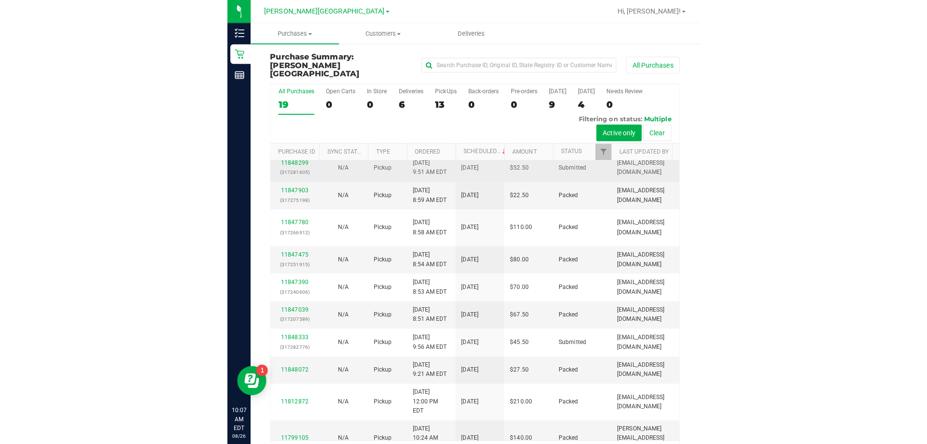
scroll to position [97, 0]
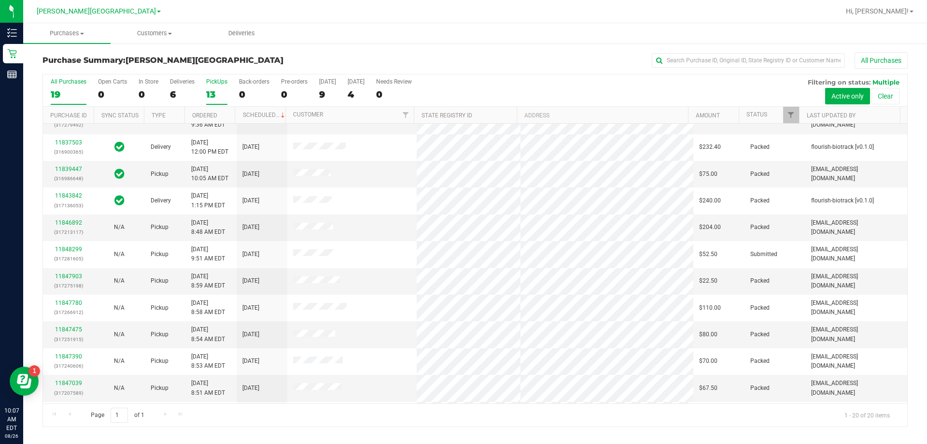
click at [208, 97] on div "13" at bounding box center [216, 94] width 21 height 11
click at [0, 0] on input "PickUps 13" at bounding box center [0, 0] width 0 height 0
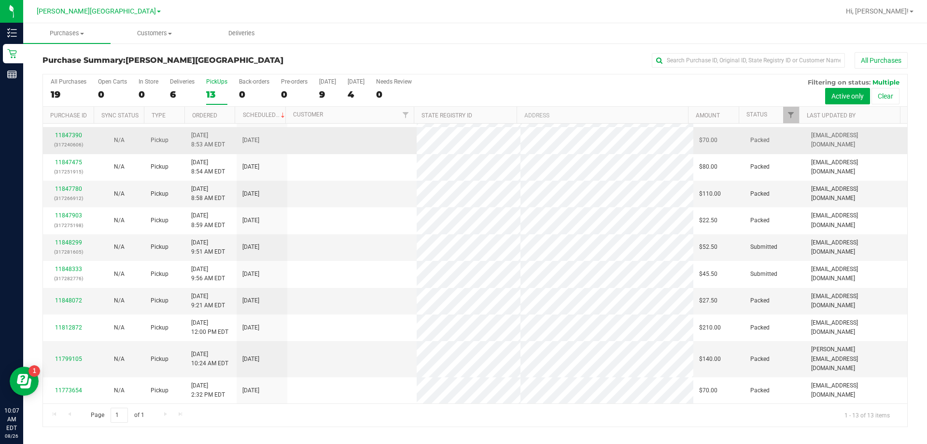
scroll to position [0, 0]
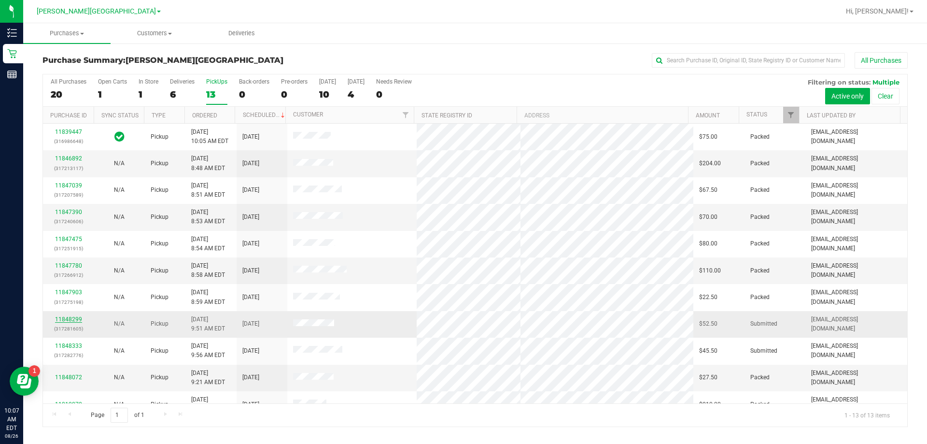
click at [69, 319] on link "11848299" at bounding box center [68, 319] width 27 height 7
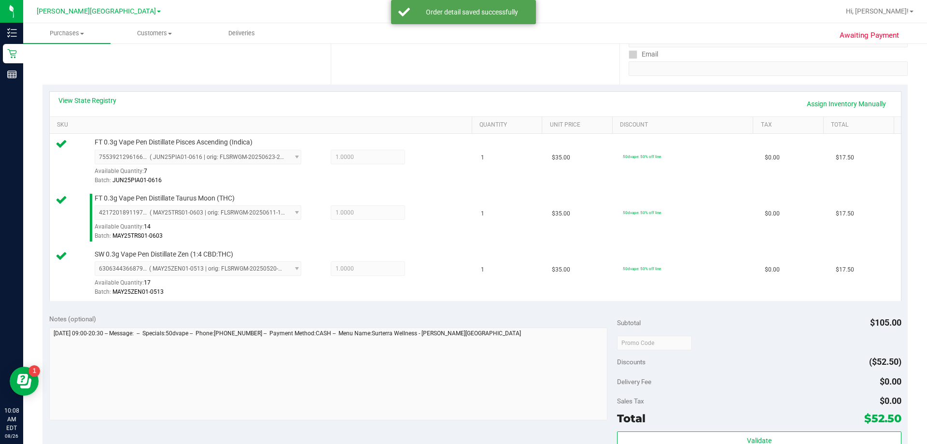
scroll to position [193, 0]
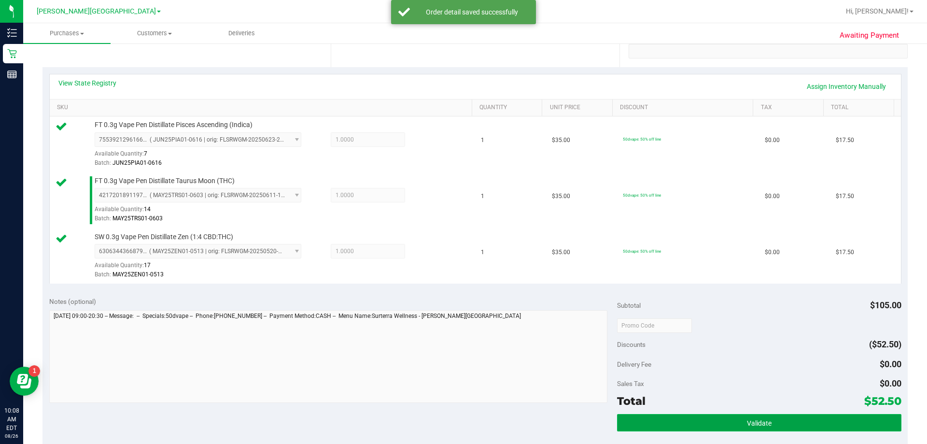
click at [467, 425] on button "Validate" at bounding box center [759, 422] width 284 height 17
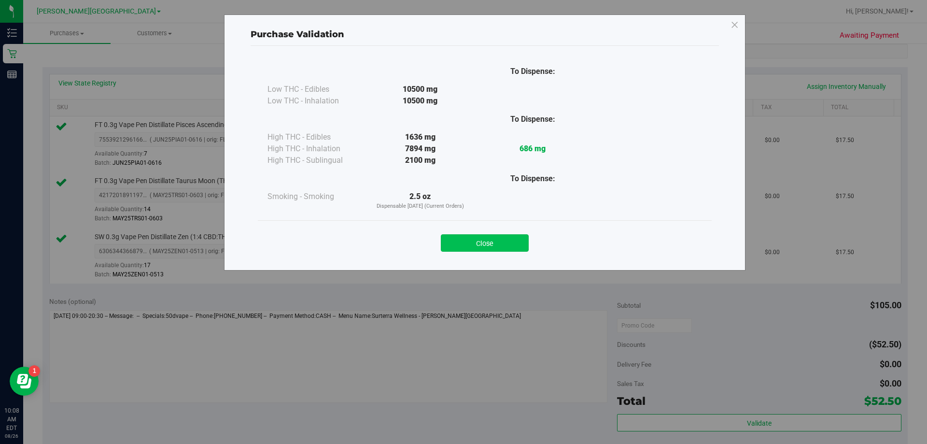
click at [467, 242] on button "Close" at bounding box center [485, 242] width 88 height 17
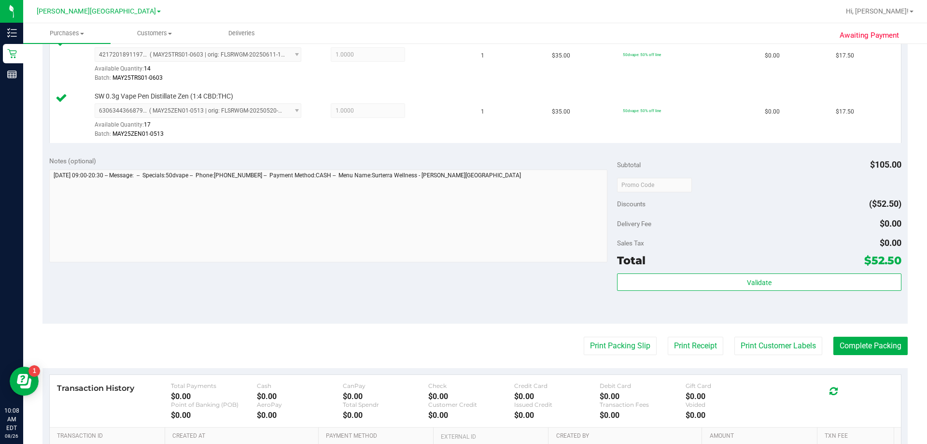
scroll to position [435, 0]
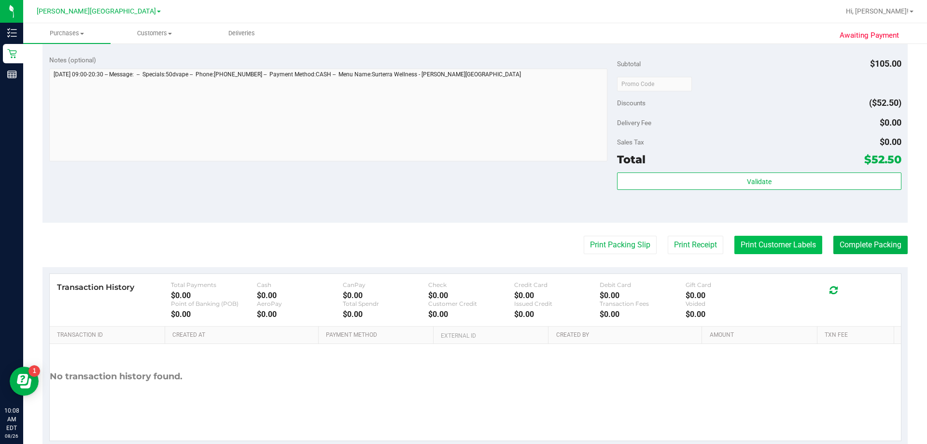
click at [467, 242] on button "Print Customer Labels" at bounding box center [778, 245] width 88 height 18
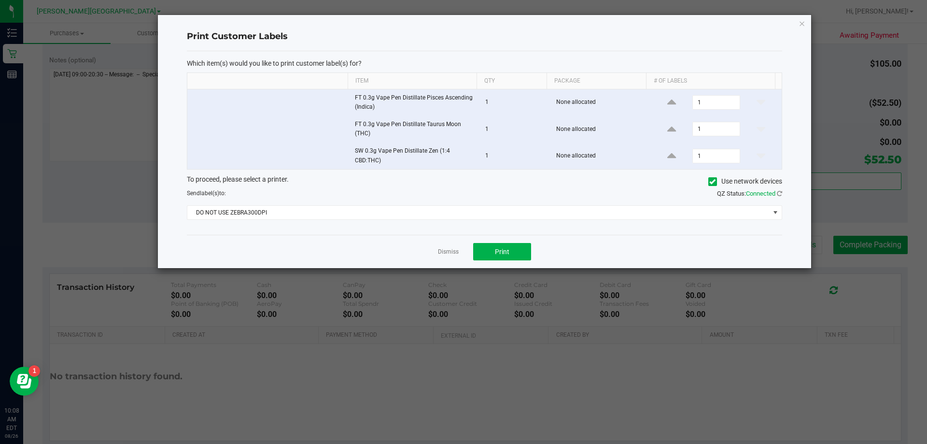
click at [467, 24] on div "Print Customer Labels Which item(s) would you like to print customer label(s) f…" at bounding box center [484, 141] width 653 height 253
click at [467, 22] on icon "button" at bounding box center [802, 23] width 7 height 12
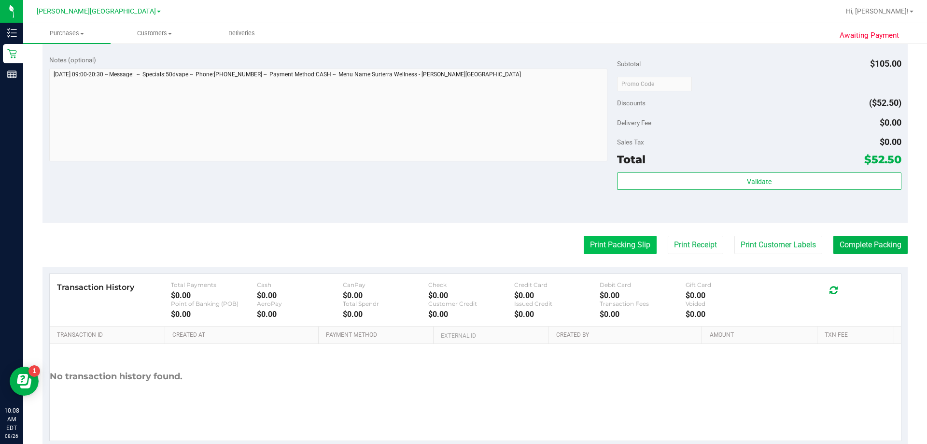
click at [467, 249] on button "Print Packing Slip" at bounding box center [620, 245] width 73 height 18
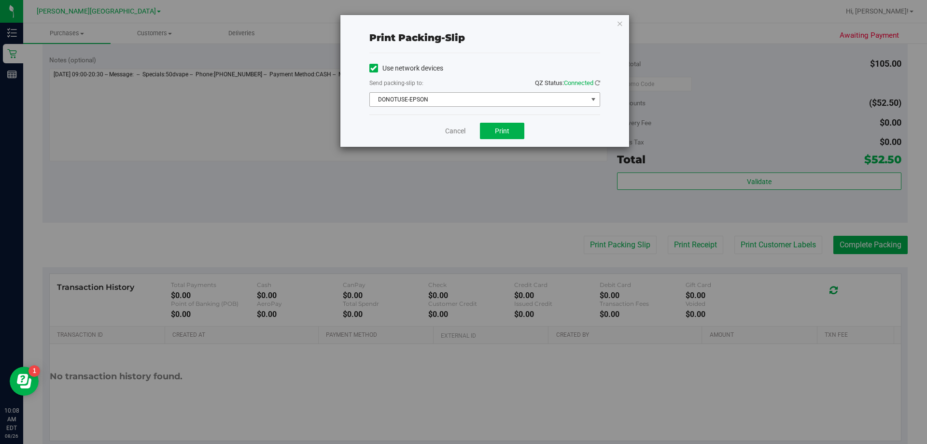
click at [467, 99] on span "DONOTUSE-EPSON" at bounding box center [479, 100] width 218 height 14
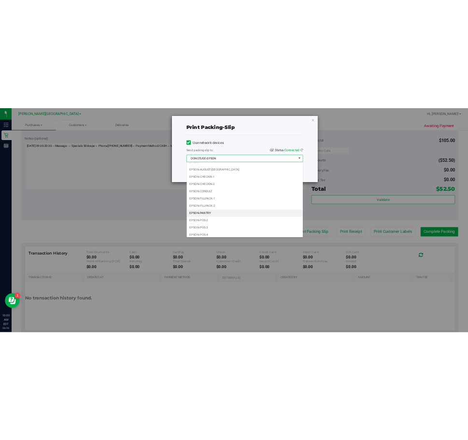
scroll to position [28, 0]
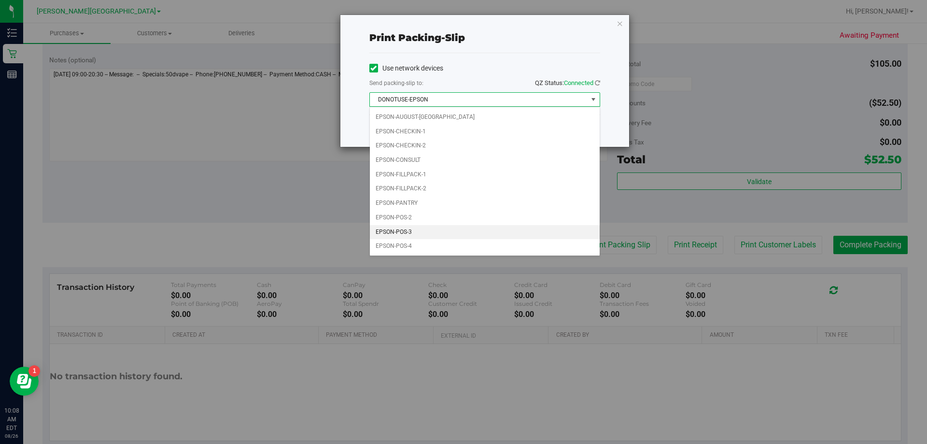
click at [414, 234] on li "EPSON-POS-3" at bounding box center [485, 232] width 230 height 14
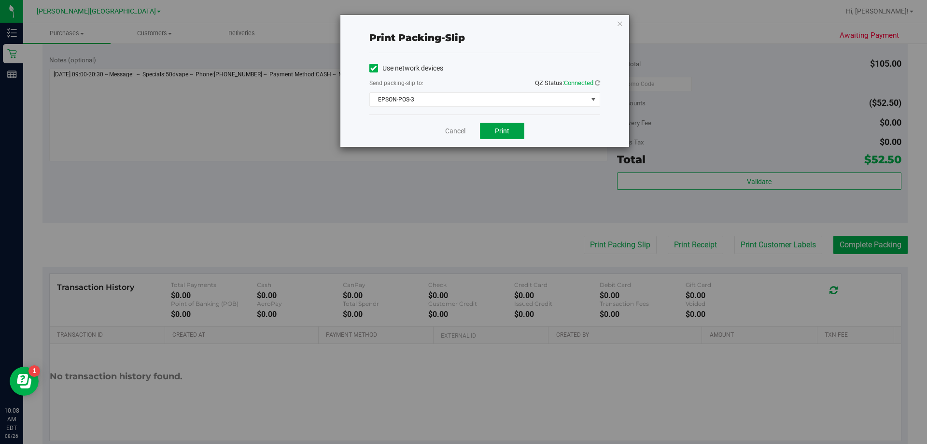
click at [467, 133] on span "Print" at bounding box center [502, 131] width 14 height 8
click at [467, 25] on icon "button" at bounding box center [620, 23] width 7 height 12
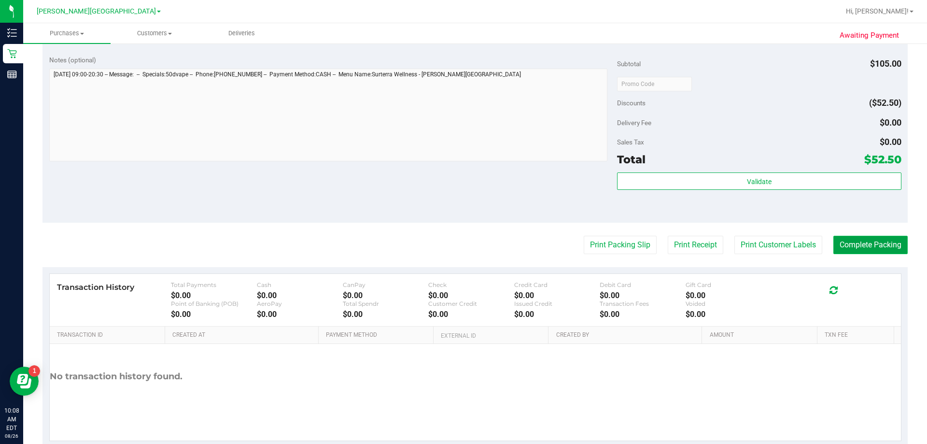
click at [467, 238] on button "Complete Packing" at bounding box center [870, 245] width 74 height 18
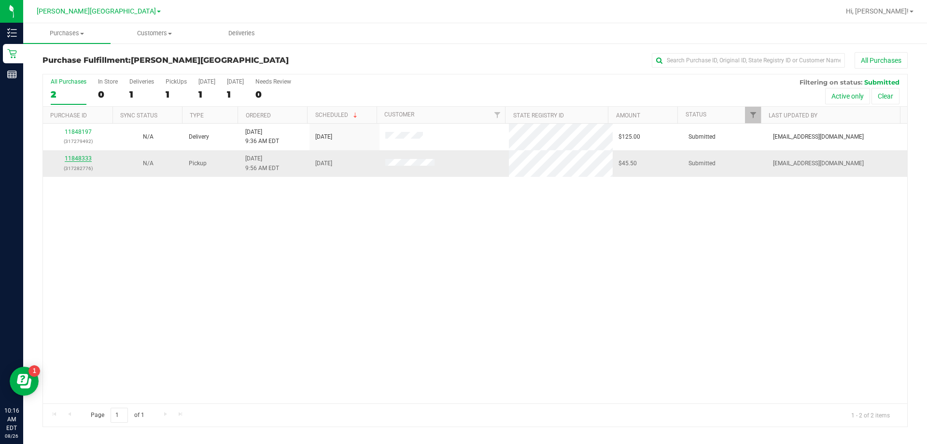
click at [68, 158] on link "11848333" at bounding box center [78, 158] width 27 height 7
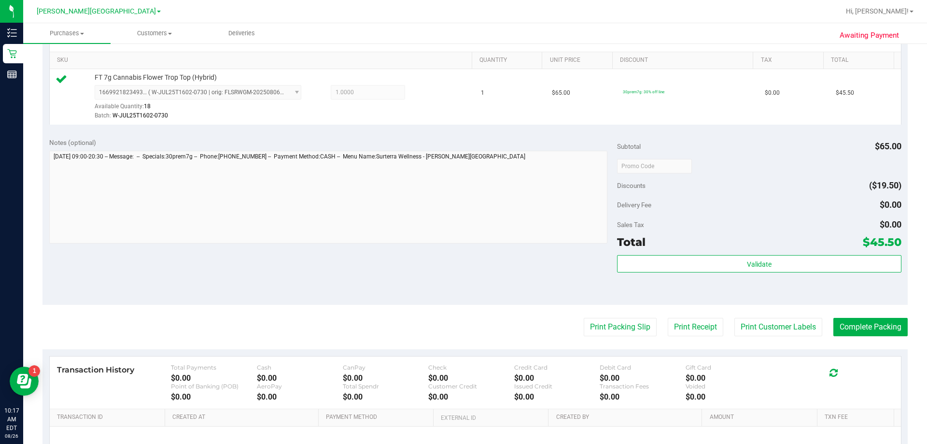
scroll to position [241, 0]
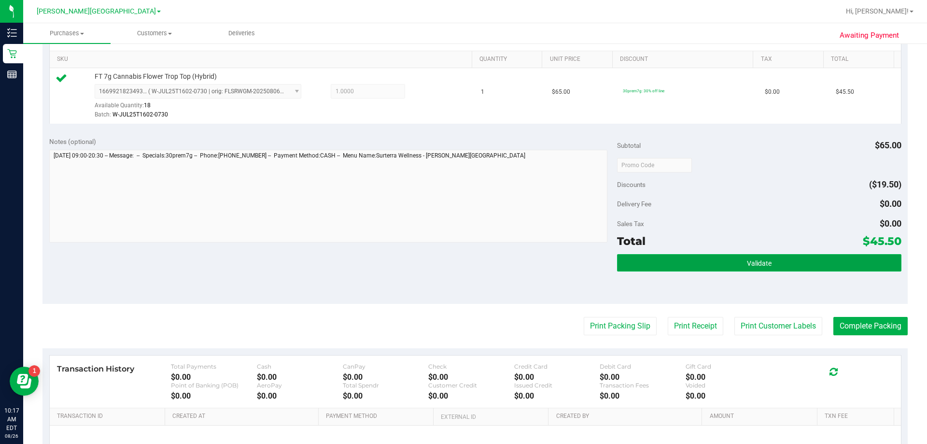
click at [467, 262] on button "Validate" at bounding box center [759, 262] width 284 height 17
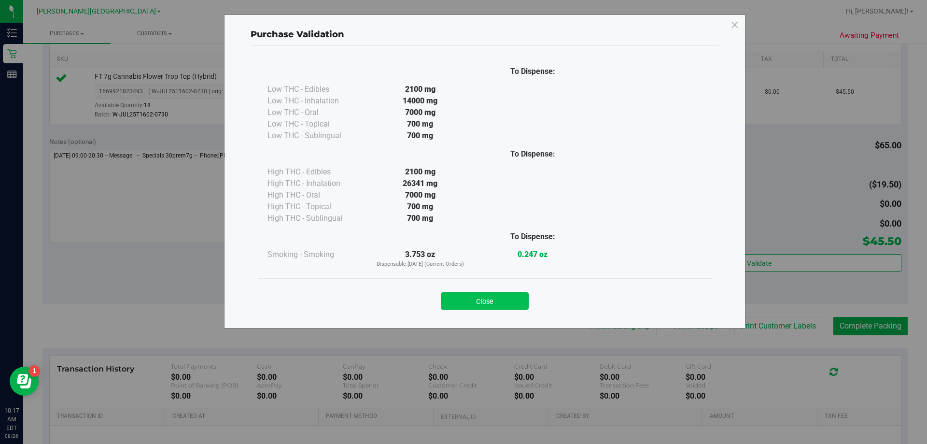
click at [460, 307] on button "Close" at bounding box center [485, 300] width 88 height 17
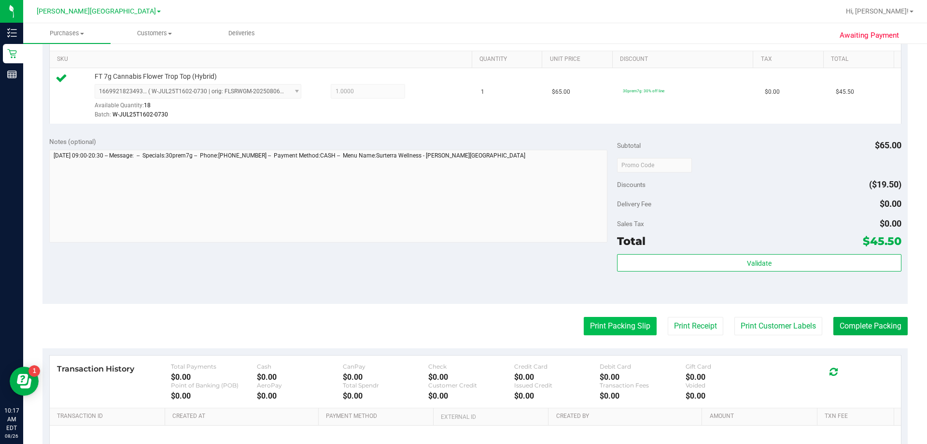
click at [467, 324] on button "Print Packing Slip" at bounding box center [620, 326] width 73 height 18
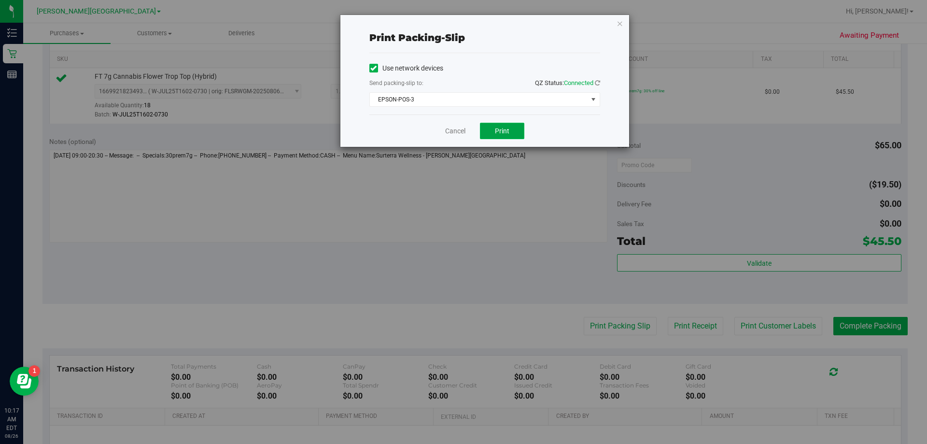
click at [467, 127] on button "Print" at bounding box center [502, 131] width 44 height 16
click at [467, 23] on icon "button" at bounding box center [620, 23] width 7 height 12
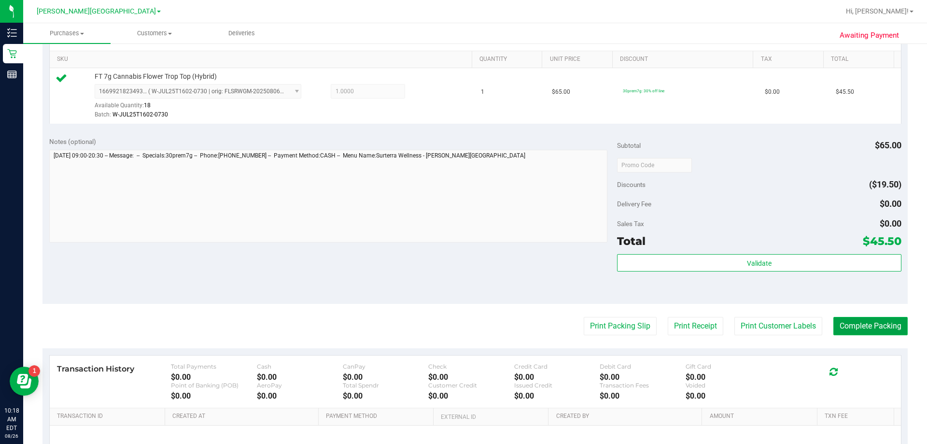
click at [467, 333] on button "Complete Packing" at bounding box center [870, 326] width 74 height 18
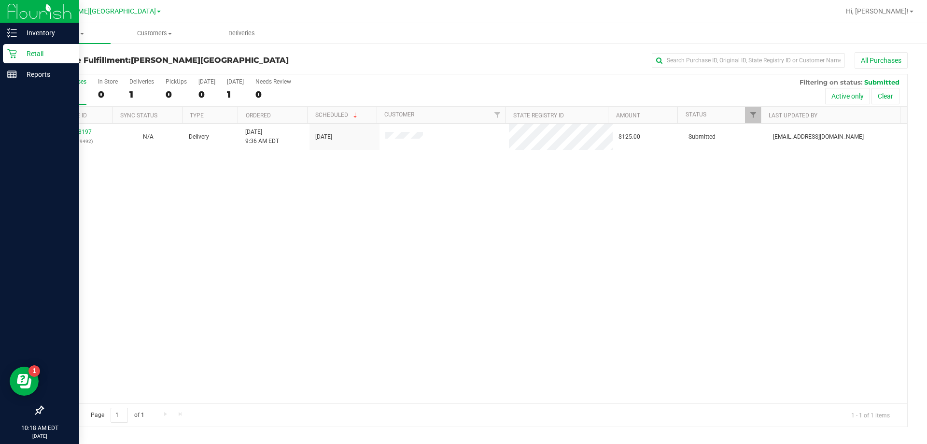
click at [11, 50] on icon at bounding box center [12, 54] width 10 height 10
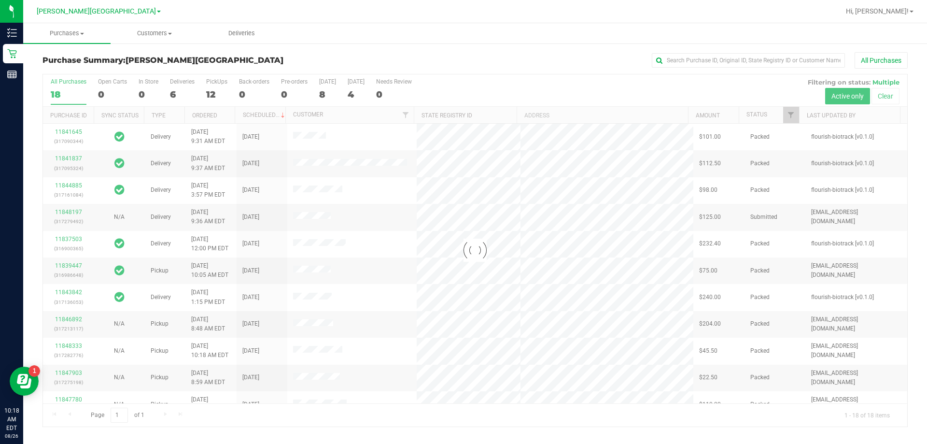
click at [174, 94] on div at bounding box center [475, 250] width 864 height 352
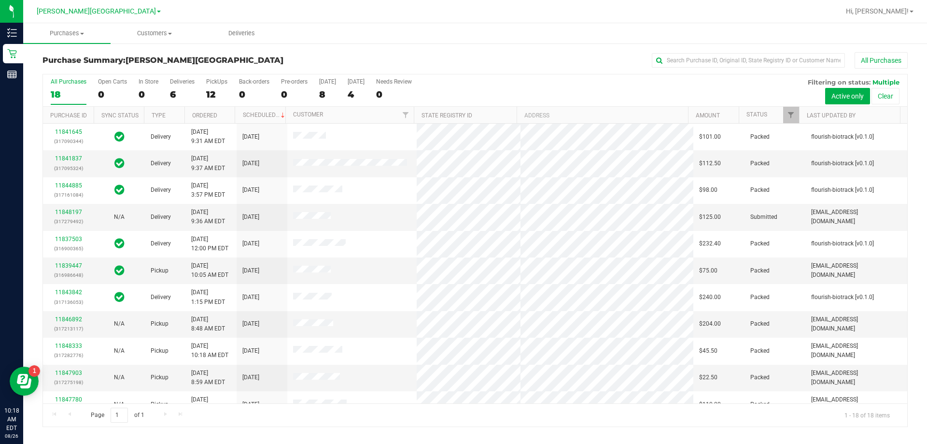
click at [171, 94] on div "6" at bounding box center [182, 94] width 25 height 11
click at [0, 0] on input "Deliveries 6" at bounding box center [0, 0] width 0 height 0
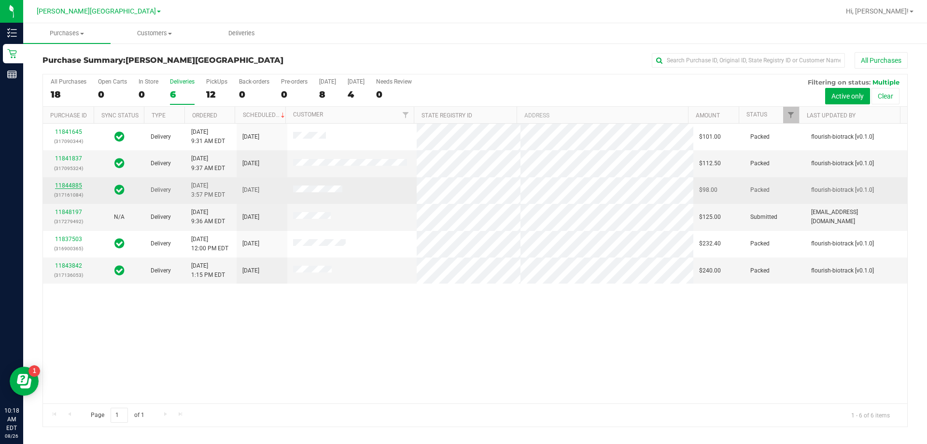
click at [62, 188] on link "11844885" at bounding box center [68, 185] width 27 height 7
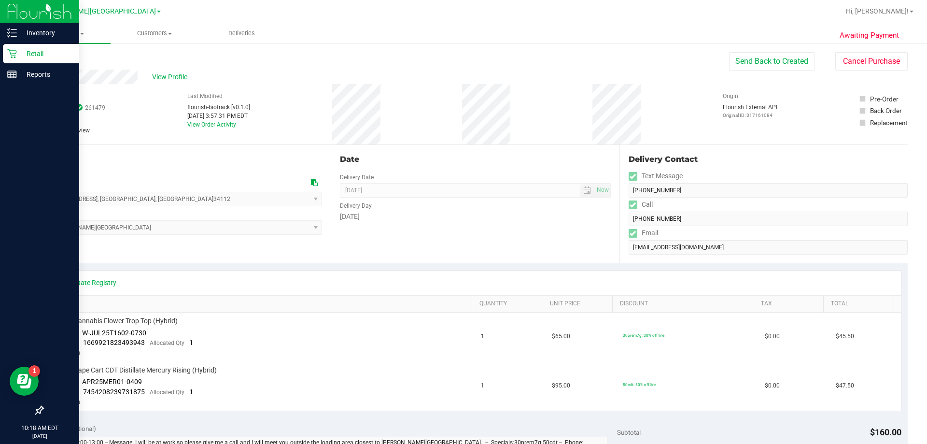
click at [30, 54] on p "Retail" at bounding box center [46, 54] width 58 height 12
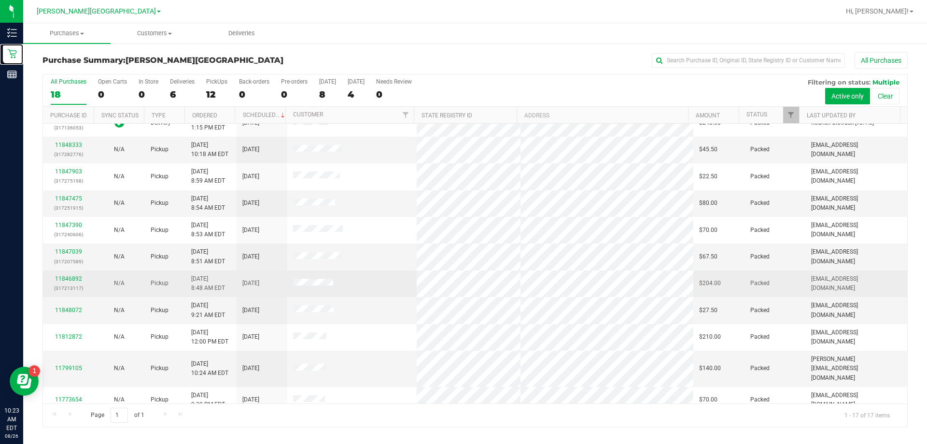
scroll to position [175, 0]
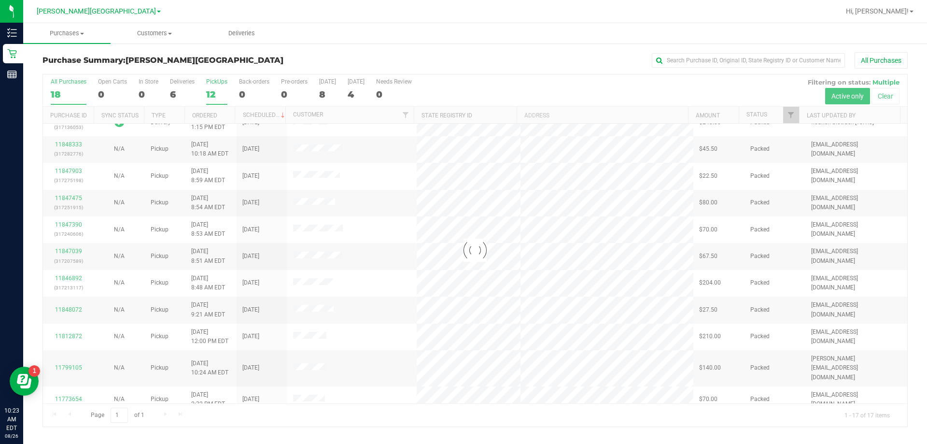
click at [209, 92] on div at bounding box center [475, 250] width 864 height 352
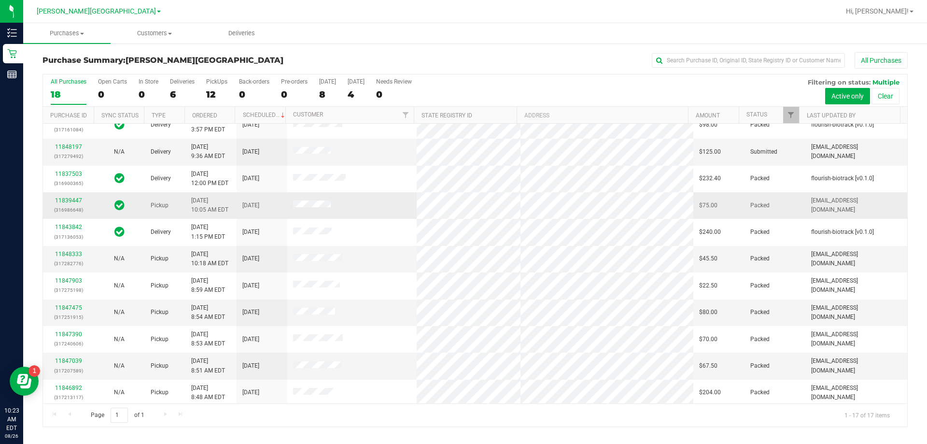
scroll to position [48, 0]
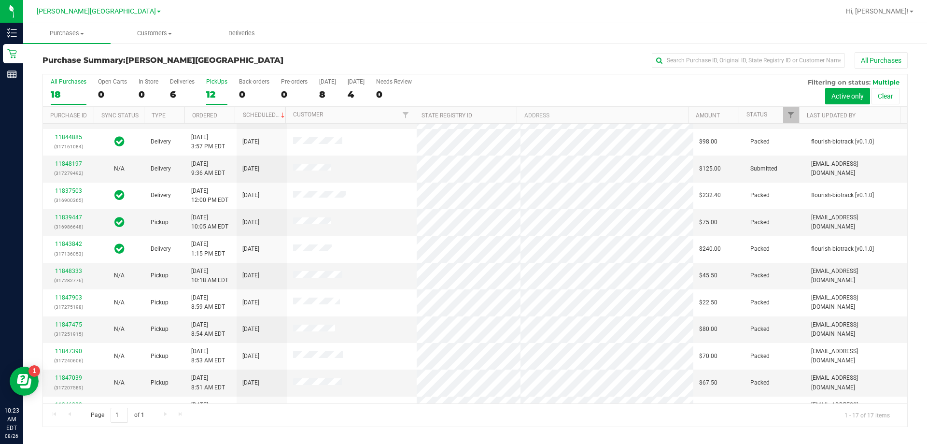
click at [206, 93] on div "12" at bounding box center [216, 94] width 21 height 11
click at [0, 0] on input "PickUps 12" at bounding box center [0, 0] width 0 height 0
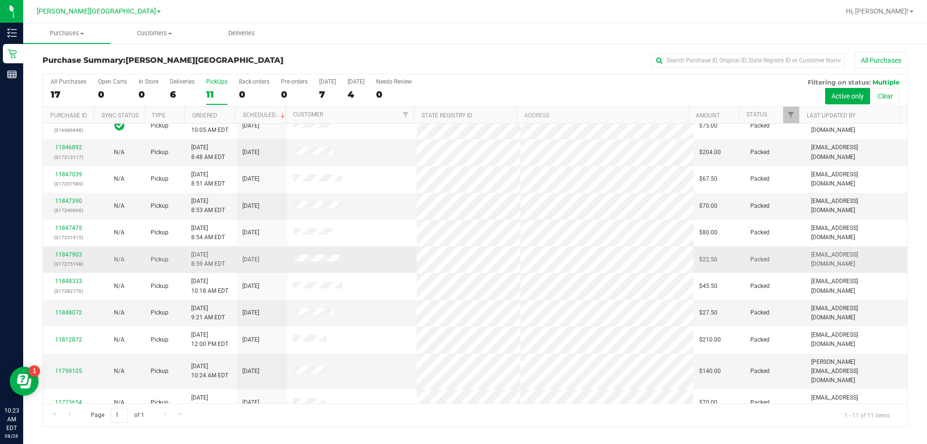
scroll to position [14, 0]
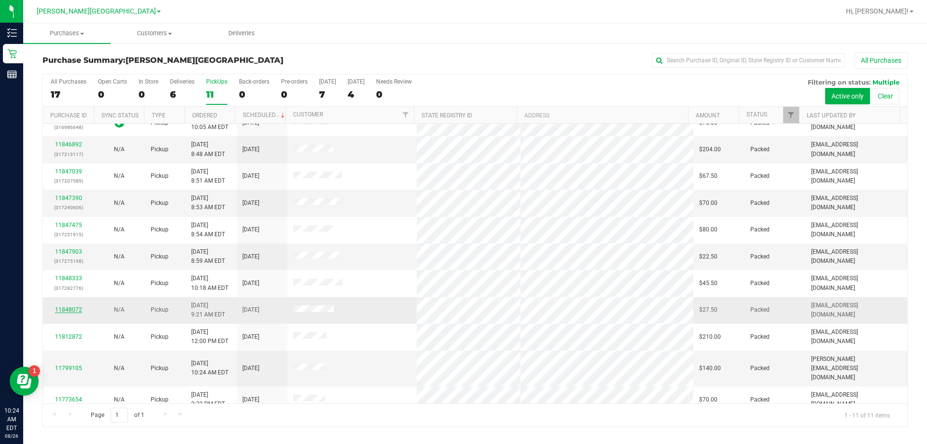
click at [68, 306] on div "11848072" at bounding box center [68, 309] width 39 height 9
click at [69, 310] on link "11848072" at bounding box center [68, 309] width 27 height 7
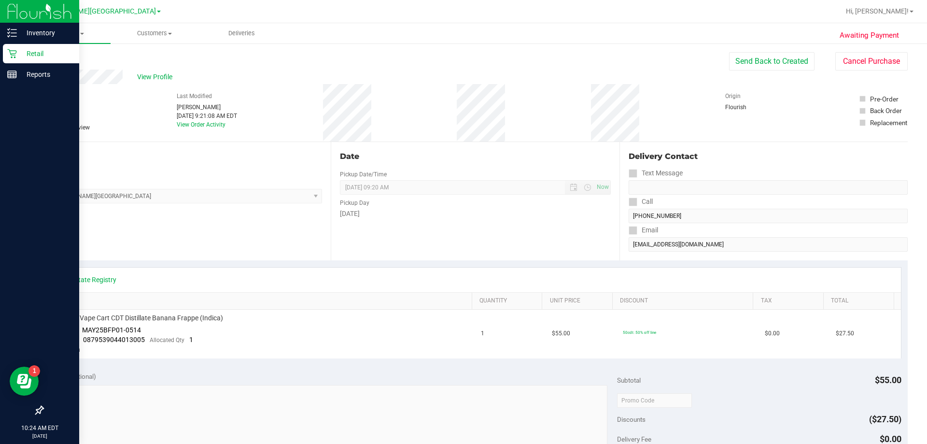
click at [26, 51] on p "Retail" at bounding box center [46, 54] width 58 height 12
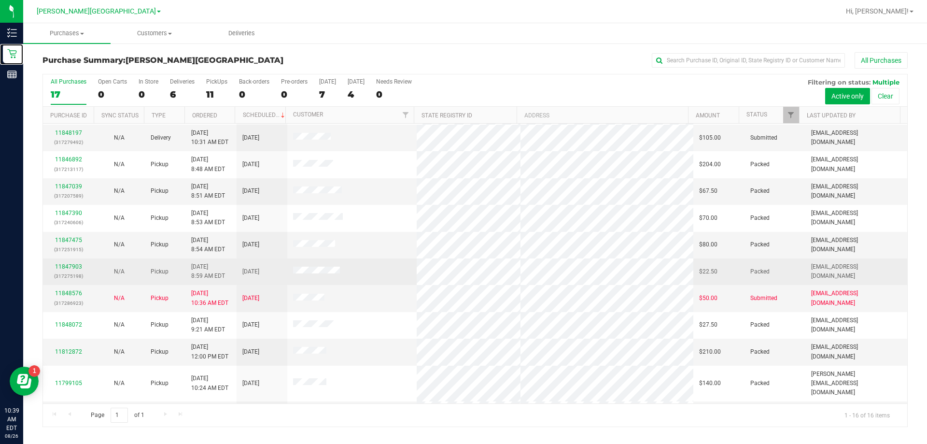
scroll to position [148, 0]
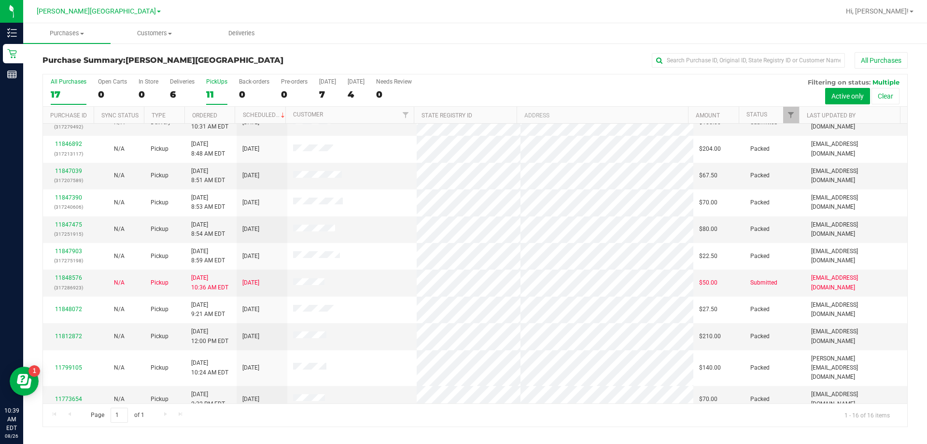
click at [210, 97] on div "11" at bounding box center [216, 94] width 21 height 11
click at [0, 0] on input "PickUps 11" at bounding box center [0, 0] width 0 height 0
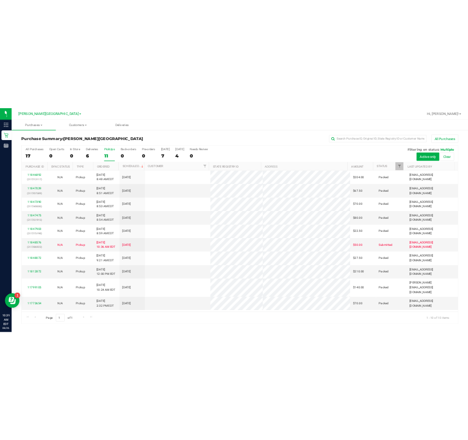
scroll to position [0, 0]
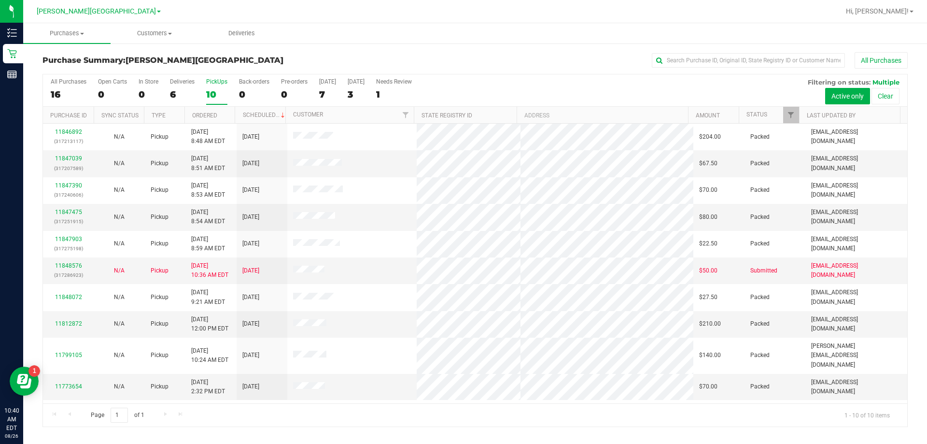
click at [215, 92] on div "10" at bounding box center [216, 94] width 21 height 11
click at [0, 0] on input "PickUps 10" at bounding box center [0, 0] width 0 height 0
click at [212, 94] on div "10" at bounding box center [216, 94] width 21 height 11
click at [0, 0] on input "PickUps 10" at bounding box center [0, 0] width 0 height 0
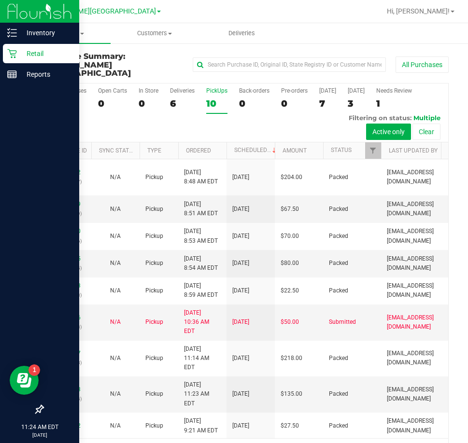
click at [27, 56] on p "Retail" at bounding box center [46, 54] width 58 height 12
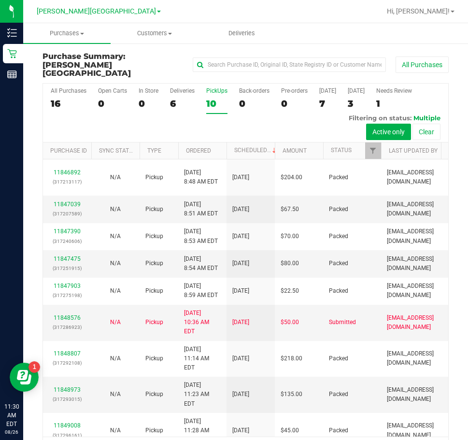
click at [214, 98] on div "10" at bounding box center [216, 103] width 21 height 11
click at [0, 0] on input "PickUps 10" at bounding box center [0, 0] width 0 height 0
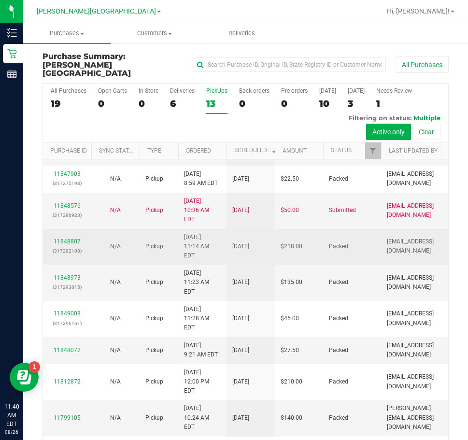
scroll to position [216, 0]
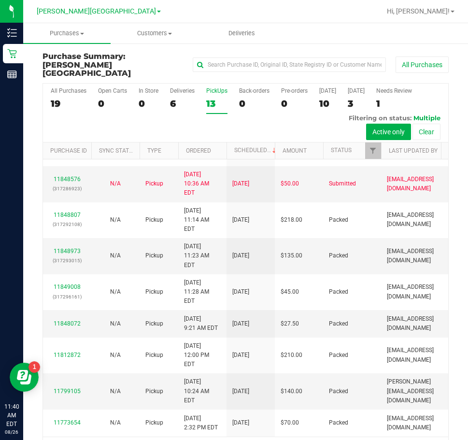
click at [211, 89] on label "PickUps 13" at bounding box center [216, 100] width 21 height 27
click at [0, 0] on input "PickUps 13" at bounding box center [0, 0] width 0 height 0
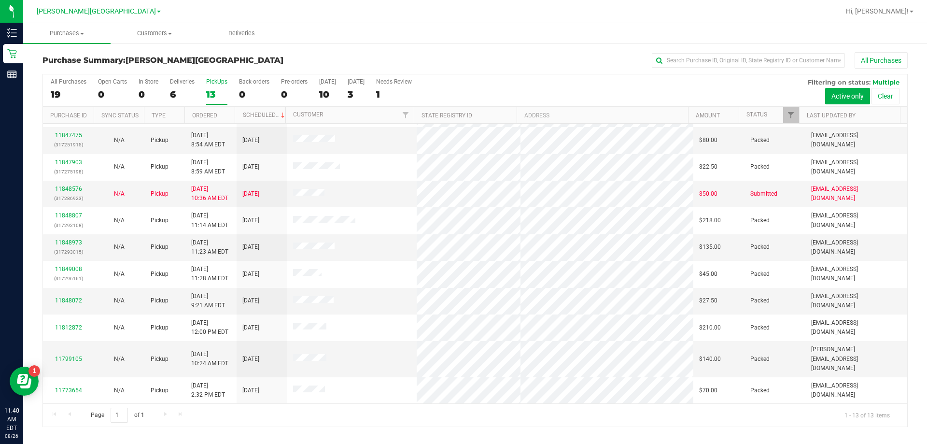
scroll to position [68, 0]
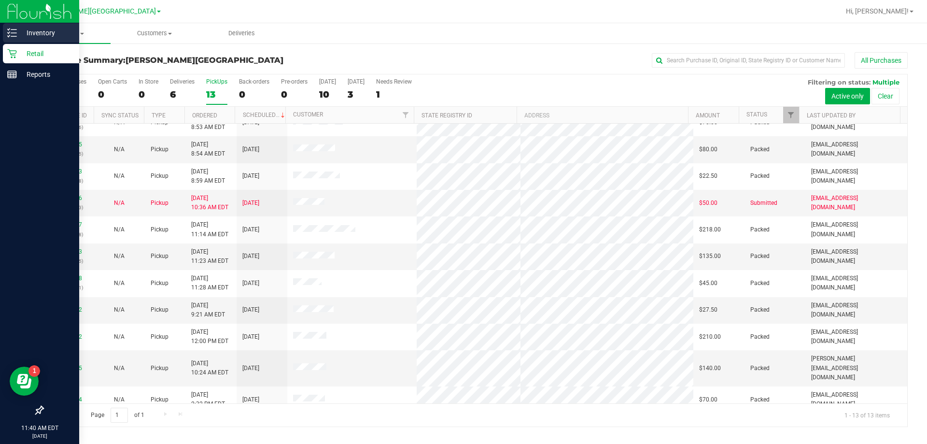
click at [37, 37] on p "Inventory" at bounding box center [46, 33] width 58 height 12
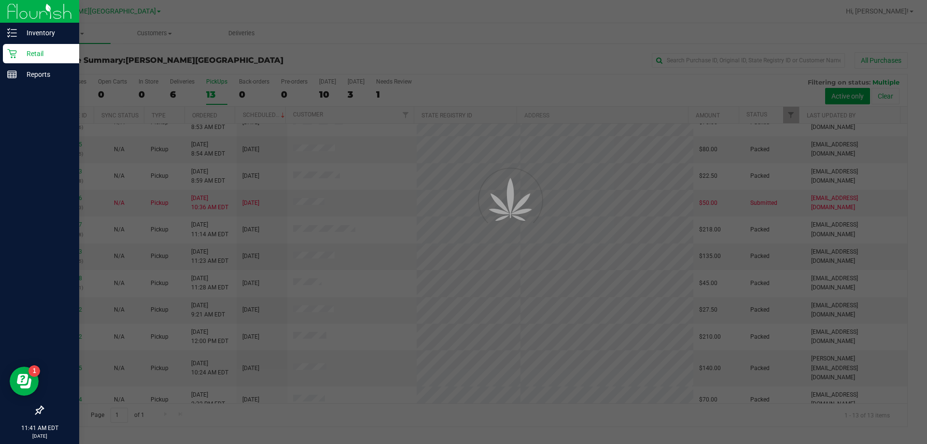
click at [42, 55] on p "Retail" at bounding box center [46, 54] width 58 height 12
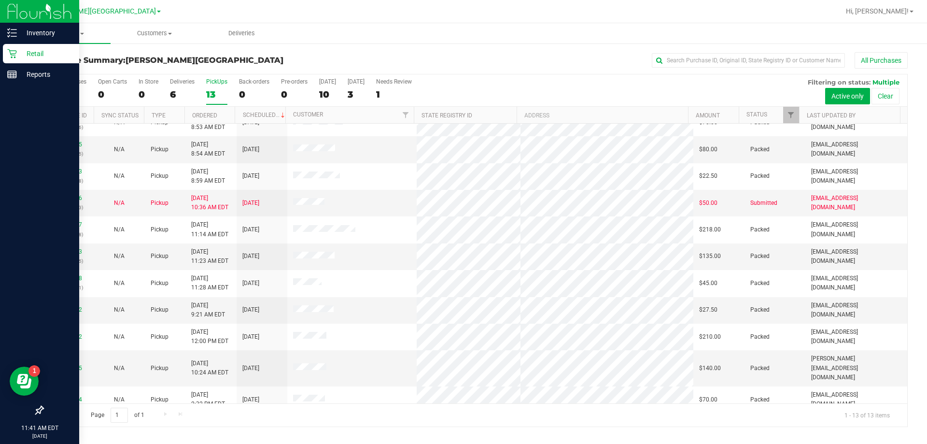
click at [42, 55] on p "Retail" at bounding box center [46, 54] width 58 height 12
click at [42, 54] on p "Retail" at bounding box center [46, 54] width 58 height 12
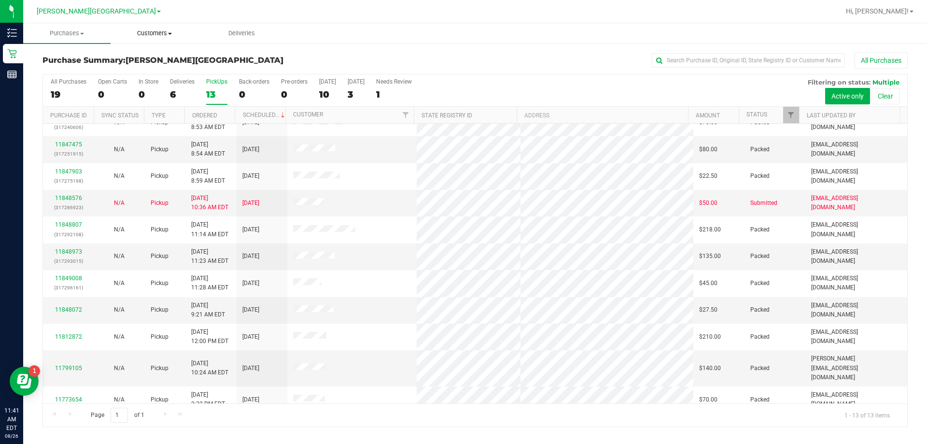
click at [149, 32] on span "Customers" at bounding box center [154, 33] width 86 height 9
click at [161, 34] on span "Customers" at bounding box center [154, 33] width 87 height 9
click at [159, 63] on li "All customers" at bounding box center [156, 59] width 91 height 12
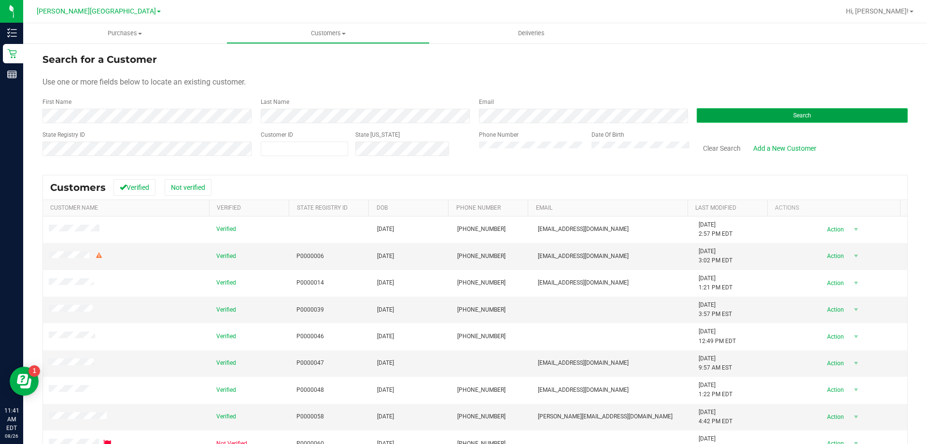
click at [467, 121] on button "Search" at bounding box center [802, 115] width 211 height 14
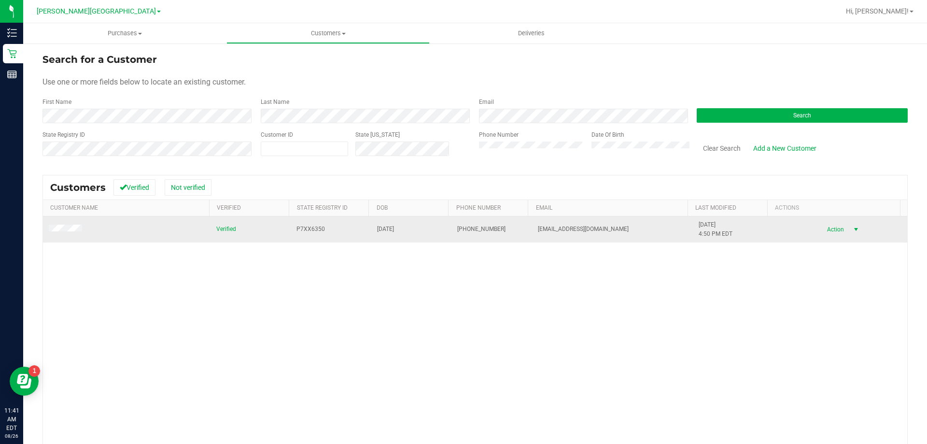
click at [467, 229] on span "Action" at bounding box center [834, 230] width 31 height 14
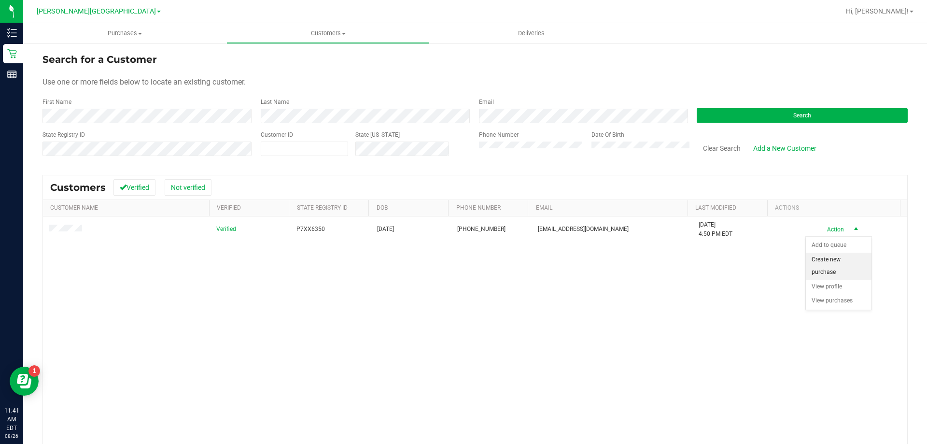
click at [467, 269] on li "Create new purchase" at bounding box center [839, 266] width 66 height 27
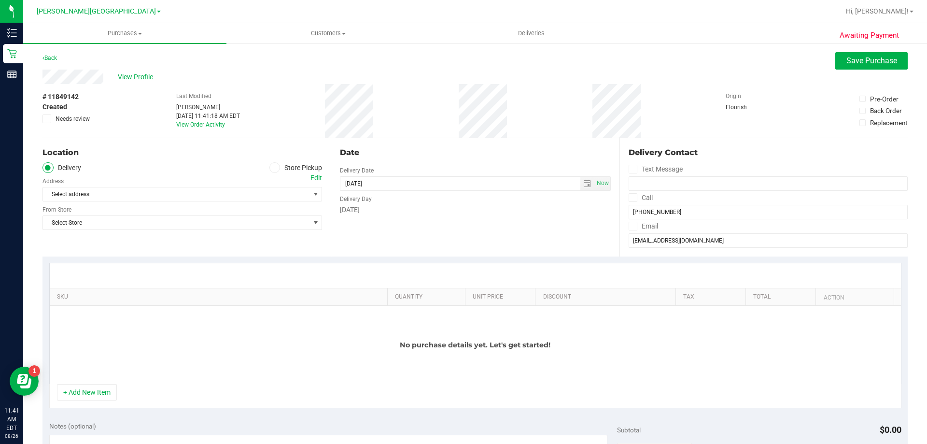
click at [271, 172] on span at bounding box center [274, 167] width 11 height 11
click at [0, 0] on input "Store Pickup" at bounding box center [0, 0] width 0 height 0
click at [294, 192] on span "Select Store" at bounding box center [176, 194] width 267 height 14
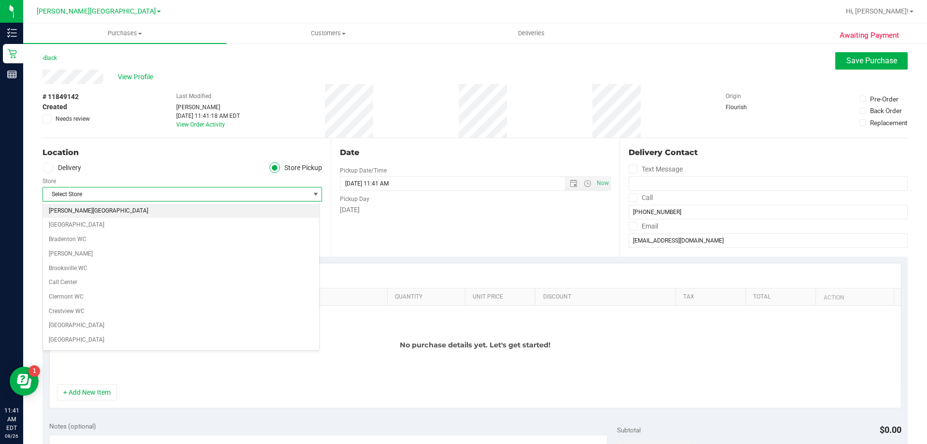
click at [114, 210] on li "[PERSON_NAME][GEOGRAPHIC_DATA]" at bounding box center [181, 211] width 276 height 14
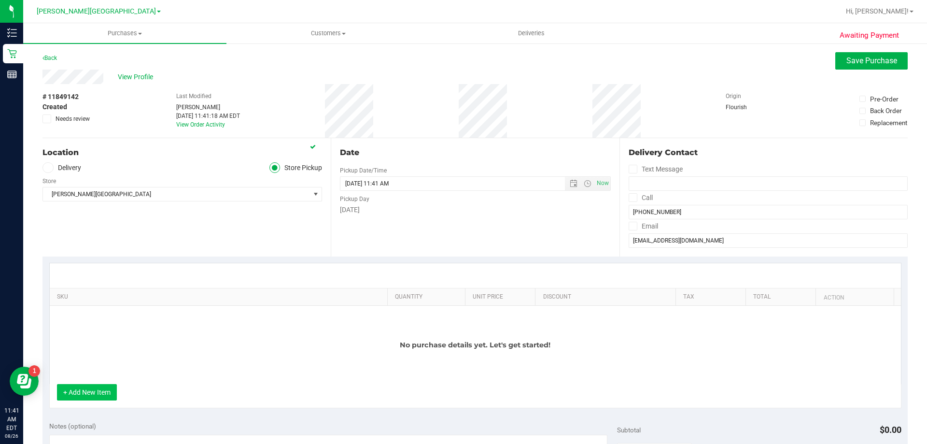
click at [74, 392] on button "+ Add New Item" at bounding box center [87, 392] width 60 height 16
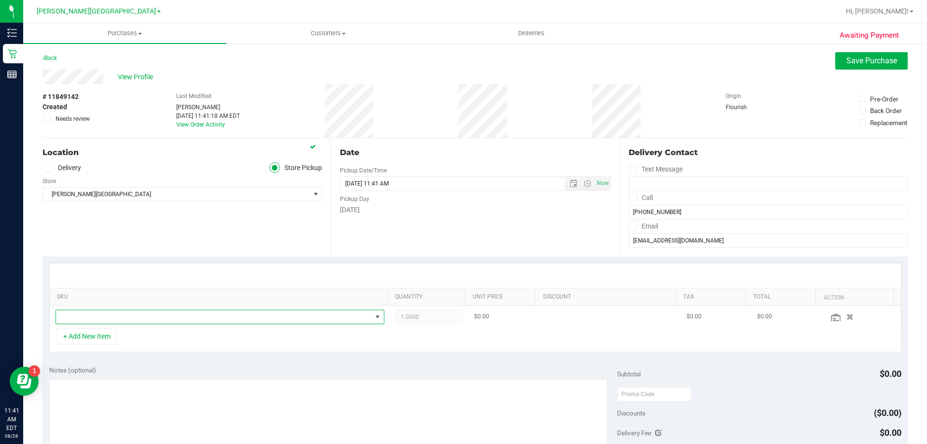
click at [112, 311] on span "NO DATA FOUND" at bounding box center [214, 317] width 316 height 14
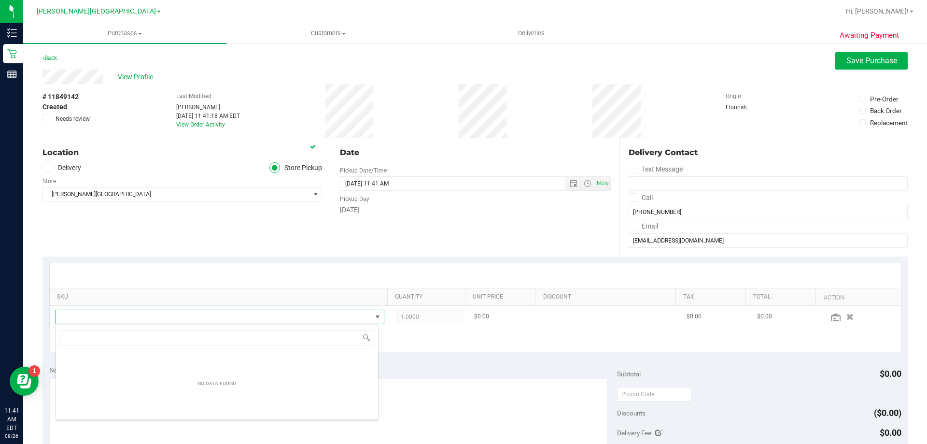
scroll to position [14, 320]
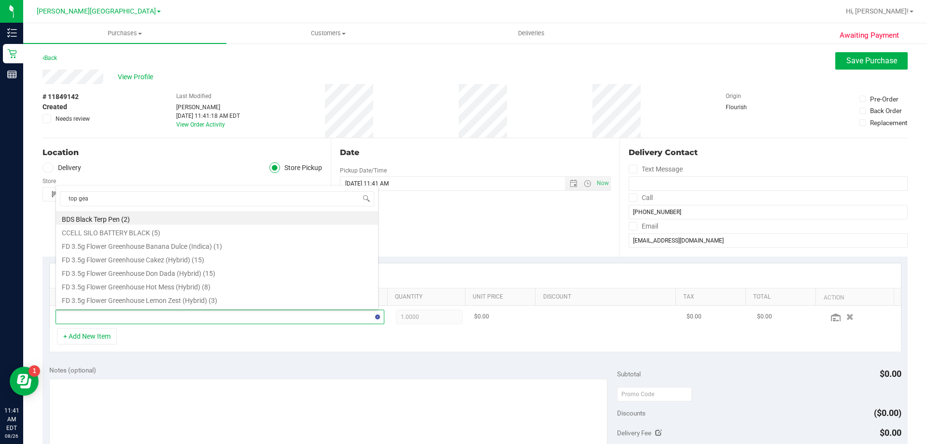
type input "top gear"
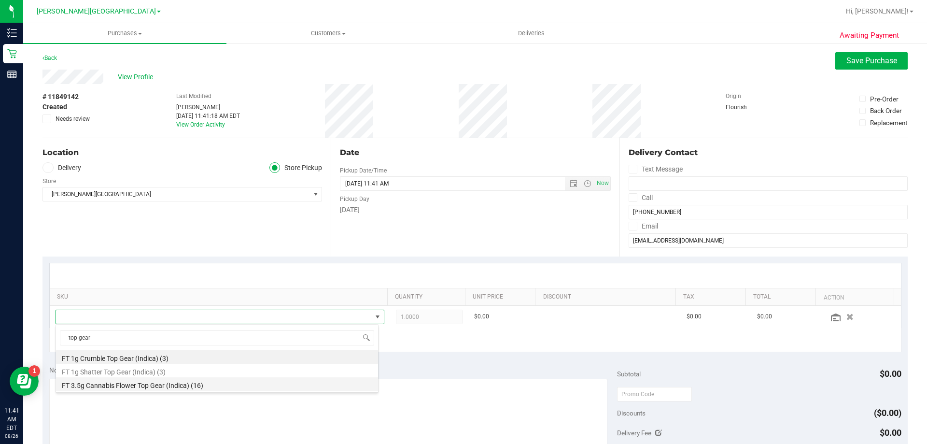
click at [154, 385] on li "FT 3.5g Cannabis Flower Top Gear (Indica) (16)" at bounding box center [217, 384] width 322 height 14
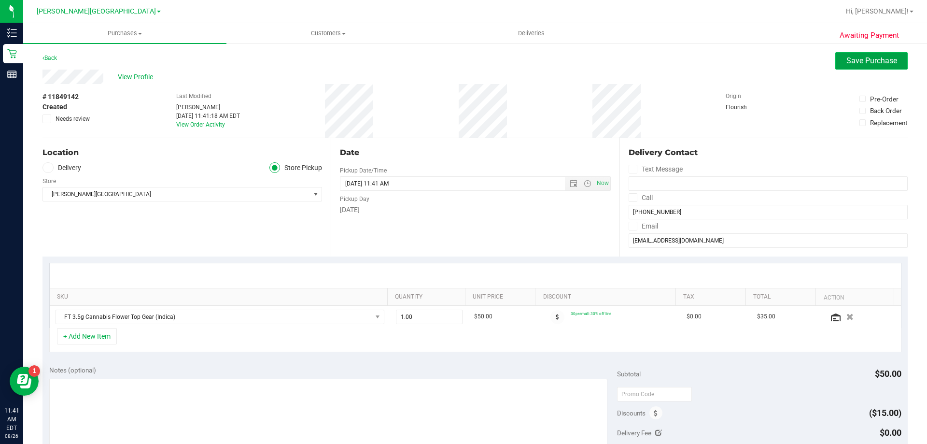
click at [467, 59] on span "Save Purchase" at bounding box center [872, 60] width 51 height 9
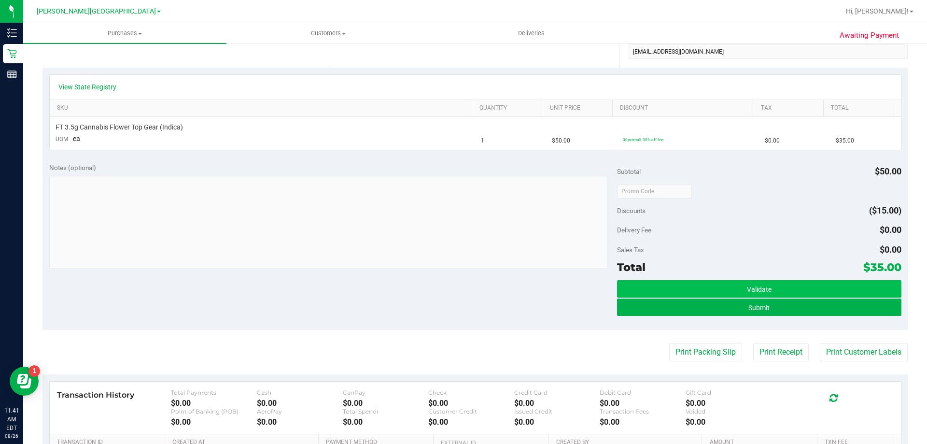
scroll to position [193, 0]
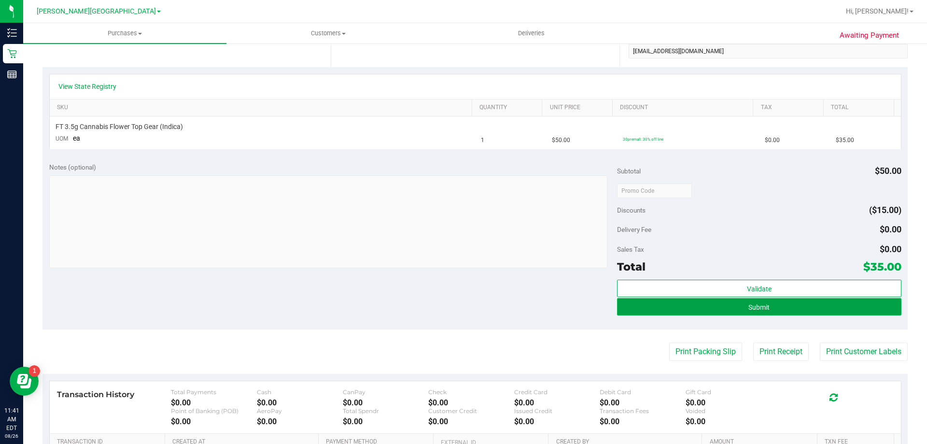
click at [467, 304] on span "Submit" at bounding box center [758, 307] width 21 height 8
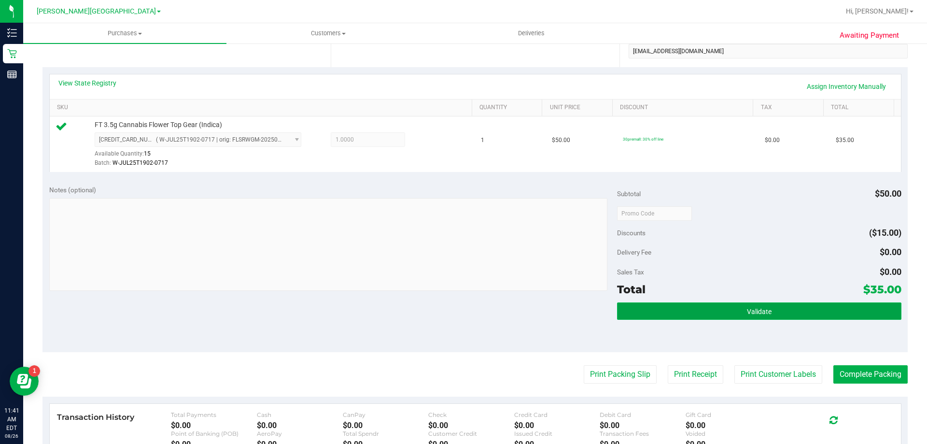
click at [467, 313] on button "Validate" at bounding box center [759, 310] width 284 height 17
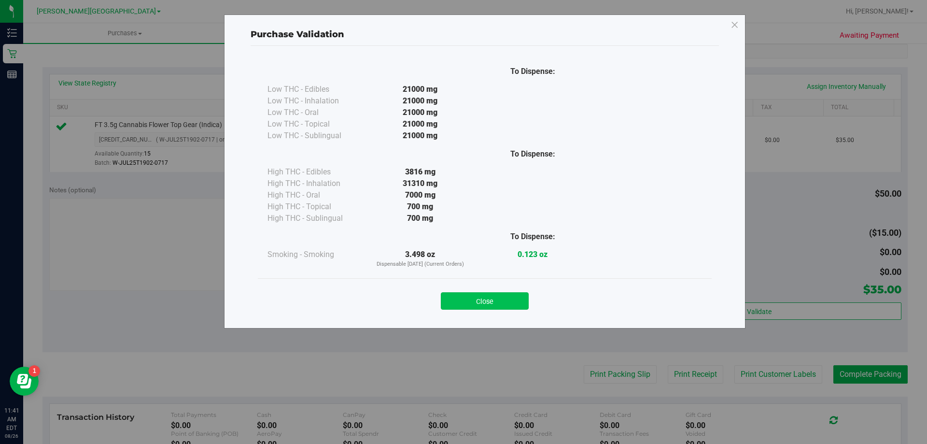
click at [467, 299] on button "Close" at bounding box center [485, 300] width 88 height 17
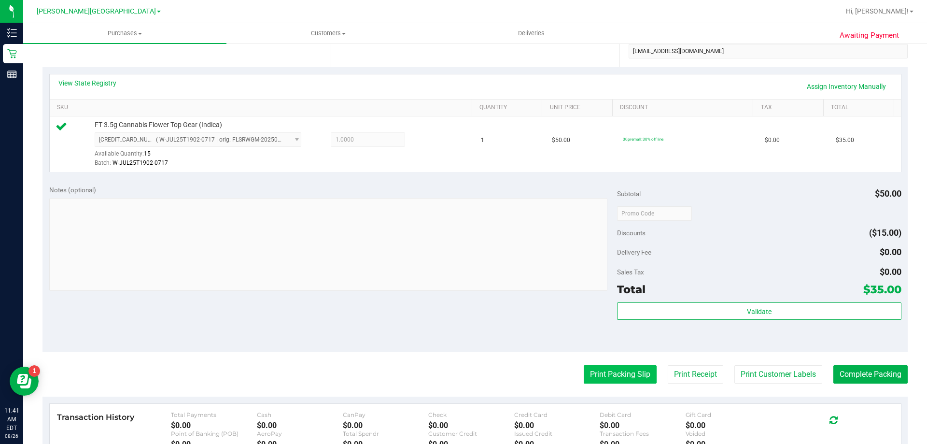
click at [467, 373] on button "Print Packing Slip" at bounding box center [620, 374] width 73 height 18
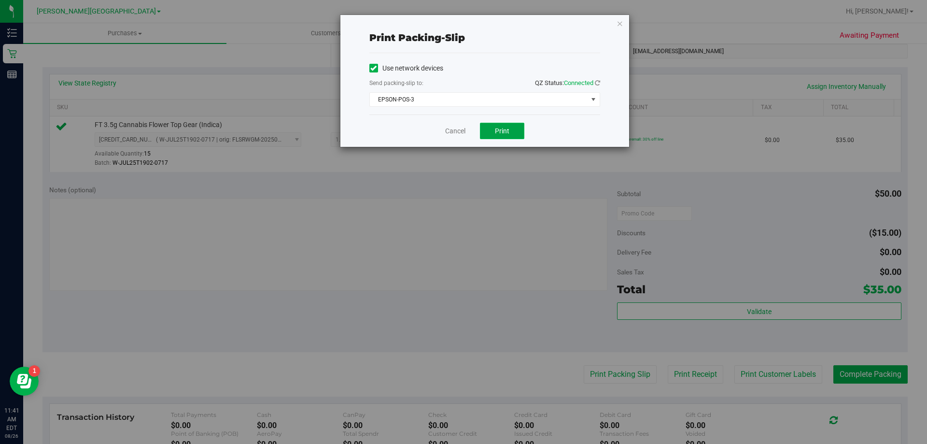
click at [467, 131] on span "Print" at bounding box center [502, 131] width 14 height 8
click at [467, 23] on icon "button" at bounding box center [620, 23] width 7 height 12
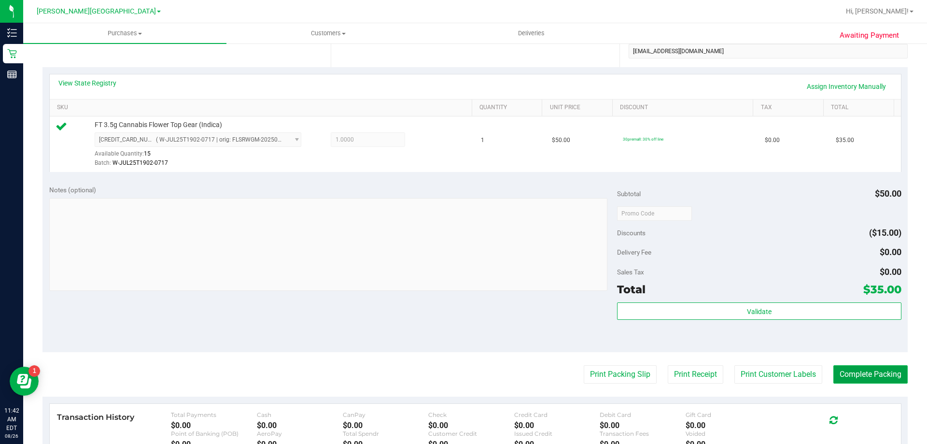
click at [467, 377] on button "Complete Packing" at bounding box center [870, 374] width 74 height 18
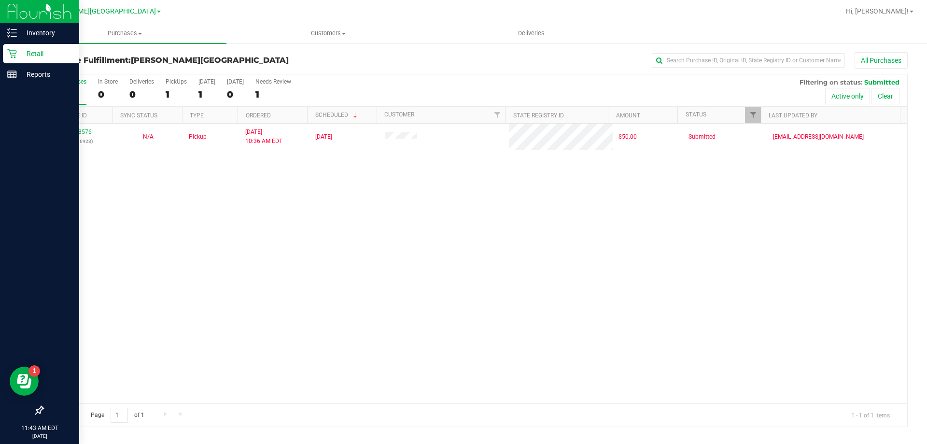
click at [20, 51] on p "Retail" at bounding box center [46, 54] width 58 height 12
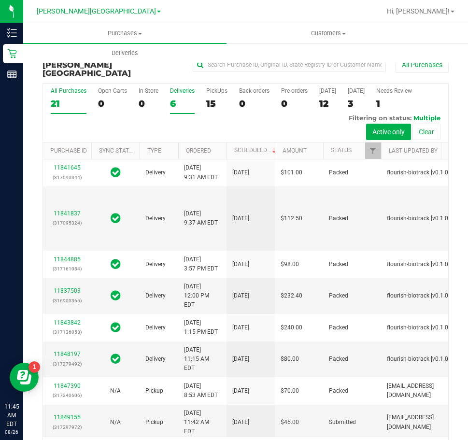
click at [170, 98] on div "6" at bounding box center [182, 103] width 25 height 11
click at [0, 0] on input "Deliveries 6" at bounding box center [0, 0] width 0 height 0
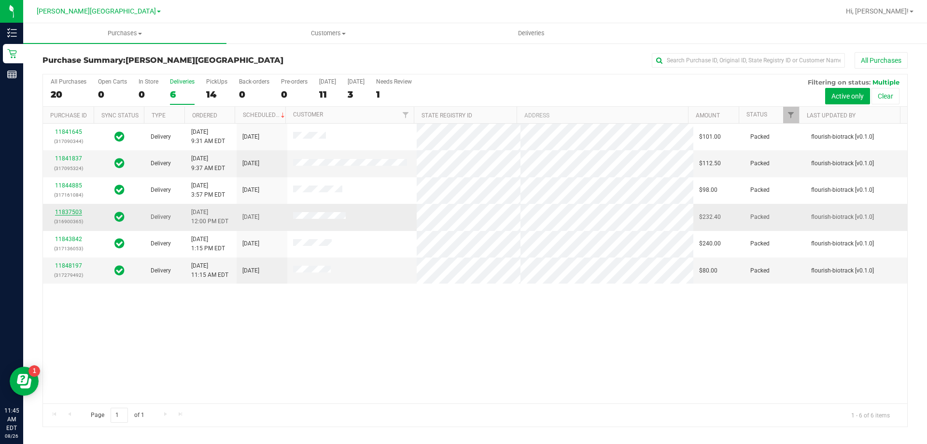
click at [67, 213] on link "11837503" at bounding box center [68, 212] width 27 height 7
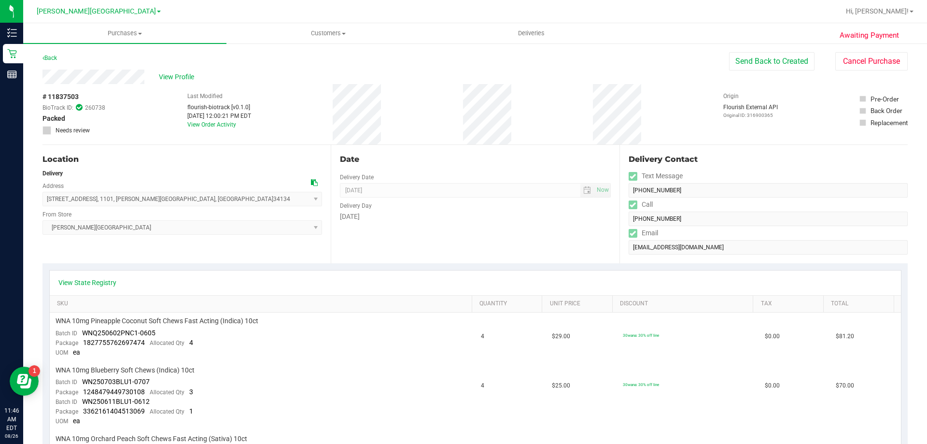
drag, startPoint x: 778, startPoint y: 66, endPoint x: 730, endPoint y: 81, distance: 50.6
click at [467, 66] on button "Send Back to Created" at bounding box center [771, 61] width 85 height 18
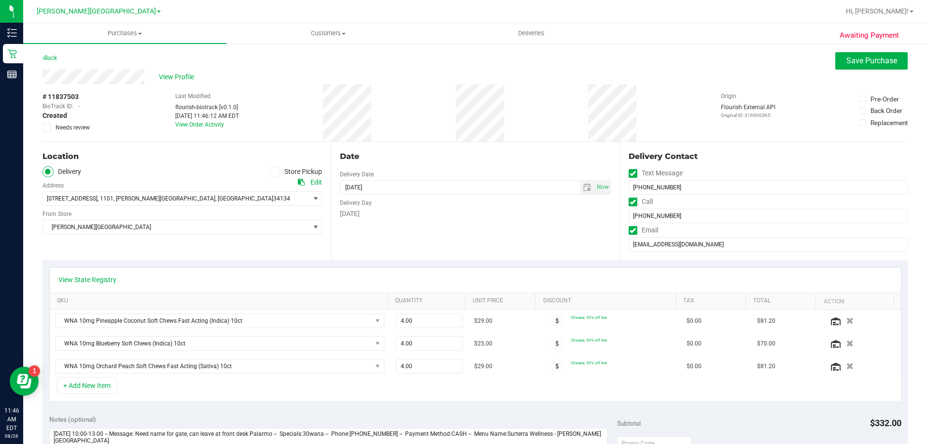
click at [269, 170] on span at bounding box center [274, 171] width 11 height 11
click at [0, 0] on input "Store Pickup" at bounding box center [0, 0] width 0 height 0
click at [467, 61] on span "Save Purchase" at bounding box center [872, 60] width 51 height 9
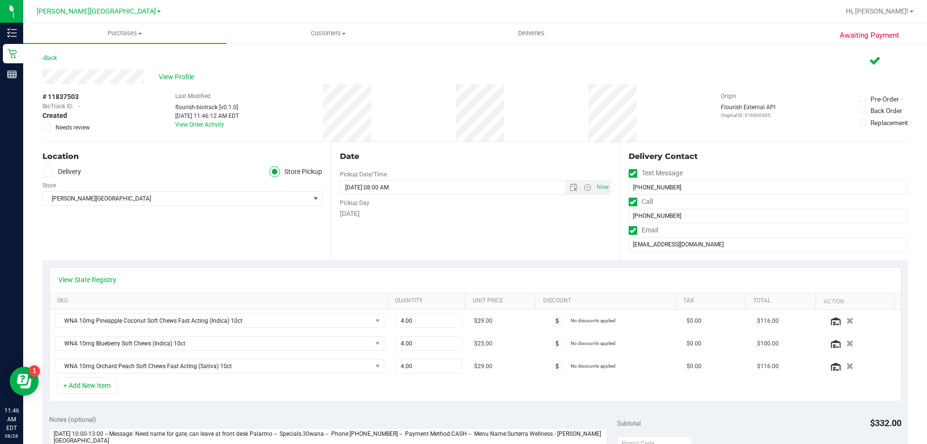
scroll to position [241, 0]
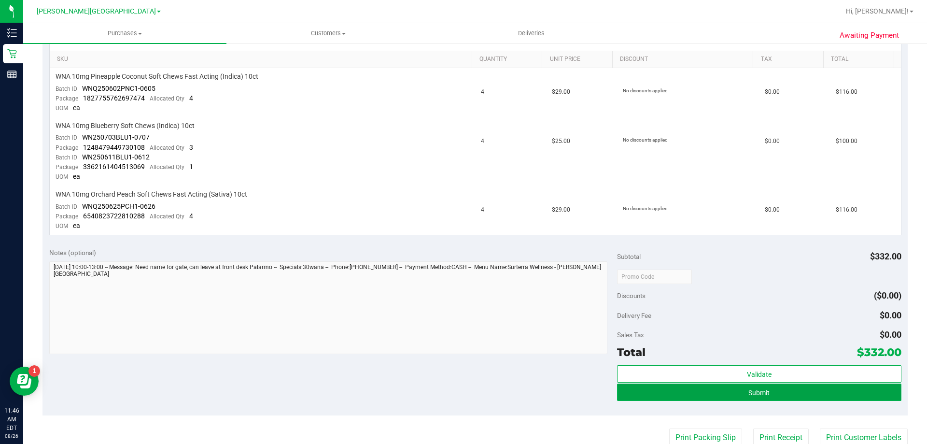
click at [467, 396] on button "Submit" at bounding box center [759, 391] width 284 height 17
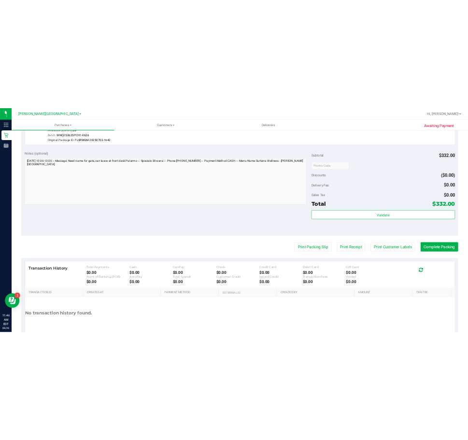
scroll to position [483, 0]
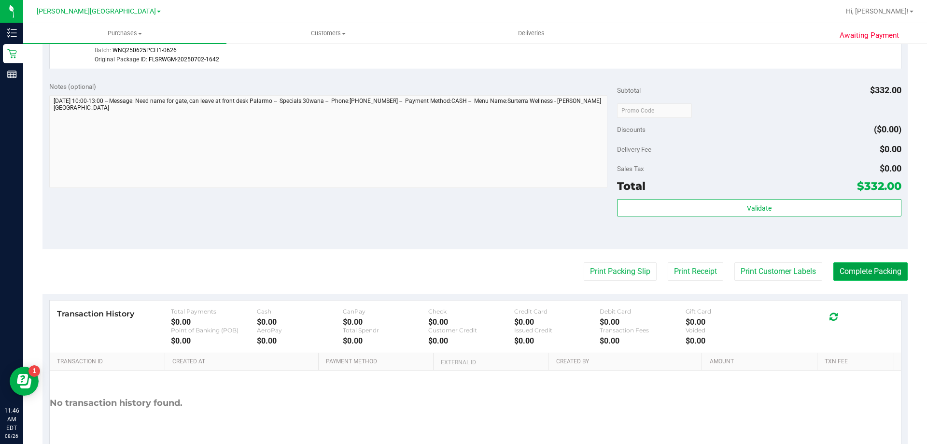
click at [467, 270] on button "Complete Packing" at bounding box center [870, 271] width 74 height 18
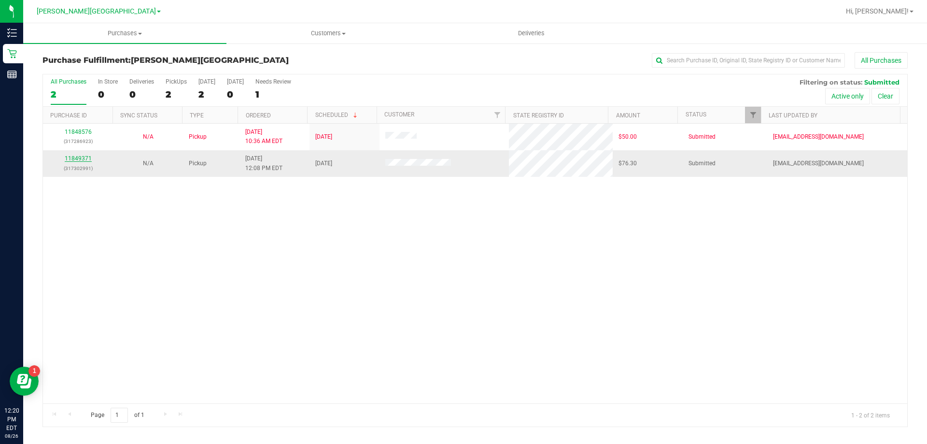
click at [75, 157] on link "11849371" at bounding box center [78, 158] width 27 height 7
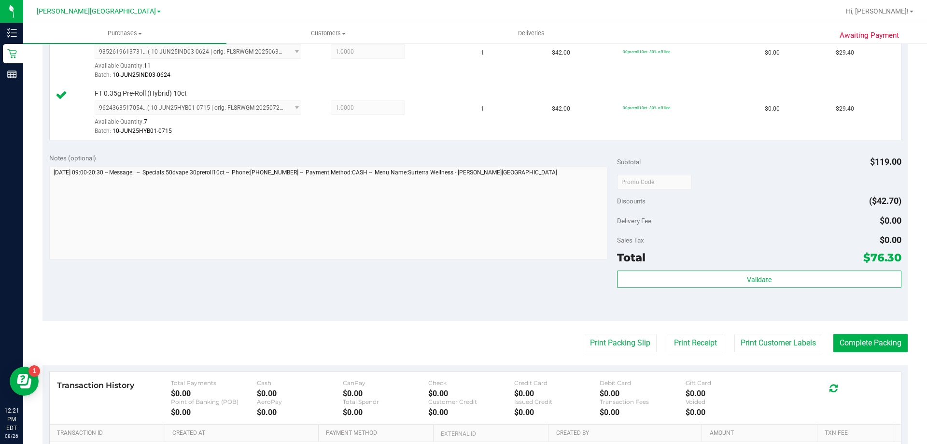
scroll to position [338, 0]
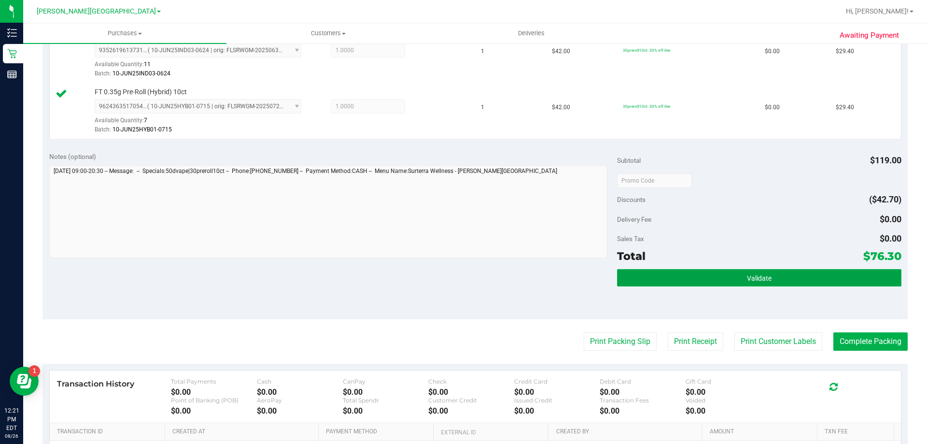
click at [467, 275] on button "Validate" at bounding box center [759, 277] width 284 height 17
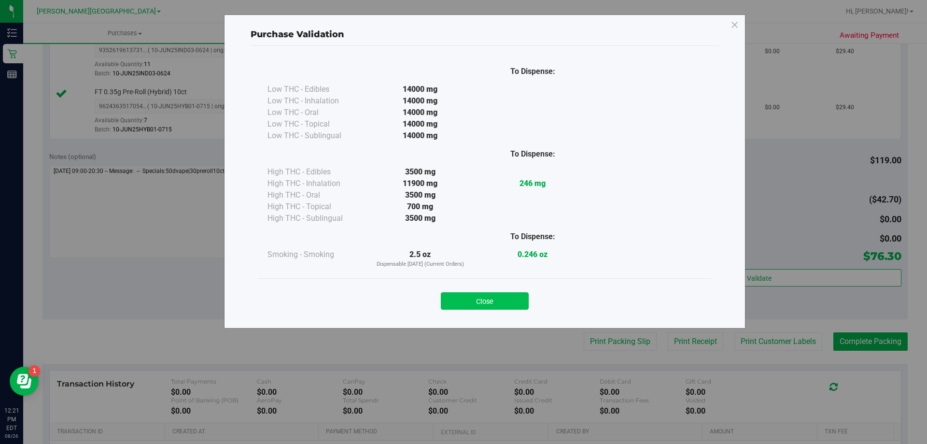
click at [467, 296] on button "Close" at bounding box center [485, 300] width 88 height 17
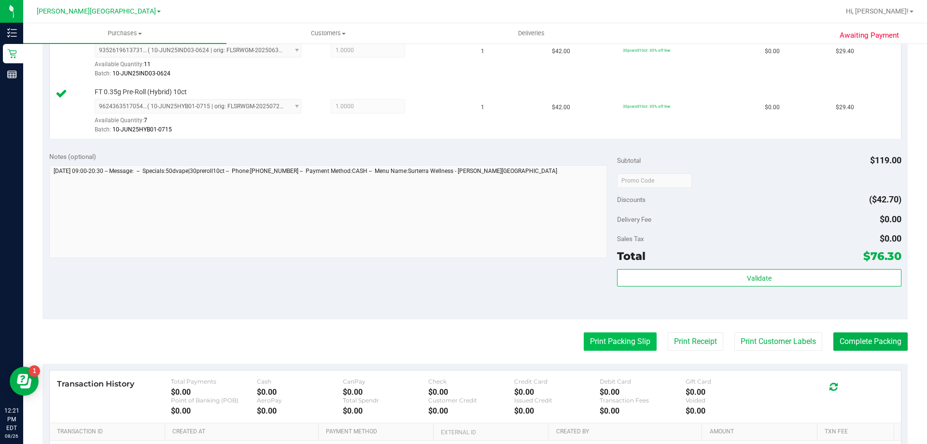
click at [467, 342] on button "Print Packing Slip" at bounding box center [620, 341] width 73 height 18
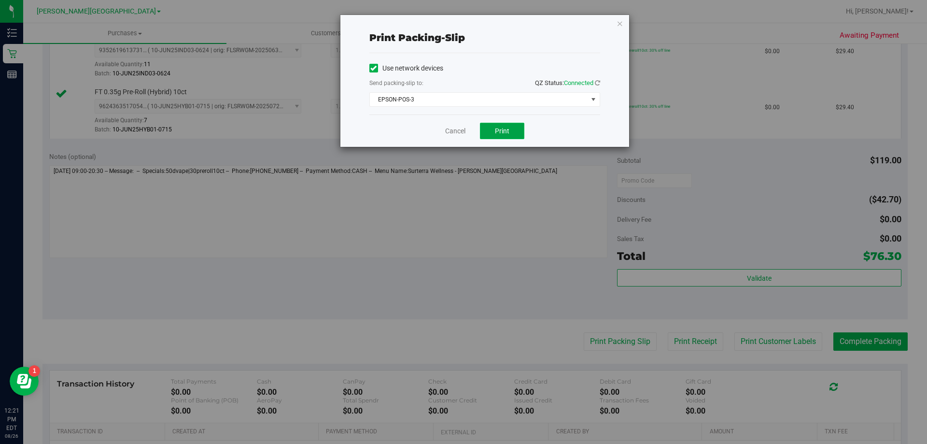
click at [467, 132] on span "Print" at bounding box center [502, 131] width 14 height 8
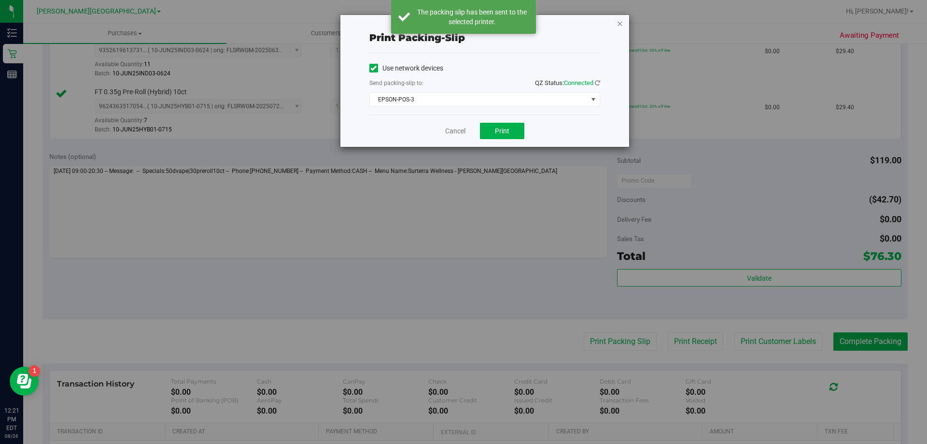
click at [467, 23] on icon "button" at bounding box center [620, 23] width 7 height 12
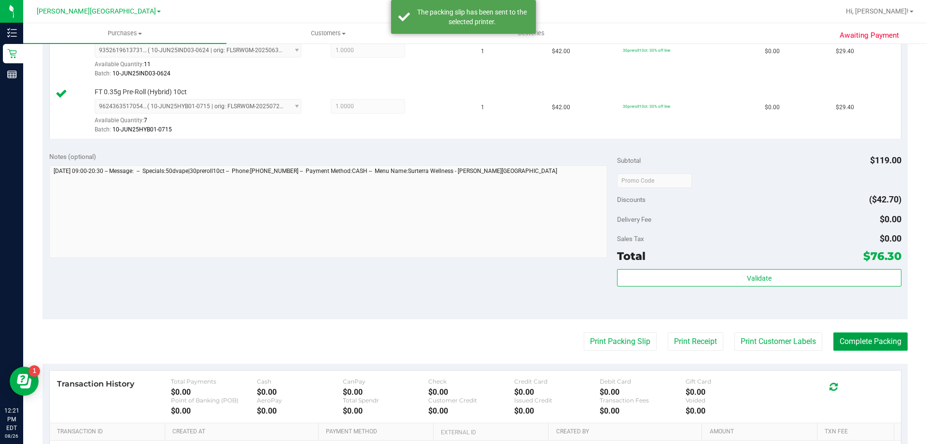
click at [467, 335] on button "Complete Packing" at bounding box center [870, 341] width 74 height 18
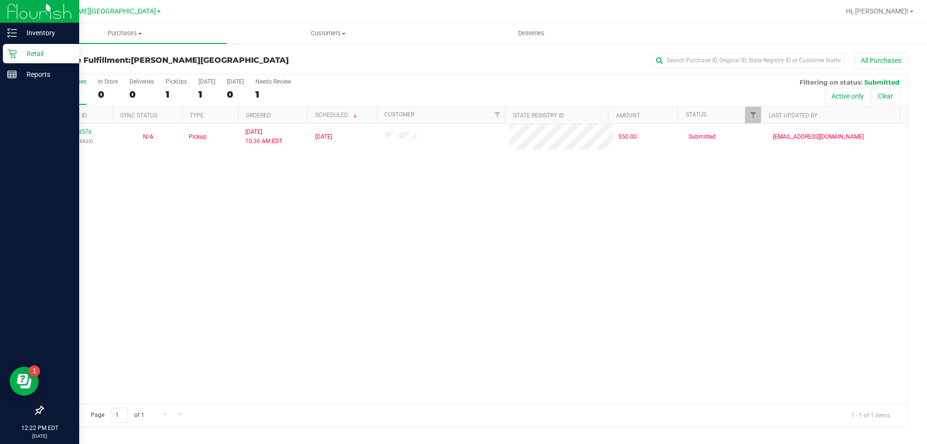
click at [17, 53] on p "Retail" at bounding box center [46, 54] width 58 height 12
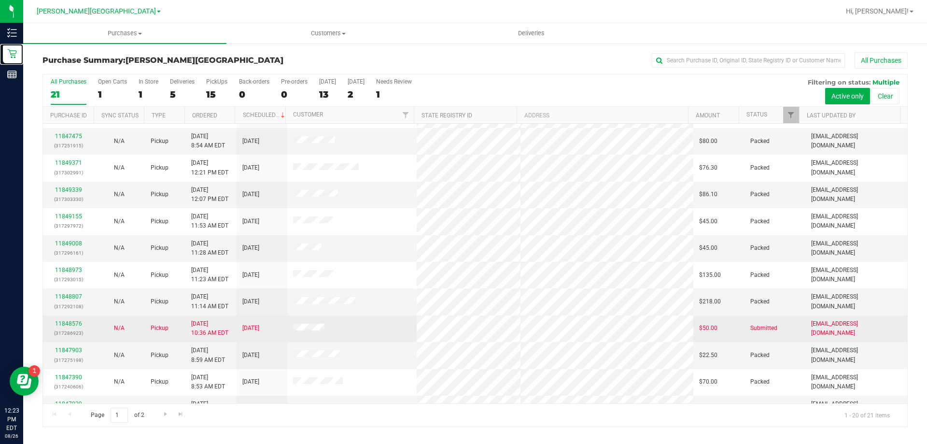
scroll to position [255, 0]
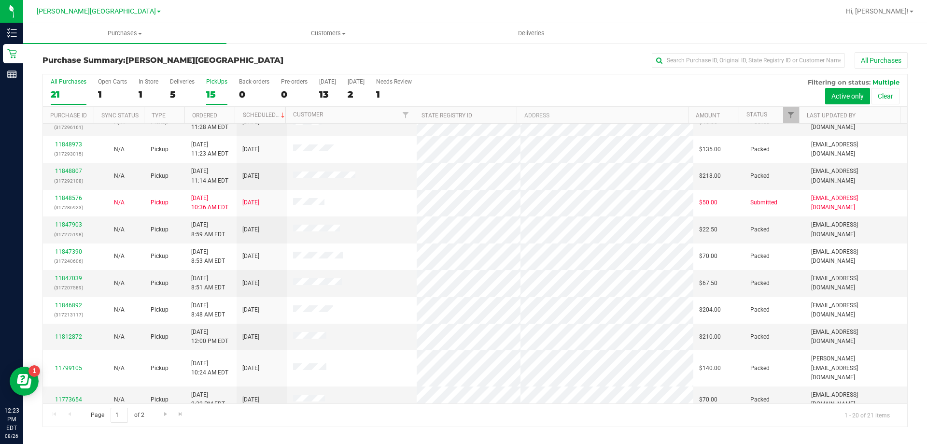
click at [209, 93] on div "15" at bounding box center [216, 94] width 21 height 11
click at [0, 0] on input "PickUps 15" at bounding box center [0, 0] width 0 height 0
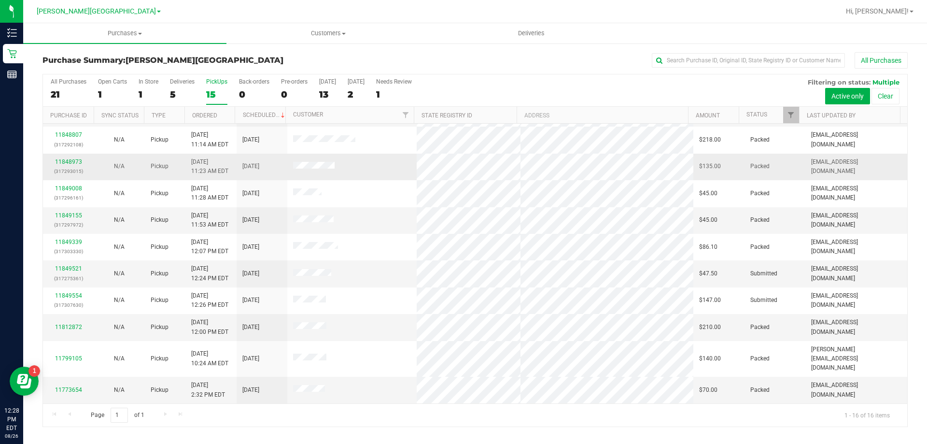
scroll to position [148, 0]
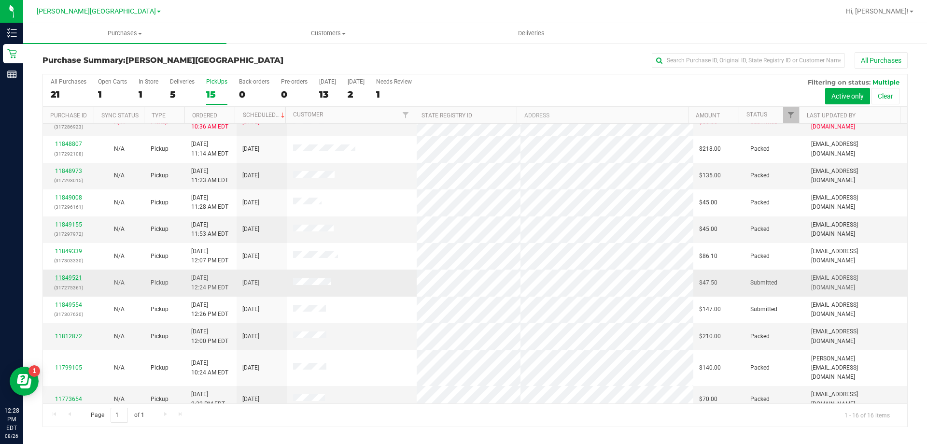
click at [73, 277] on link "11849521" at bounding box center [68, 277] width 27 height 7
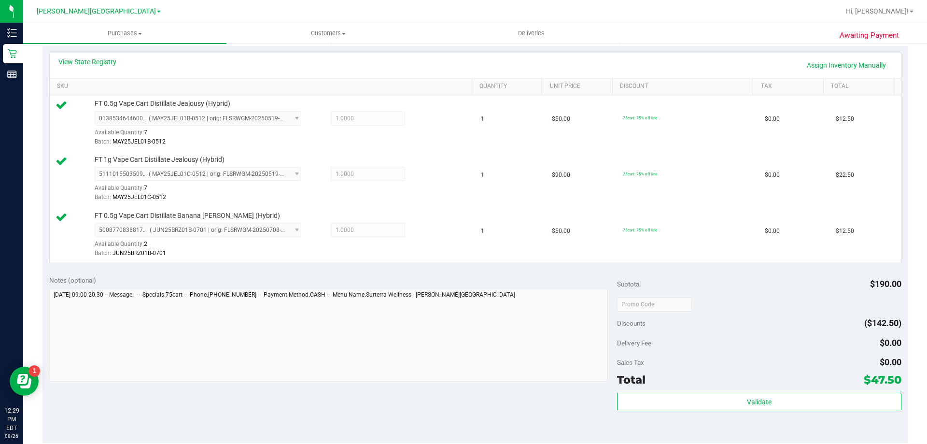
scroll to position [290, 0]
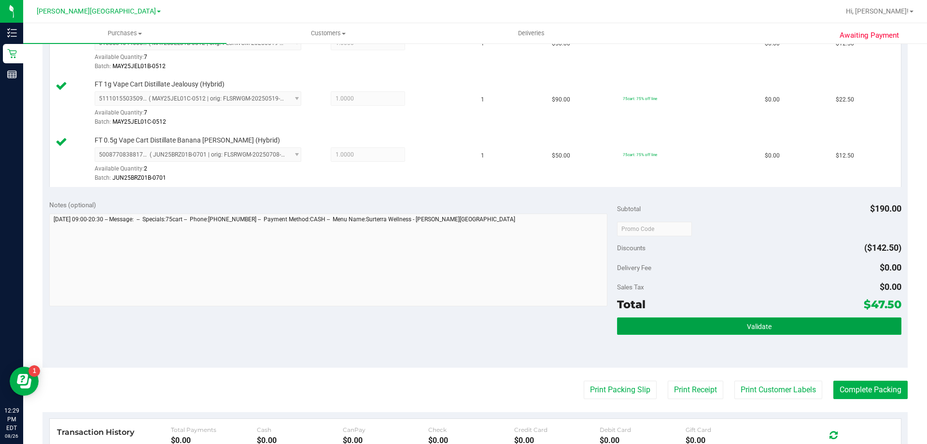
click at [467, 317] on button "Validate" at bounding box center [759, 325] width 284 height 17
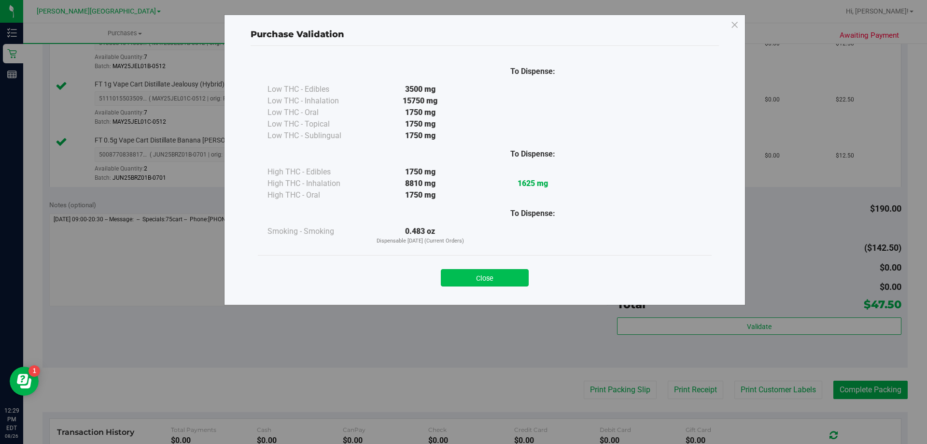
click at [467, 278] on button "Close" at bounding box center [485, 277] width 88 height 17
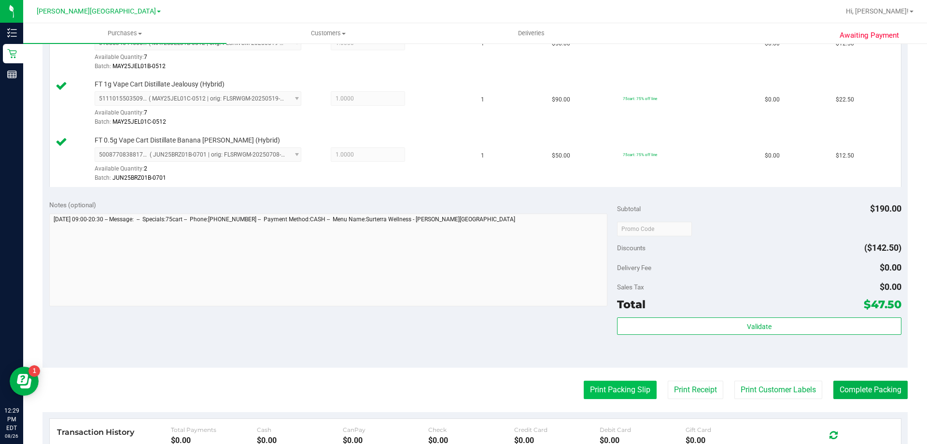
click at [467, 389] on button "Print Packing Slip" at bounding box center [620, 390] width 73 height 18
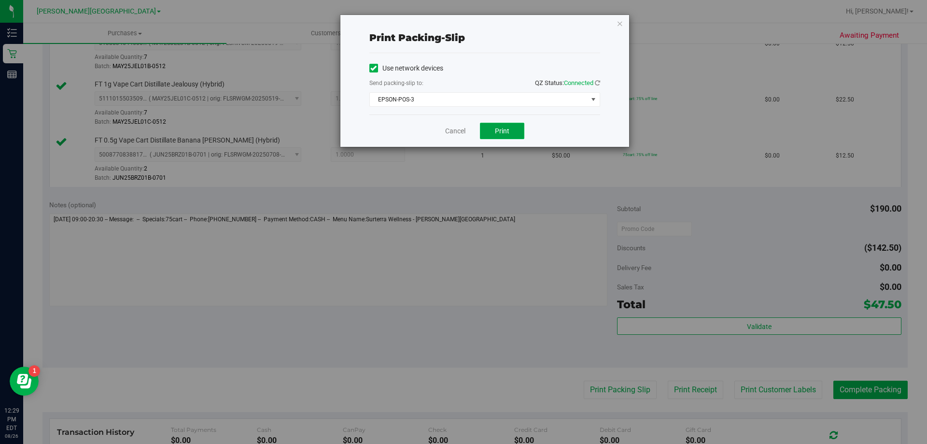
click at [467, 135] on button "Print" at bounding box center [502, 131] width 44 height 16
click at [467, 22] on icon "button" at bounding box center [620, 23] width 7 height 12
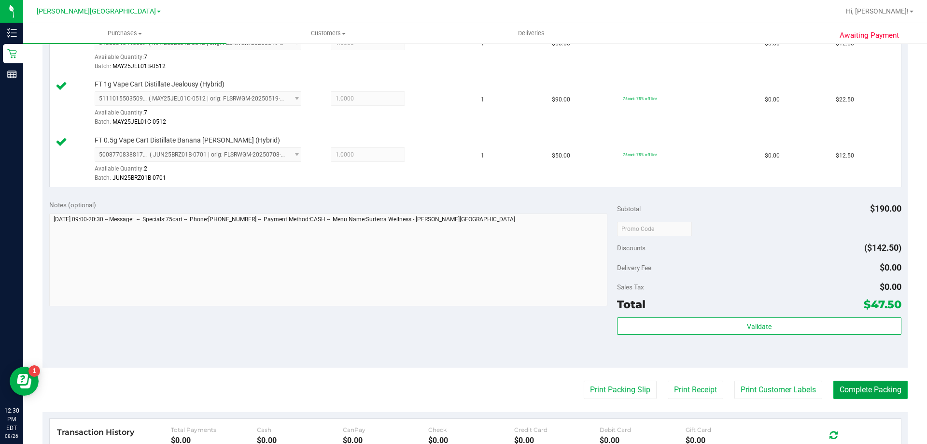
click at [467, 390] on button "Complete Packing" at bounding box center [870, 390] width 74 height 18
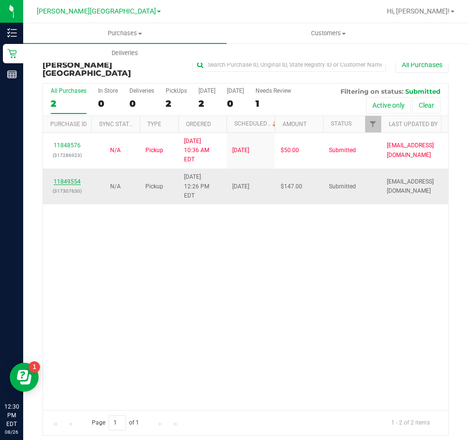
click at [74, 178] on link "11849554" at bounding box center [67, 181] width 27 height 7
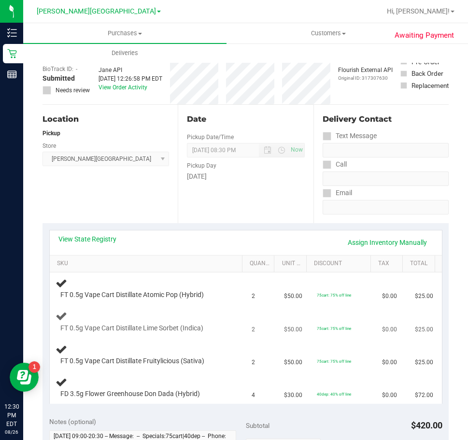
scroll to position [97, 0]
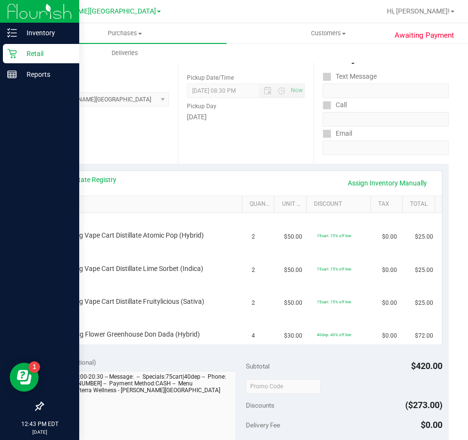
click at [28, 55] on p "Retail" at bounding box center [46, 54] width 58 height 12
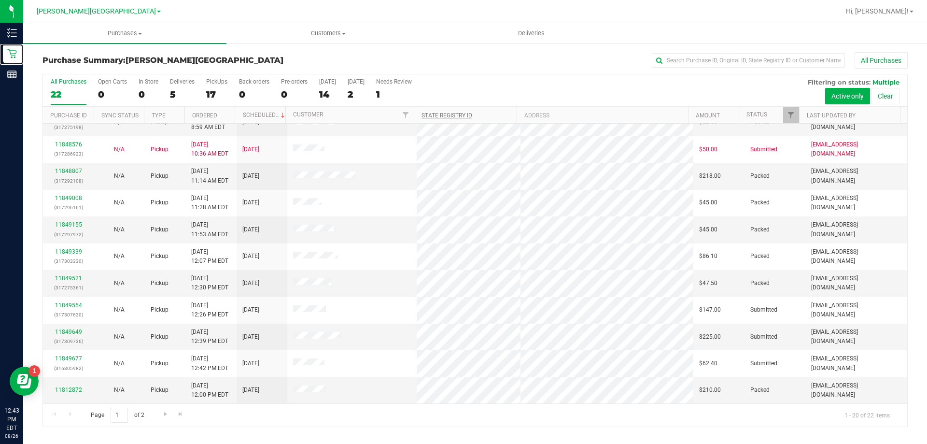
scroll to position [255, 0]
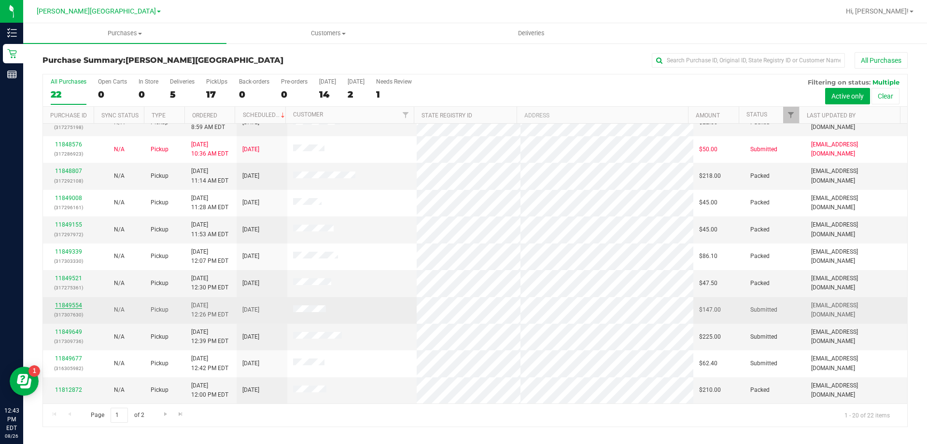
click at [71, 304] on link "11849554" at bounding box center [68, 305] width 27 height 7
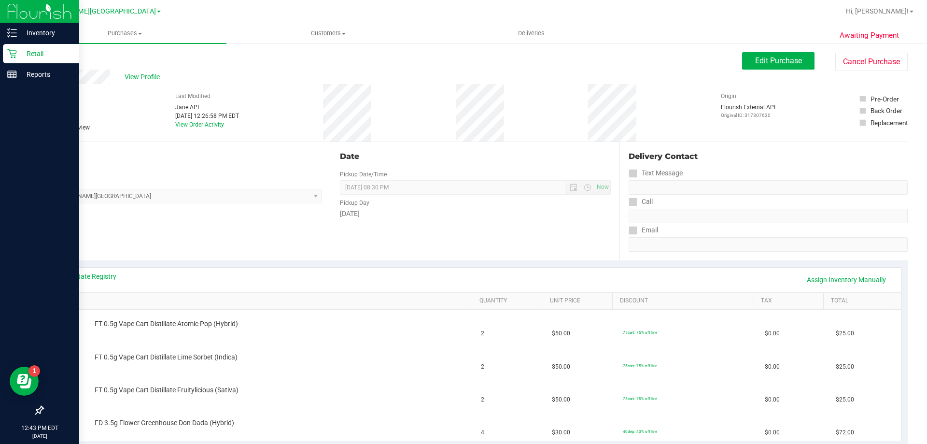
click at [25, 53] on p "Retail" at bounding box center [46, 54] width 58 height 12
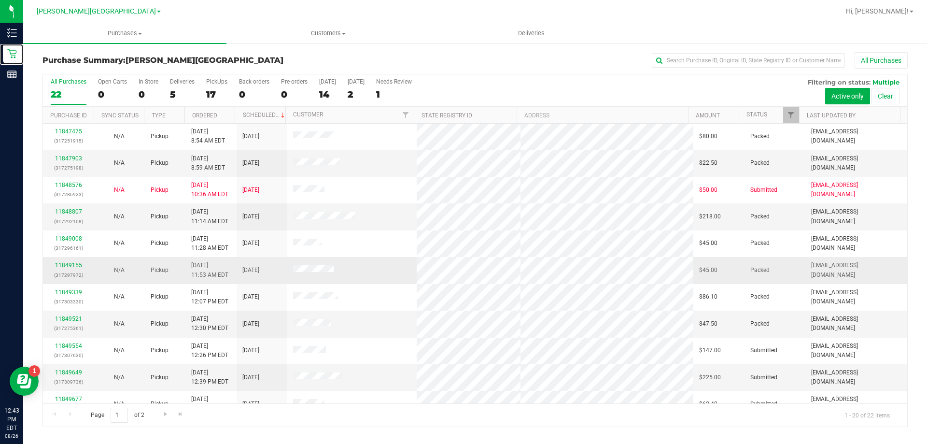
scroll to position [255, 0]
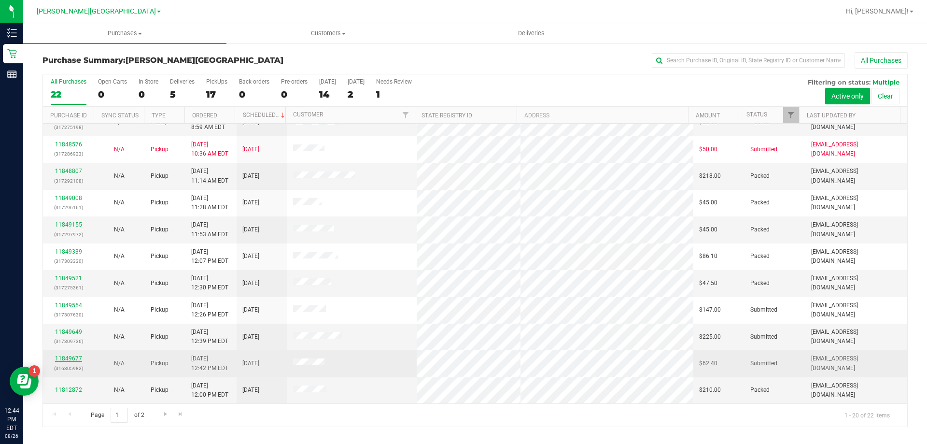
click at [69, 359] on link "11849677" at bounding box center [68, 358] width 27 height 7
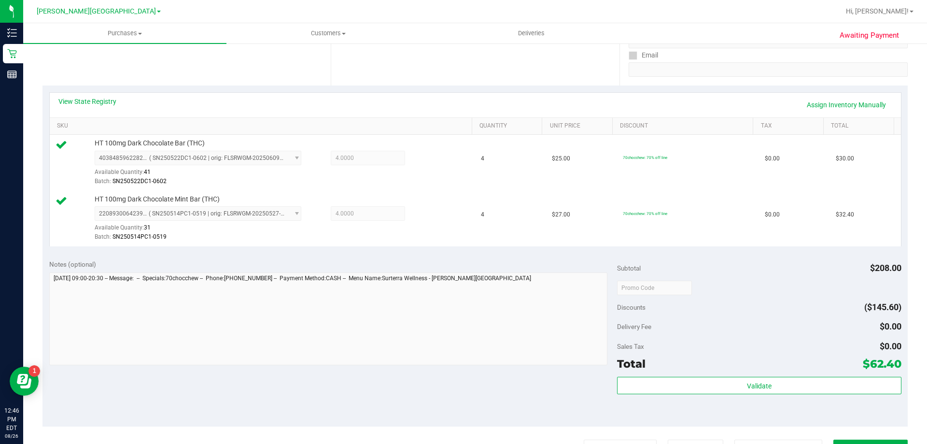
scroll to position [241, 0]
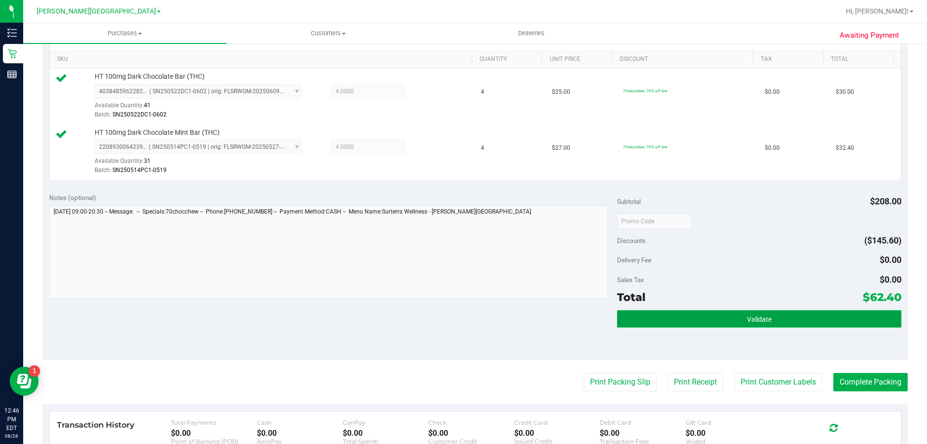
click at [467, 317] on span "Validate" at bounding box center [759, 319] width 25 height 8
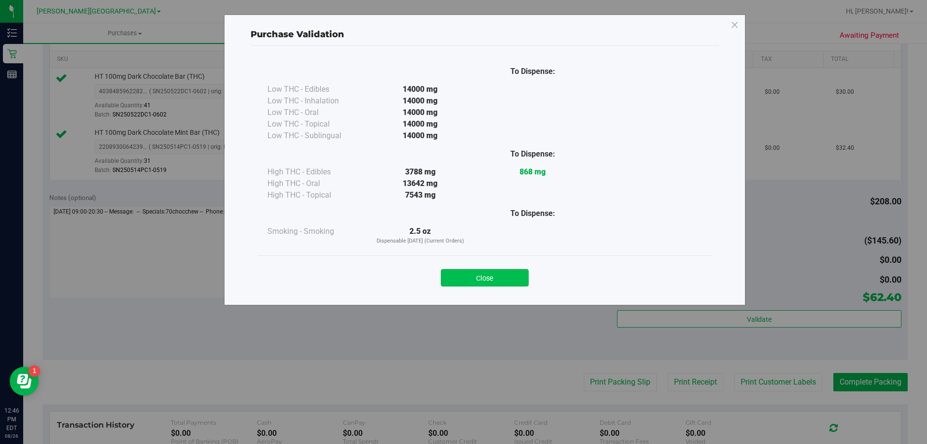
click at [467, 278] on button "Close" at bounding box center [485, 277] width 88 height 17
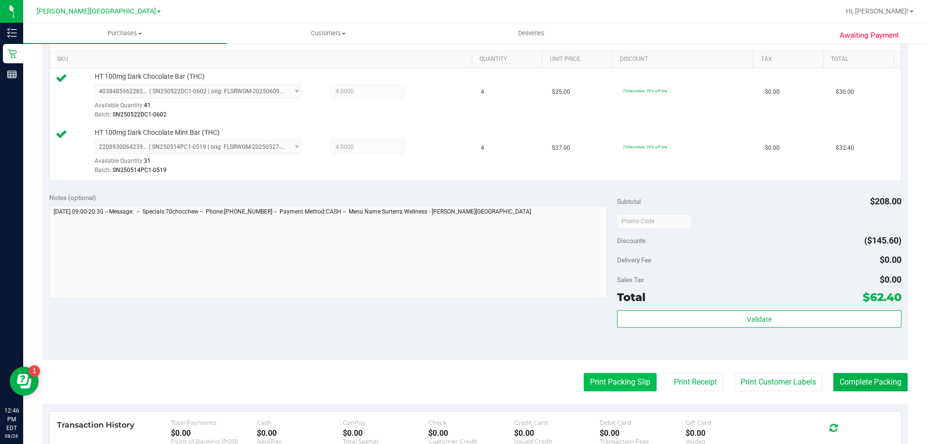
click at [467, 383] on button "Print Packing Slip" at bounding box center [620, 382] width 73 height 18
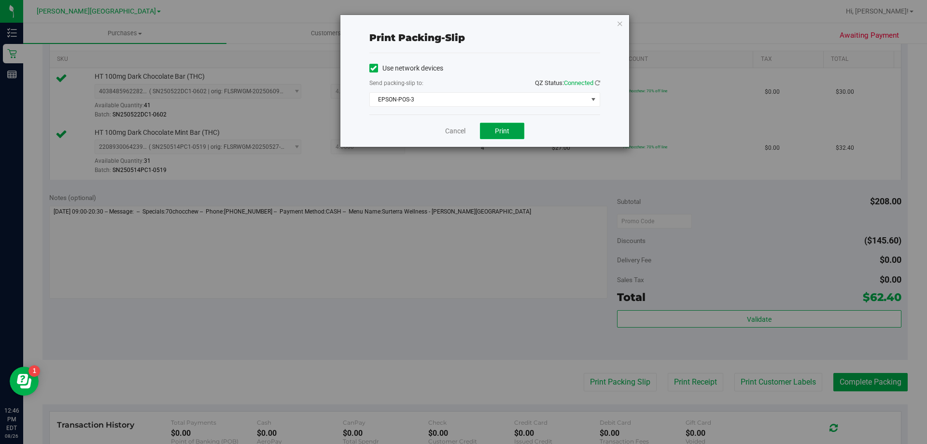
click at [467, 131] on span "Print" at bounding box center [502, 131] width 14 height 8
click at [467, 24] on icon "button" at bounding box center [620, 23] width 7 height 12
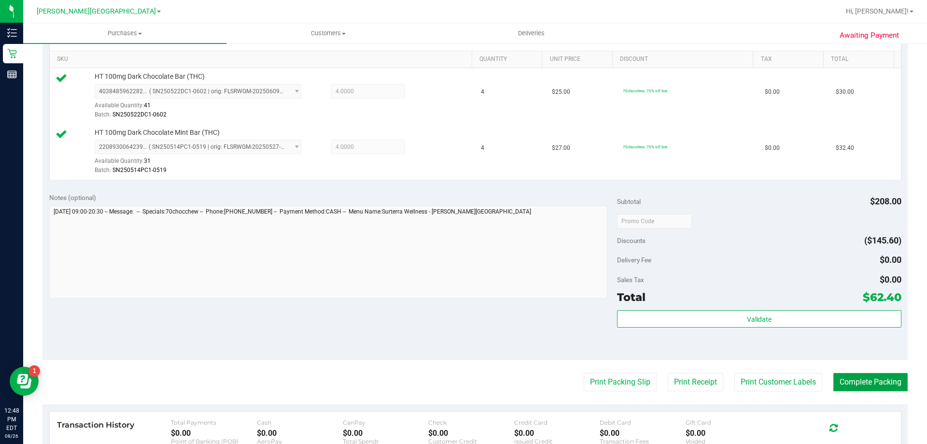
click at [467, 385] on button "Complete Packing" at bounding box center [870, 382] width 74 height 18
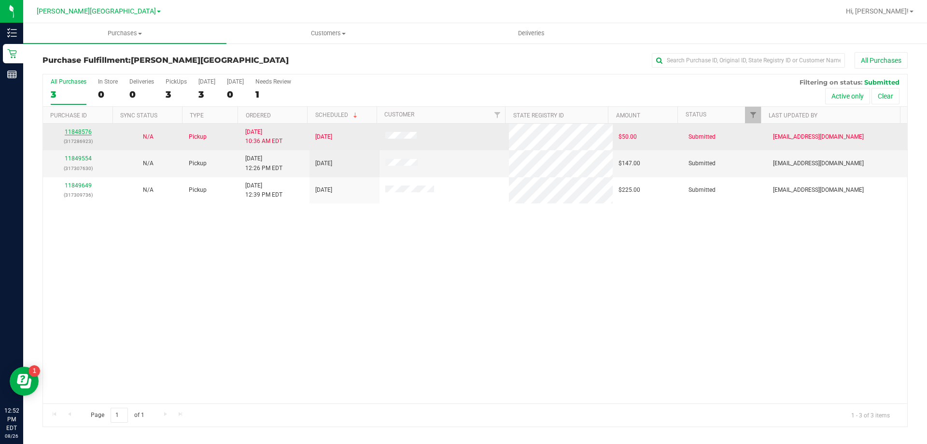
click at [81, 130] on link "11848576" at bounding box center [78, 131] width 27 height 7
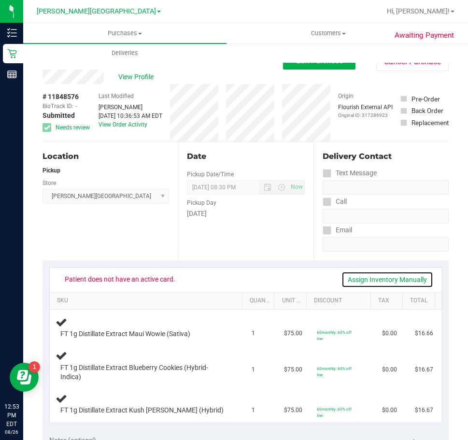
click at [362, 277] on link "Assign Inventory Manually" at bounding box center [387, 279] width 92 height 16
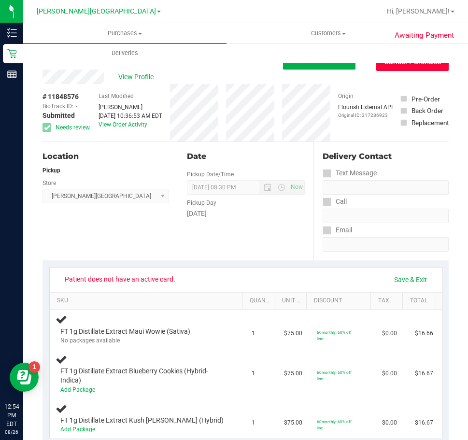
click at [392, 69] on button "Cancel Purchase" at bounding box center [412, 62] width 72 height 18
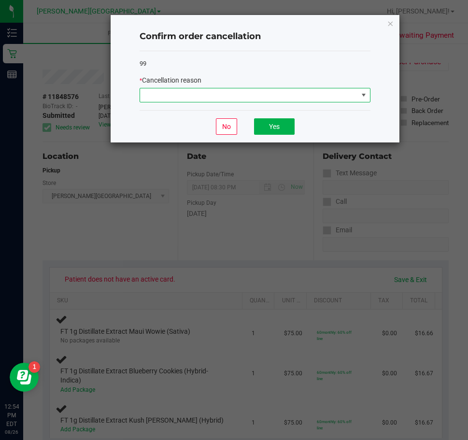
click at [274, 99] on span at bounding box center [249, 95] width 218 height 14
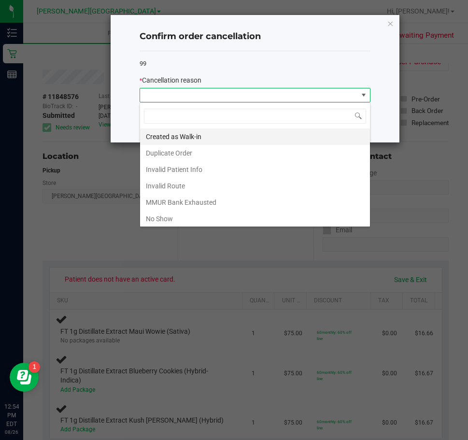
scroll to position [14, 231]
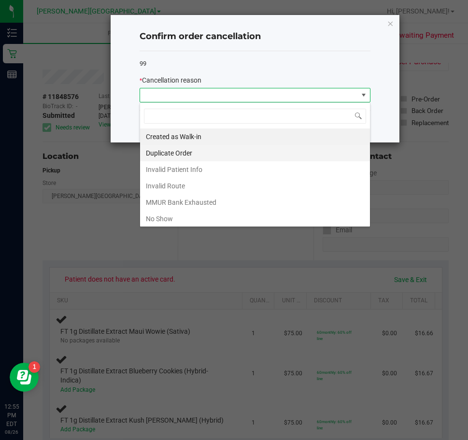
click at [167, 150] on li "Duplicate Order" at bounding box center [255, 153] width 230 height 16
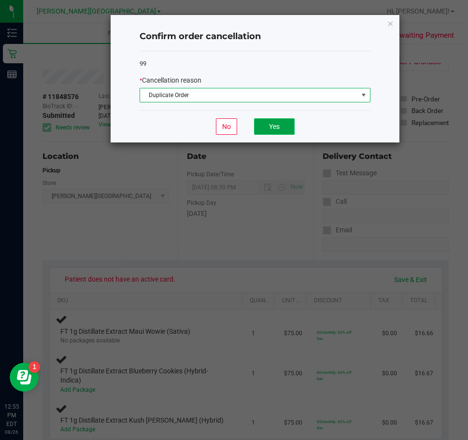
click at [268, 125] on button "Yes" at bounding box center [274, 126] width 41 height 16
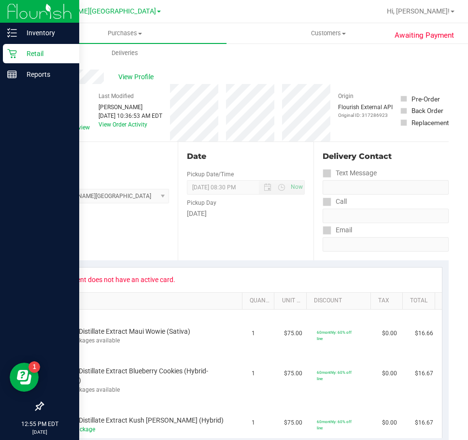
click at [15, 51] on icon at bounding box center [11, 53] width 9 height 9
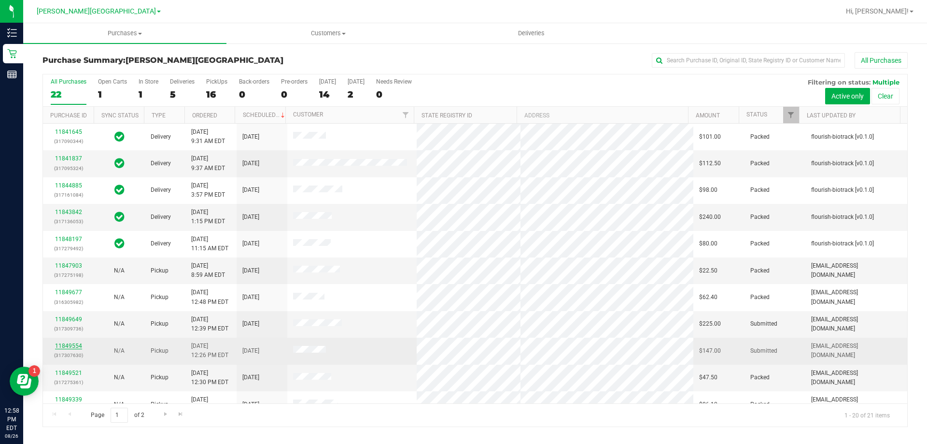
click at [72, 345] on link "11849554" at bounding box center [68, 345] width 27 height 7
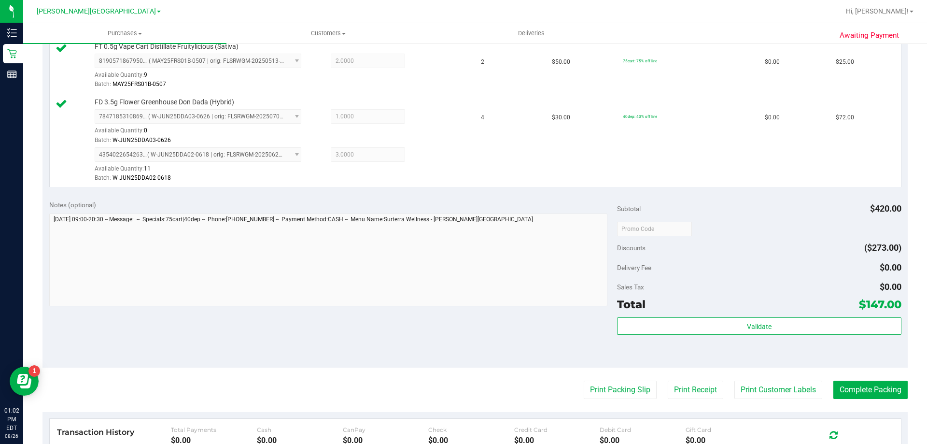
scroll to position [386, 0]
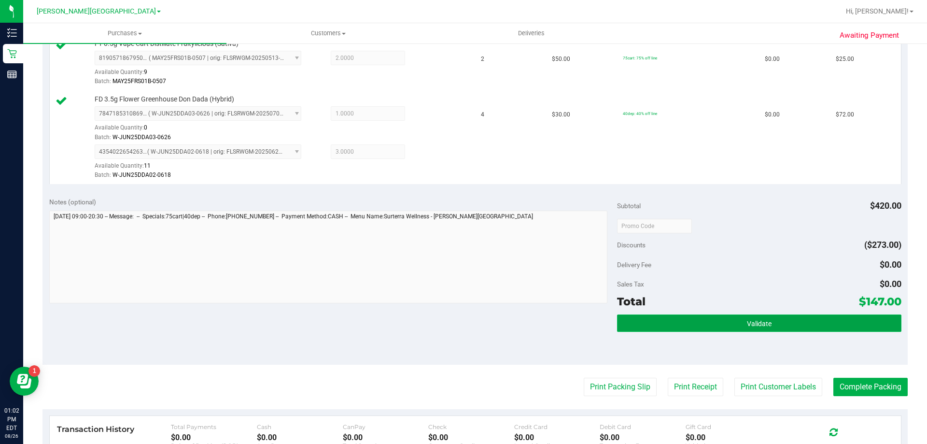
click at [467, 319] on button "Validate" at bounding box center [759, 322] width 284 height 17
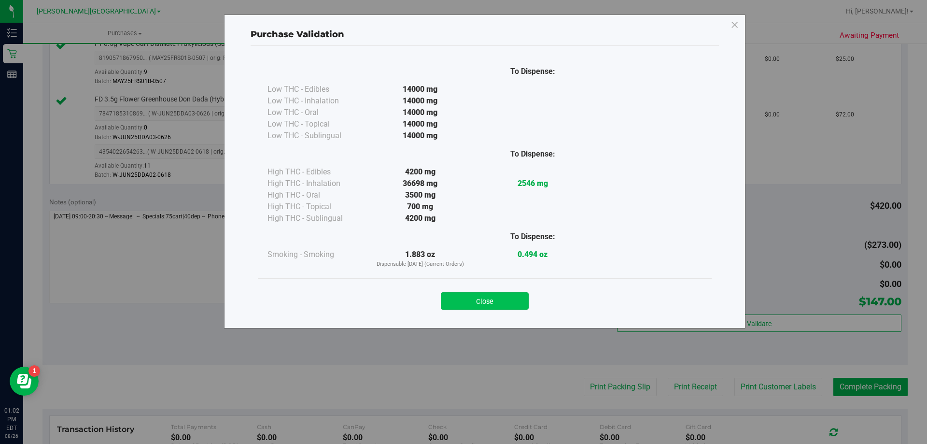
click at [467, 308] on button "Close" at bounding box center [485, 300] width 88 height 17
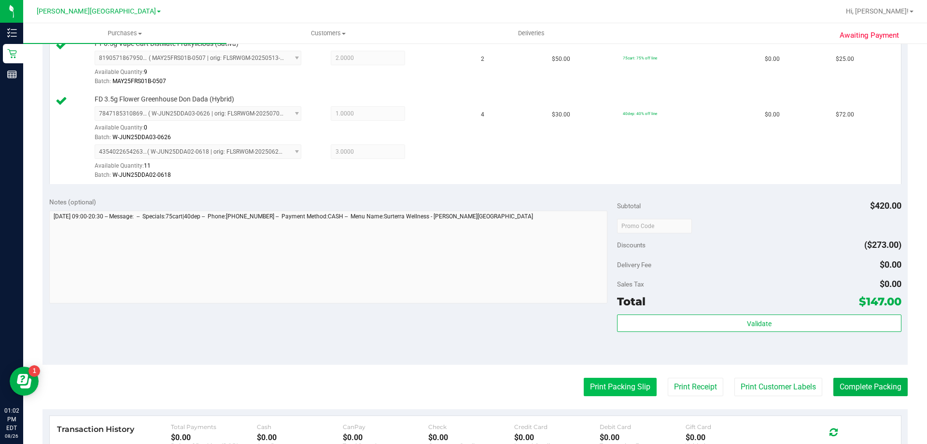
click at [467, 391] on button "Print Packing Slip" at bounding box center [620, 387] width 73 height 18
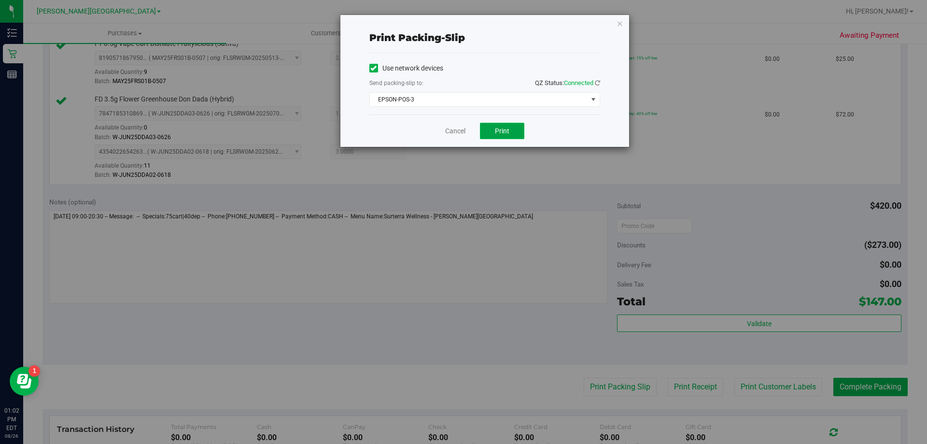
click at [467, 133] on span "Print" at bounding box center [502, 131] width 14 height 8
click at [467, 22] on icon "button" at bounding box center [620, 23] width 7 height 12
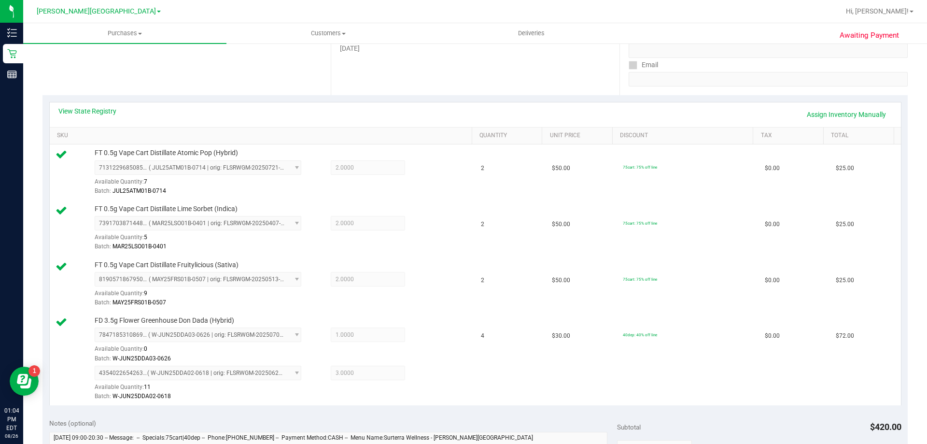
scroll to position [407, 0]
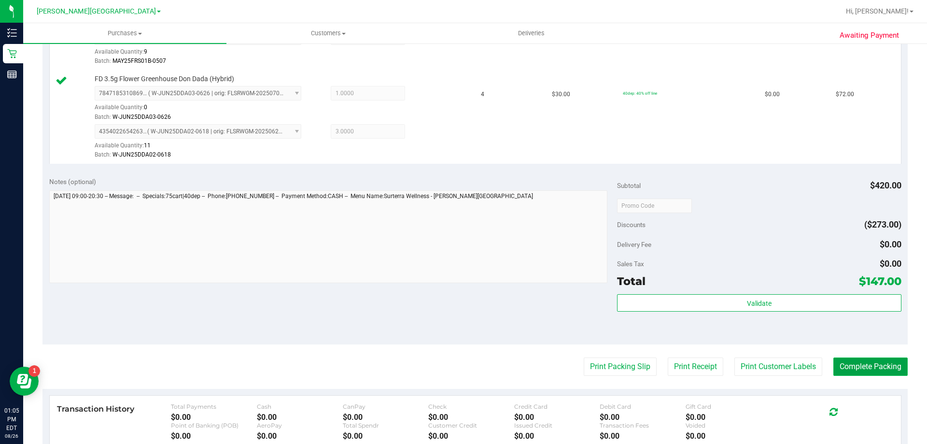
click at [467, 362] on button "Complete Packing" at bounding box center [870, 366] width 74 height 18
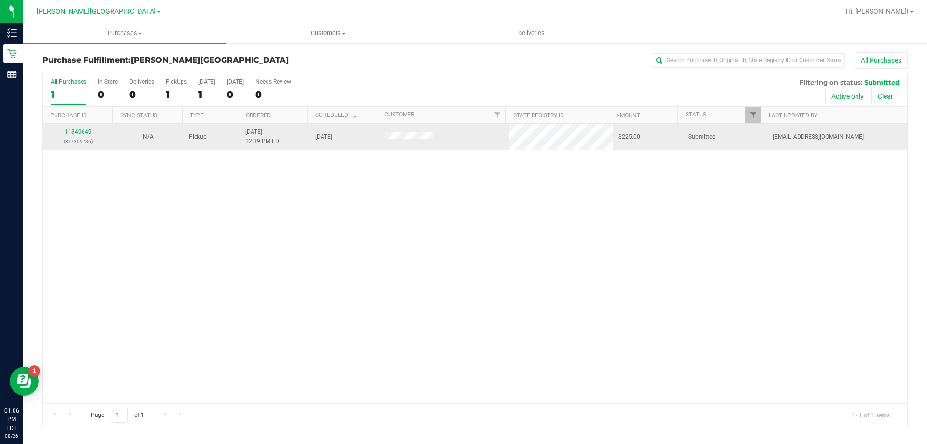
click at [74, 133] on link "11849649" at bounding box center [78, 131] width 27 height 7
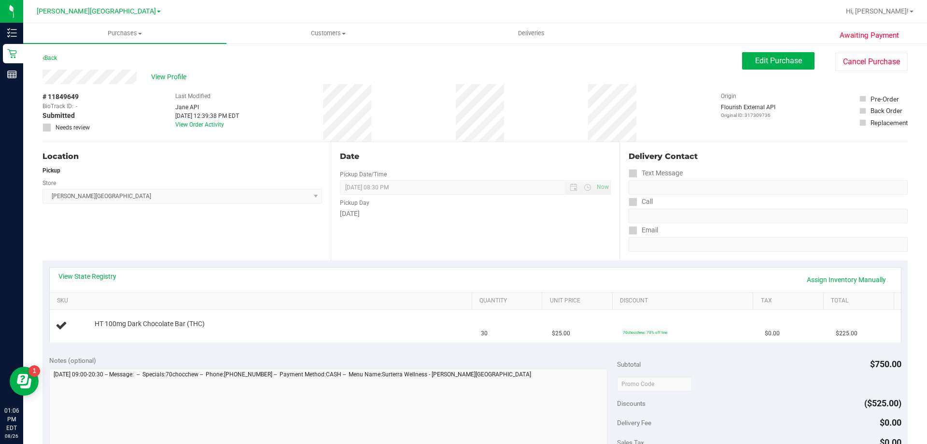
click at [93, 271] on div "View State Registry Assign Inventory Manually" at bounding box center [475, 280] width 851 height 25
click at [99, 277] on link "View State Registry" at bounding box center [87, 276] width 58 height 10
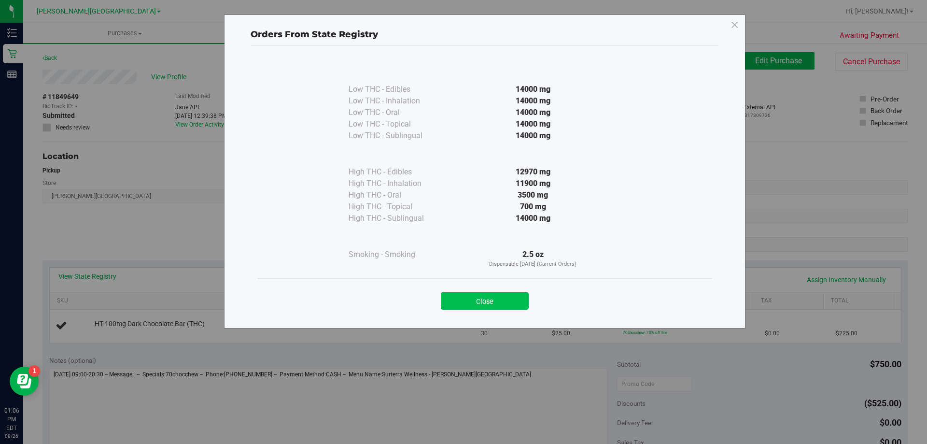
click at [467, 300] on button "Close" at bounding box center [485, 300] width 88 height 17
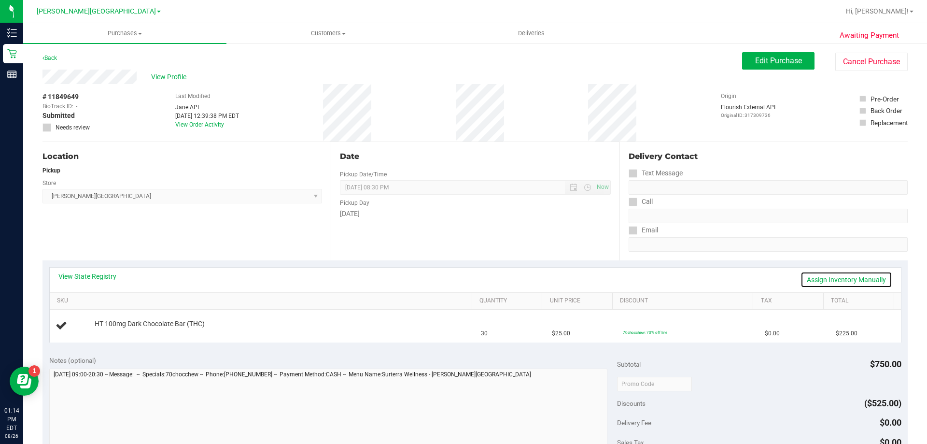
click at [467, 274] on link "Assign Inventory Manually" at bounding box center [847, 279] width 92 height 16
click at [114, 330] on link "Add Package" at bounding box center [112, 330] width 35 height 7
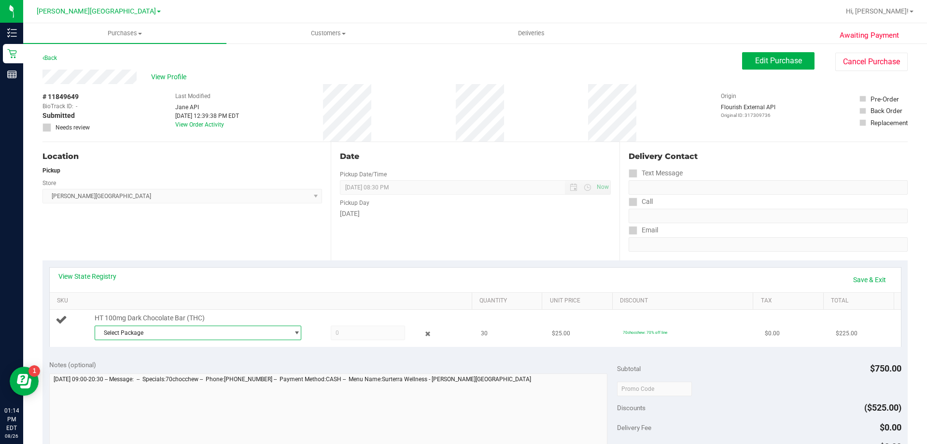
click at [134, 330] on span "Select Package" at bounding box center [192, 333] width 194 height 14
click at [168, 371] on span "( SN250522DC1-0602 | orig: FLSRWGM-20250609-233 )" at bounding box center [228, 372] width 145 height 7
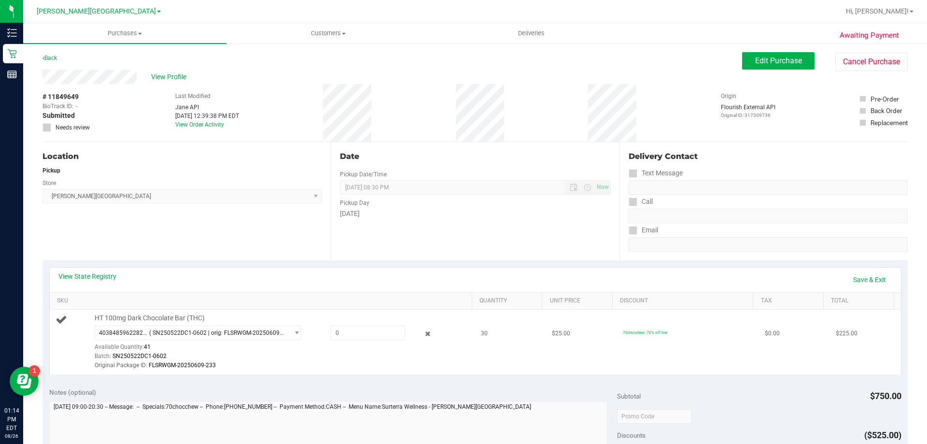
click at [389, 342] on div "4038485962282577 ( SN250522DC1-0602 | orig: FLSRWGM-20250609-233 ) 403848596228…" at bounding box center [281, 347] width 373 height 45
click at [391, 331] on span at bounding box center [368, 332] width 74 height 14
type input "30"
type input "30.0000"
click at [450, 369] on div "Original Package ID: FLSRWGM-20250609-233" at bounding box center [281, 365] width 373 height 9
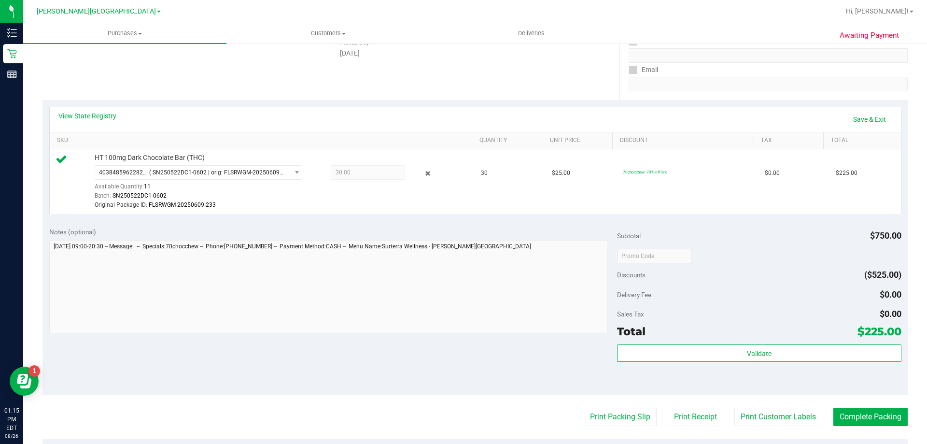
scroll to position [241, 0]
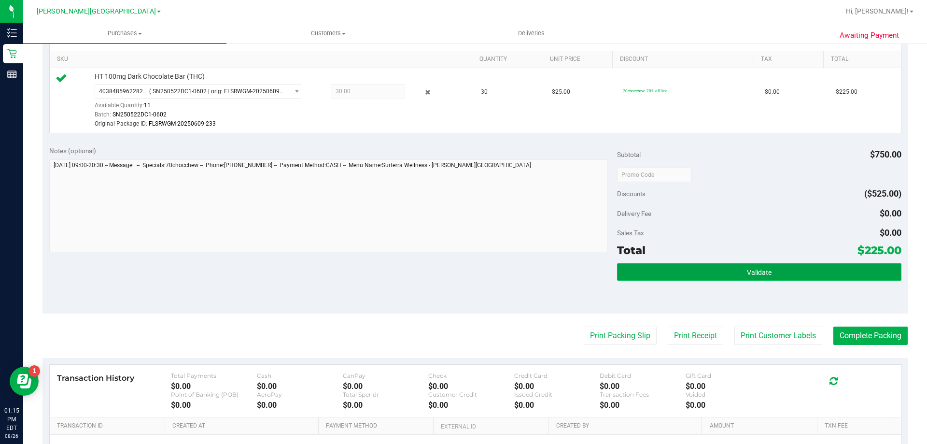
click at [467, 264] on button "Validate" at bounding box center [759, 271] width 284 height 17
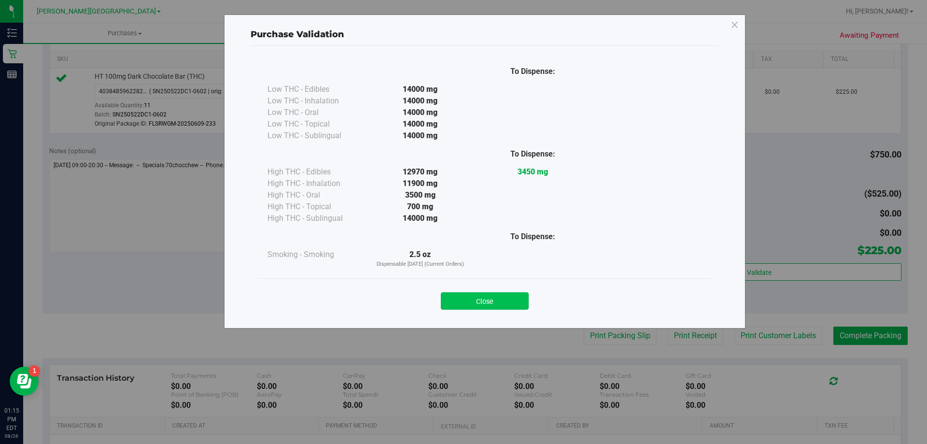
click at [467, 304] on button "Close" at bounding box center [485, 300] width 88 height 17
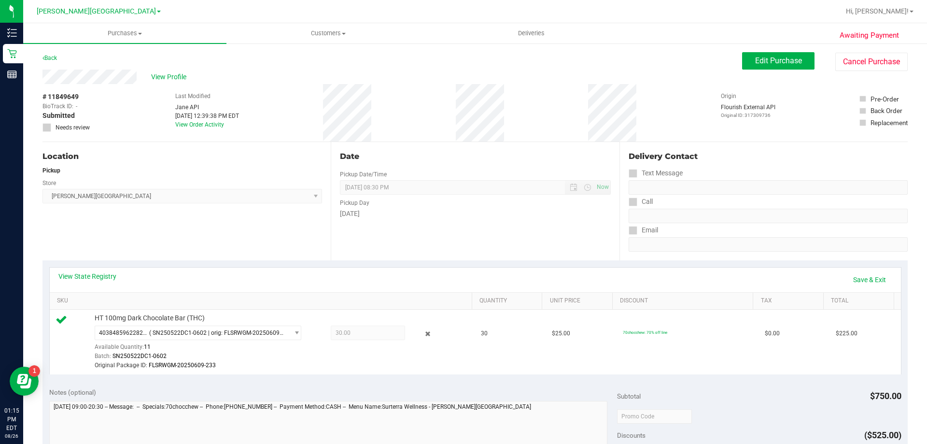
scroll to position [290, 0]
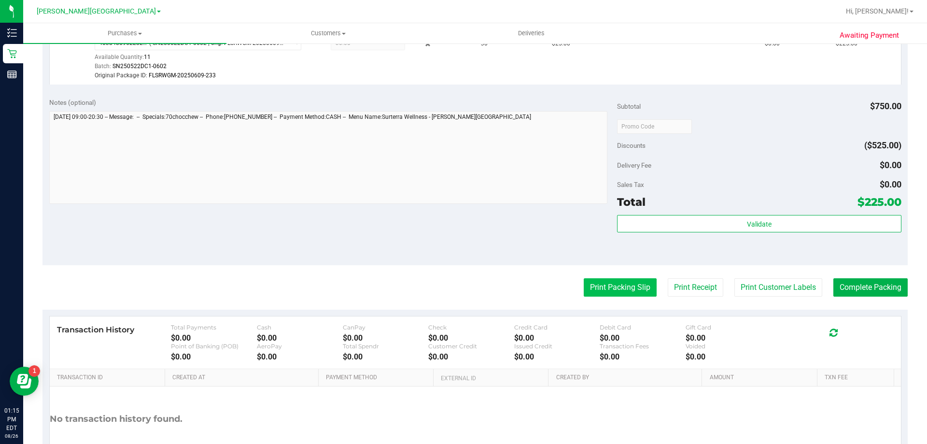
click at [467, 285] on button "Print Packing Slip" at bounding box center [620, 287] width 73 height 18
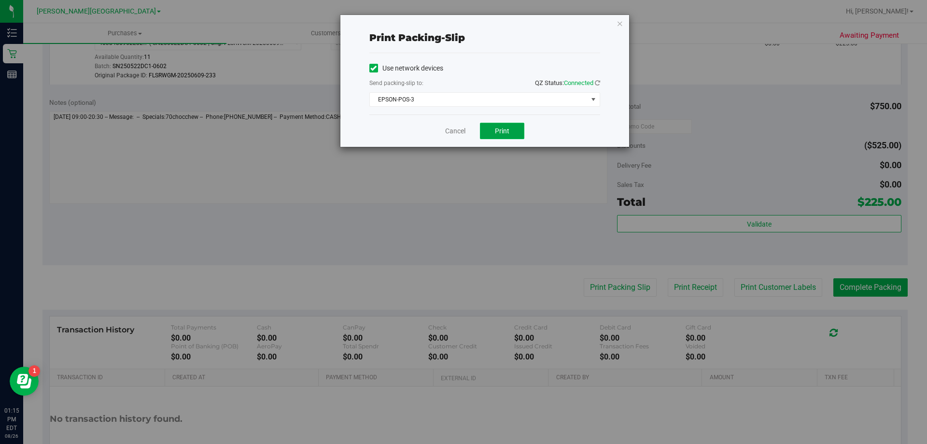
click at [467, 130] on button "Print" at bounding box center [502, 131] width 44 height 16
drag, startPoint x: 451, startPoint y: 133, endPoint x: 457, endPoint y: 131, distance: 6.0
click at [451, 132] on link "Cancel" at bounding box center [455, 131] width 20 height 10
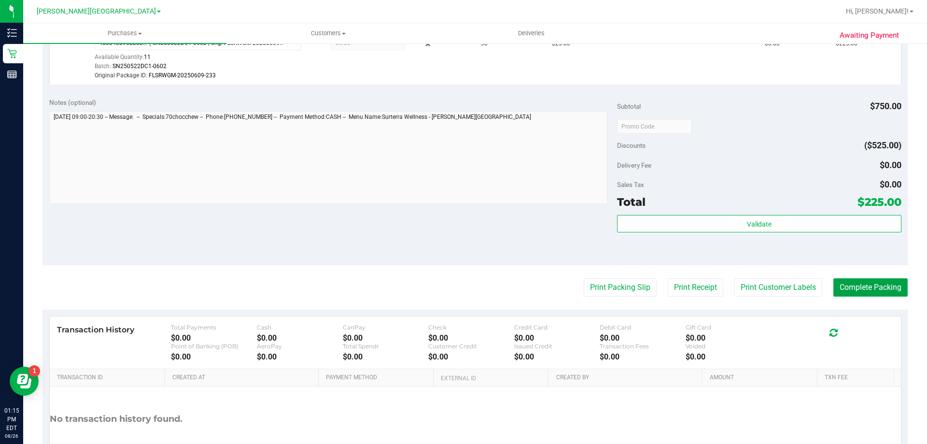
click at [467, 291] on button "Complete Packing" at bounding box center [870, 287] width 74 height 18
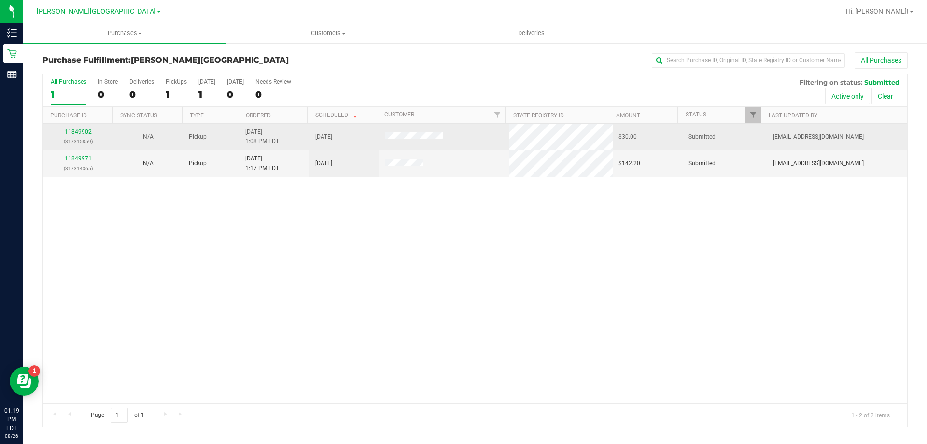
click at [75, 133] on link "11849902" at bounding box center [78, 131] width 27 height 7
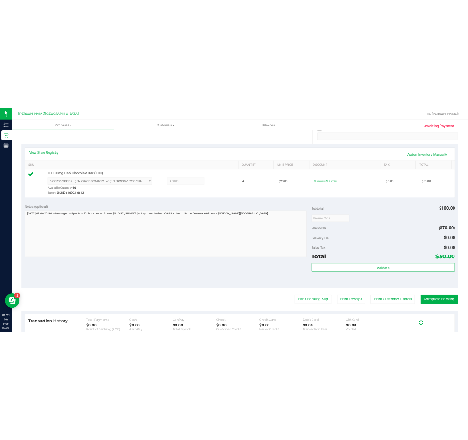
scroll to position [338, 0]
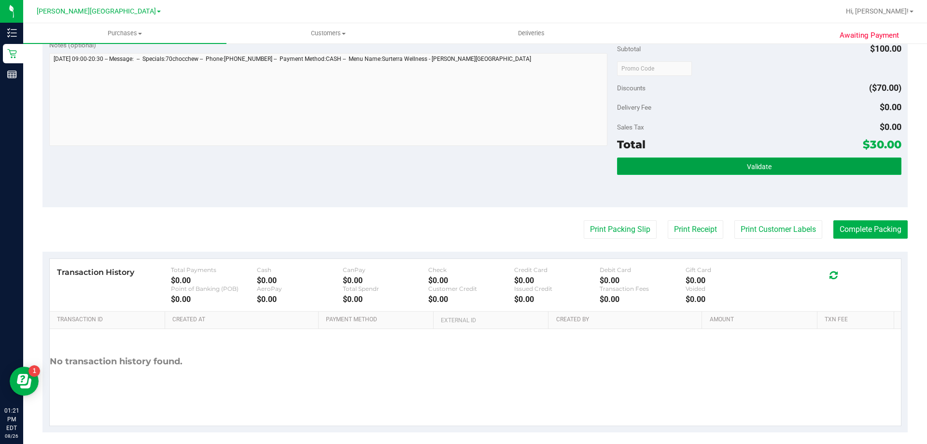
click at [467, 173] on button "Validate" at bounding box center [759, 165] width 284 height 17
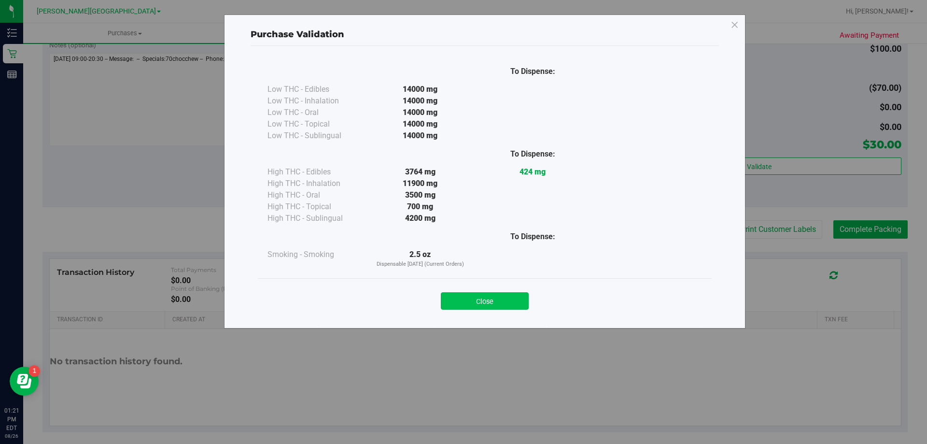
click at [467, 292] on button "Close" at bounding box center [485, 300] width 88 height 17
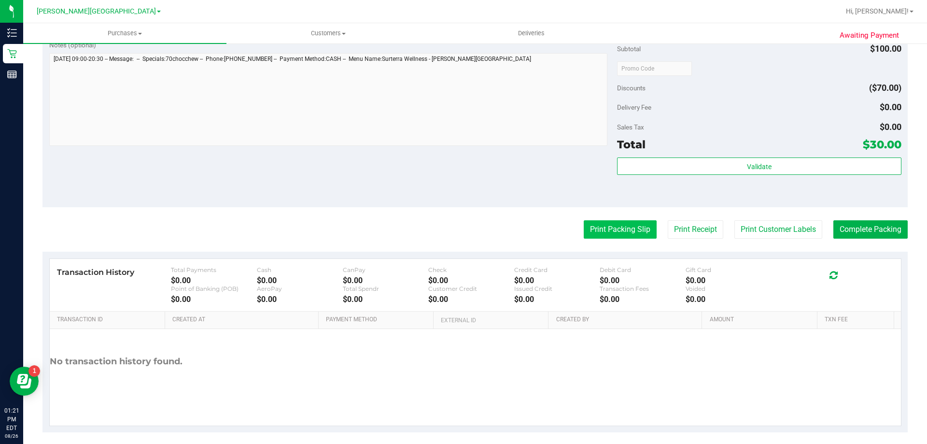
click at [467, 228] on button "Print Packing Slip" at bounding box center [620, 229] width 73 height 18
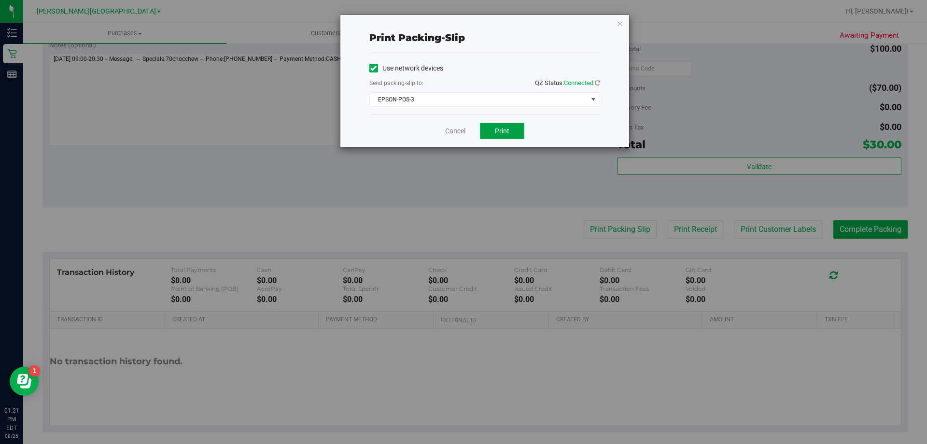
click at [467, 127] on span "Print" at bounding box center [502, 131] width 14 height 8
click at [467, 23] on icon "button" at bounding box center [620, 23] width 7 height 12
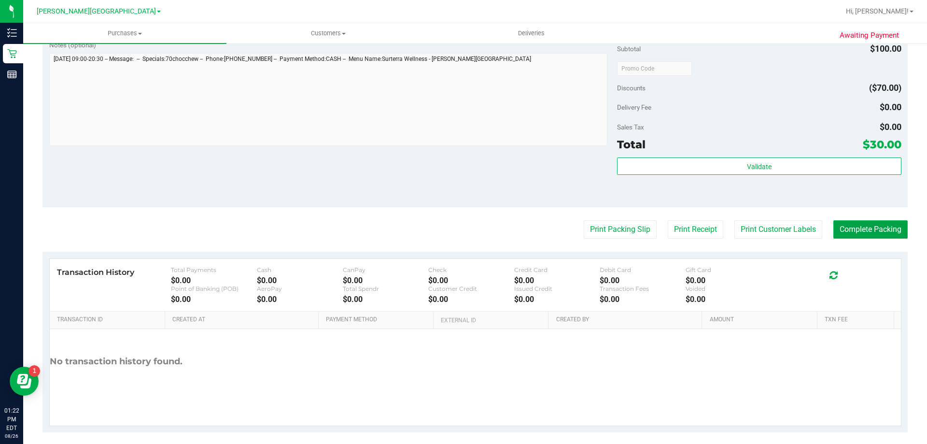
click at [467, 224] on button "Complete Packing" at bounding box center [870, 229] width 74 height 18
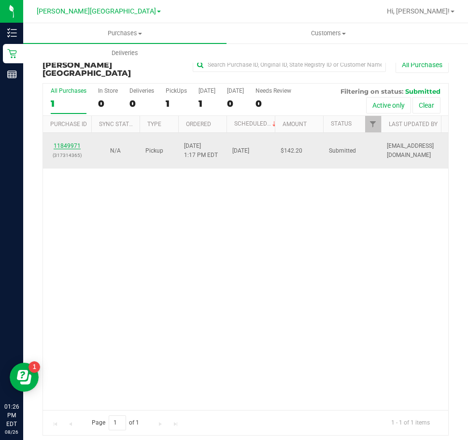
click at [68, 142] on link "11849971" at bounding box center [67, 145] width 27 height 7
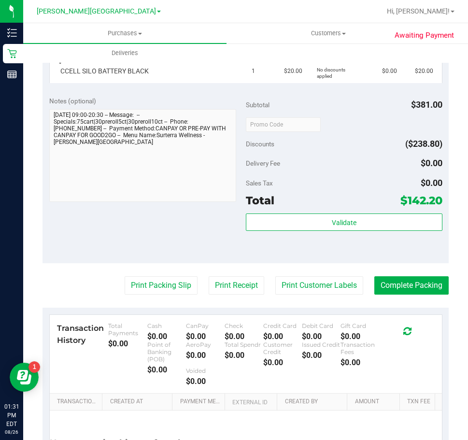
scroll to position [770, 0]
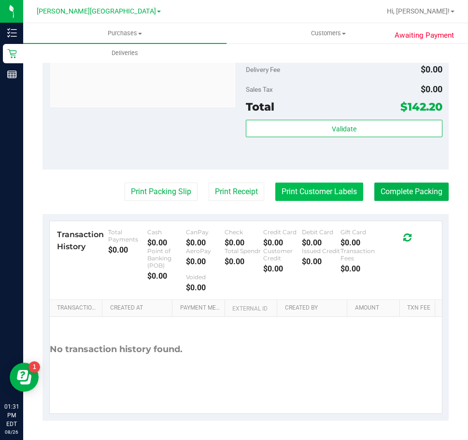
click at [283, 185] on button "Print Customer Labels" at bounding box center [319, 192] width 88 height 18
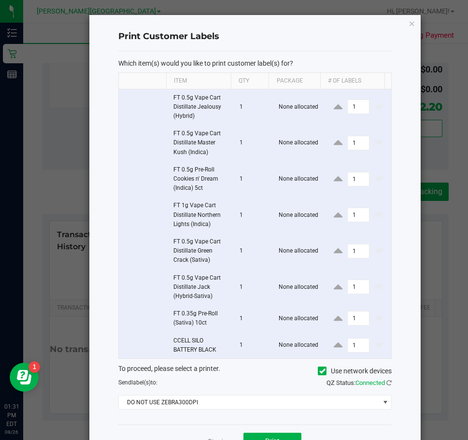
scroll to position [33, 0]
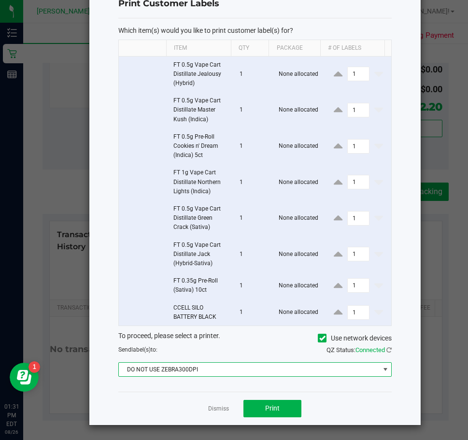
click at [238, 376] on span "DO NOT USE ZEBRA300DPI" at bounding box center [249, 370] width 261 height 14
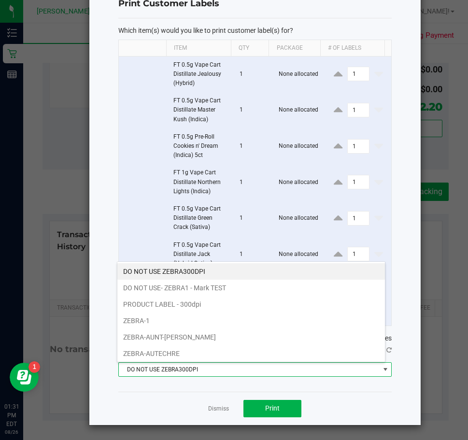
scroll to position [14, 269]
click at [228, 348] on li "ZEBRA-AUTECHRE" at bounding box center [251, 353] width 268 height 16
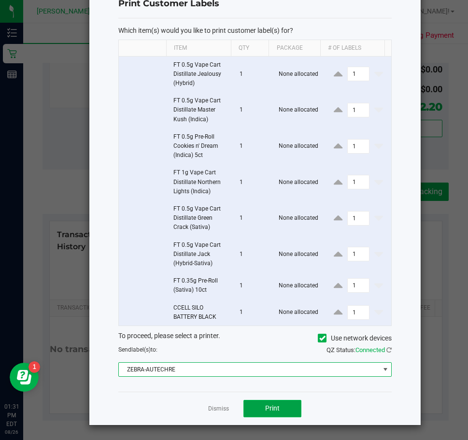
click at [256, 406] on button "Print" at bounding box center [272, 408] width 58 height 17
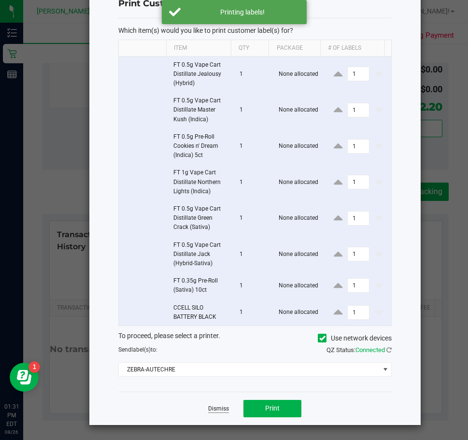
drag, startPoint x: 220, startPoint y: 403, endPoint x: 218, endPoint y: 409, distance: 5.8
click at [220, 404] on app-cancel-button "Dismiss" at bounding box center [218, 408] width 21 height 10
click at [216, 409] on link "Dismiss" at bounding box center [218, 409] width 21 height 8
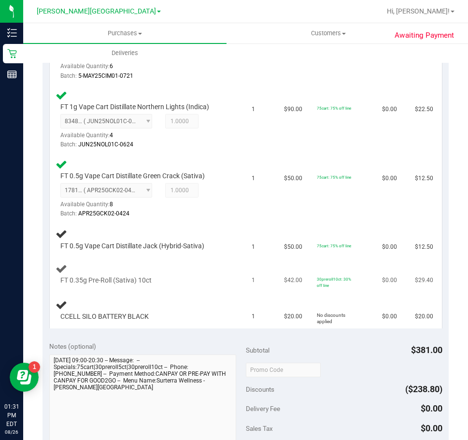
scroll to position [384, 0]
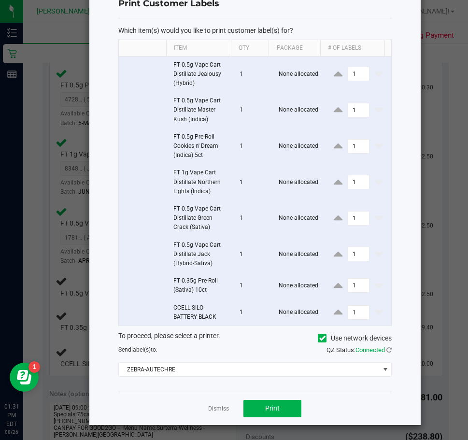
scroll to position [0, 0]
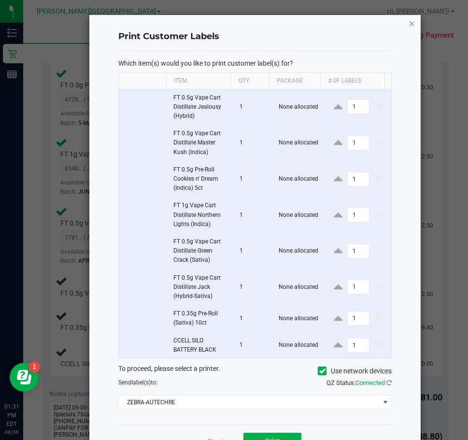
click at [409, 22] on icon "button" at bounding box center [412, 23] width 7 height 12
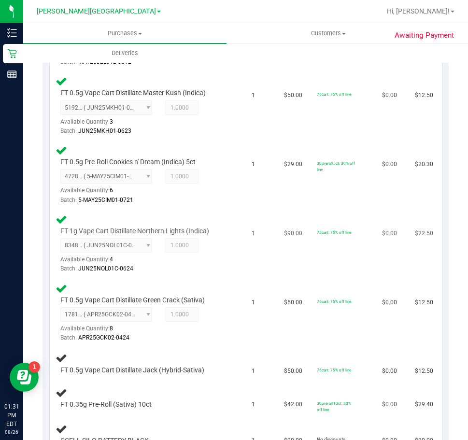
scroll to position [296, 0]
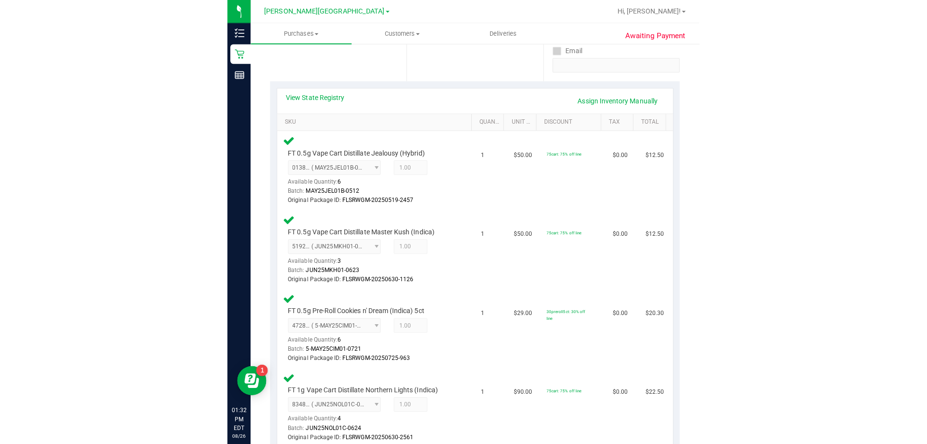
scroll to position [97, 0]
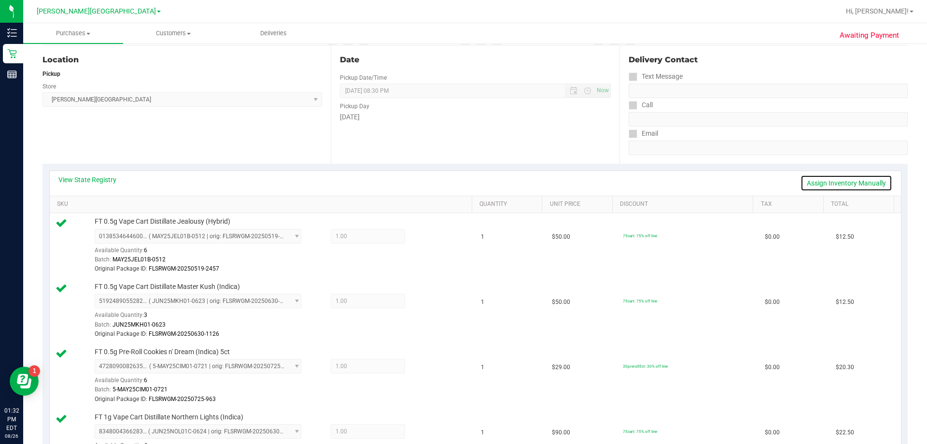
click at [467, 184] on link "Assign Inventory Manually" at bounding box center [847, 183] width 92 height 16
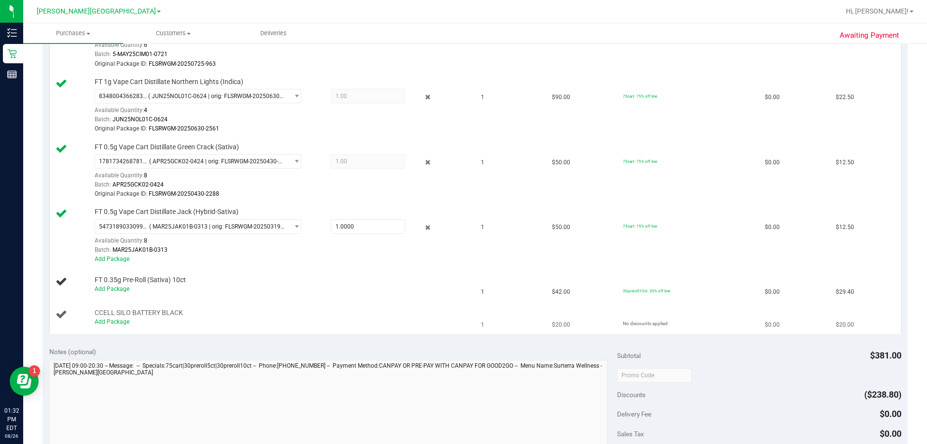
scroll to position [435, 0]
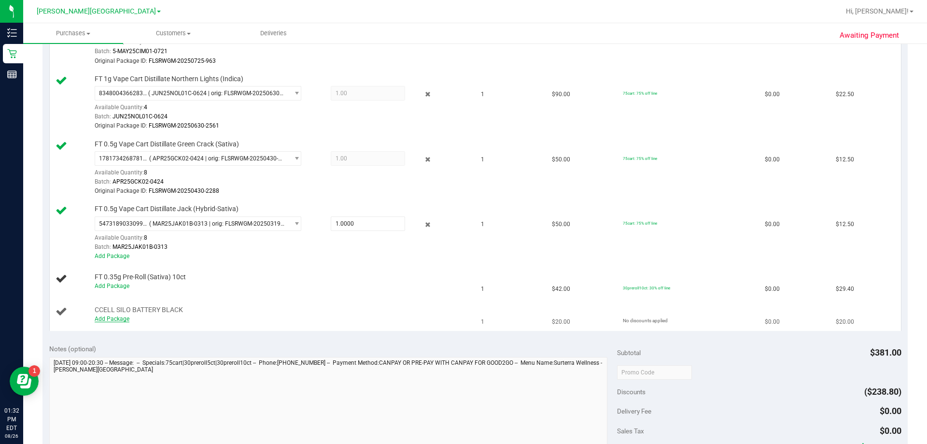
click at [105, 317] on link "Add Package" at bounding box center [112, 318] width 35 height 7
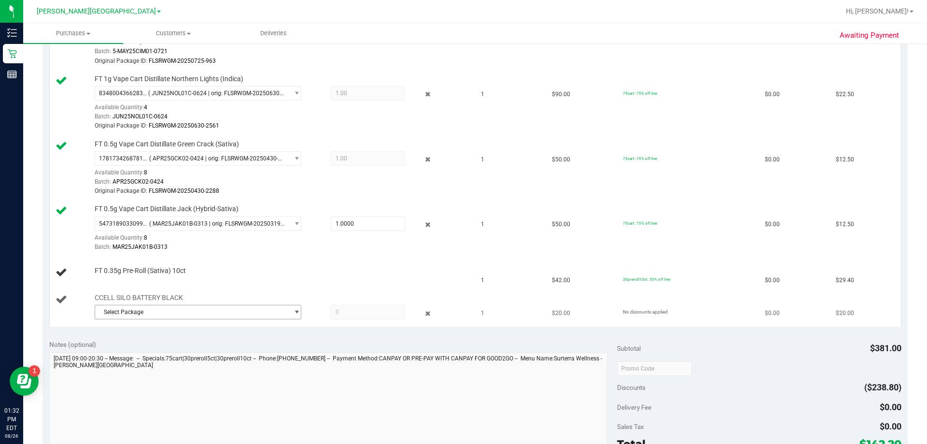
click at [137, 312] on span "Select Package" at bounding box center [192, 312] width 194 height 14
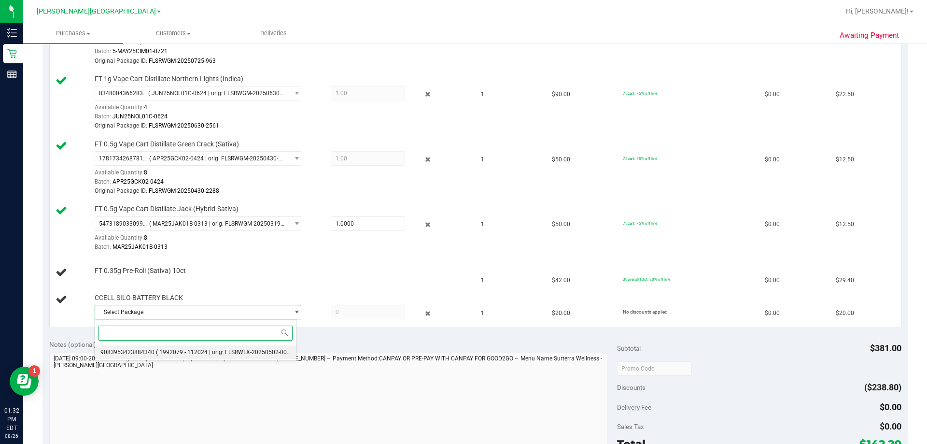
click at [139, 352] on span "9083953423884340" at bounding box center [127, 352] width 54 height 7
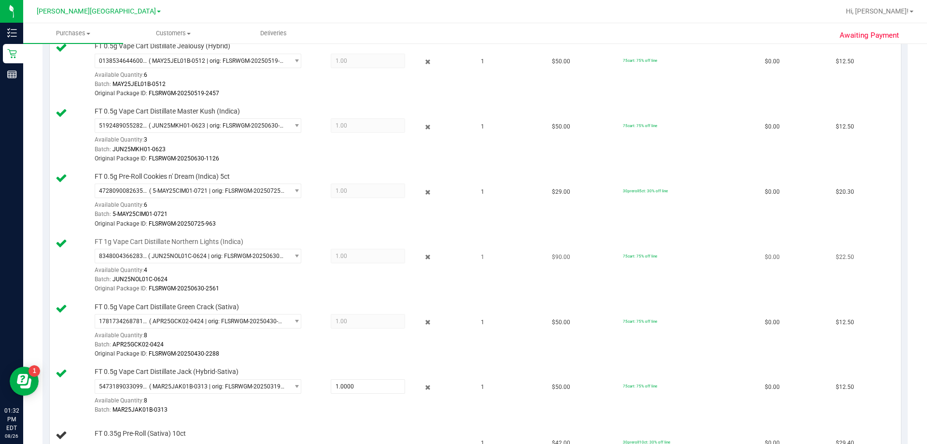
scroll to position [338, 0]
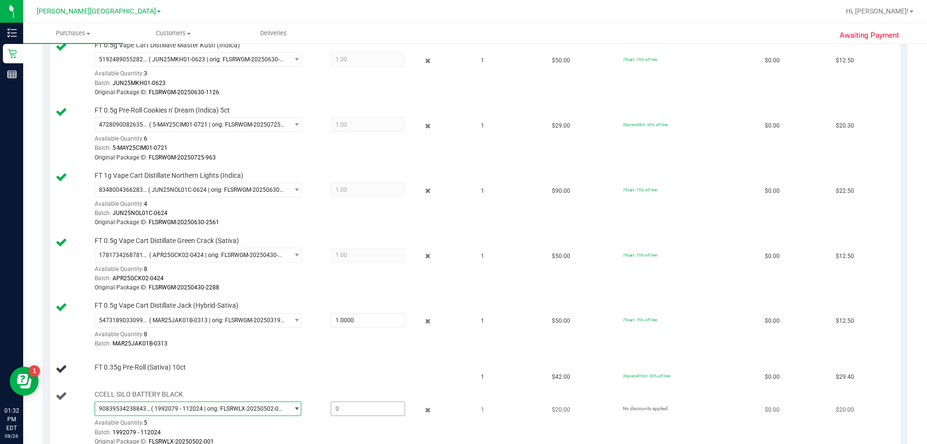
click at [349, 411] on span at bounding box center [368, 408] width 74 height 14
type input "1"
type input "1.0000"
click at [329, 436] on div "Batch: 1992079 - 112024" at bounding box center [281, 432] width 373 height 9
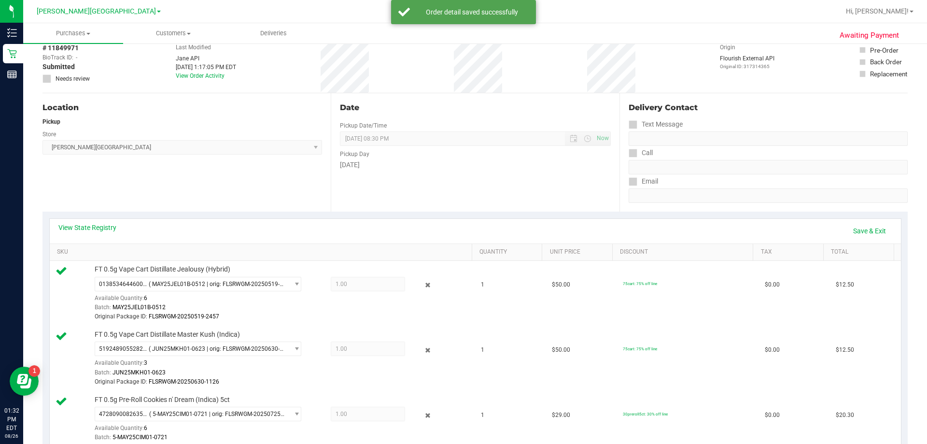
scroll to position [48, 0]
click at [467, 228] on link "Save & Exit" at bounding box center [869, 231] width 45 height 16
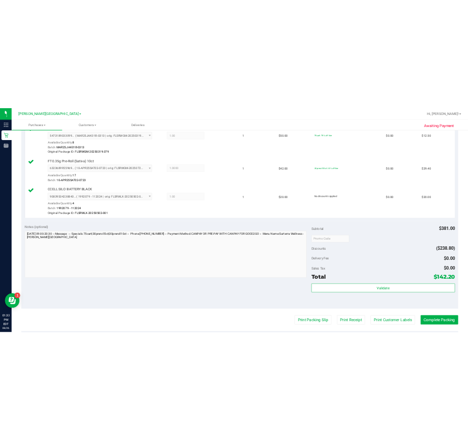
scroll to position [628, 0]
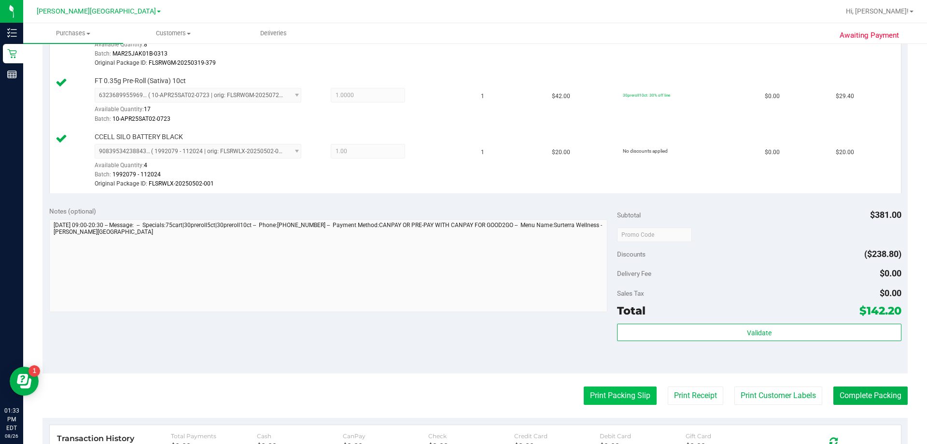
click at [467, 399] on button "Print Packing Slip" at bounding box center [620, 395] width 73 height 18
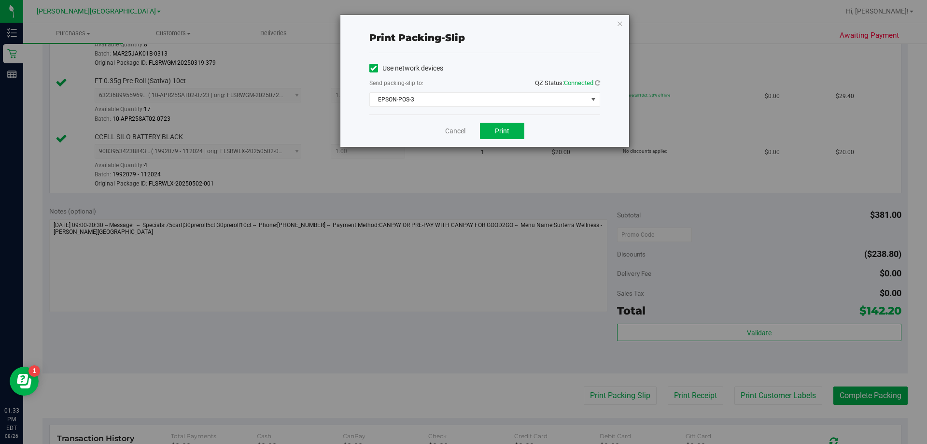
click at [467, 121] on div "Cancel Print" at bounding box center [484, 130] width 231 height 32
click at [467, 127] on span "Print" at bounding box center [502, 131] width 14 height 8
click at [467, 20] on icon "button" at bounding box center [620, 23] width 7 height 12
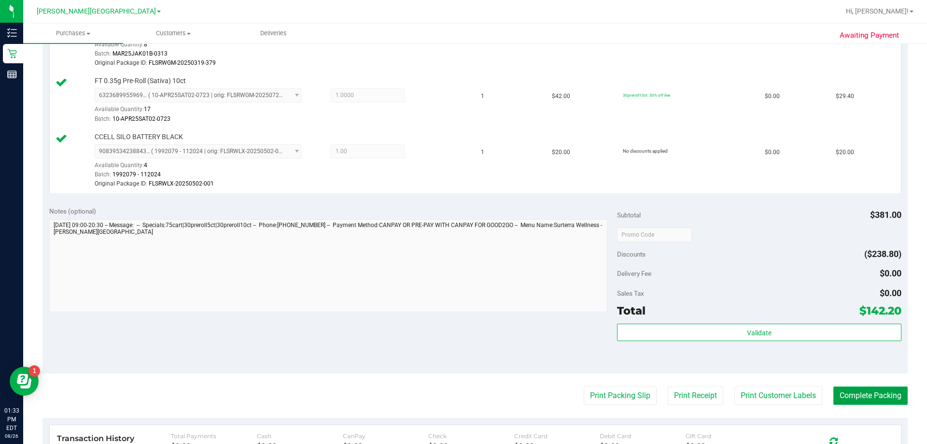
click at [467, 389] on button "Complete Packing" at bounding box center [870, 395] width 74 height 18
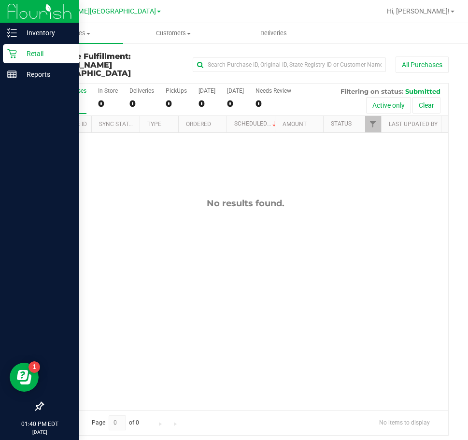
click at [21, 56] on p "Retail" at bounding box center [46, 54] width 58 height 12
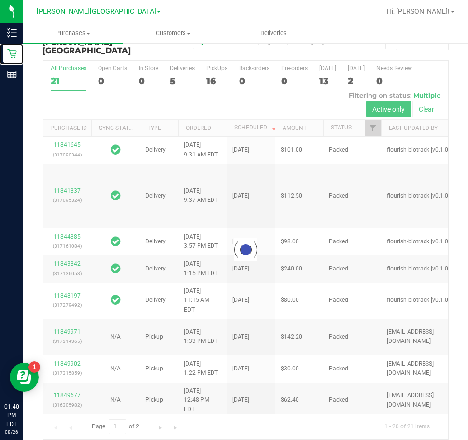
scroll to position [23, 0]
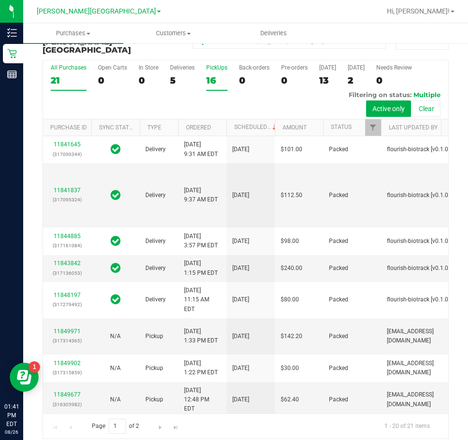
click at [210, 75] on div "16" at bounding box center [216, 80] width 21 height 11
click at [0, 0] on input "PickUps 16" at bounding box center [0, 0] width 0 height 0
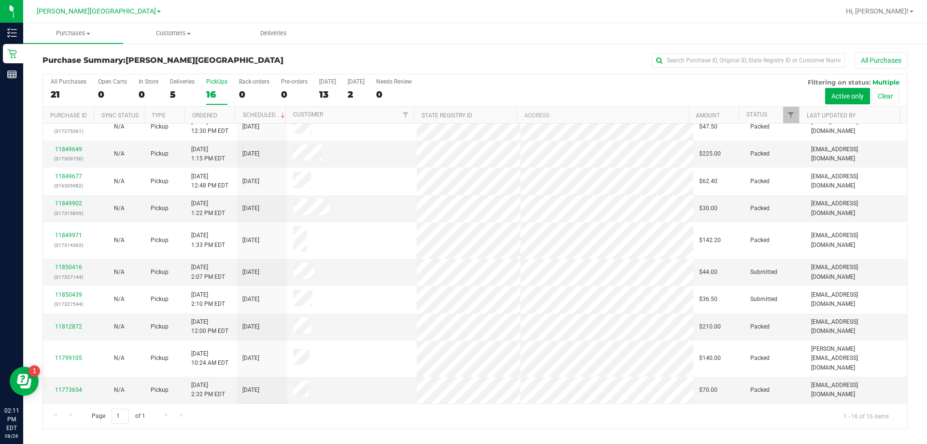
scroll to position [148, 0]
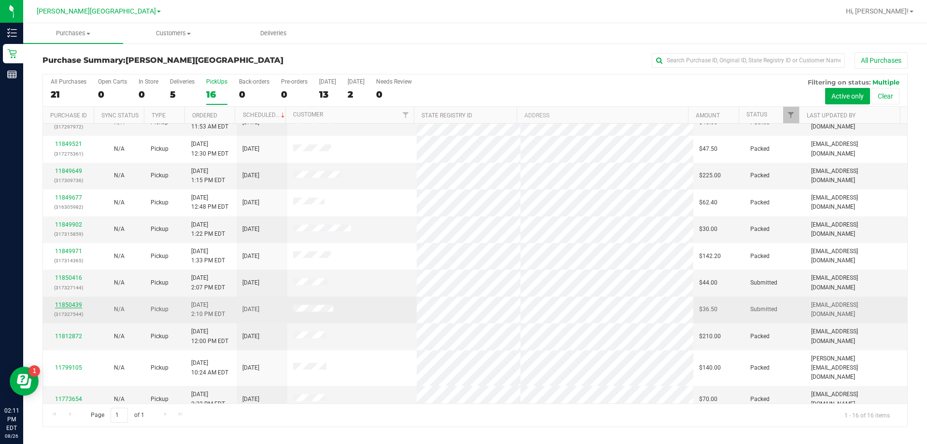
click at [69, 305] on link "11850439" at bounding box center [68, 304] width 27 height 7
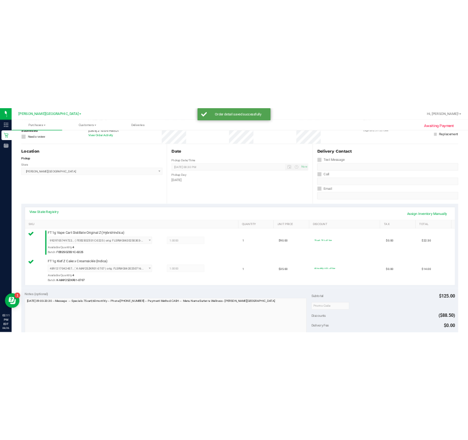
scroll to position [193, 0]
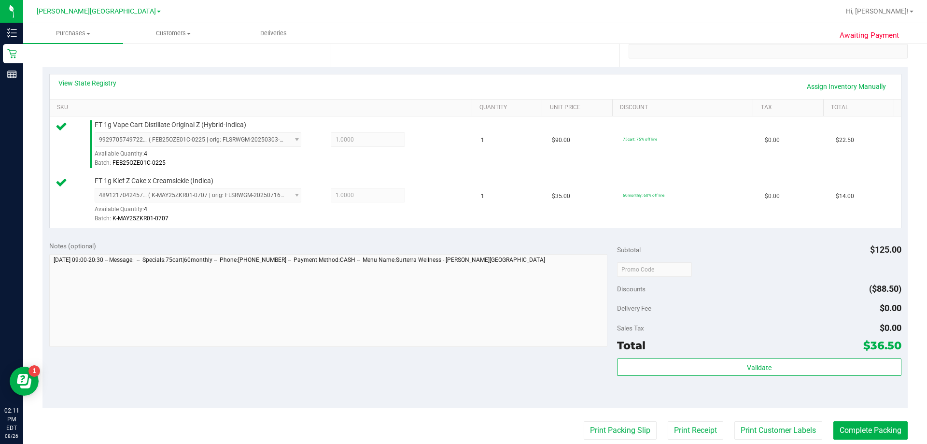
click at [467, 377] on div "Validate" at bounding box center [759, 379] width 284 height 43
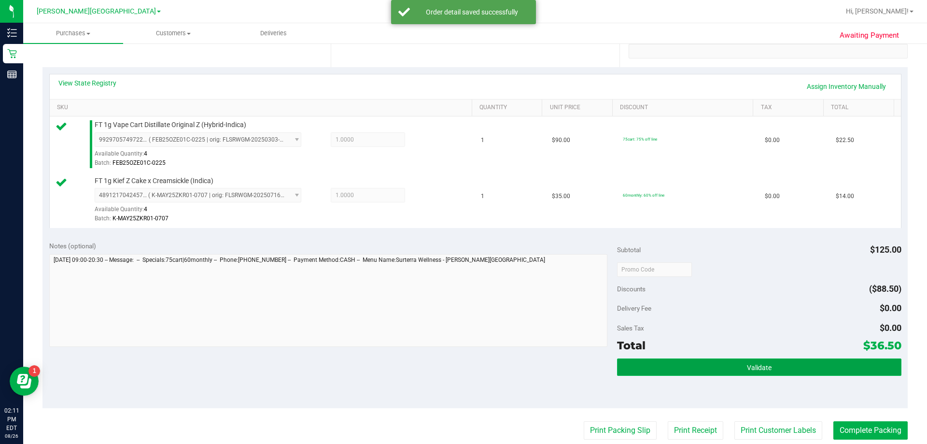
click at [467, 370] on button "Validate" at bounding box center [759, 366] width 284 height 17
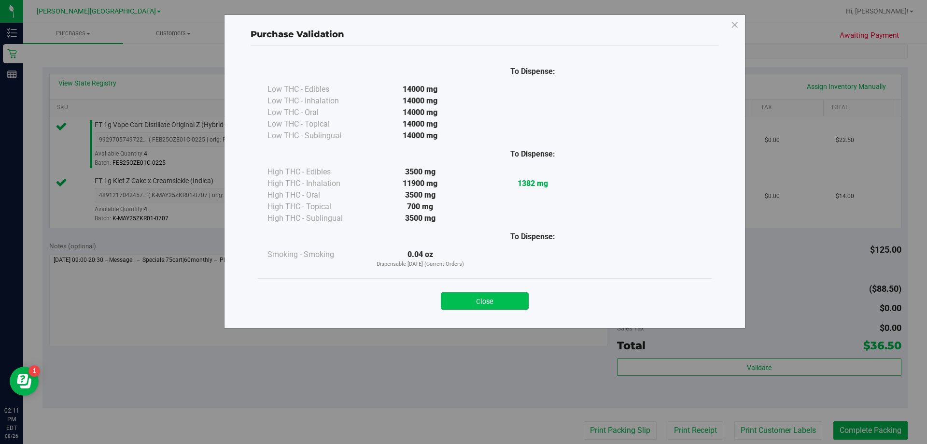
click at [467, 295] on button "Close" at bounding box center [485, 300] width 88 height 17
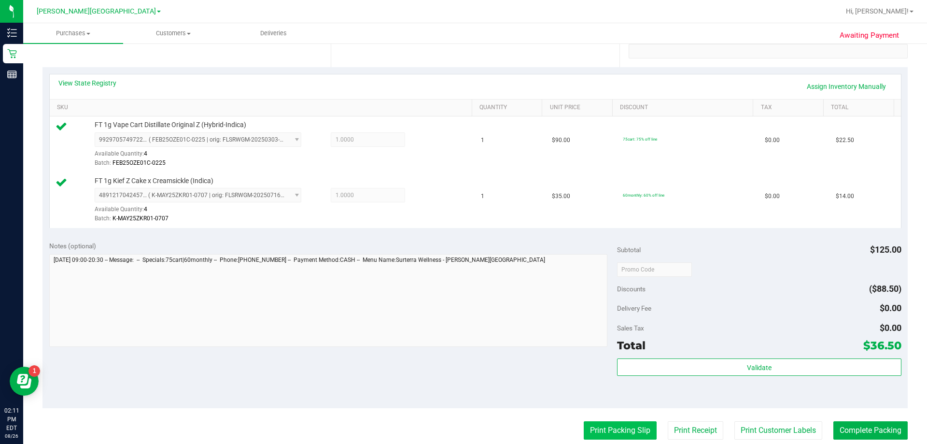
click at [467, 423] on button "Print Packing Slip" at bounding box center [620, 430] width 73 height 18
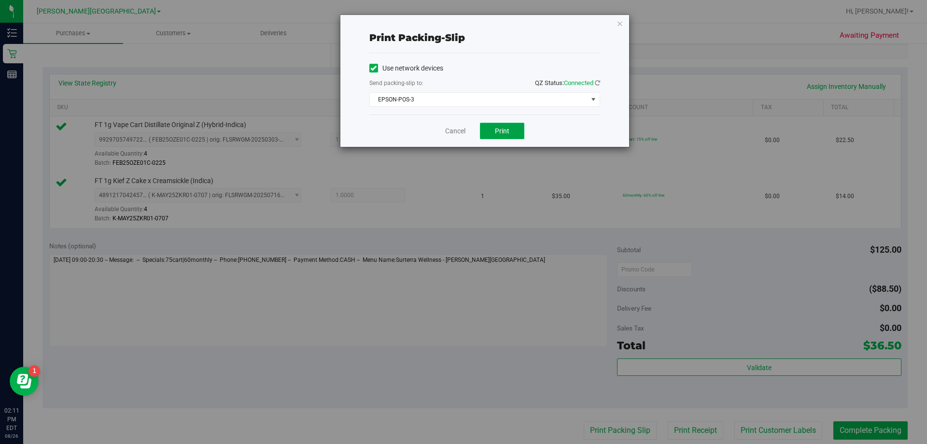
click at [467, 136] on button "Print" at bounding box center [502, 131] width 44 height 16
click at [467, 22] on icon "button" at bounding box center [620, 23] width 7 height 12
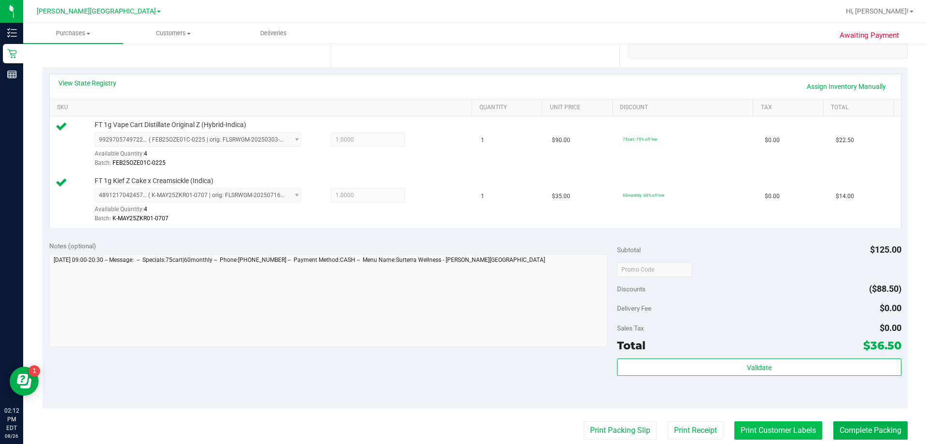
click at [467, 427] on button "Print Customer Labels" at bounding box center [778, 430] width 88 height 18
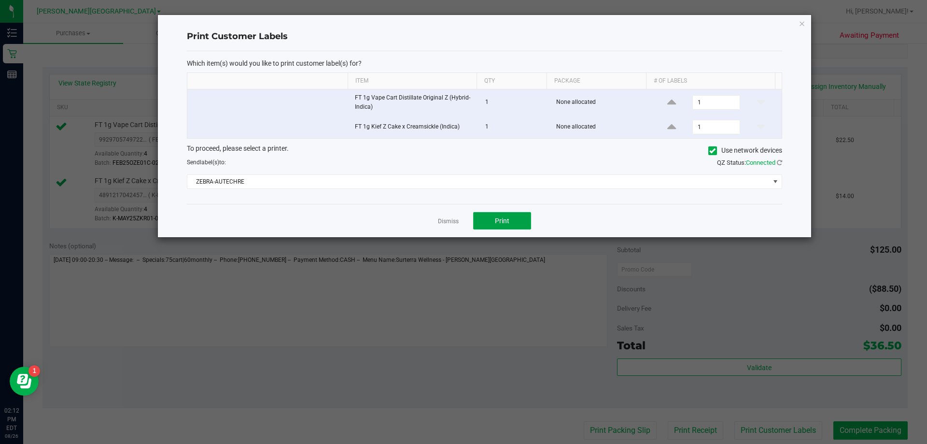
click at [467, 221] on span "Print" at bounding box center [502, 221] width 14 height 8
click at [467, 23] on icon "button" at bounding box center [802, 23] width 7 height 12
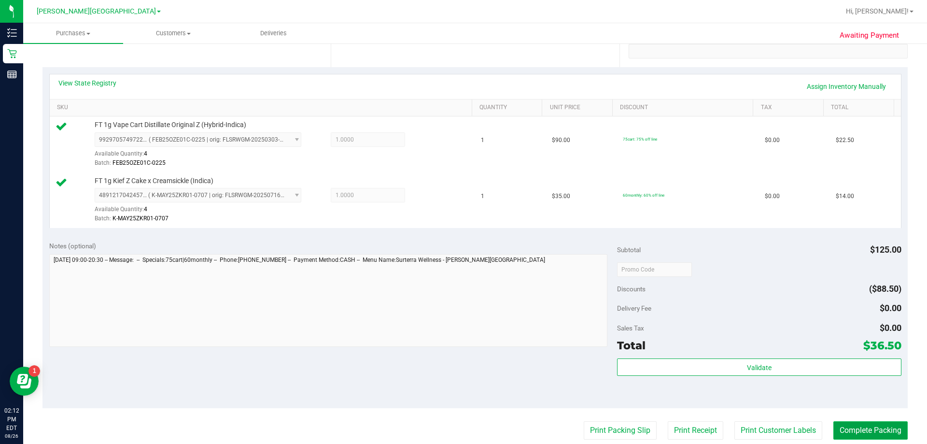
click at [467, 430] on button "Complete Packing" at bounding box center [870, 430] width 74 height 18
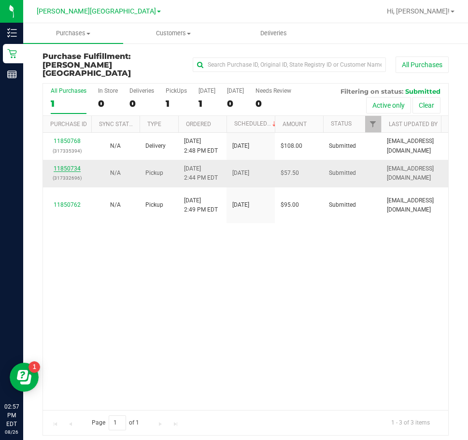
click at [67, 165] on link "11850734" at bounding box center [67, 168] width 27 height 7
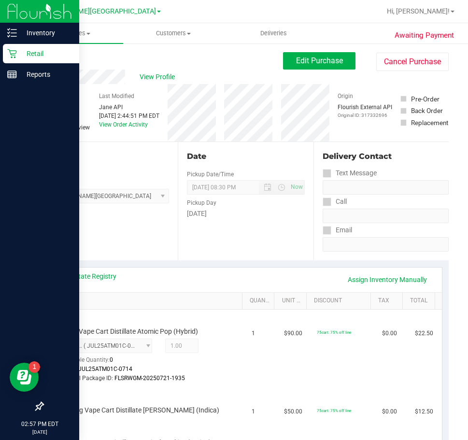
click at [46, 47] on div "Retail" at bounding box center [41, 53] width 76 height 19
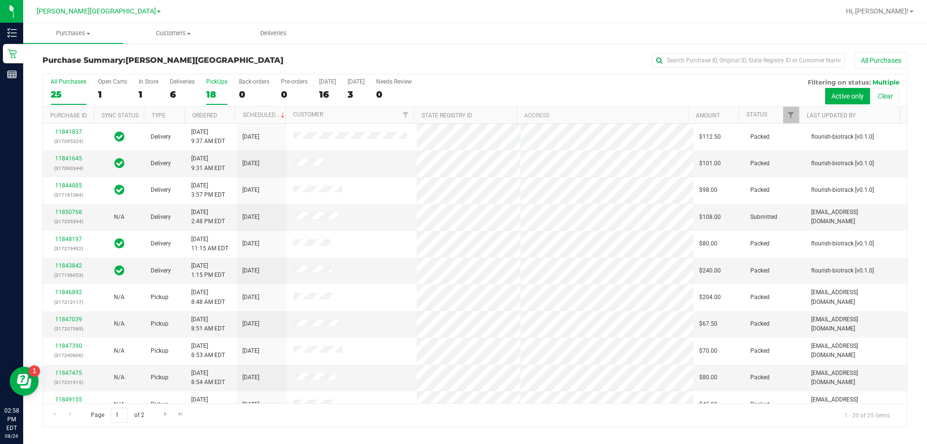
click at [213, 94] on div "18" at bounding box center [216, 94] width 21 height 11
click at [0, 0] on input "PickUps 18" at bounding box center [0, 0] width 0 height 0
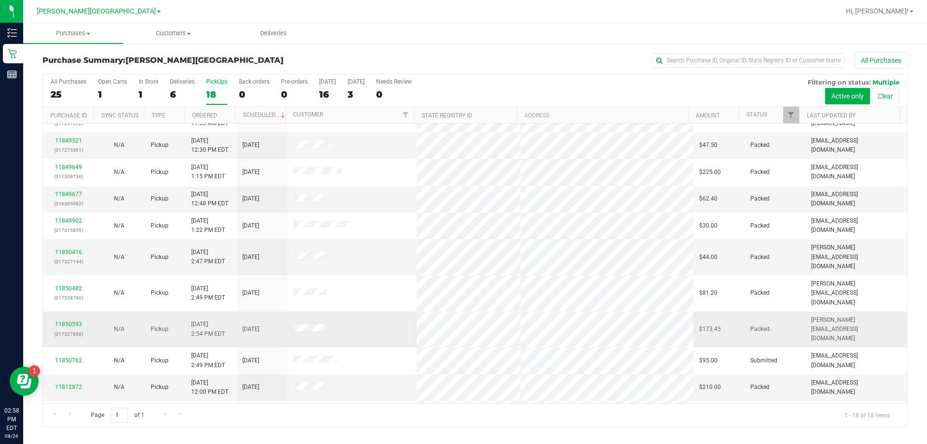
scroll to position [201, 0]
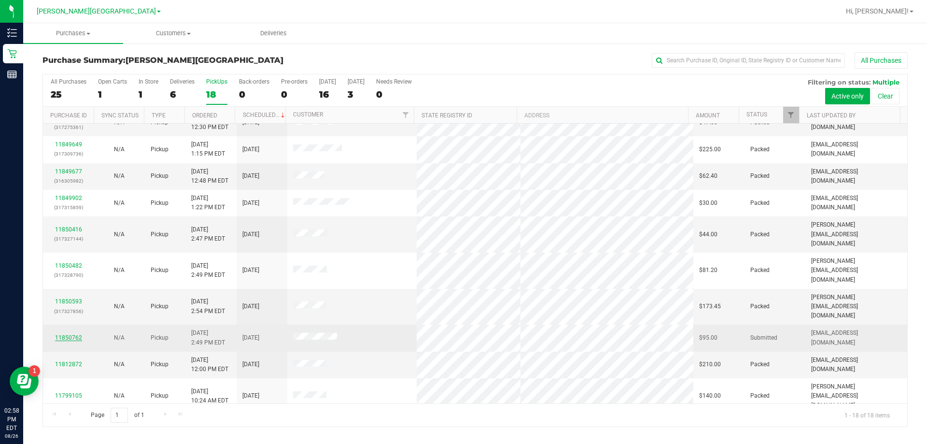
click at [68, 334] on link "11850762" at bounding box center [68, 337] width 27 height 7
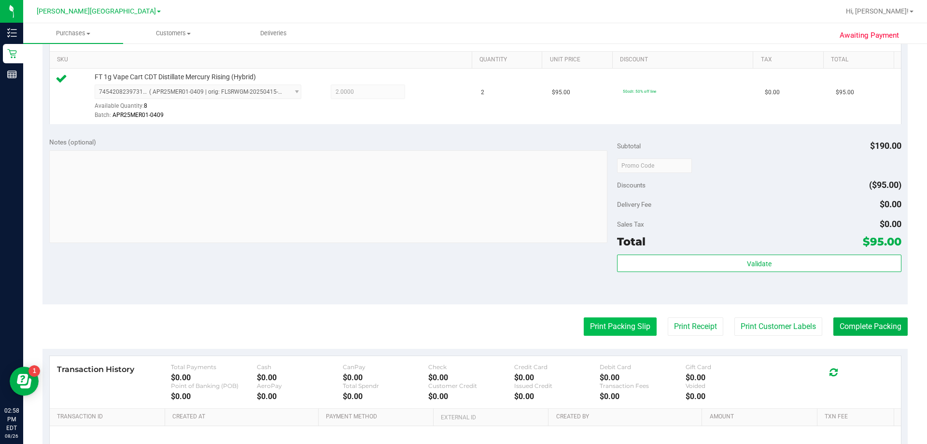
scroll to position [241, 0]
click at [467, 331] on button "Print Packing Slip" at bounding box center [620, 326] width 73 height 18
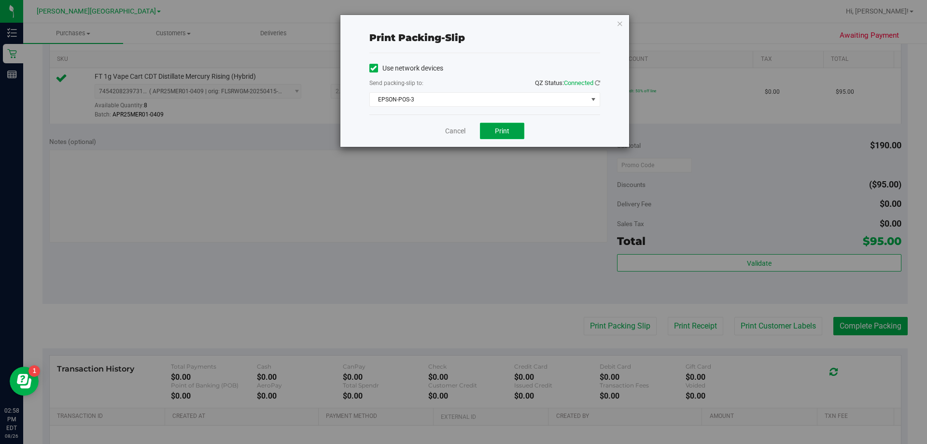
click at [467, 133] on span "Print" at bounding box center [502, 131] width 14 height 8
click at [467, 27] on icon "button" at bounding box center [620, 23] width 7 height 12
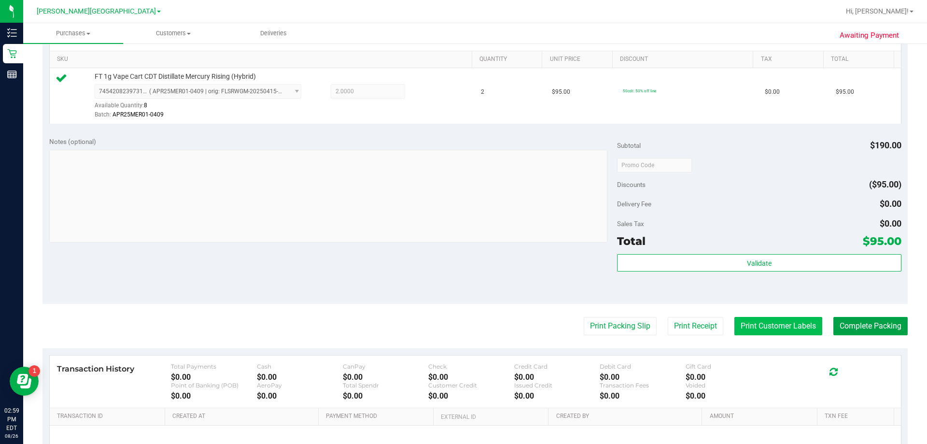
drag, startPoint x: 832, startPoint y: 323, endPoint x: 790, endPoint y: 322, distance: 42.0
click at [467, 324] on button "Complete Packing" at bounding box center [870, 326] width 74 height 18
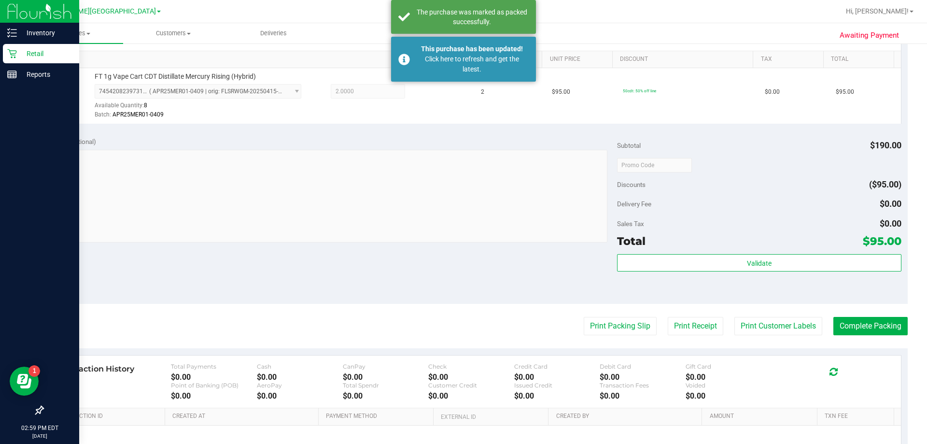
click at [52, 56] on p "Retail" at bounding box center [46, 54] width 58 height 12
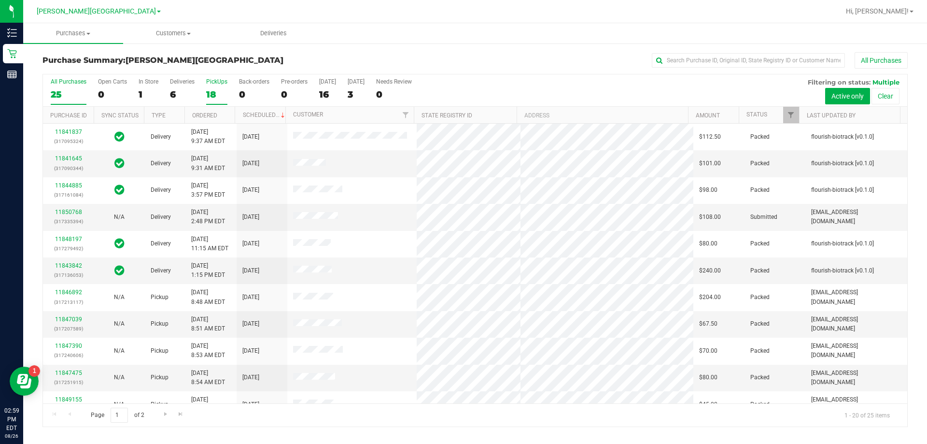
click at [212, 94] on div "18" at bounding box center [216, 94] width 21 height 11
click at [0, 0] on input "PickUps 18" at bounding box center [0, 0] width 0 height 0
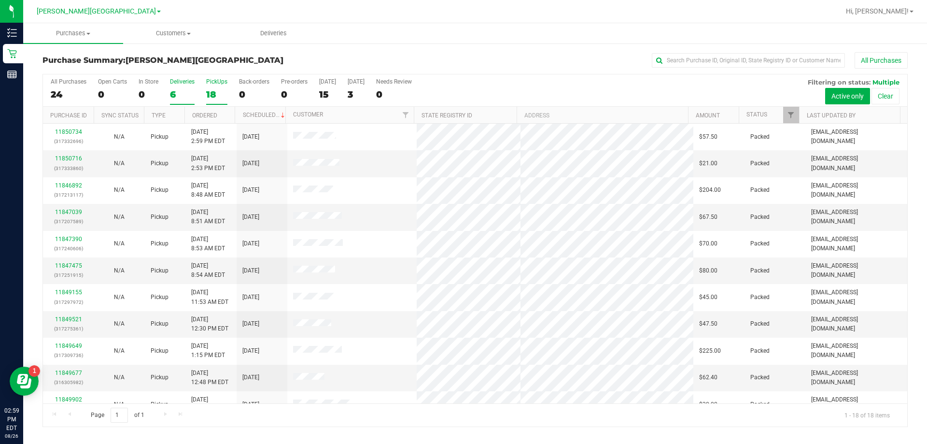
click at [171, 95] on div "6" at bounding box center [182, 94] width 25 height 11
click at [0, 0] on input "Deliveries 6" at bounding box center [0, 0] width 0 height 0
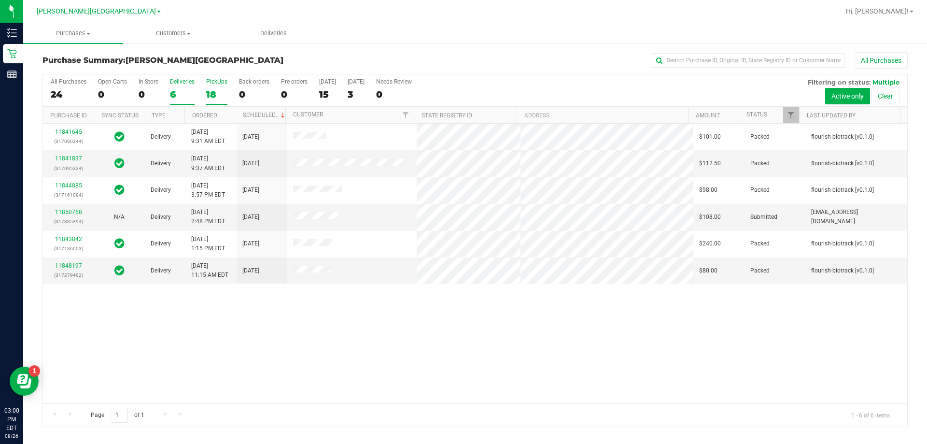
click at [215, 90] on div "18" at bounding box center [216, 94] width 21 height 11
click at [0, 0] on input "PickUps 18" at bounding box center [0, 0] width 0 height 0
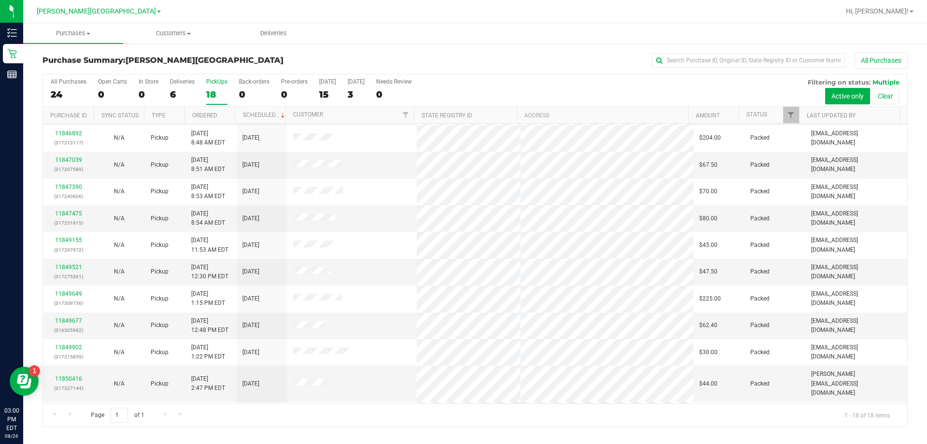
scroll to position [201, 0]
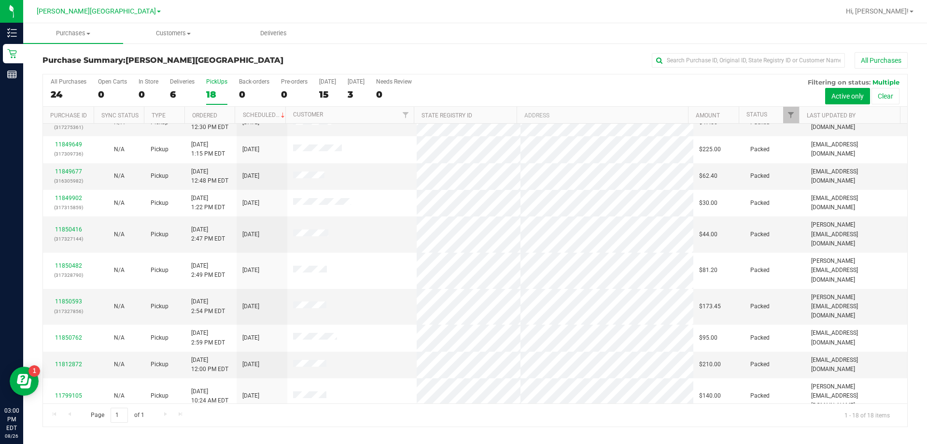
click at [214, 92] on div "18" at bounding box center [216, 94] width 21 height 11
click at [0, 0] on input "PickUps 18" at bounding box center [0, 0] width 0 height 0
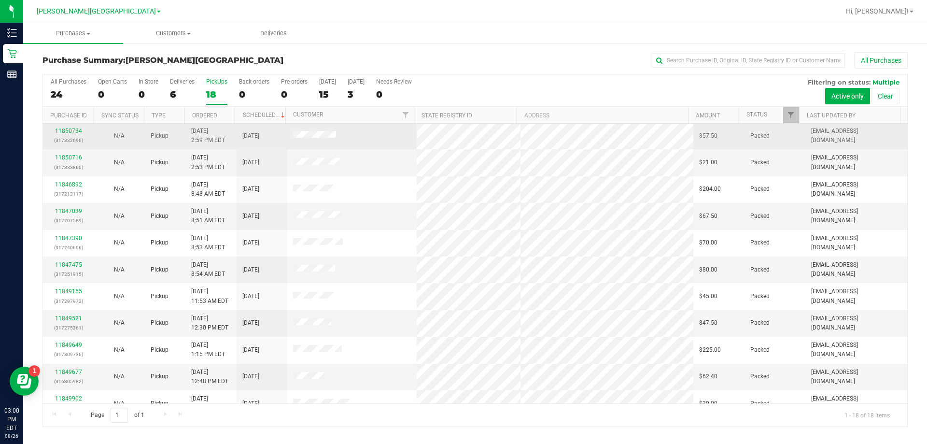
scroll to position [0, 0]
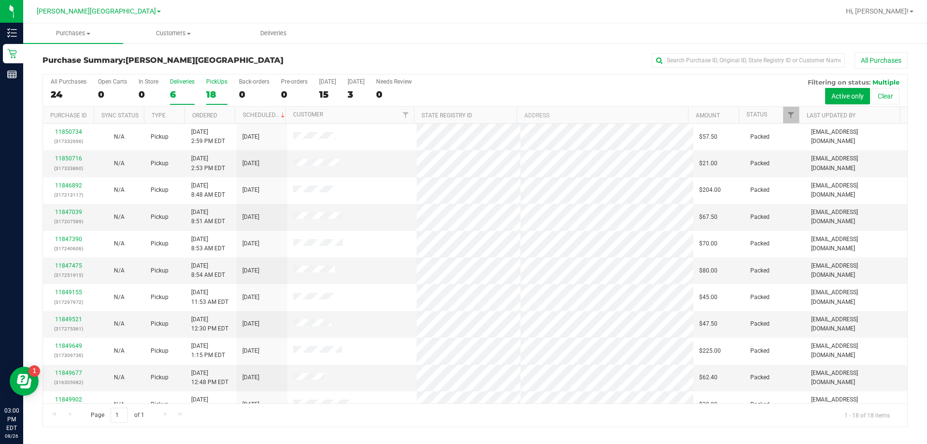
click at [172, 98] on div "6" at bounding box center [182, 94] width 25 height 11
click at [0, 0] on input "Deliveries 6" at bounding box center [0, 0] width 0 height 0
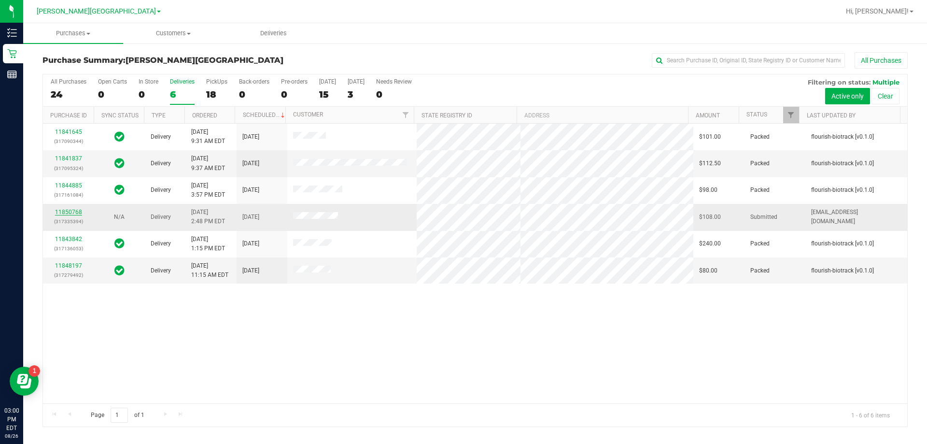
click at [69, 214] on link "11850768" at bounding box center [68, 212] width 27 height 7
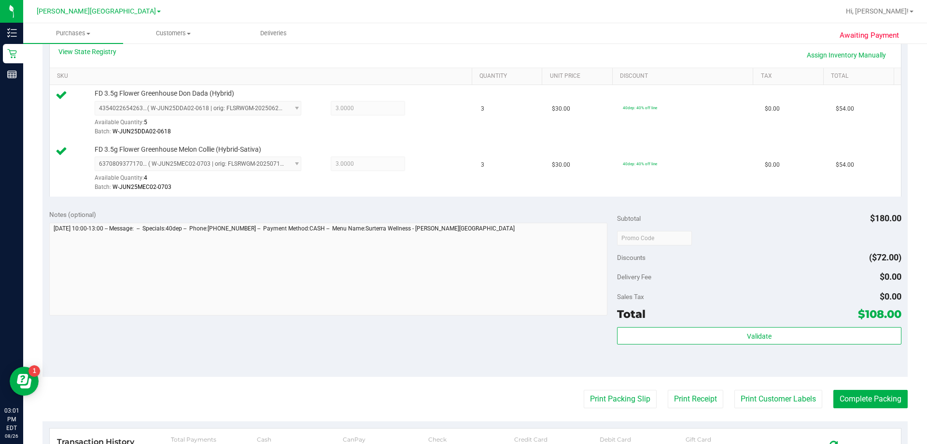
scroll to position [241, 0]
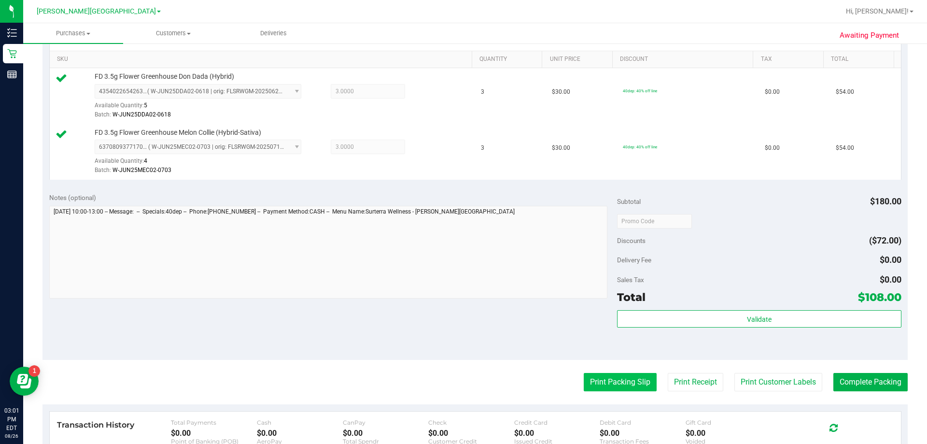
click at [467, 388] on button "Print Packing Slip" at bounding box center [620, 382] width 73 height 18
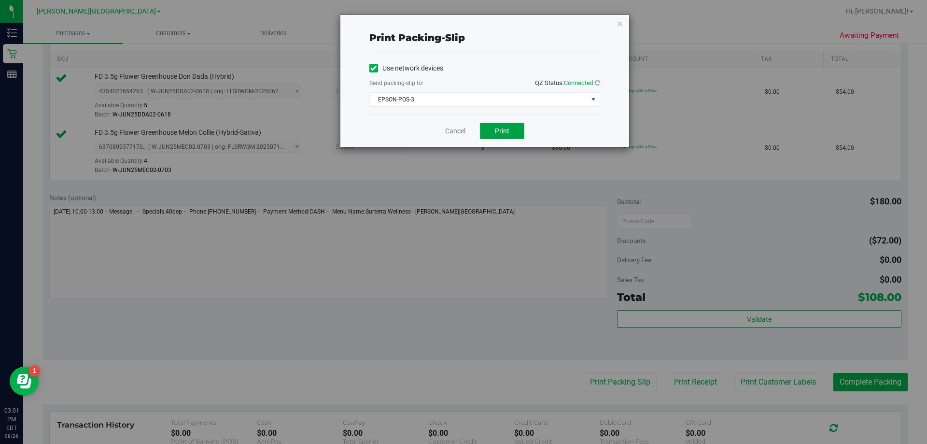
click at [467, 128] on button "Print" at bounding box center [502, 131] width 44 height 16
click at [467, 22] on icon "button" at bounding box center [620, 23] width 7 height 12
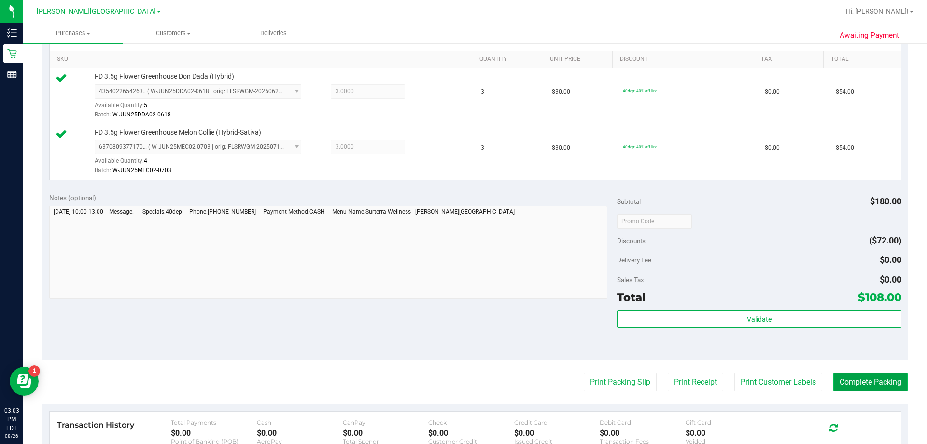
click at [467, 383] on button "Complete Packing" at bounding box center [870, 382] width 74 height 18
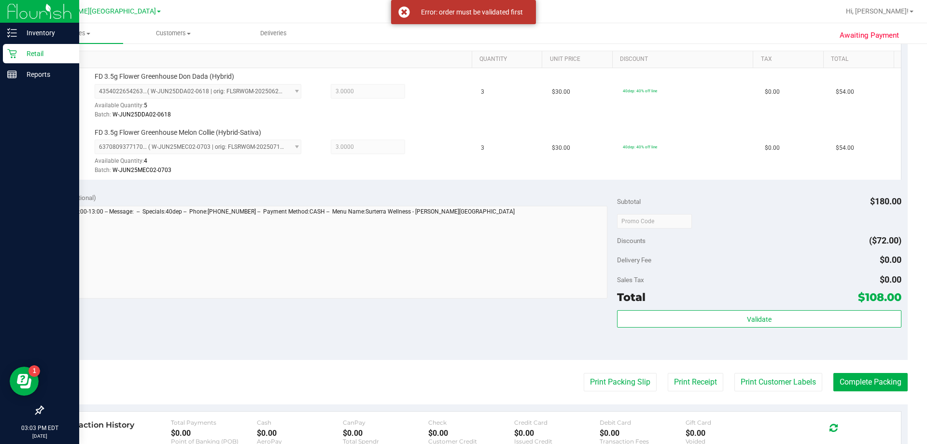
click at [20, 53] on p "Retail" at bounding box center [46, 54] width 58 height 12
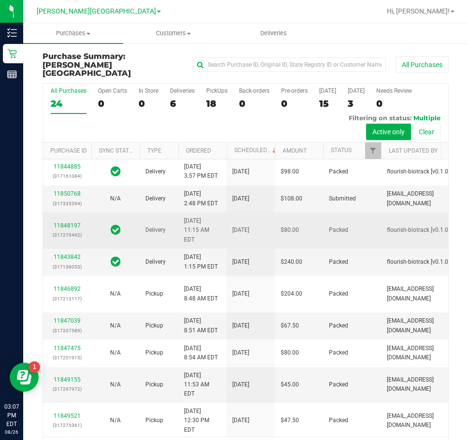
scroll to position [97, 0]
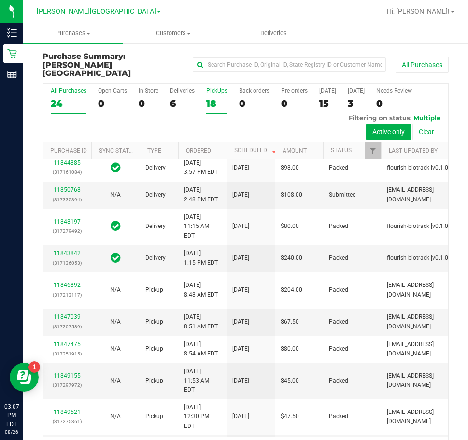
click at [213, 98] on div "18" at bounding box center [216, 103] width 21 height 11
click at [0, 0] on input "PickUps 18" at bounding box center [0, 0] width 0 height 0
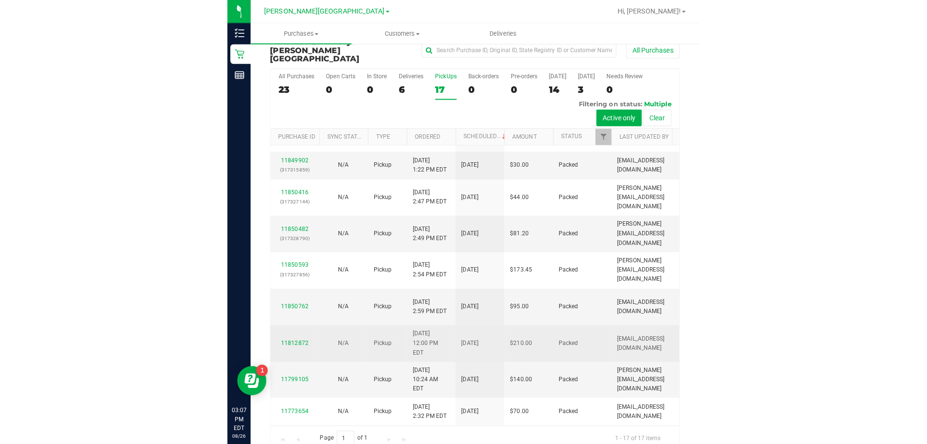
scroll to position [23, 0]
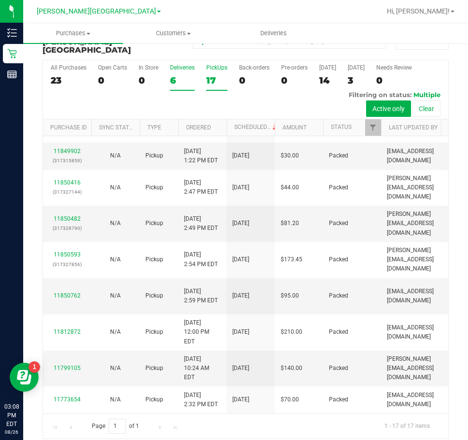
click at [170, 75] on div "6" at bounding box center [182, 80] width 25 height 11
click at [0, 0] on input "Deliveries 6" at bounding box center [0, 0] width 0 height 0
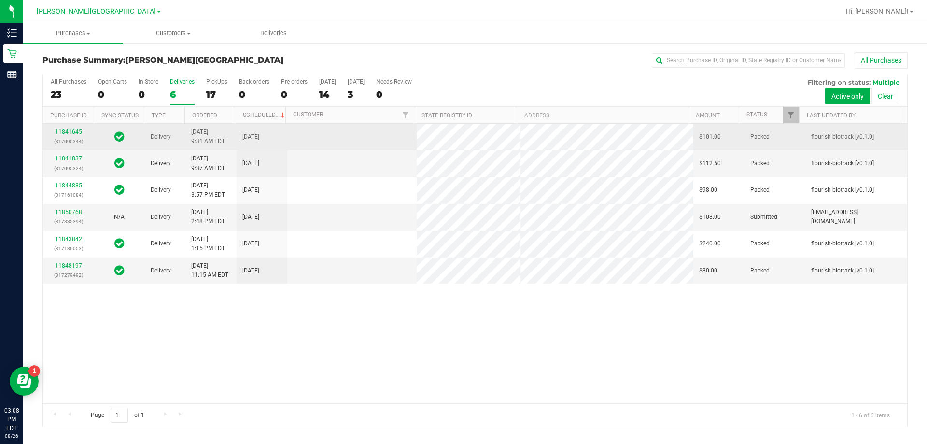
scroll to position [0, 0]
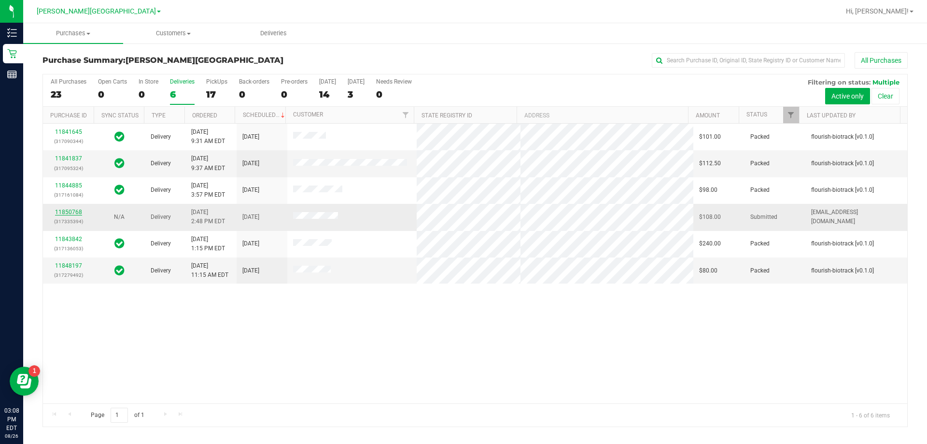
click at [78, 213] on link "11850768" at bounding box center [68, 212] width 27 height 7
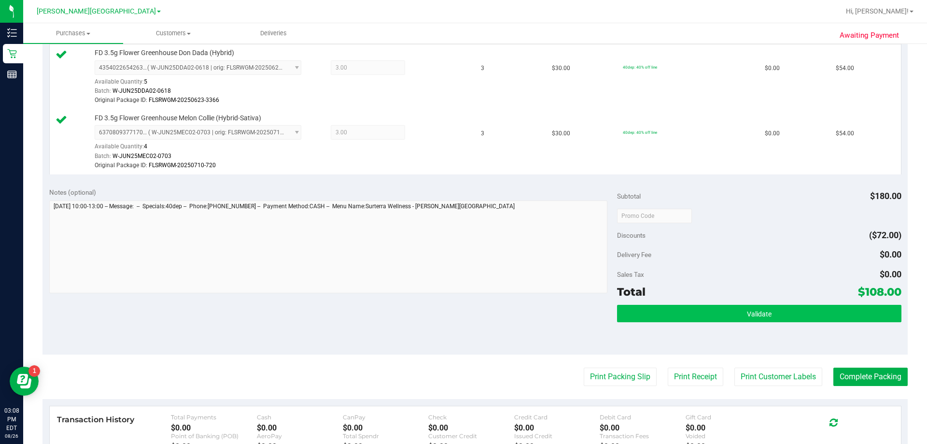
scroll to position [338, 0]
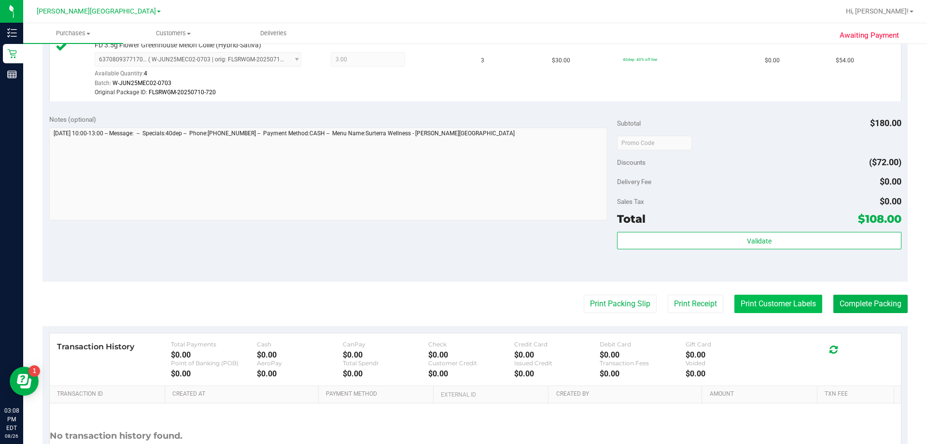
click at [467, 303] on button "Print Customer Labels" at bounding box center [778, 304] width 88 height 18
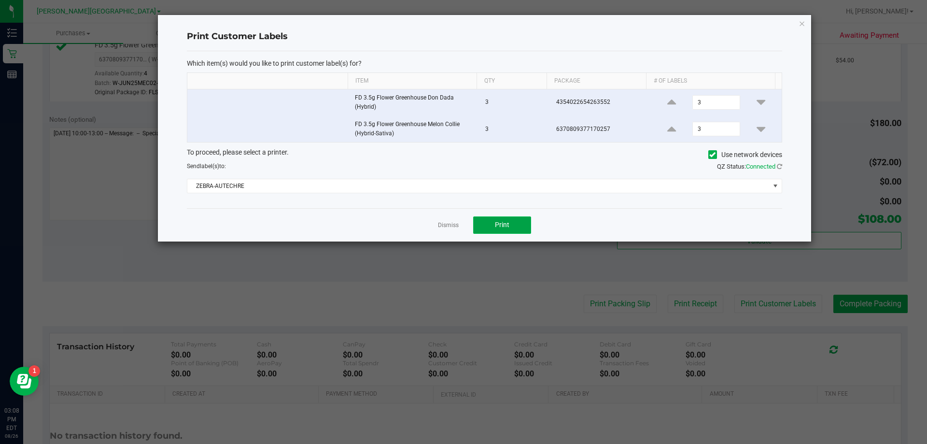
click at [467, 225] on button "Print" at bounding box center [502, 224] width 58 height 17
click at [467, 24] on icon "button" at bounding box center [802, 23] width 7 height 12
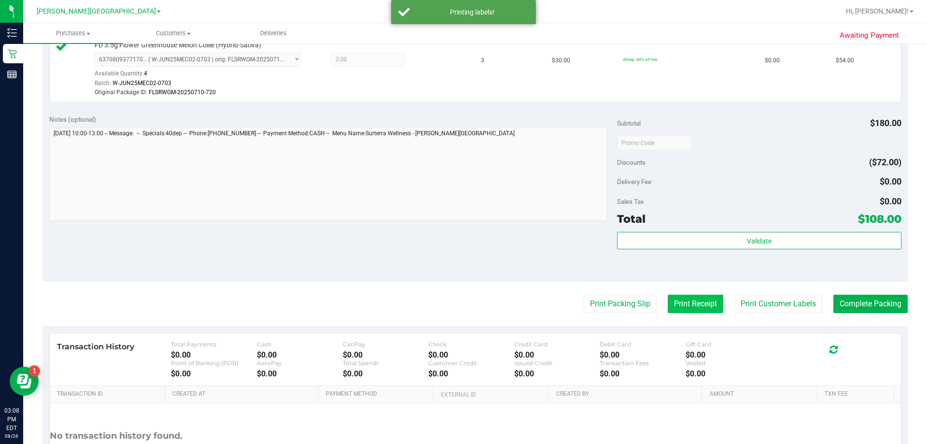
click at [467, 304] on button "Print Receipt" at bounding box center [696, 304] width 56 height 18
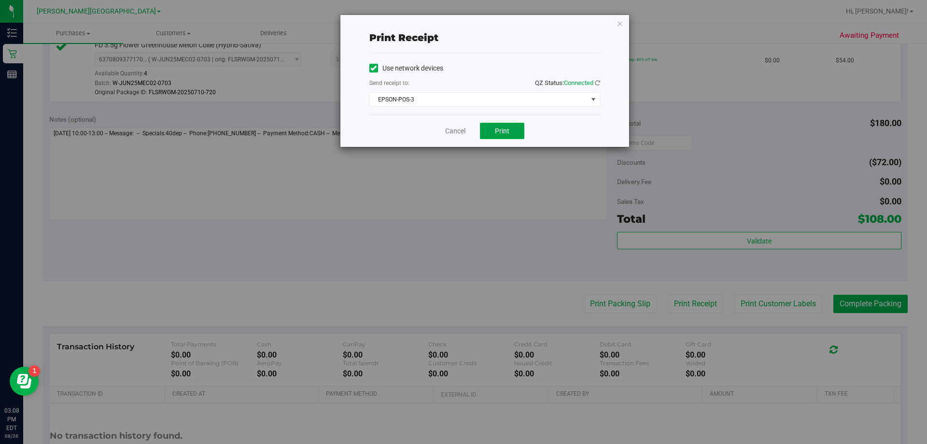
click at [467, 135] on button "Print" at bounding box center [502, 131] width 44 height 16
click at [467, 134] on button "Print" at bounding box center [502, 131] width 44 height 16
click at [467, 21] on icon "button" at bounding box center [620, 23] width 7 height 12
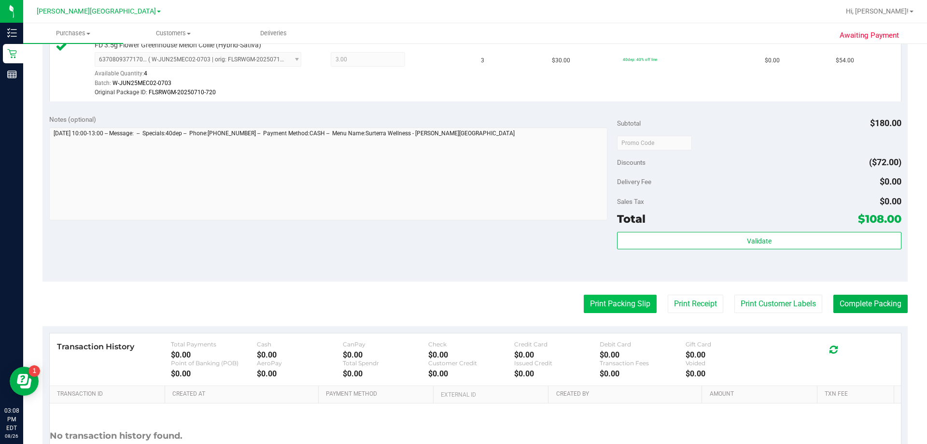
click at [467, 298] on button "Print Packing Slip" at bounding box center [620, 304] width 73 height 18
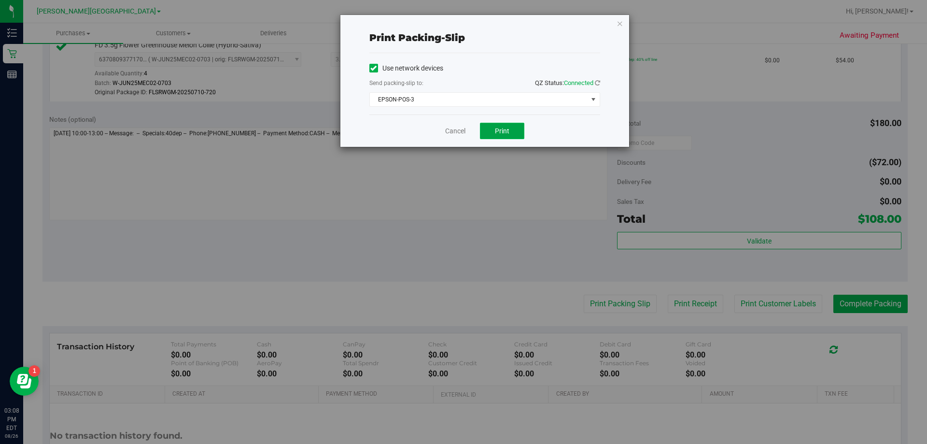
click at [467, 134] on span "Print" at bounding box center [502, 131] width 14 height 8
click at [467, 135] on button "Print" at bounding box center [502, 131] width 44 height 16
click at [467, 25] on icon "button" at bounding box center [620, 23] width 7 height 12
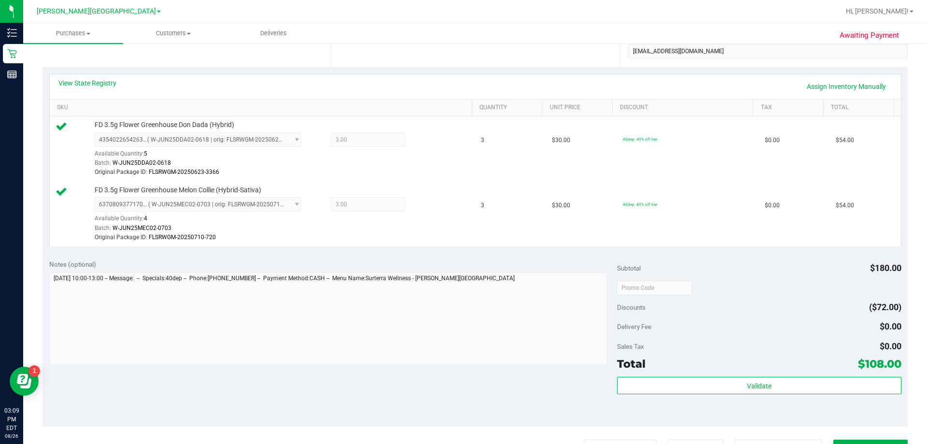
scroll to position [386, 0]
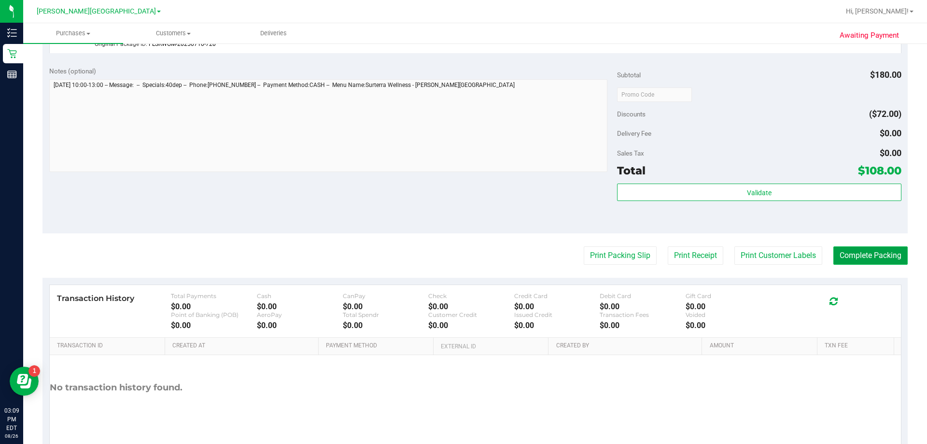
click at [467, 255] on button "Complete Packing" at bounding box center [870, 255] width 74 height 18
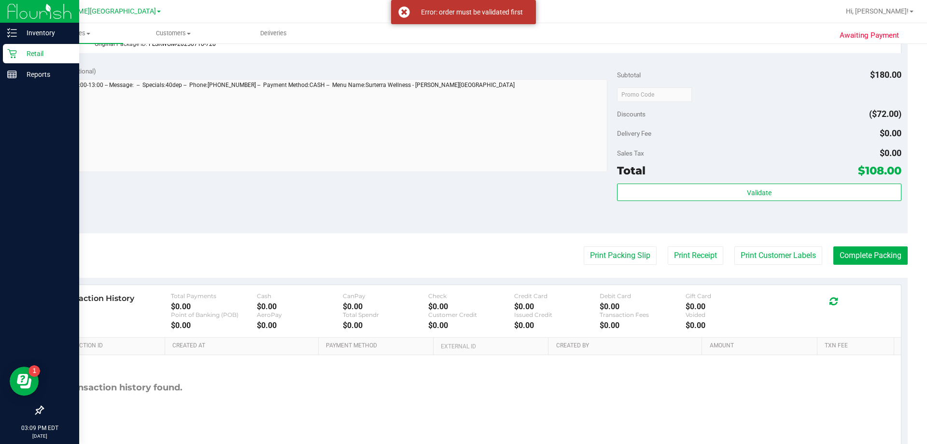
click at [32, 54] on p "Retail" at bounding box center [46, 54] width 58 height 12
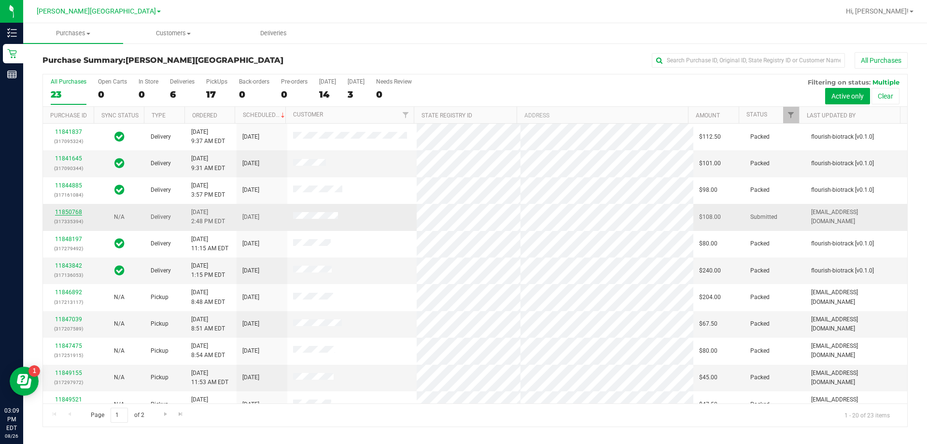
click at [75, 211] on link "11850768" at bounding box center [68, 212] width 27 height 7
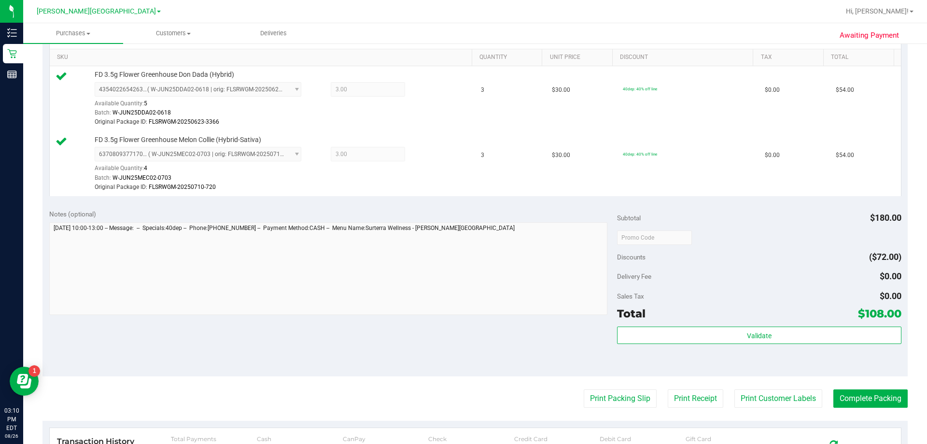
scroll to position [290, 0]
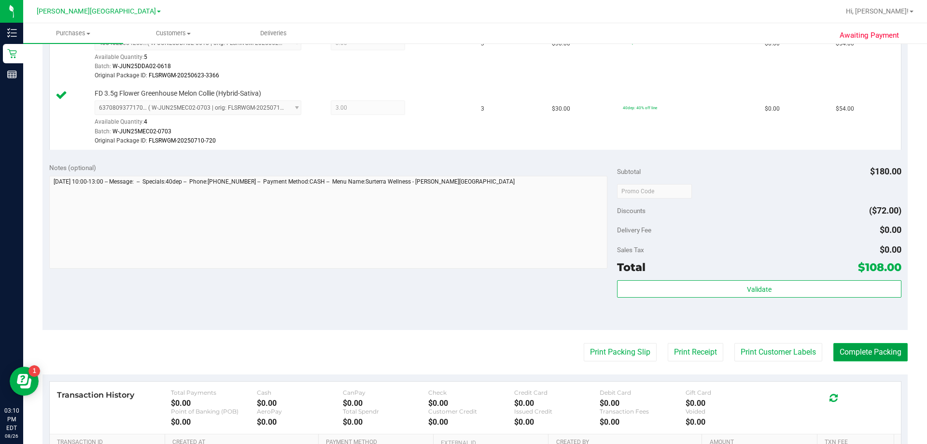
click at [467, 350] on button "Complete Packing" at bounding box center [870, 352] width 74 height 18
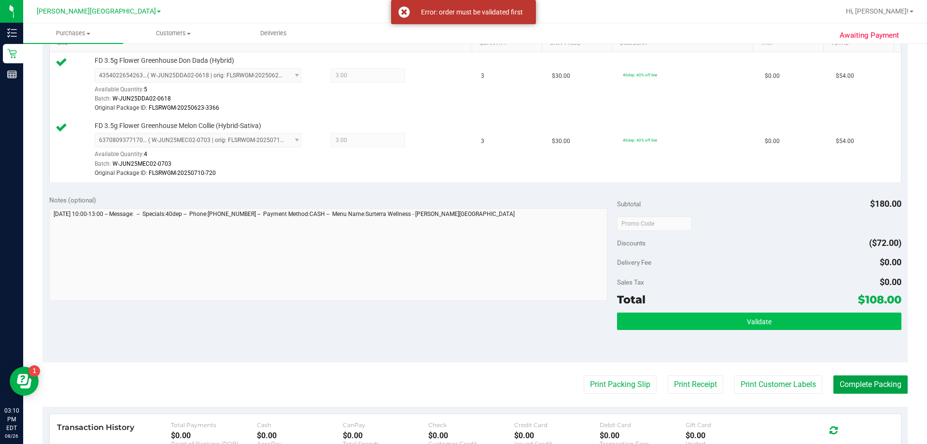
scroll to position [241, 0]
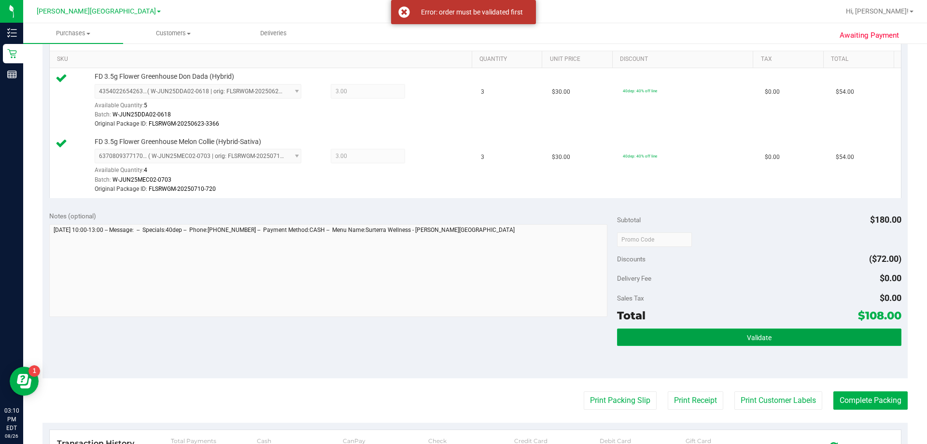
click at [467, 334] on button "Validate" at bounding box center [759, 336] width 284 height 17
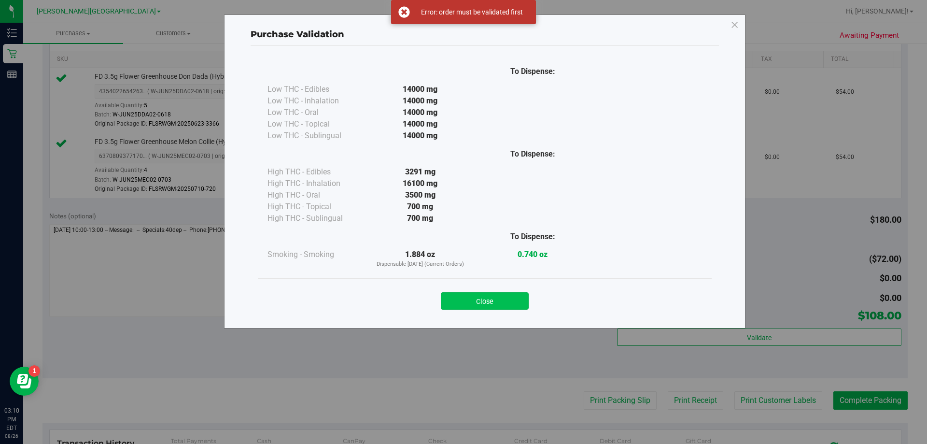
click at [467, 297] on button "Close" at bounding box center [485, 300] width 88 height 17
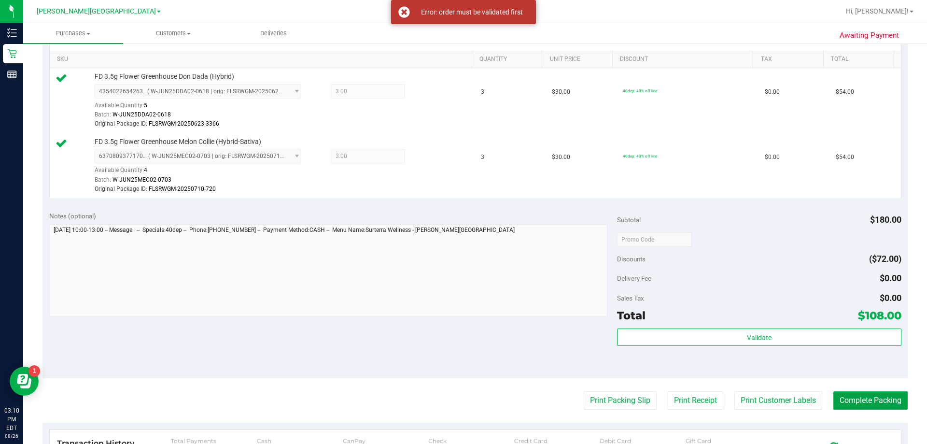
click at [467, 404] on button "Complete Packing" at bounding box center [870, 400] width 74 height 18
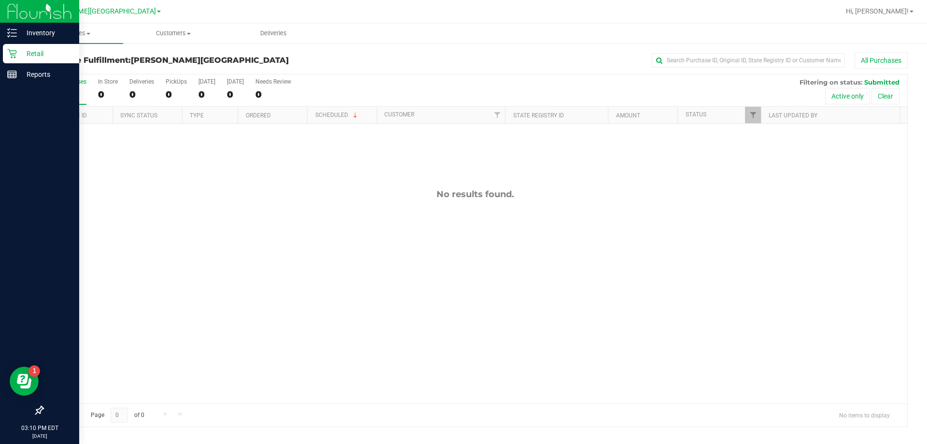
click at [31, 54] on p "Retail" at bounding box center [46, 54] width 58 height 12
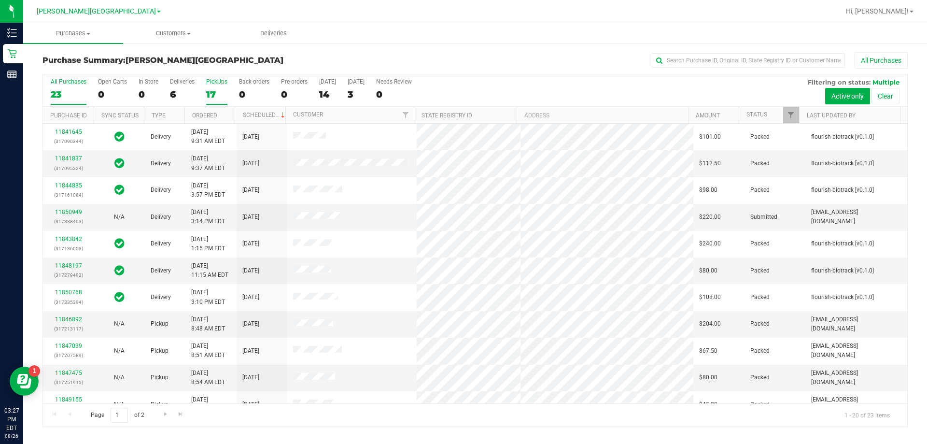
click at [207, 94] on div "17" at bounding box center [216, 94] width 21 height 11
click at [0, 0] on input "PickUps 17" at bounding box center [0, 0] width 0 height 0
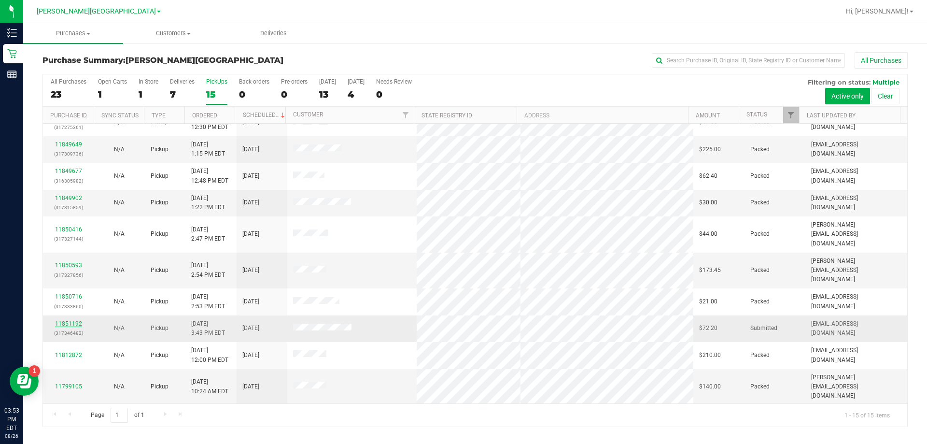
click at [71, 320] on link "11851192" at bounding box center [68, 323] width 27 height 7
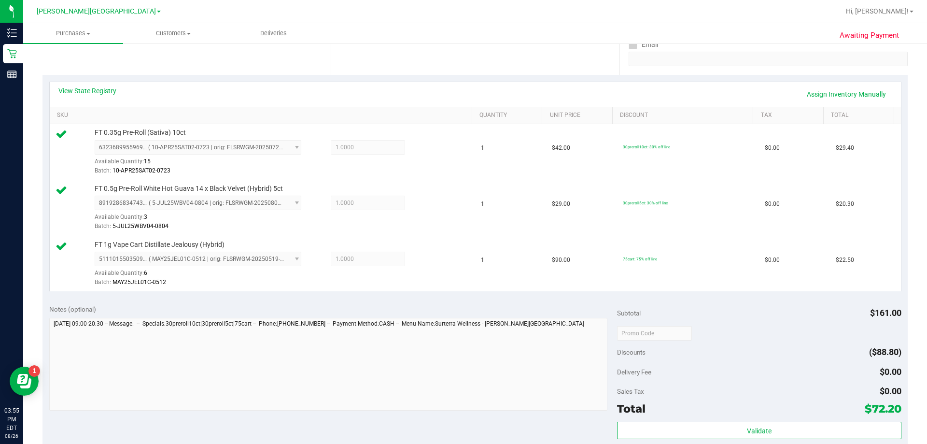
scroll to position [290, 0]
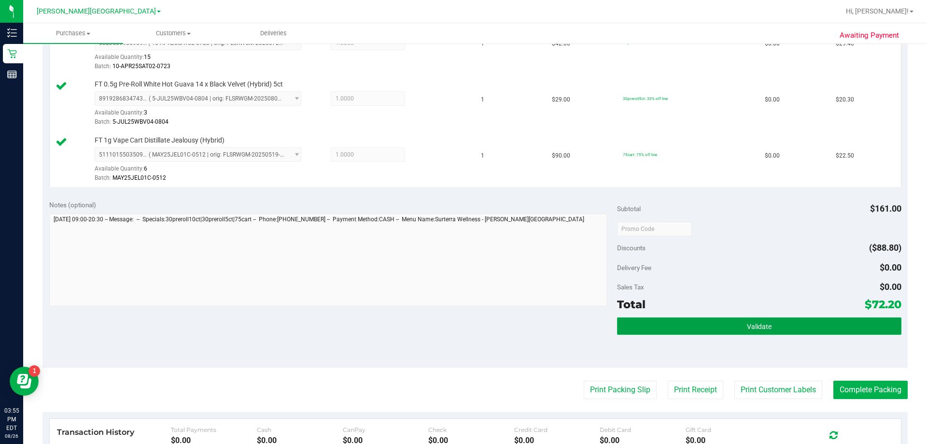
click at [467, 326] on button "Validate" at bounding box center [759, 325] width 284 height 17
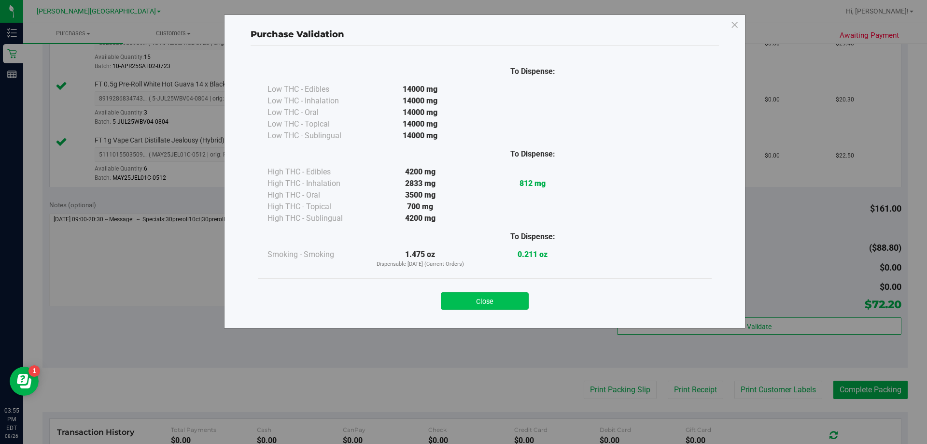
click at [467, 297] on button "Close" at bounding box center [485, 300] width 88 height 17
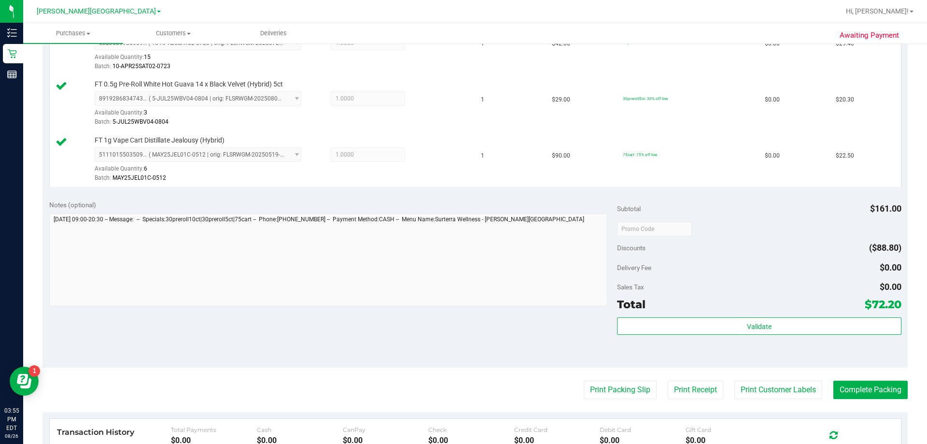
click at [467, 399] on purchase-details "Back Edit Purchase Cancel Purchase View Profile # 11851192 BioTrack ID: - Submi…" at bounding box center [474, 177] width 865 height 830
click at [467, 393] on button "Print Packing Slip" at bounding box center [620, 390] width 73 height 18
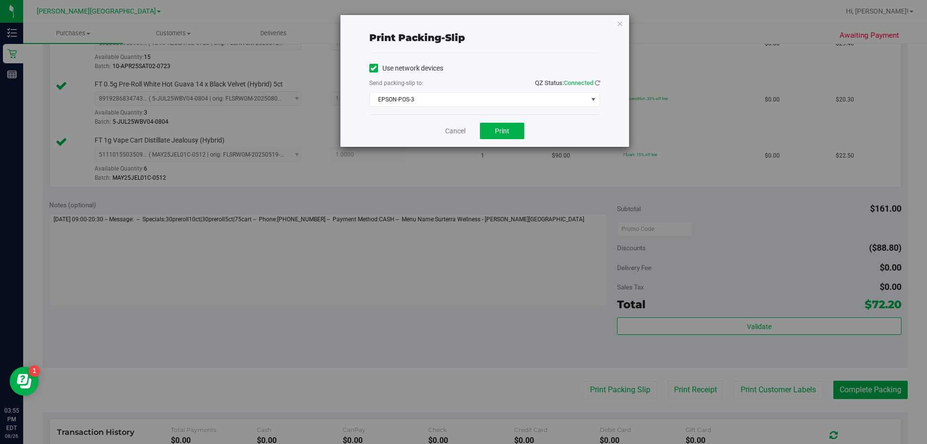
click at [467, 140] on div "Cancel Print" at bounding box center [484, 130] width 231 height 32
click at [467, 128] on button "Print" at bounding box center [502, 131] width 44 height 16
click at [467, 20] on icon "button" at bounding box center [620, 23] width 7 height 12
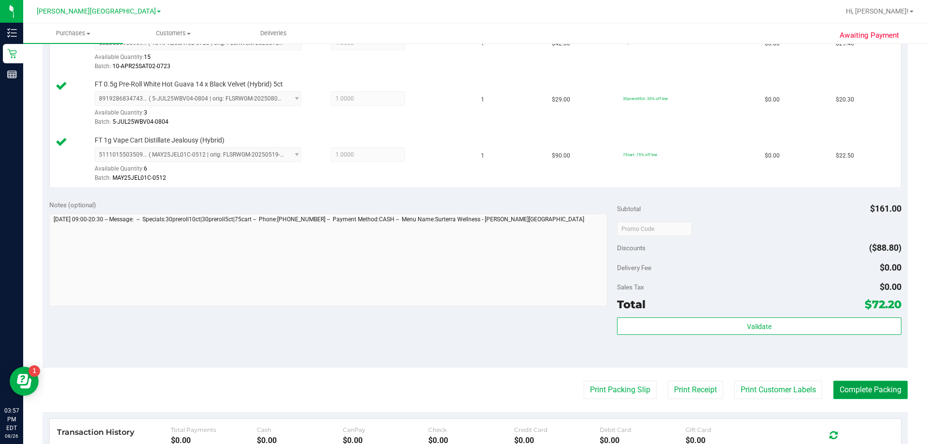
click at [467, 386] on button "Complete Packing" at bounding box center [870, 390] width 74 height 18
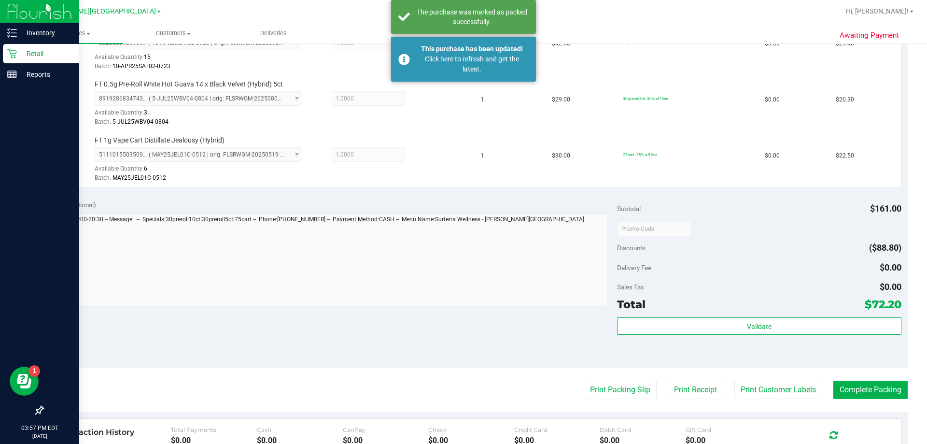
click at [21, 57] on p "Retail" at bounding box center [46, 54] width 58 height 12
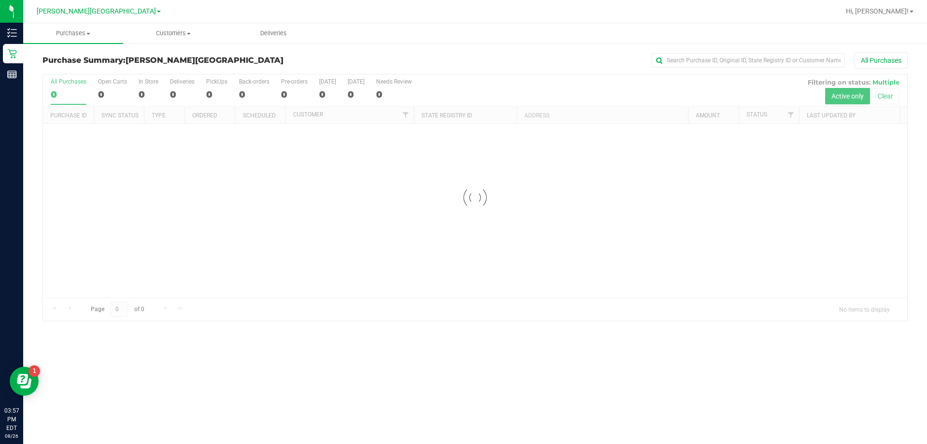
click at [422, 86] on div at bounding box center [475, 197] width 864 height 246
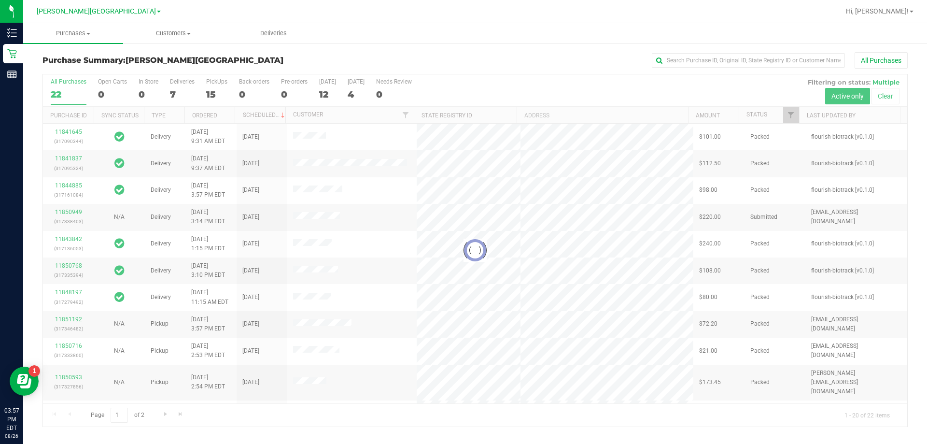
click at [410, 61] on div "All Purchases" at bounding box center [619, 60] width 577 height 16
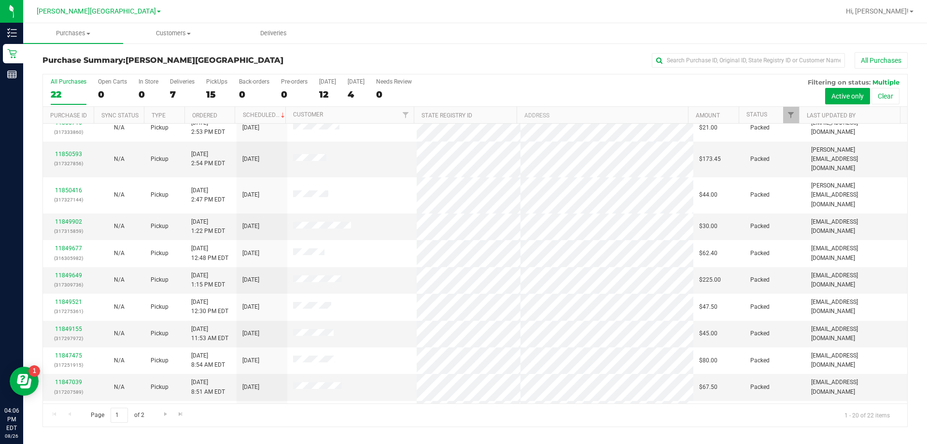
scroll to position [255, 0]
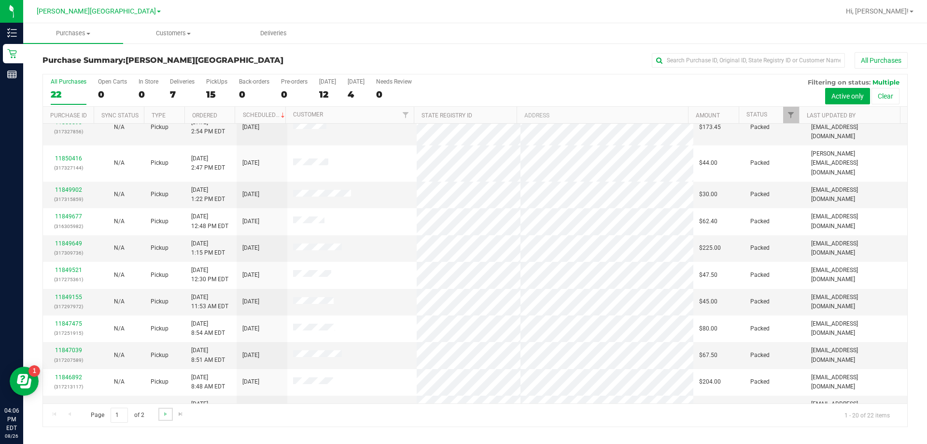
click at [164, 419] on link "Go to the next page" at bounding box center [165, 414] width 14 height 13
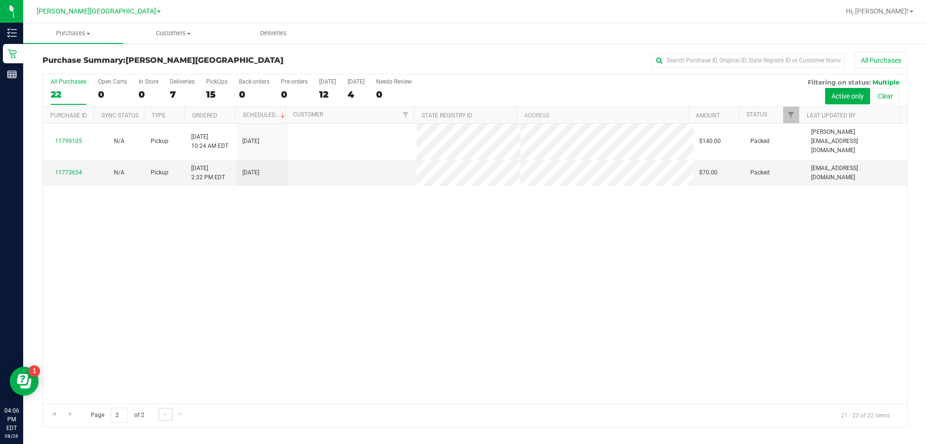
scroll to position [0, 0]
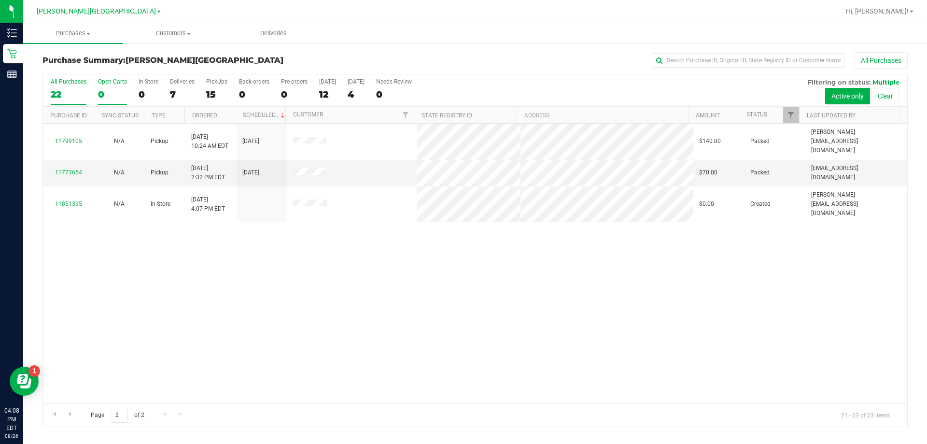
click at [108, 100] on label "Open Carts 0" at bounding box center [112, 91] width 29 height 27
click at [0, 0] on input "Open Carts 0" at bounding box center [0, 0] width 0 height 0
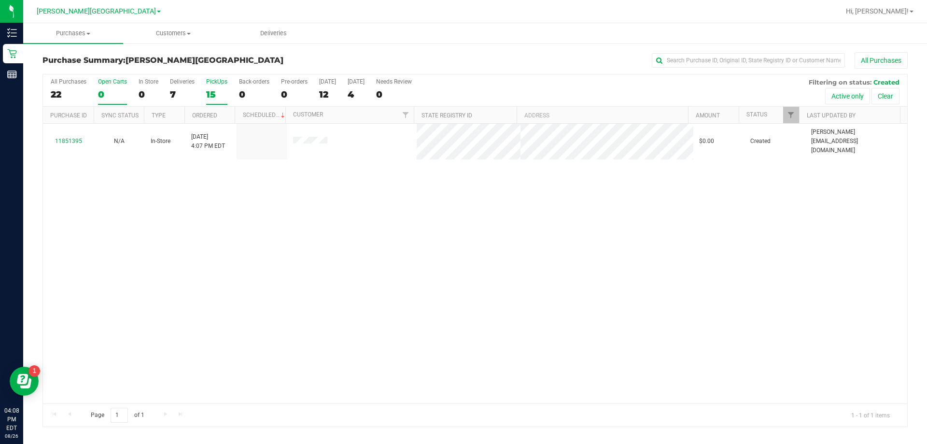
click at [206, 97] on div "15" at bounding box center [216, 94] width 21 height 11
click at [0, 0] on input "PickUps 15" at bounding box center [0, 0] width 0 height 0
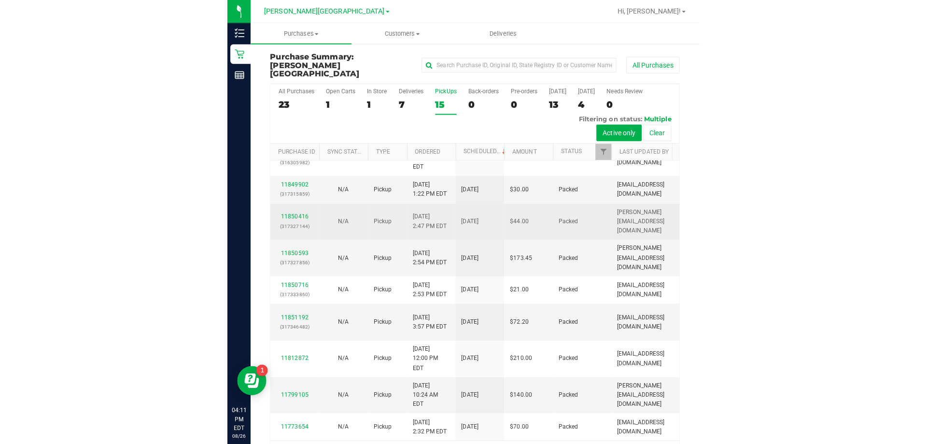
scroll to position [325, 0]
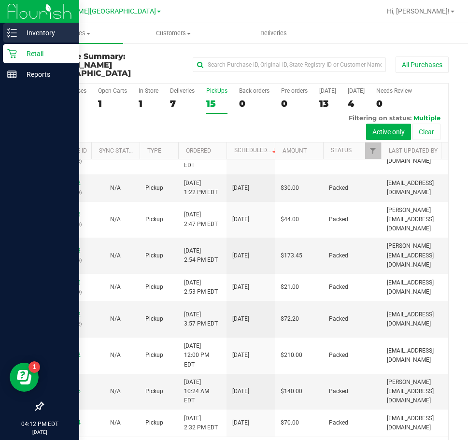
click at [15, 38] on div "Inventory" at bounding box center [41, 32] width 76 height 19
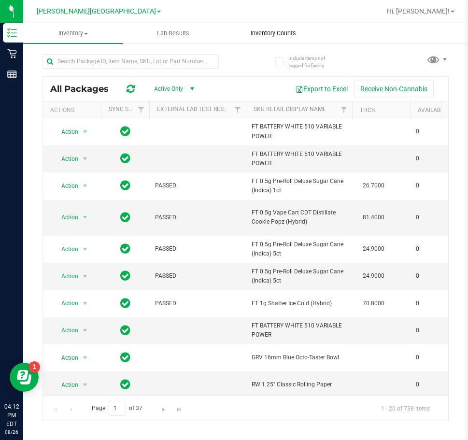
click at [250, 33] on span "Inventory Counts" at bounding box center [273, 33] width 71 height 9
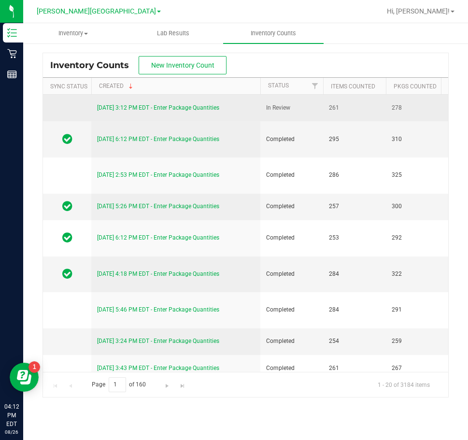
click at [158, 110] on link "[DATE] 3:12 PM EDT - Enter Package Quantities" at bounding box center [158, 107] width 122 height 7
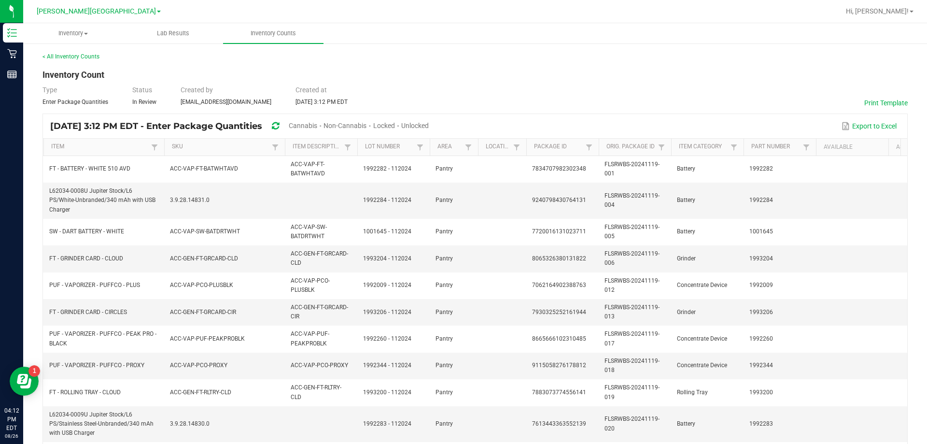
click at [317, 124] on span "Cannabis" at bounding box center [303, 126] width 28 height 8
click at [429, 128] on span "Unlocked" at bounding box center [416, 126] width 28 height 8
click at [63, 55] on link "< All Inventory Counts" at bounding box center [70, 56] width 57 height 7
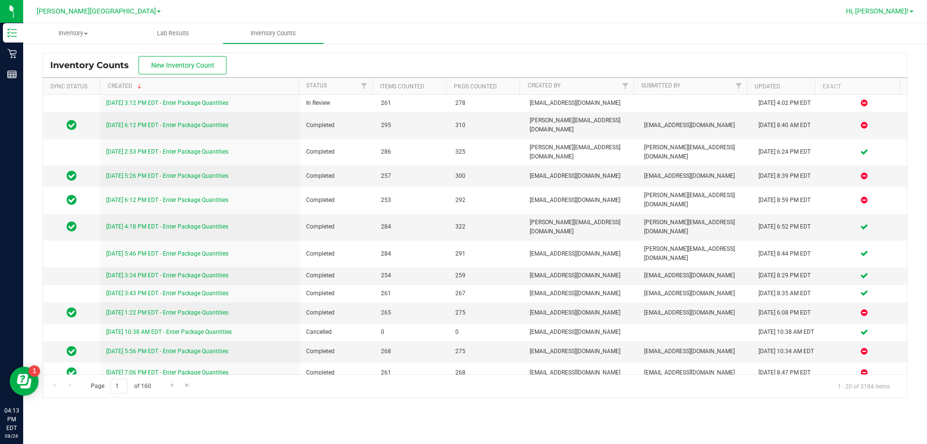
click at [467, 8] on span "Hi, [PERSON_NAME]!" at bounding box center [877, 11] width 63 height 8
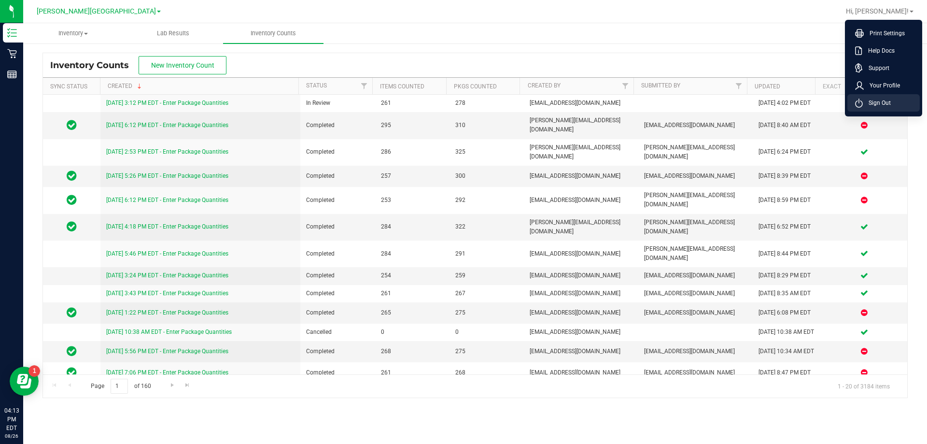
click at [467, 102] on span "Sign Out" at bounding box center [877, 103] width 28 height 10
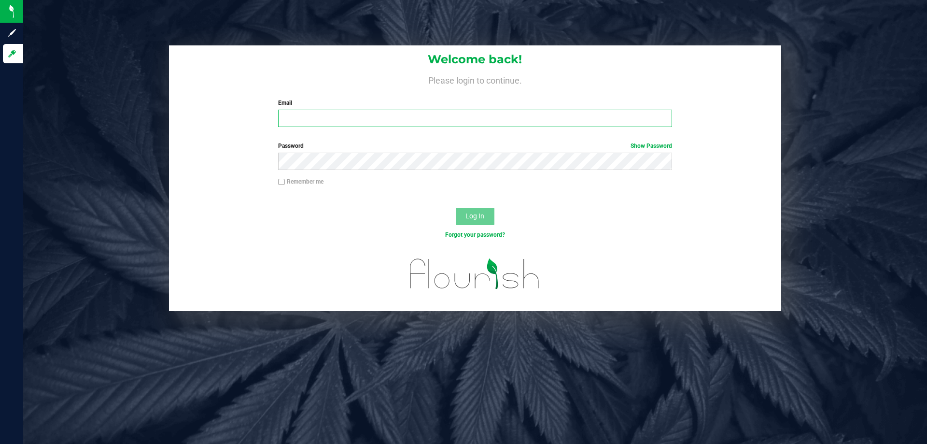
click at [424, 113] on input "Email" at bounding box center [475, 118] width 394 height 17
type input "[PERSON_NAME][EMAIL_ADDRESS][DOMAIN_NAME]"
click at [456, 208] on button "Log In" at bounding box center [475, 216] width 39 height 17
